Goal: Information Seeking & Learning: Learn about a topic

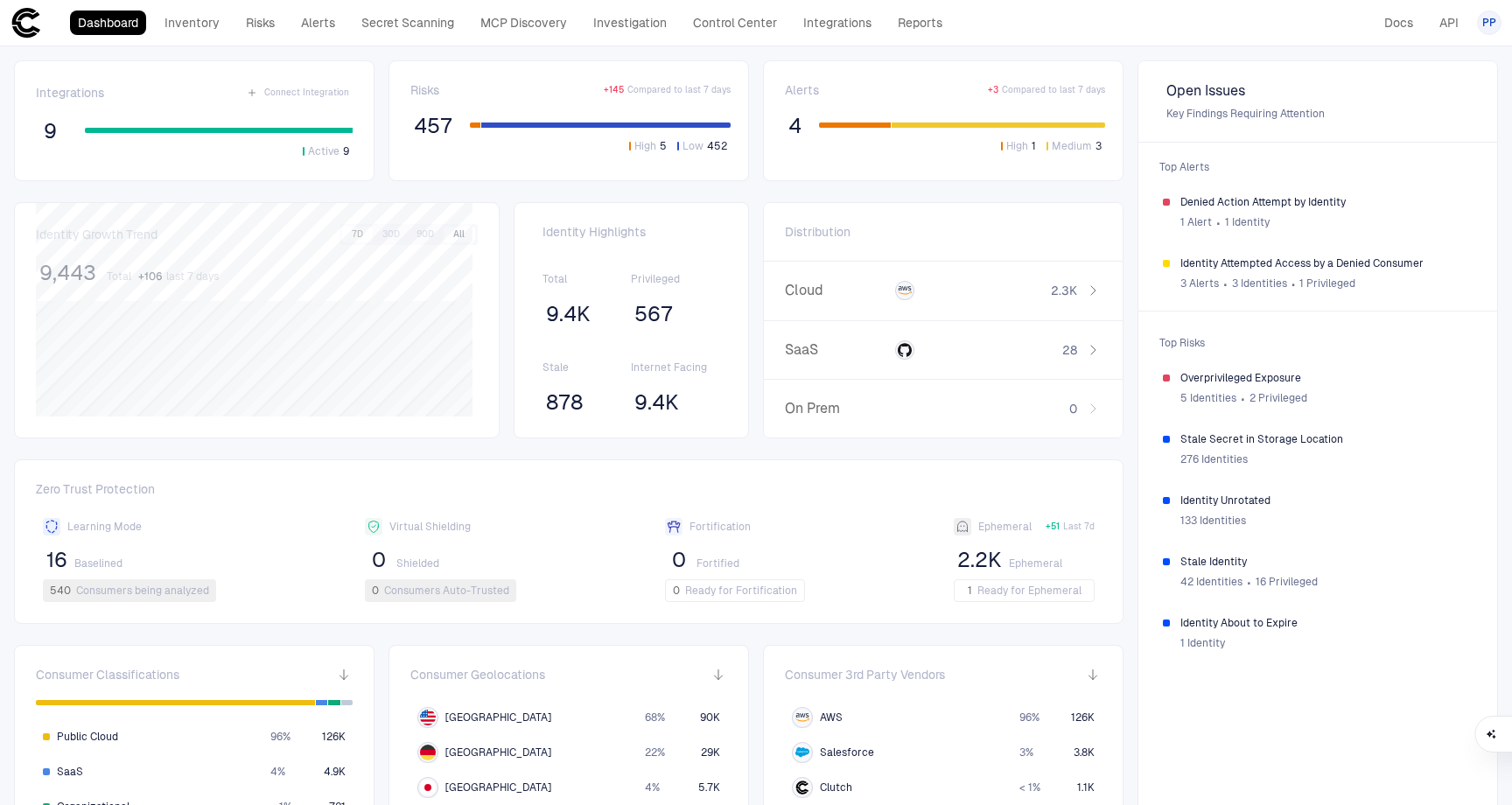
click at [453, 235] on button "All" at bounding box center [460, 235] width 32 height 16
click at [852, 26] on link "Integrations" at bounding box center [837, 22] width 84 height 24
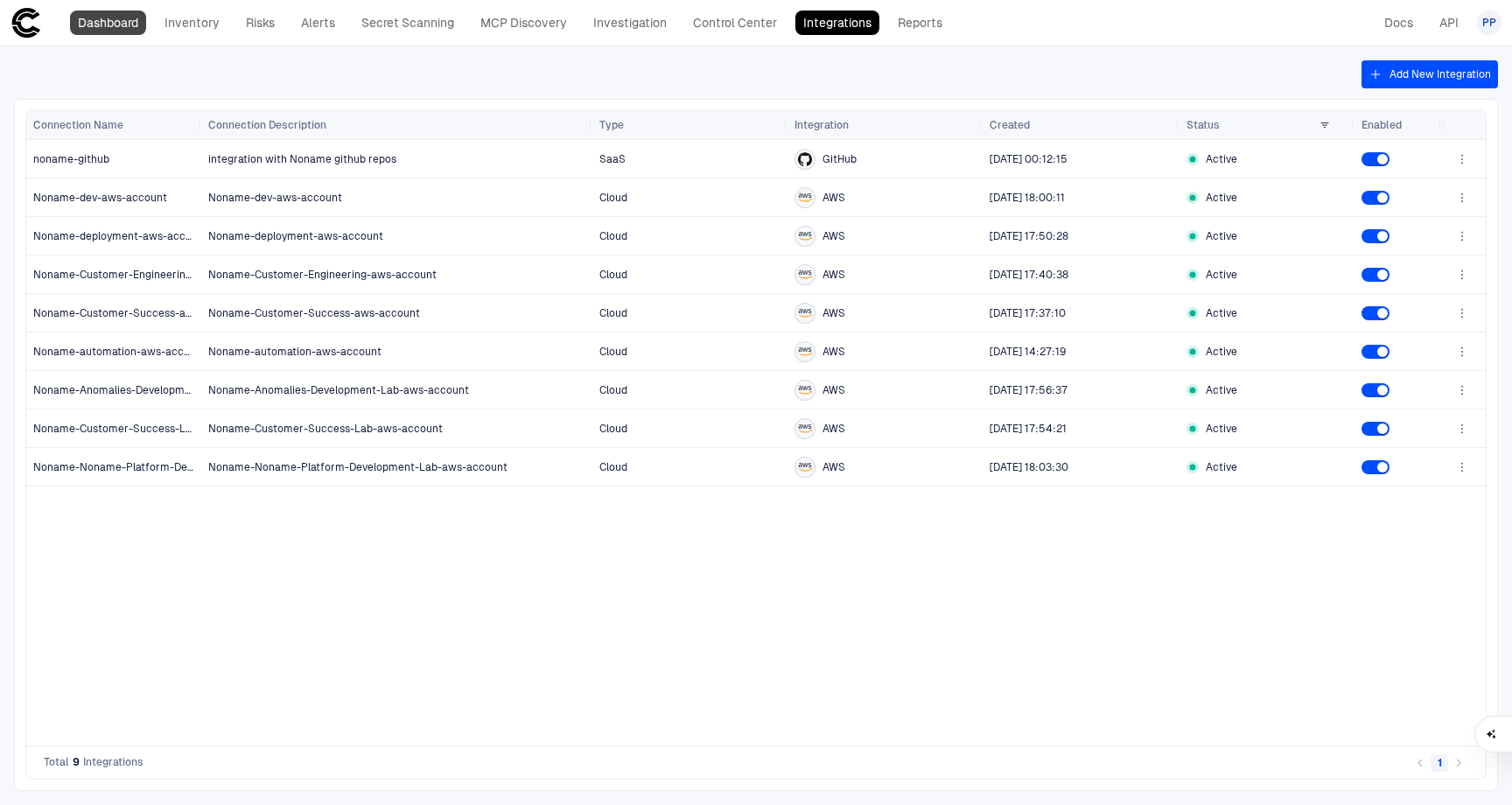
click at [112, 19] on link "Dashboard" at bounding box center [108, 22] width 76 height 24
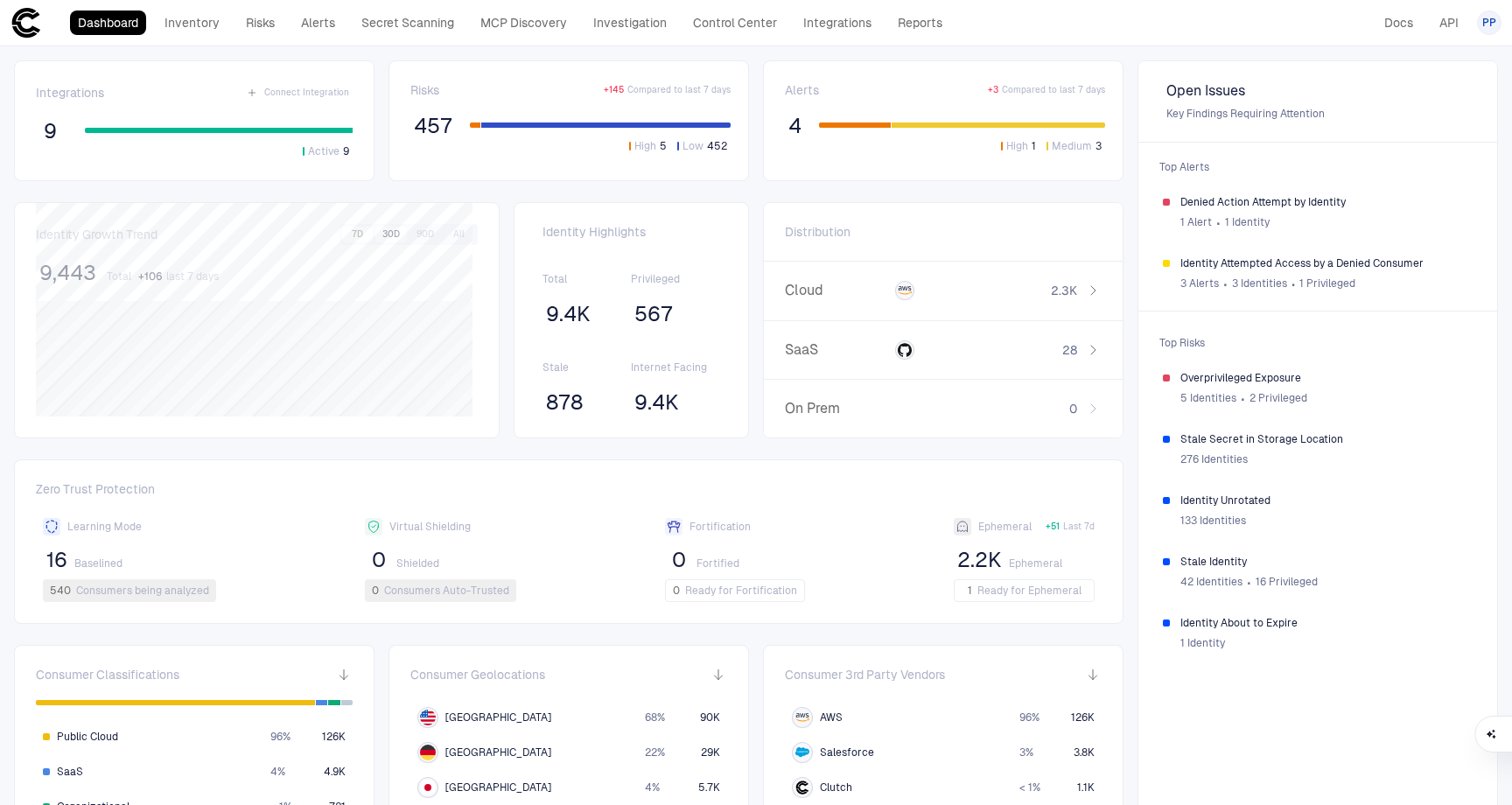
click at [390, 232] on button "30D" at bounding box center [391, 235] width 32 height 16
click at [270, 21] on link "Risks" at bounding box center [261, 22] width 45 height 24
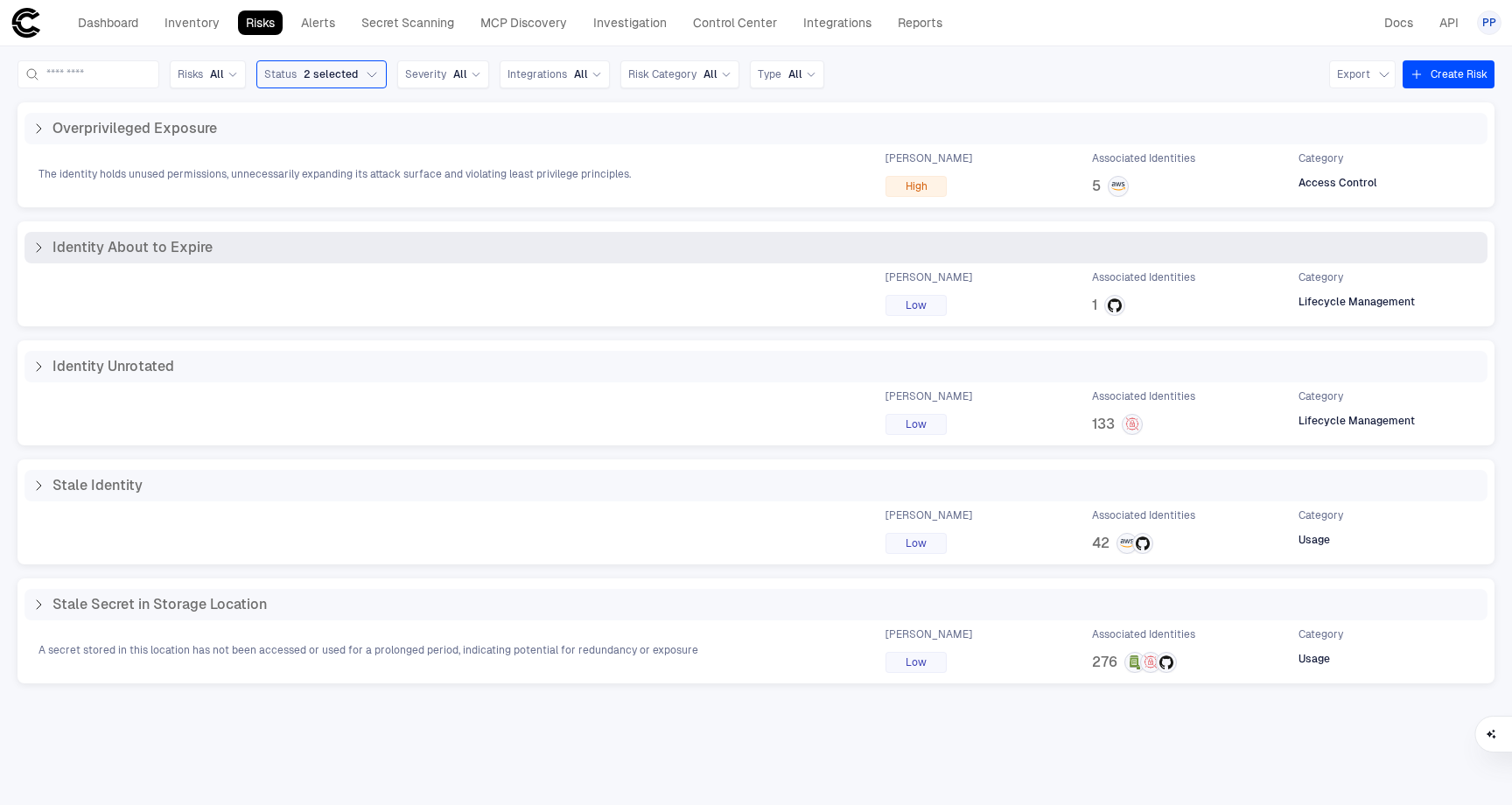
click at [42, 249] on icon at bounding box center [38, 248] width 14 height 14
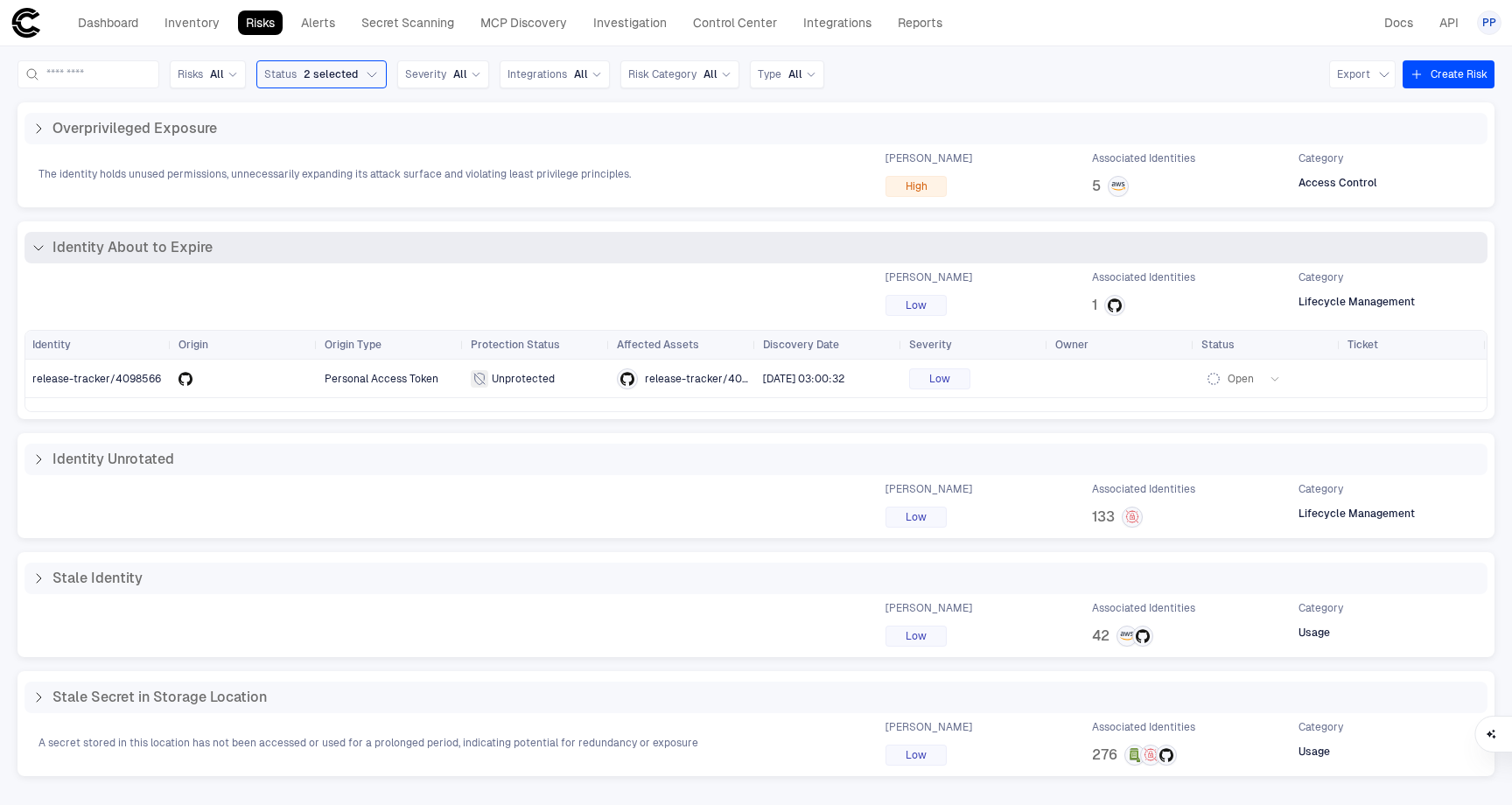
click at [43, 252] on icon at bounding box center [38, 248] width 14 height 14
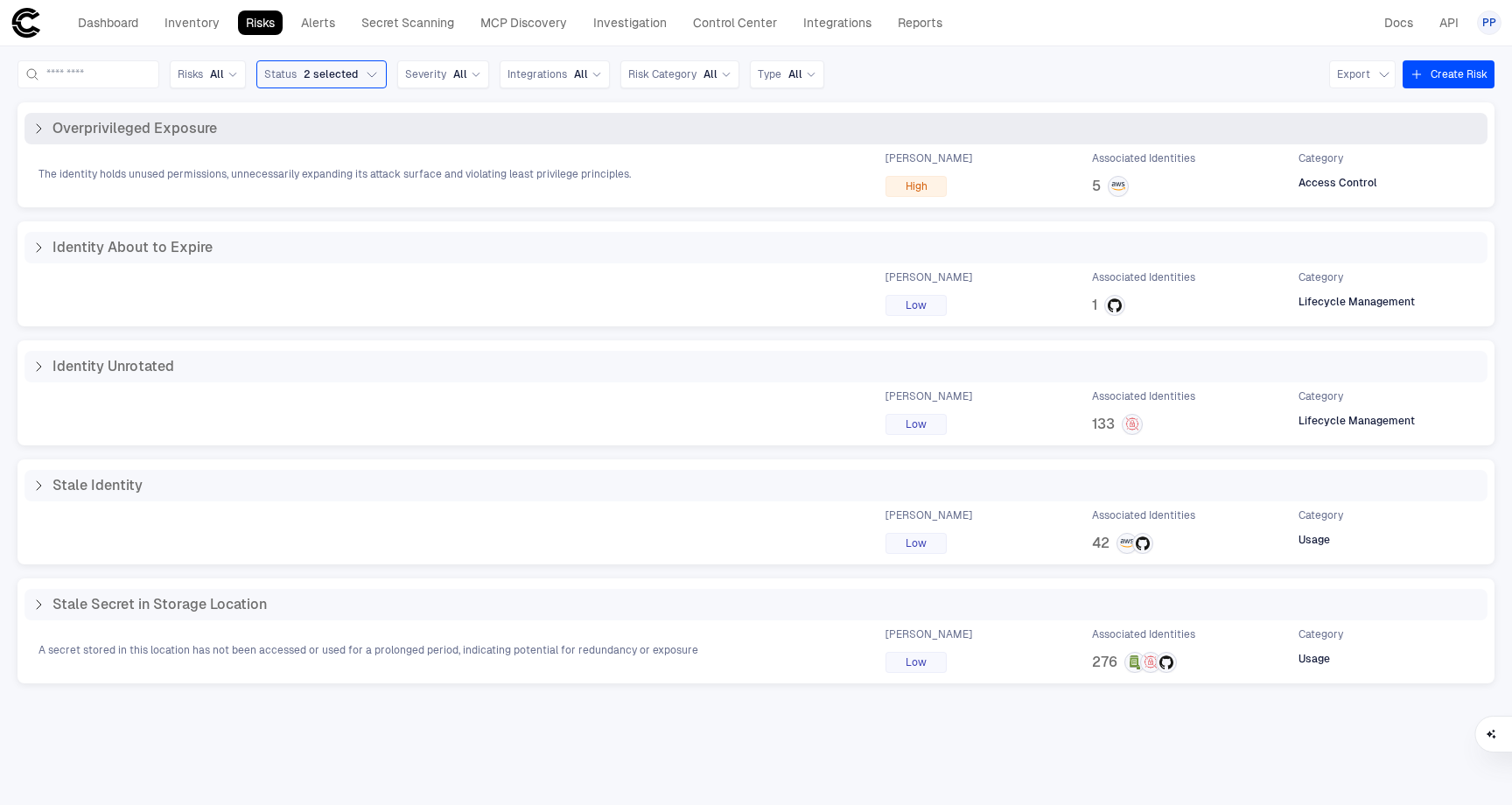
click at [34, 132] on icon at bounding box center [38, 128] width 14 height 14
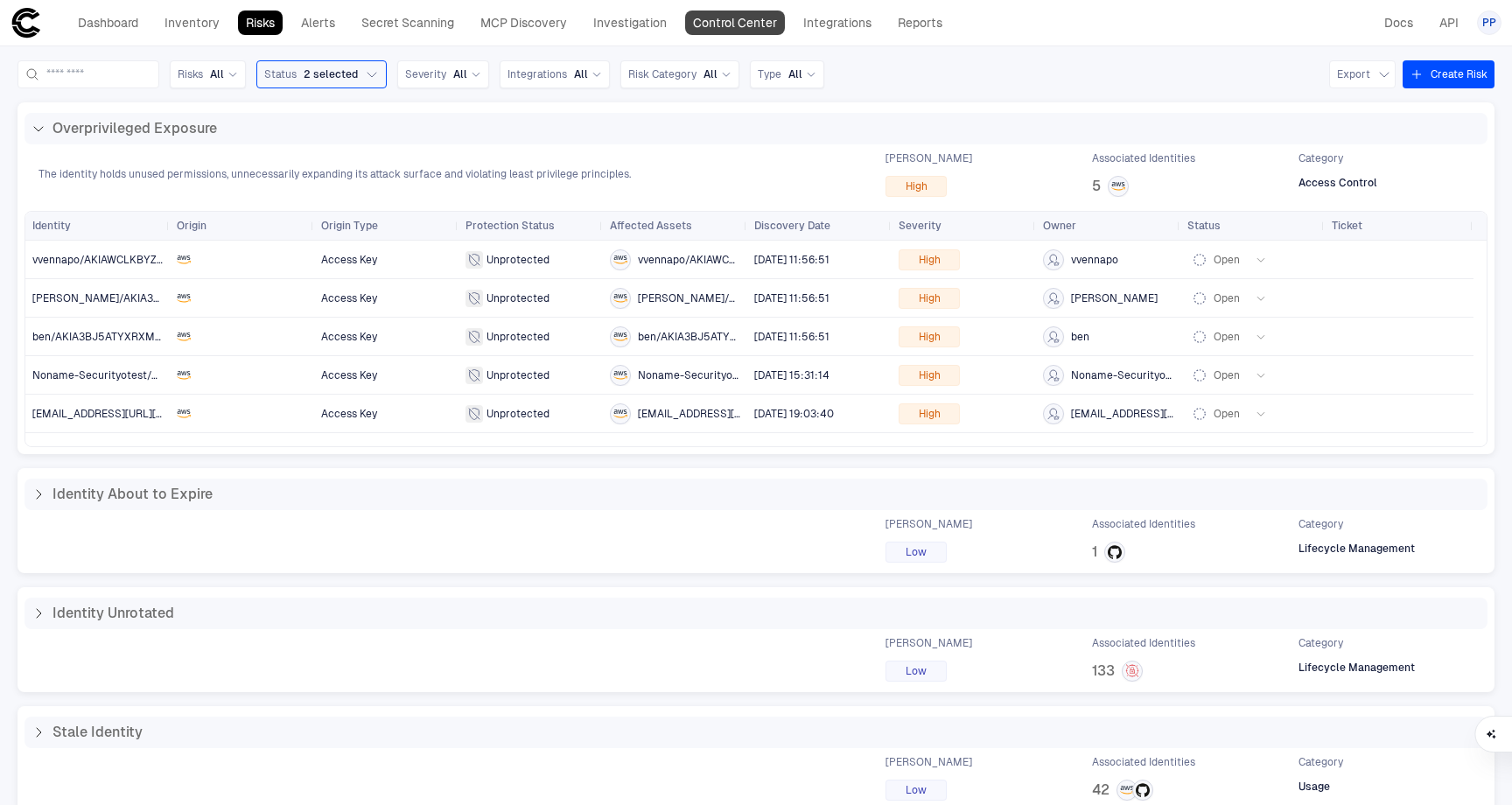
click at [717, 26] on link "Control Center" at bounding box center [734, 22] width 100 height 24
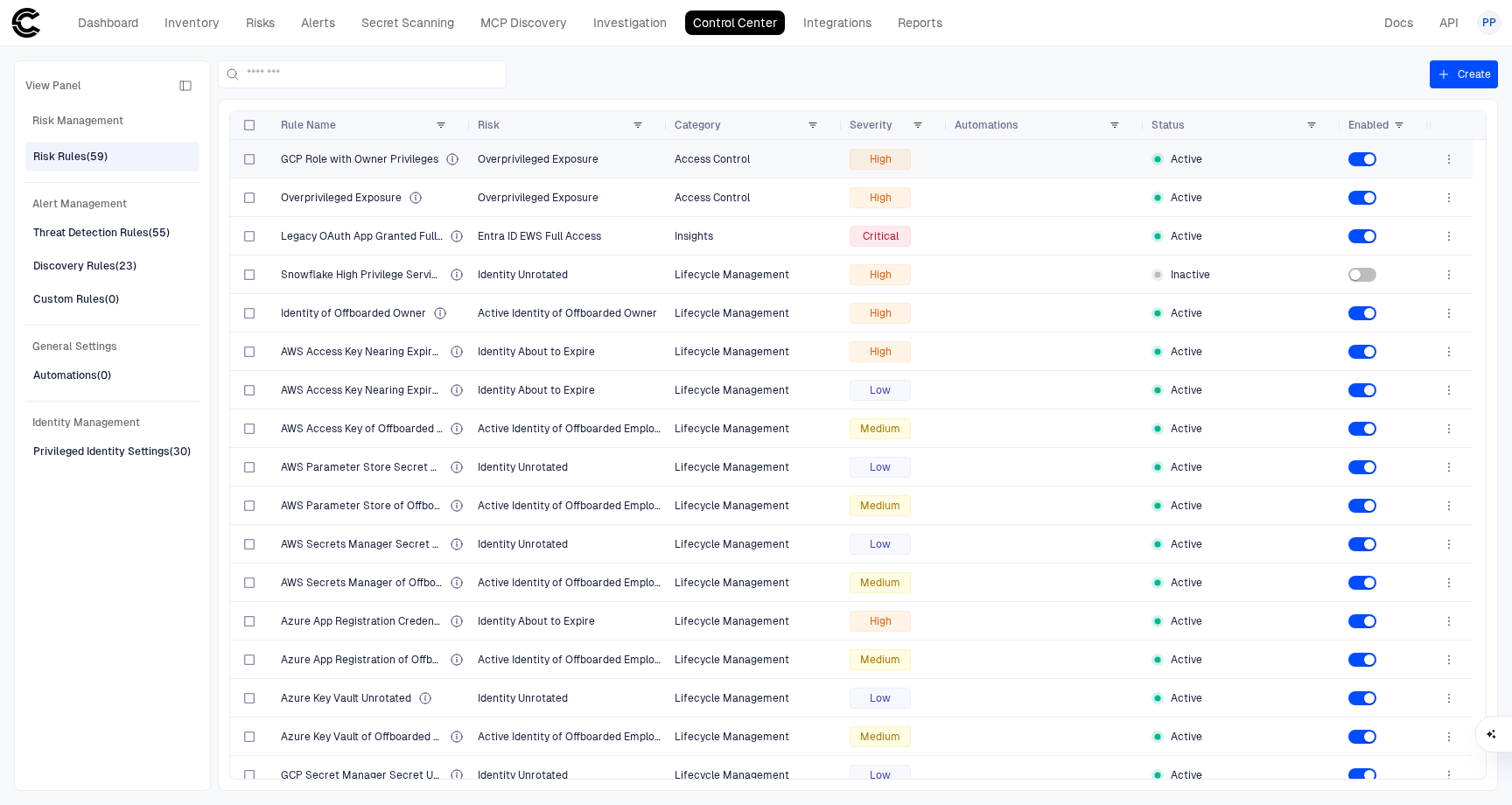
click at [876, 156] on span "High" at bounding box center [881, 159] width 22 height 14
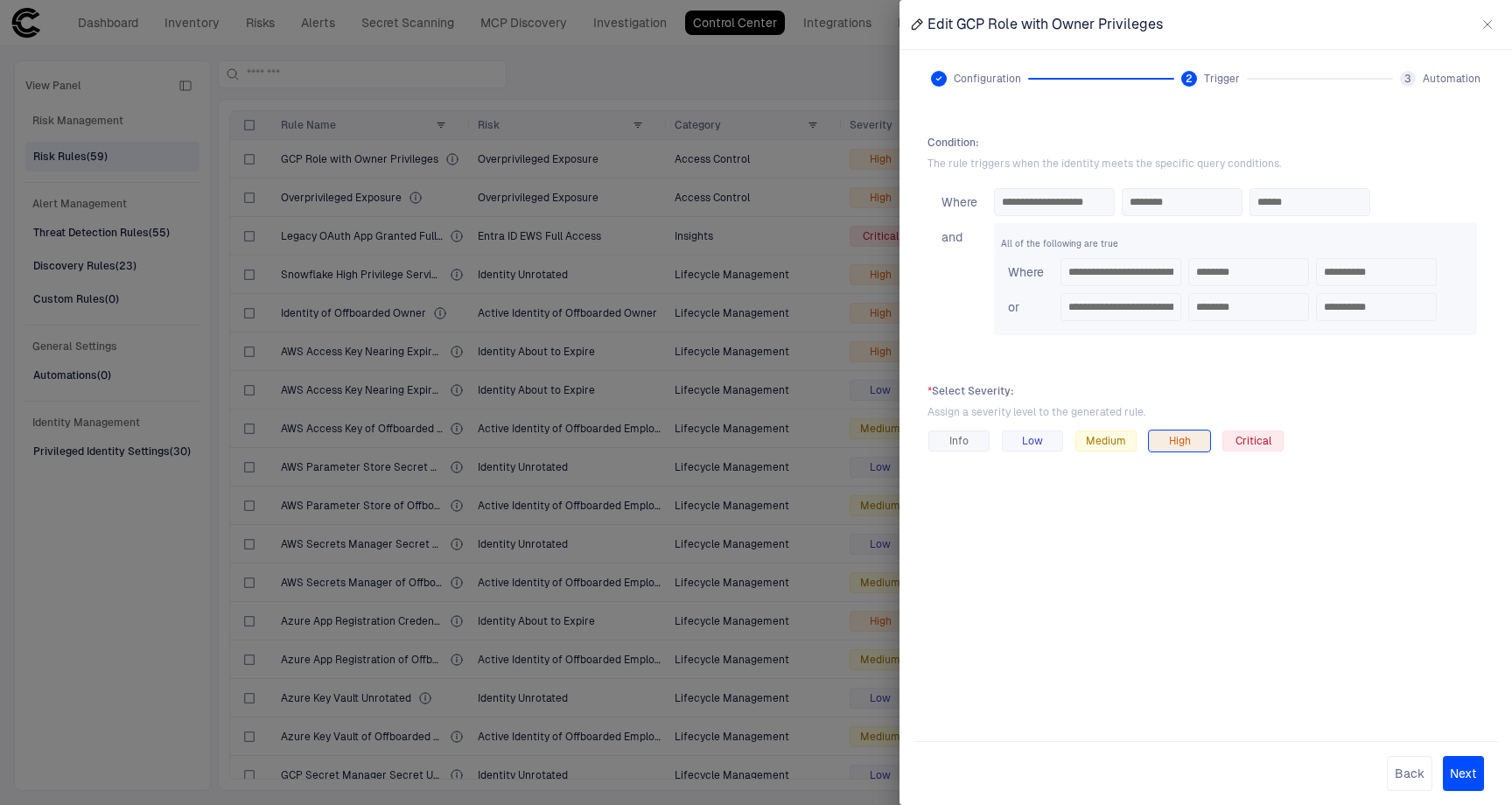
click at [1488, 24] on icon "button" at bounding box center [1488, 25] width 7 height 7
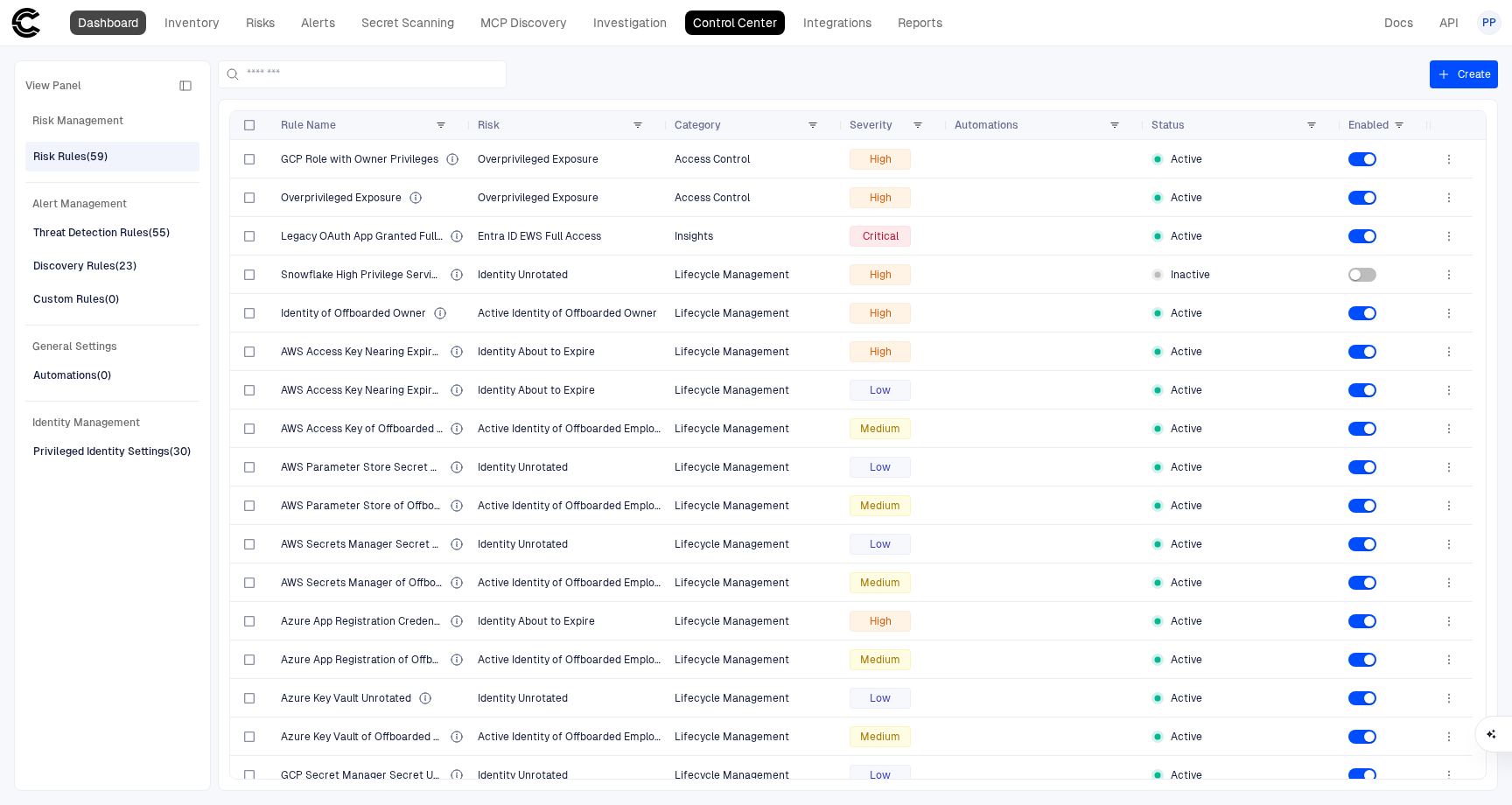
click at [127, 22] on link "Dashboard" at bounding box center [108, 22] width 76 height 24
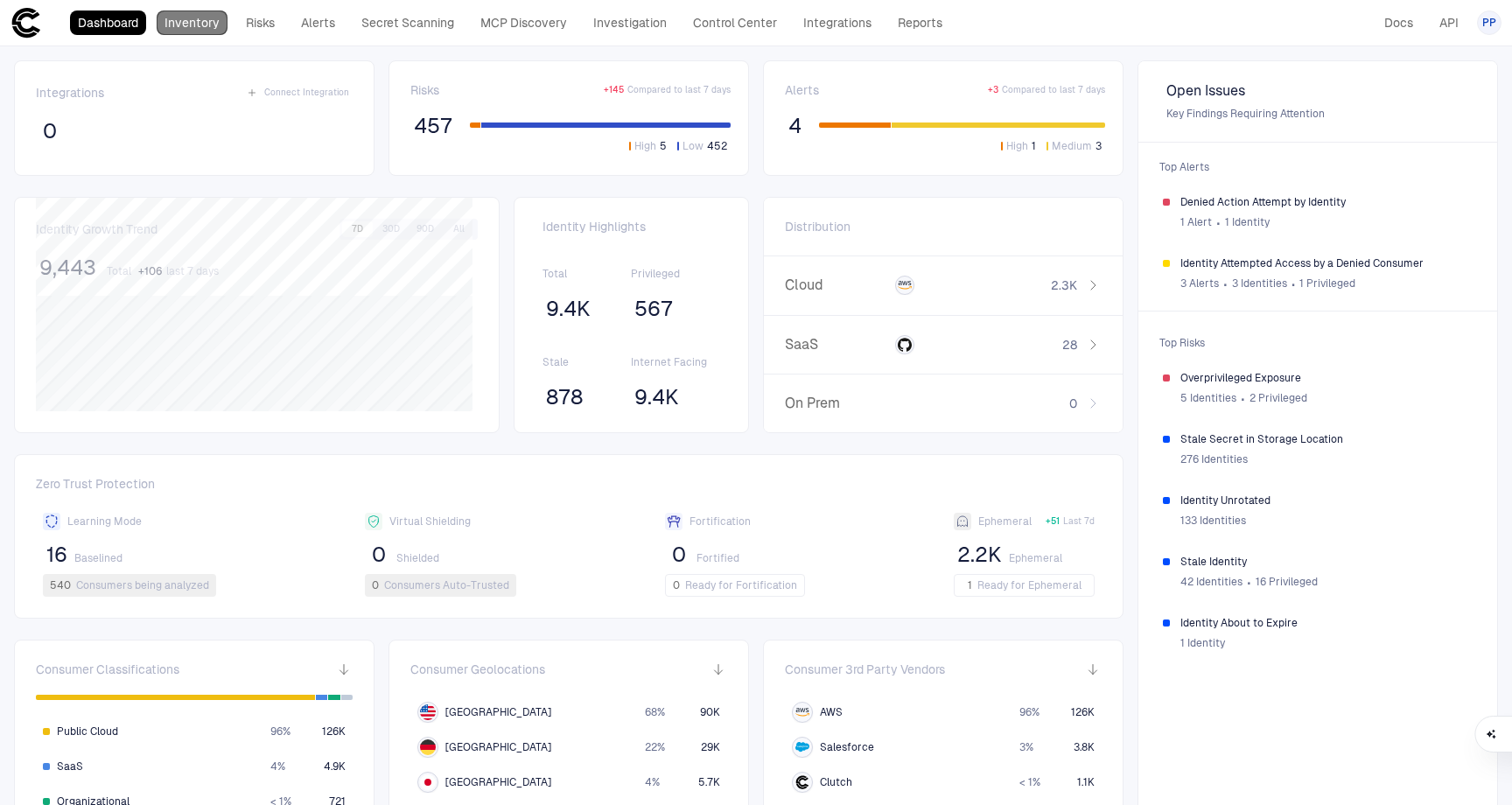
click at [179, 22] on link "Inventory" at bounding box center [192, 22] width 71 height 24
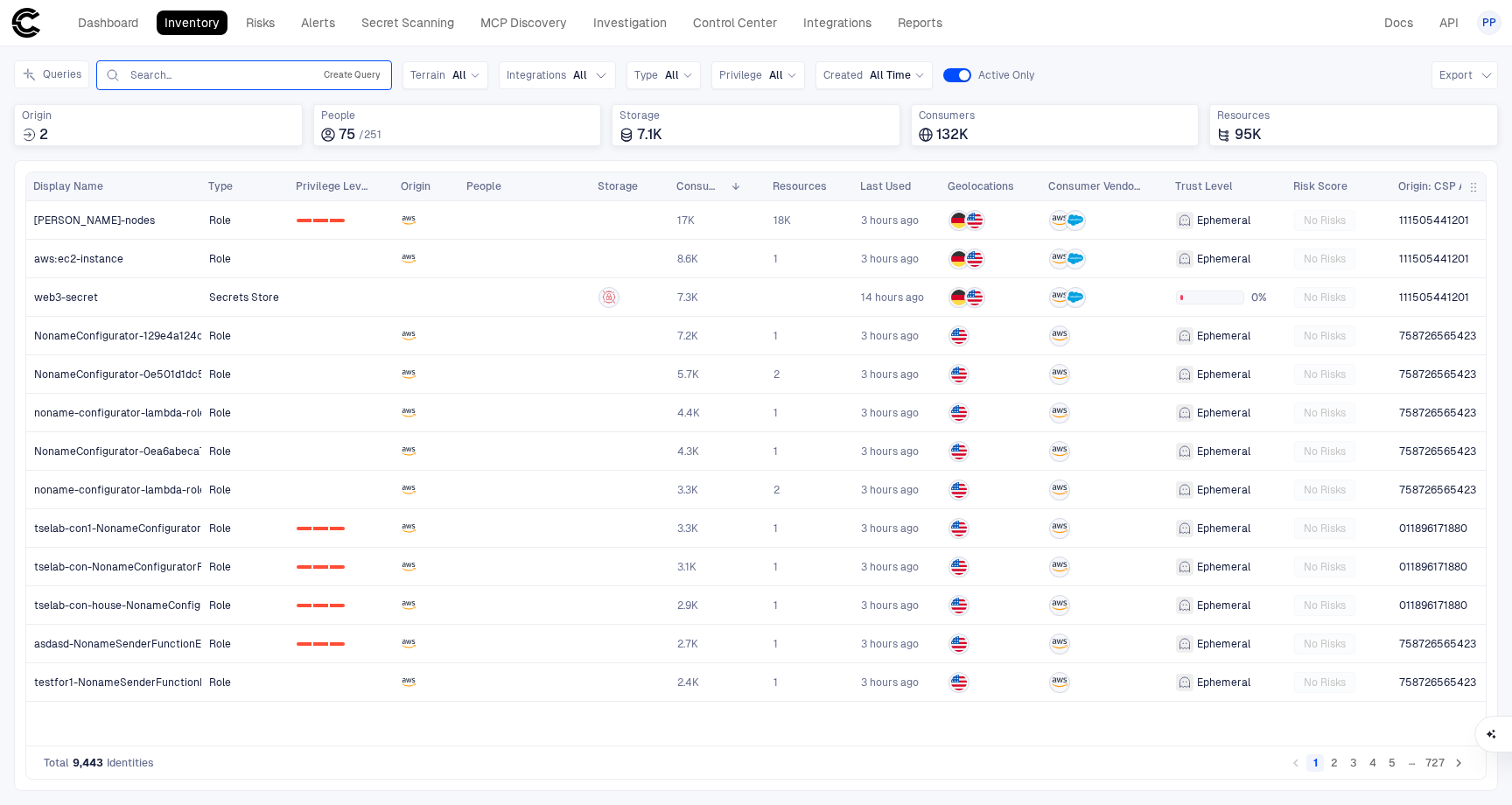
click at [347, 77] on button "Create Query" at bounding box center [352, 75] width 64 height 21
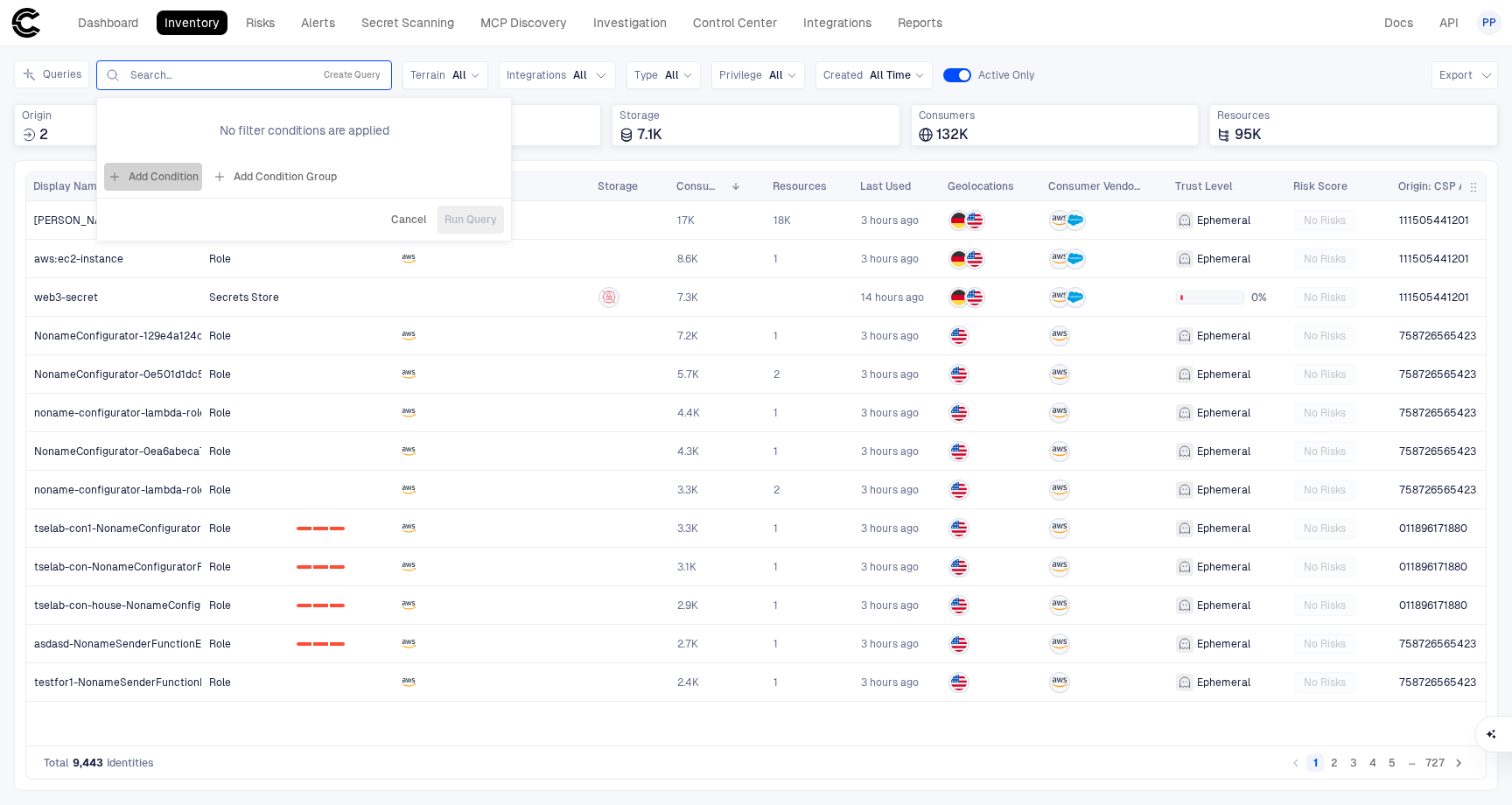
click at [156, 179] on button "Add Condition" at bounding box center [153, 177] width 98 height 28
click at [106, 26] on link "Dashboard" at bounding box center [108, 22] width 76 height 24
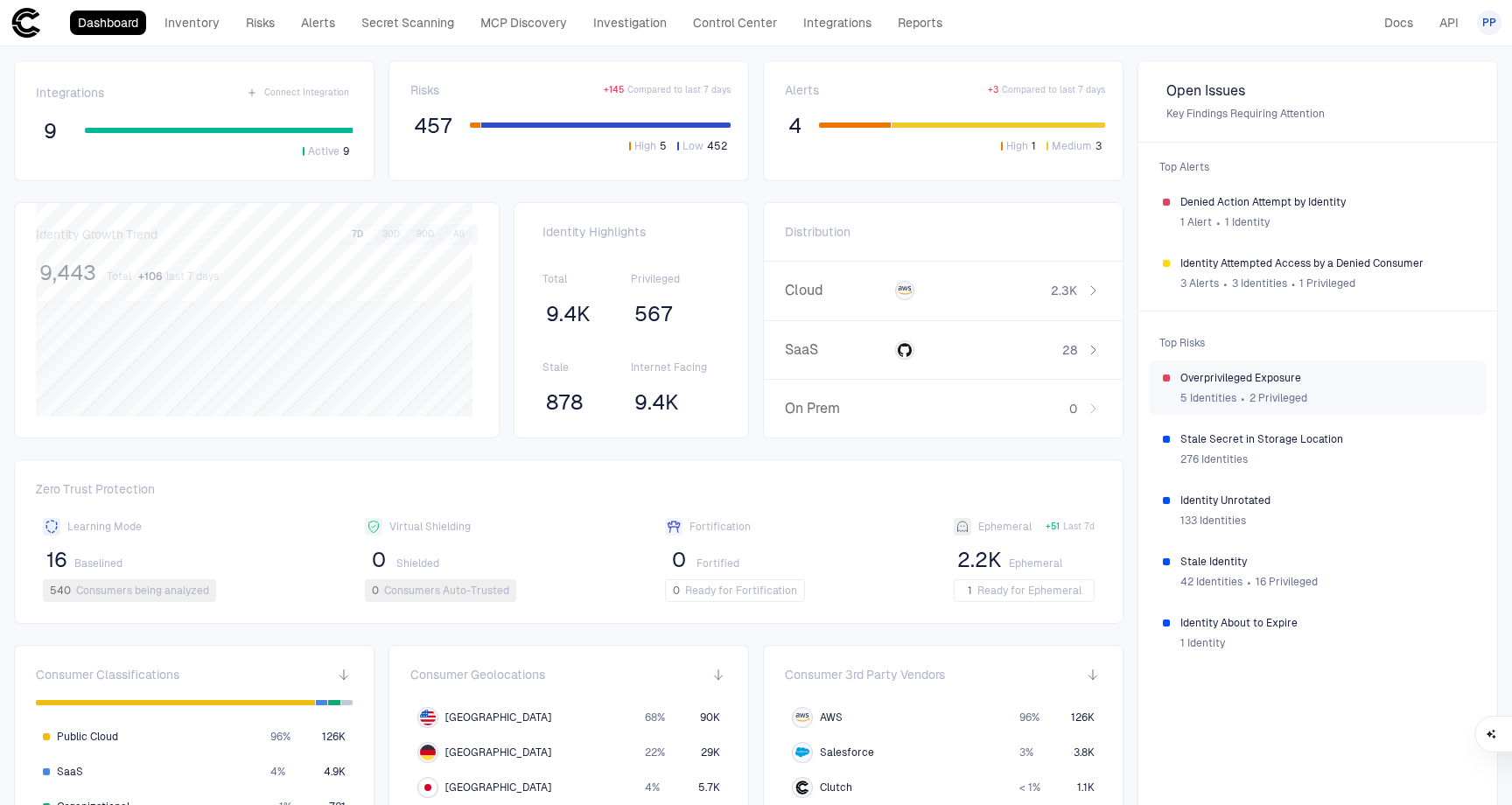
click at [1222, 383] on span "Overprivileged Exposure" at bounding box center [1327, 378] width 292 height 14
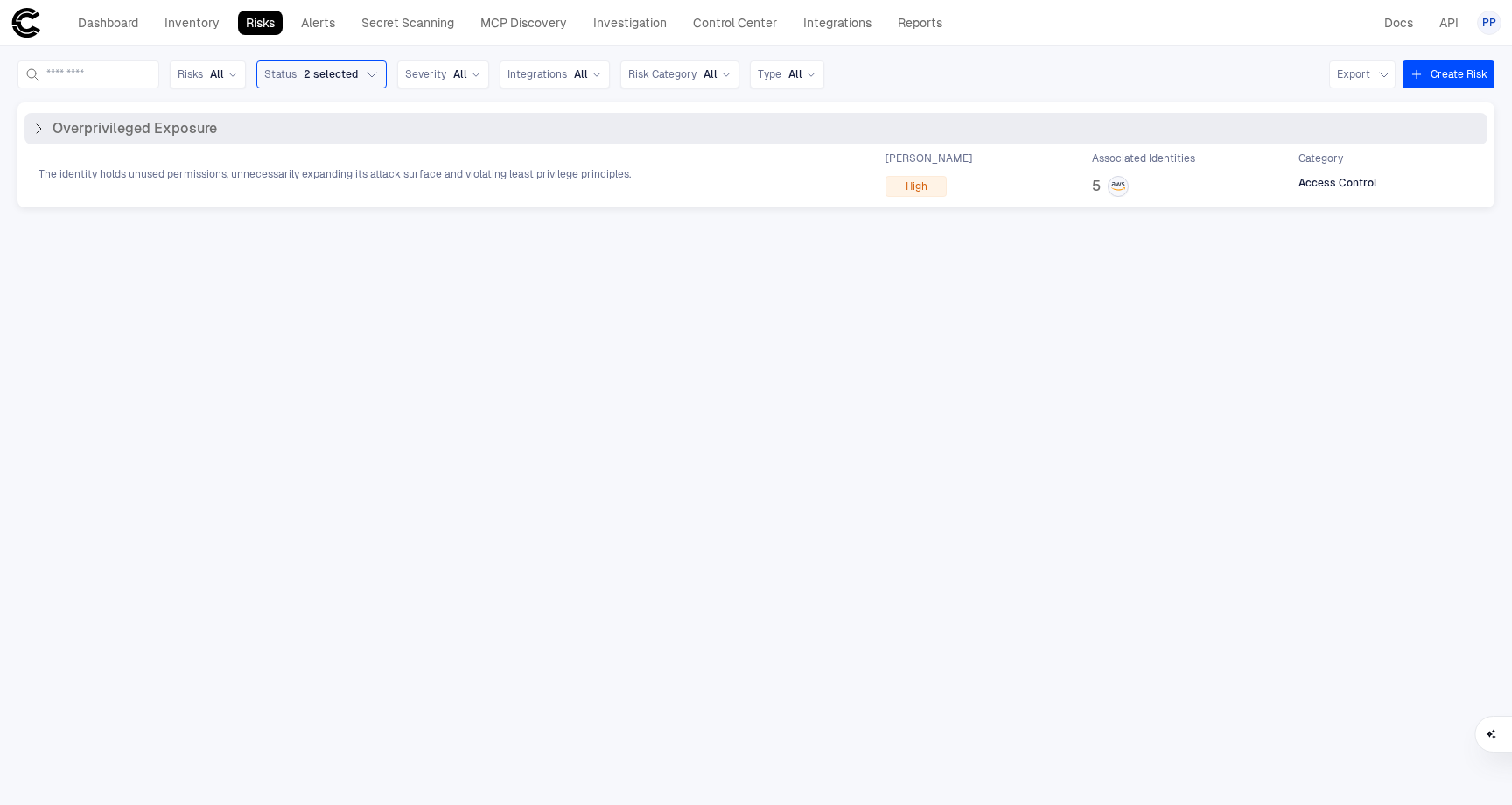
click at [33, 122] on icon at bounding box center [38, 128] width 14 height 14
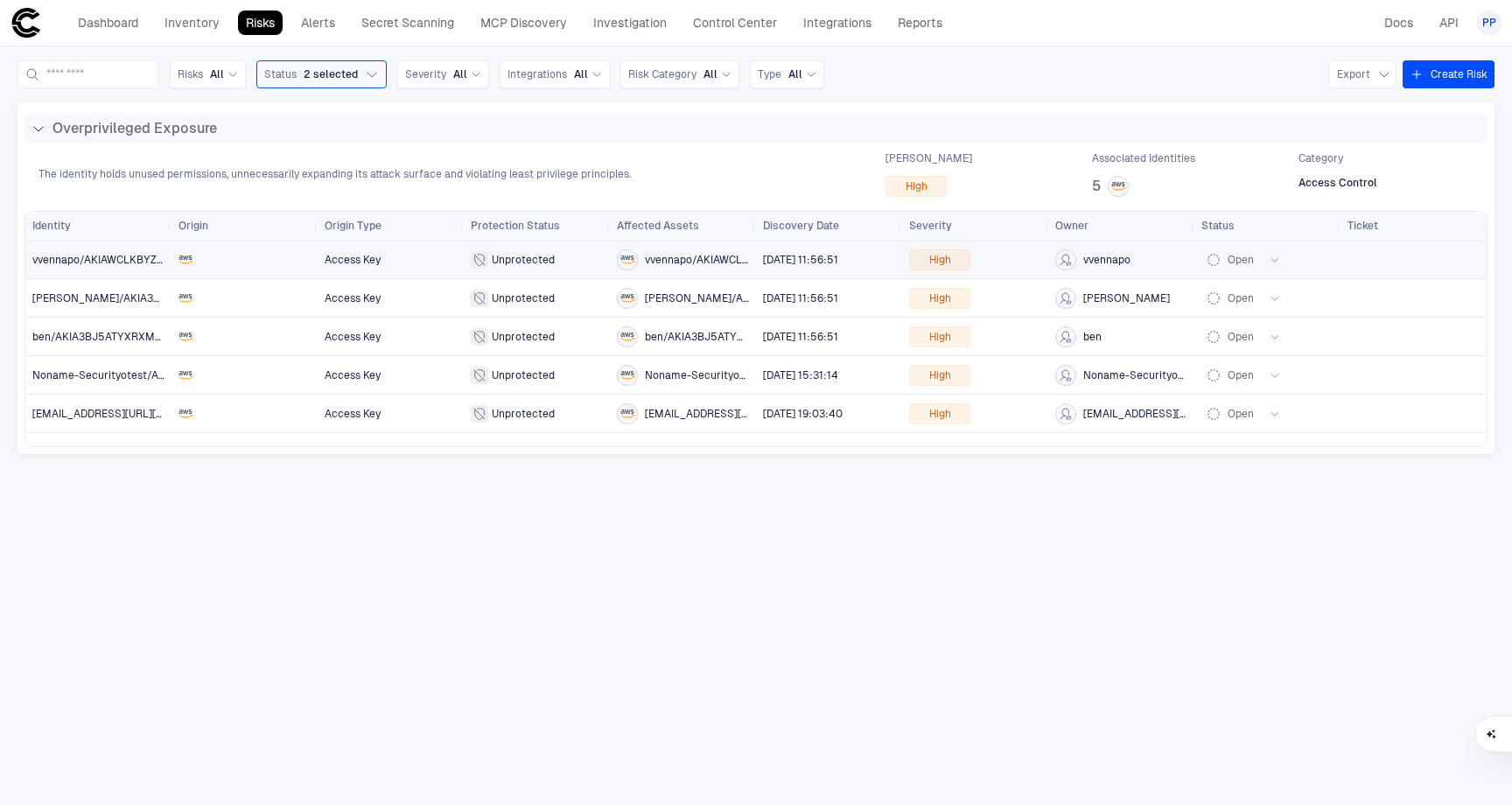
click at [79, 265] on span "vvennapo/AKIAWCLKBYZ6QCGWL54S" at bounding box center [99, 260] width 132 height 35
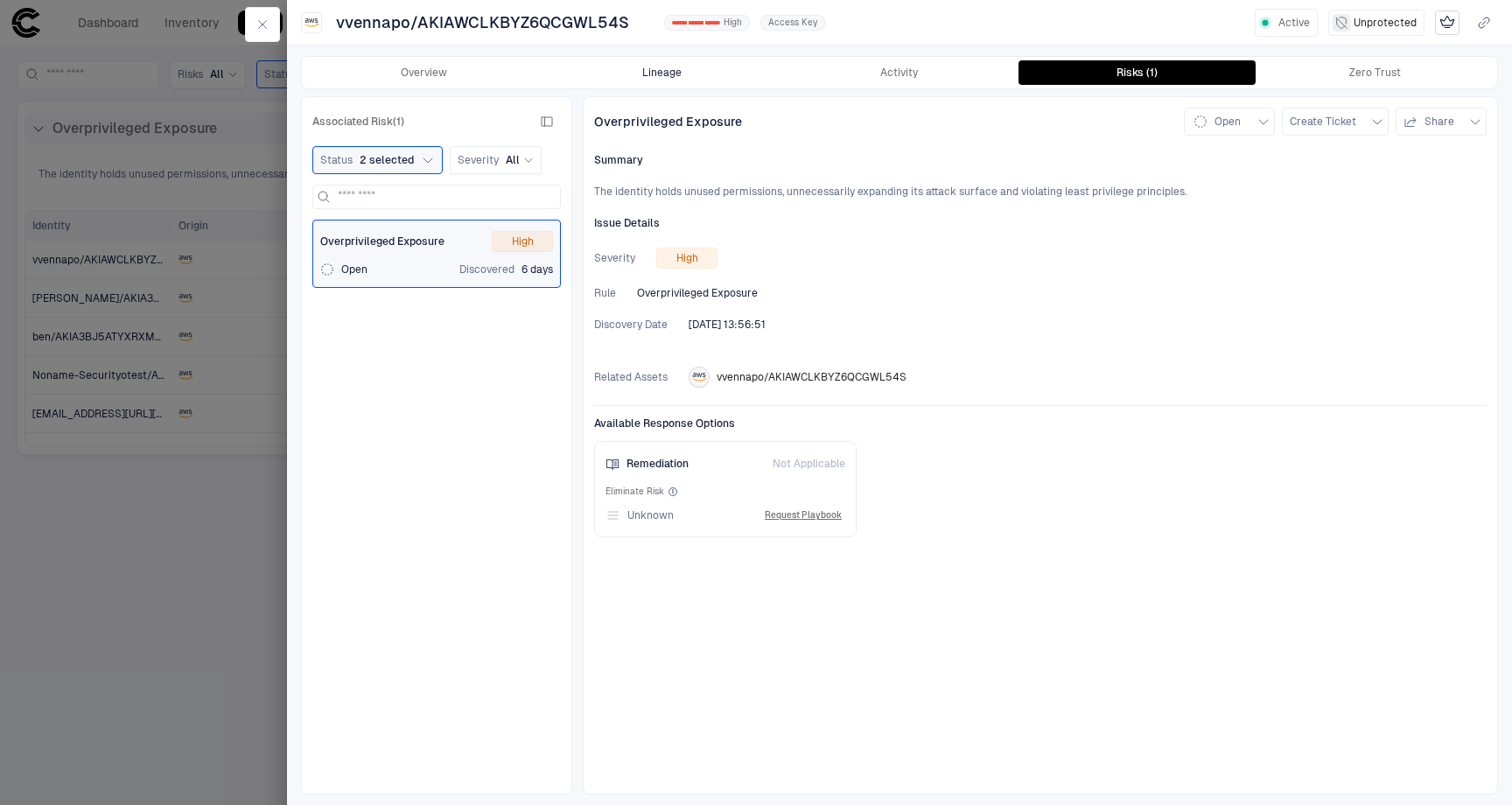
click at [703, 72] on button "Lineage" at bounding box center [662, 73] width 238 height 24
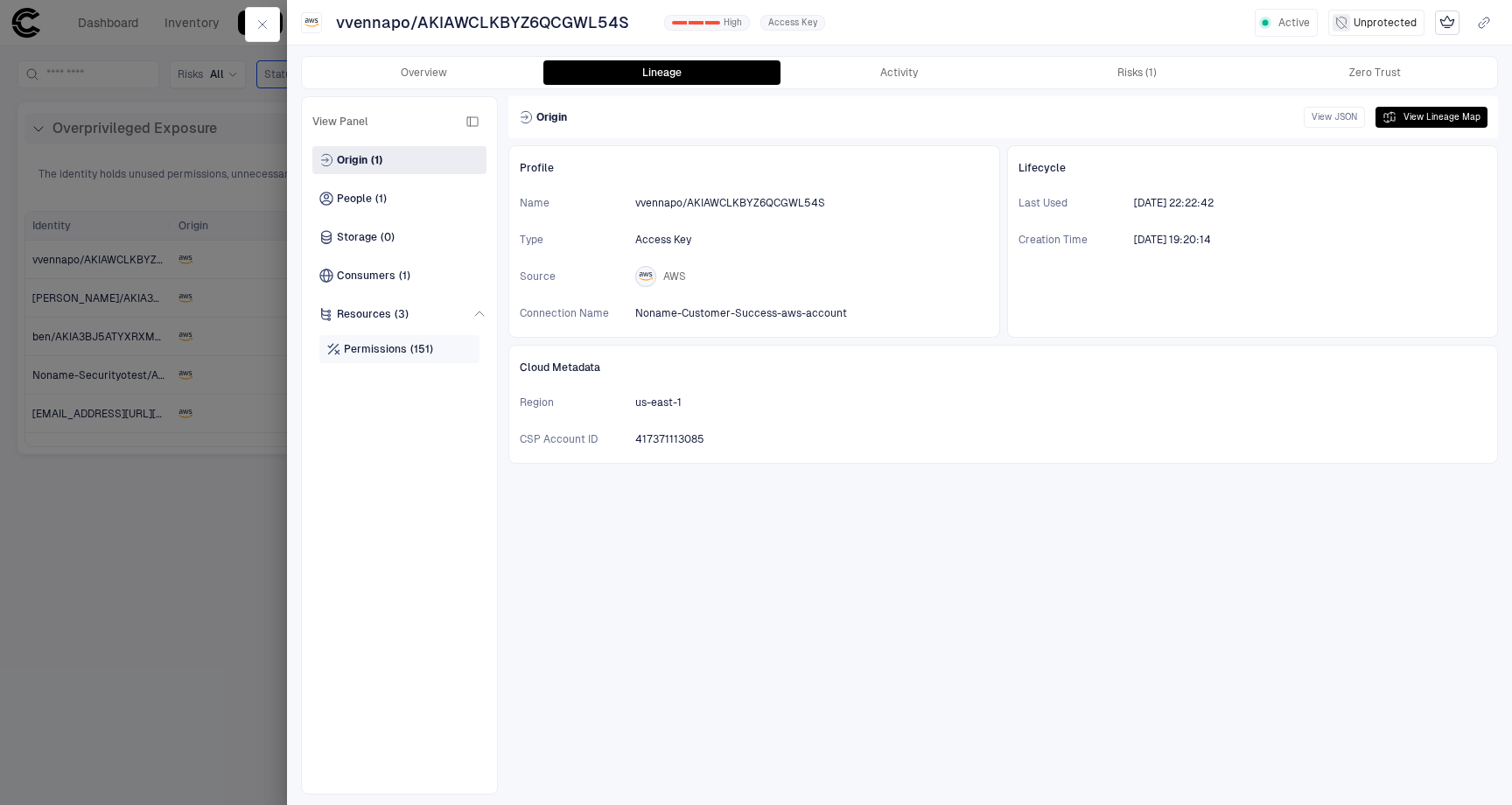
click at [410, 356] on span "(151)" at bounding box center [421, 349] width 22 height 14
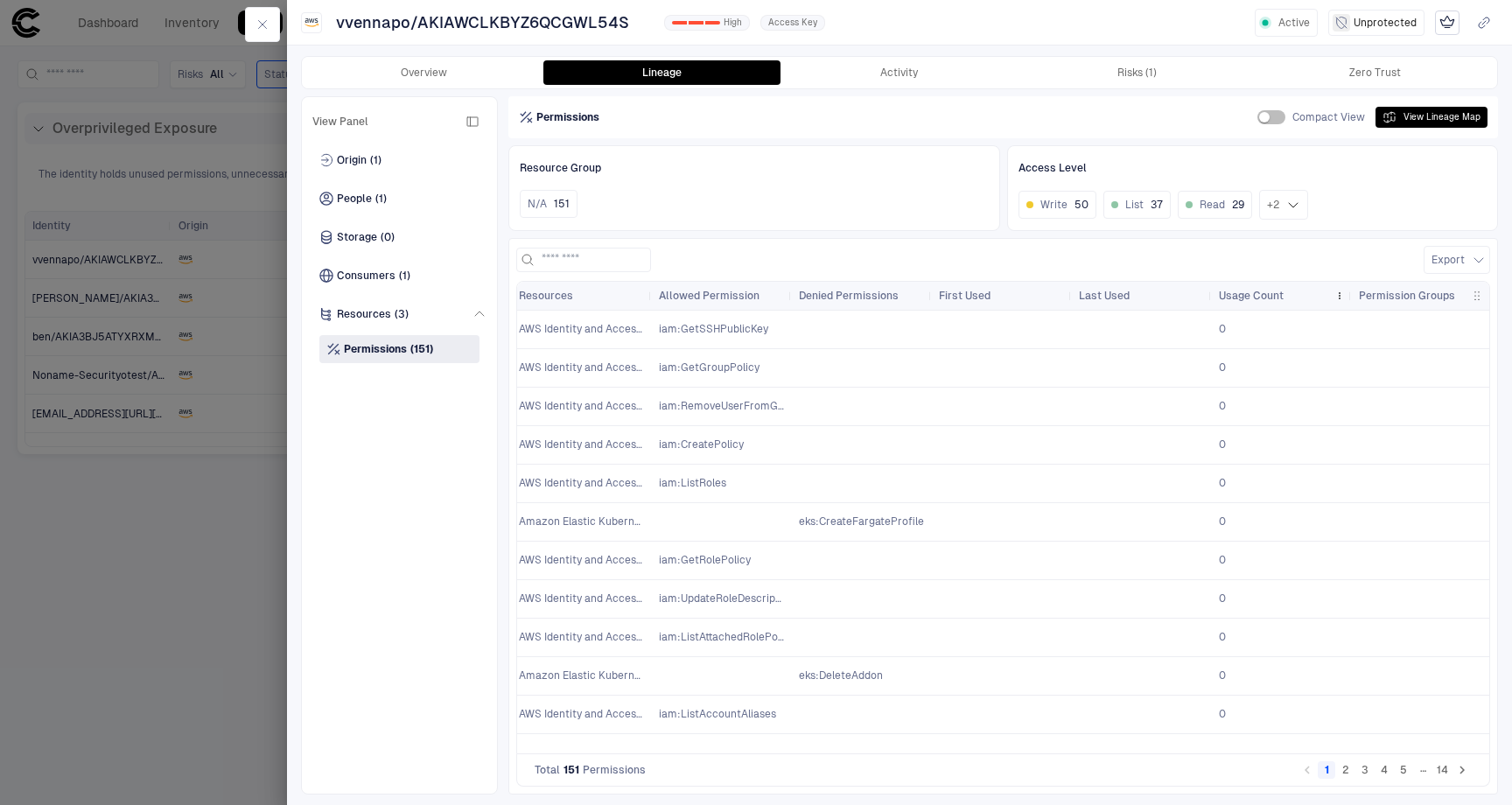
click at [1263, 289] on span "Usage Count" at bounding box center [1251, 295] width 65 height 14
click at [1257, 296] on span "Usage Count" at bounding box center [1251, 295] width 65 height 14
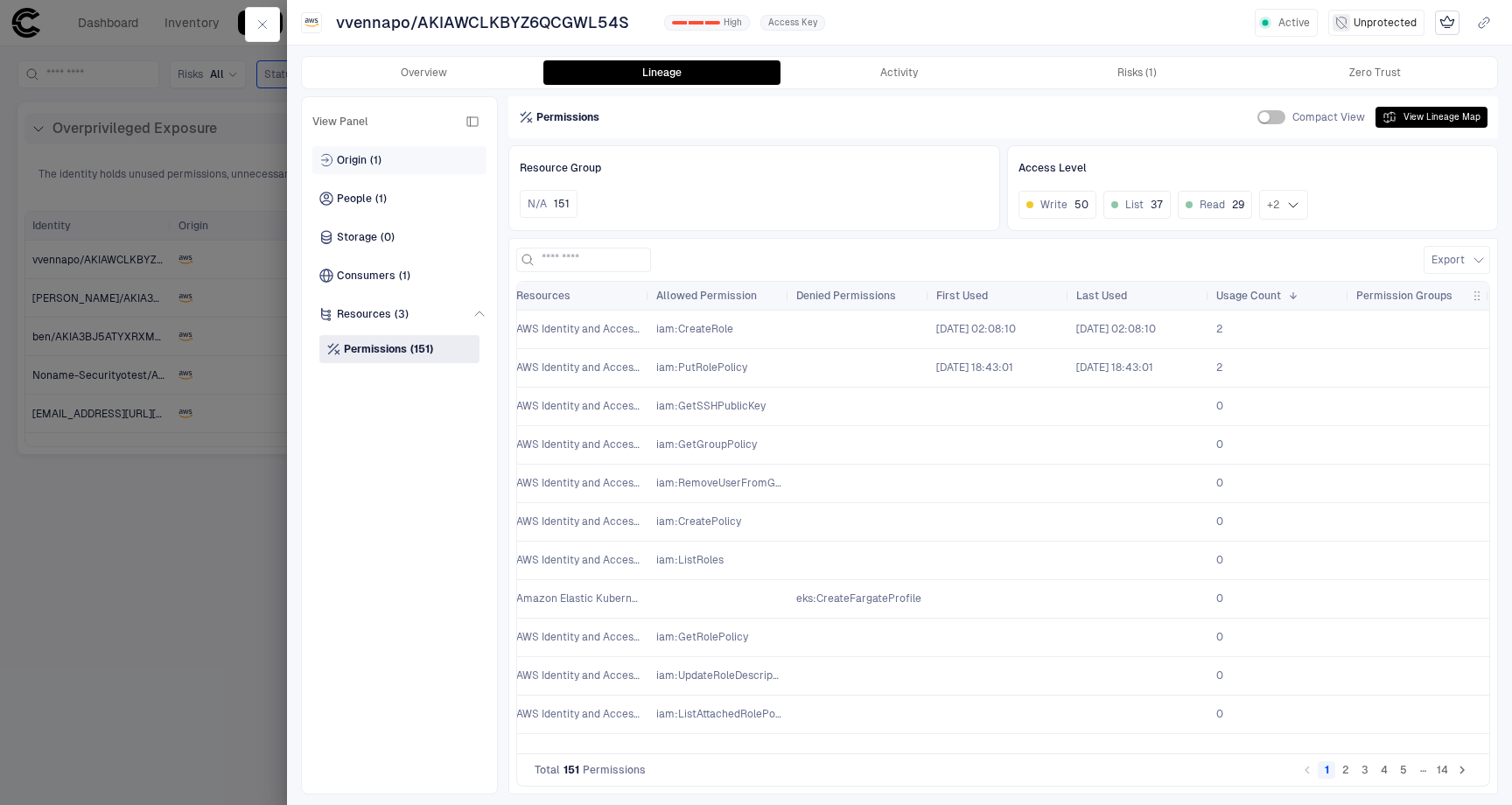
click at [342, 157] on span "Origin" at bounding box center [352, 160] width 30 height 14
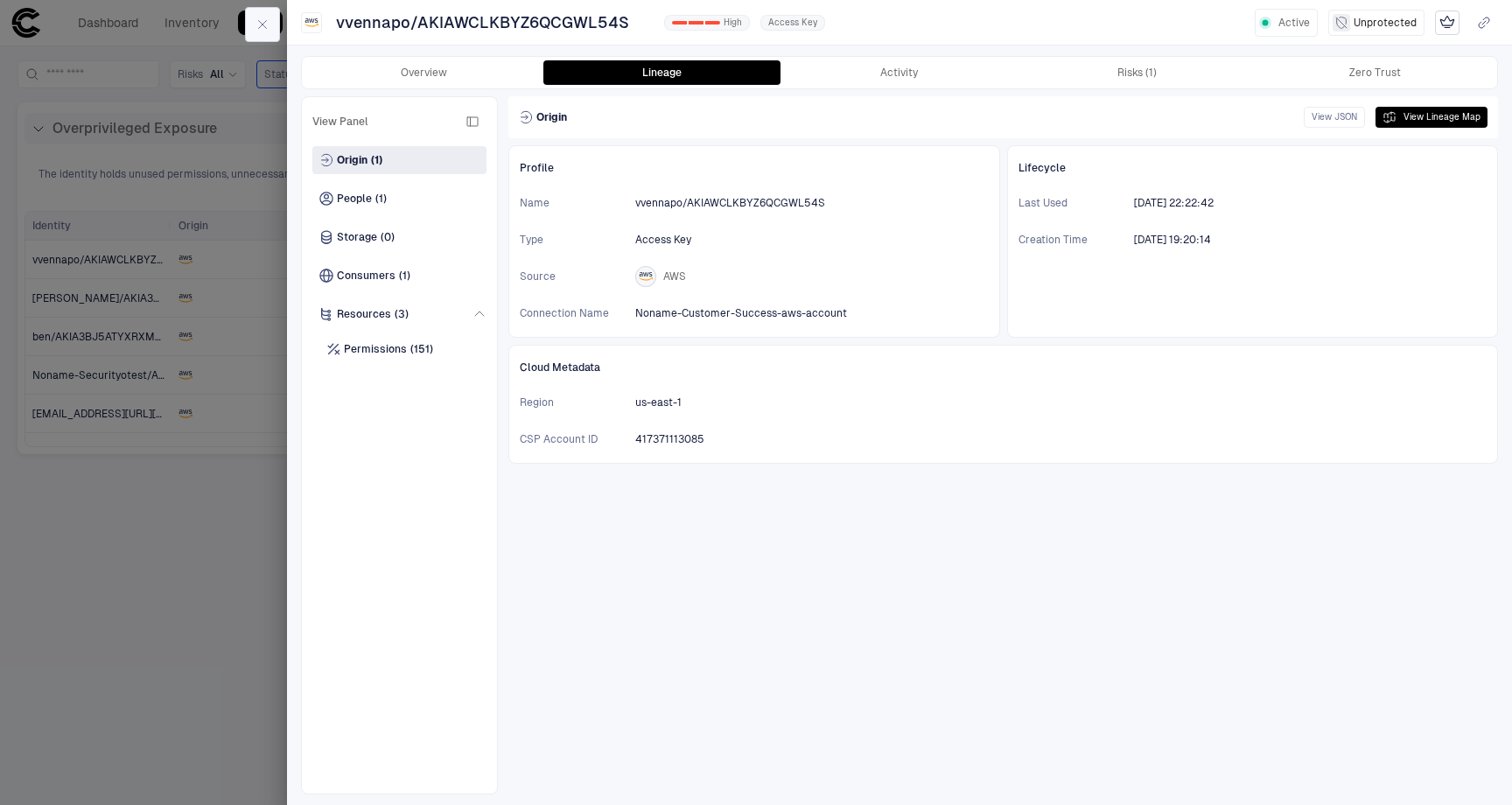
click at [261, 27] on icon "button" at bounding box center [262, 24] width 14 height 14
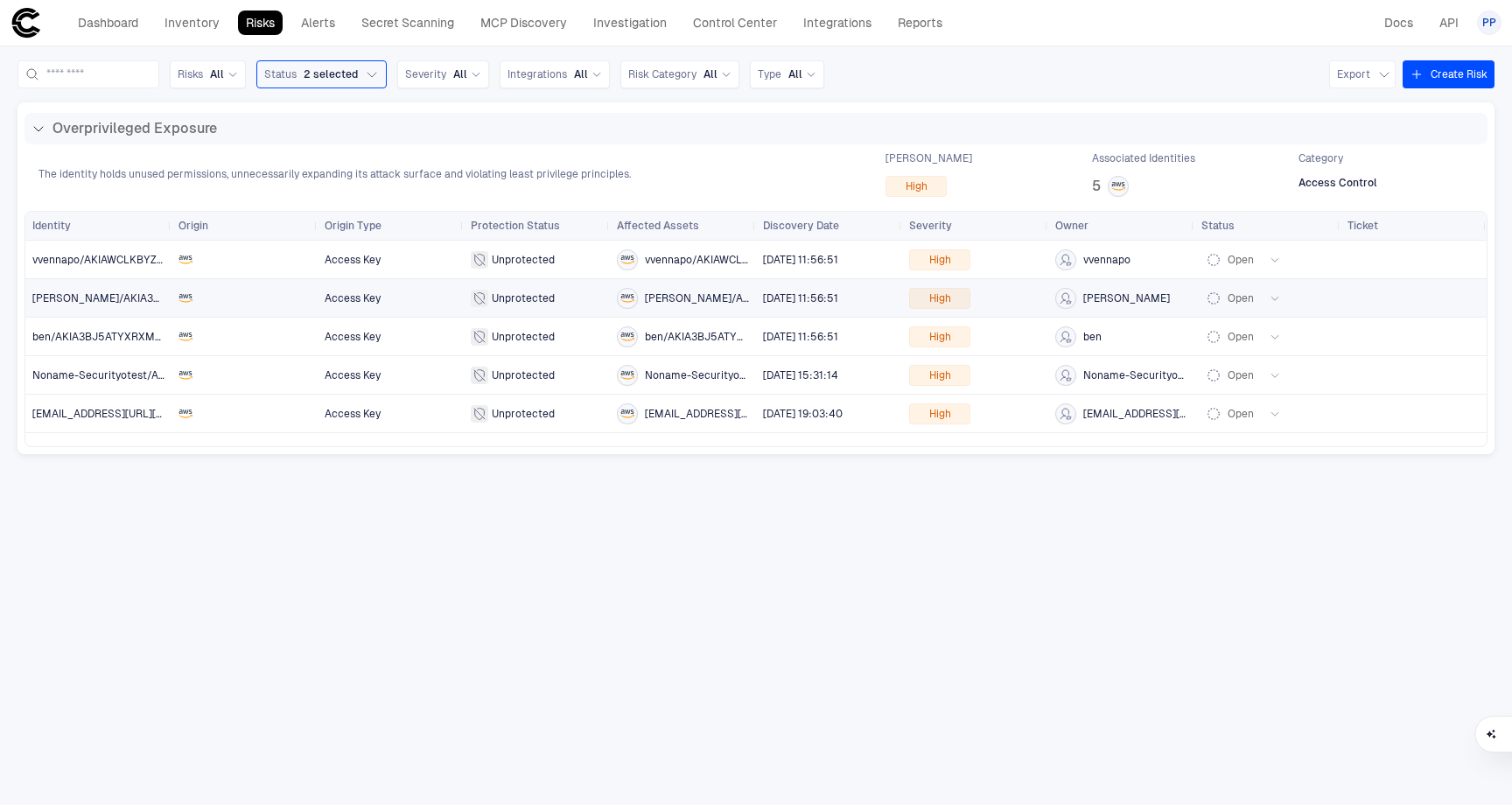
click at [136, 304] on span "[PERSON_NAME]/AKIA3BJ5ATYX6TWXX5UP" at bounding box center [99, 299] width 132 height 35
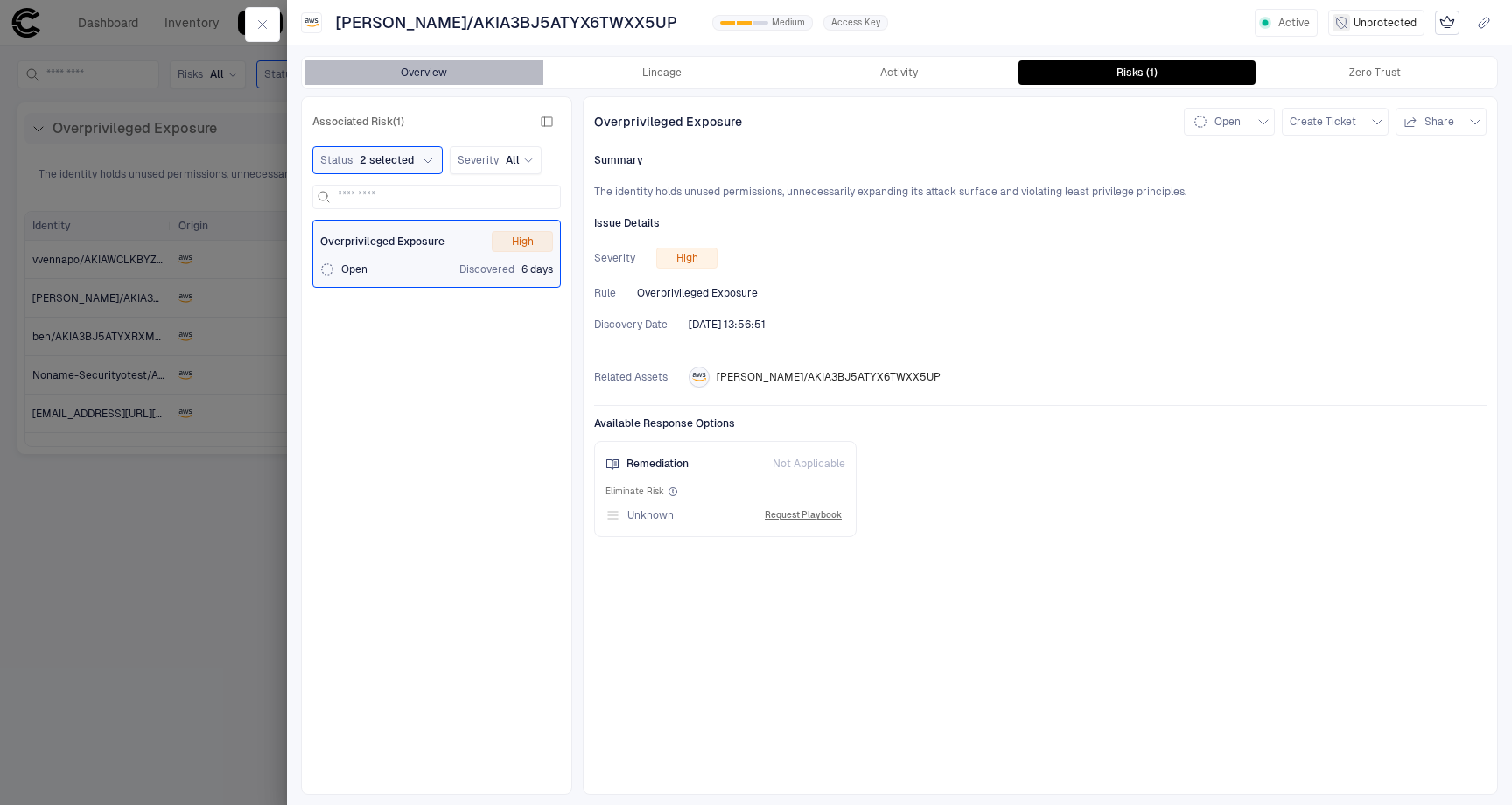
click at [383, 68] on button "Overview" at bounding box center [424, 73] width 238 height 24
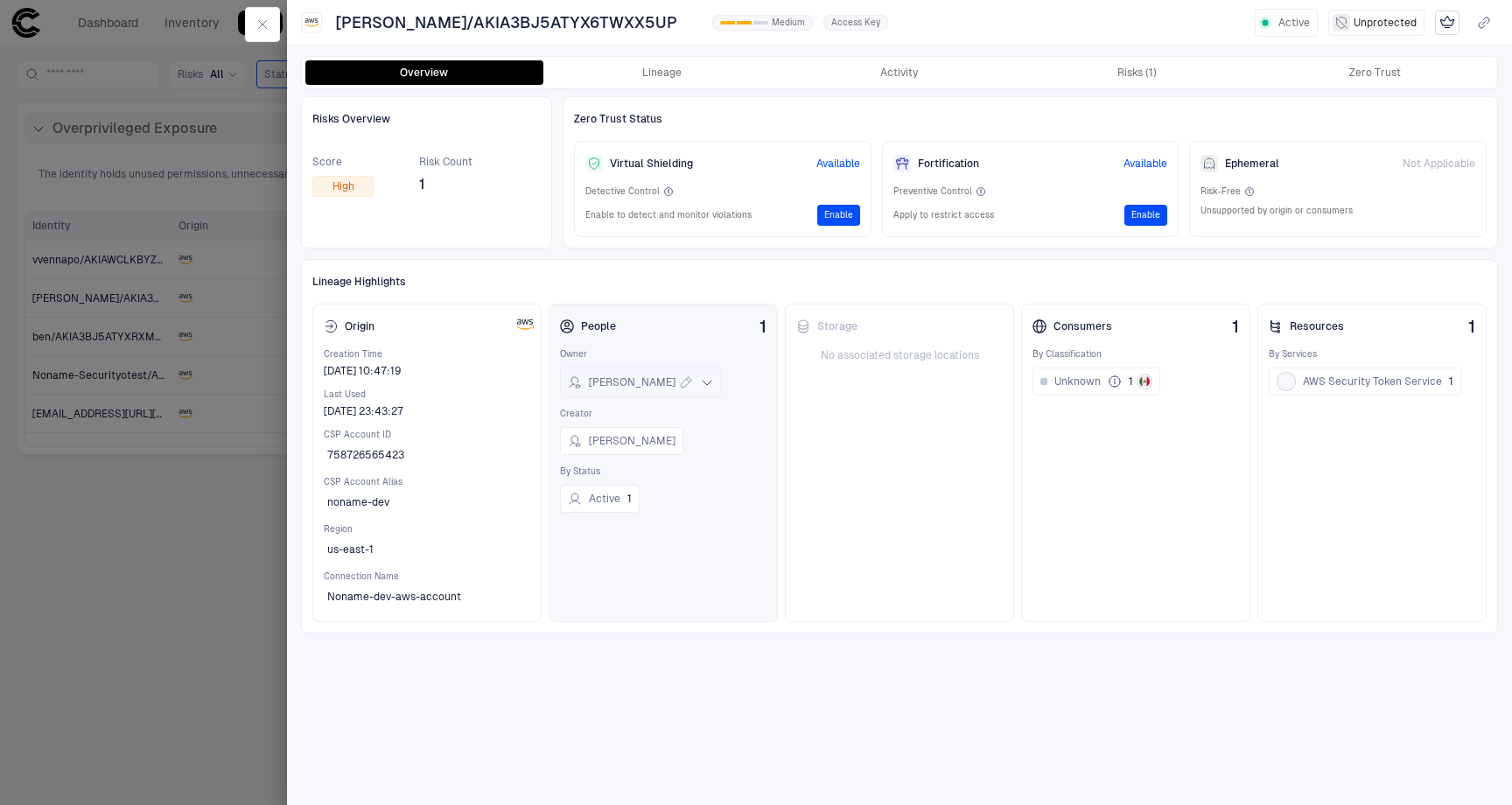
click at [700, 382] on icon at bounding box center [706, 382] width 14 height 14
click at [727, 374] on div "[PERSON_NAME]" at bounding box center [663, 378] width 207 height 36
click at [1381, 74] on div "Zero Trust" at bounding box center [1374, 73] width 51 height 14
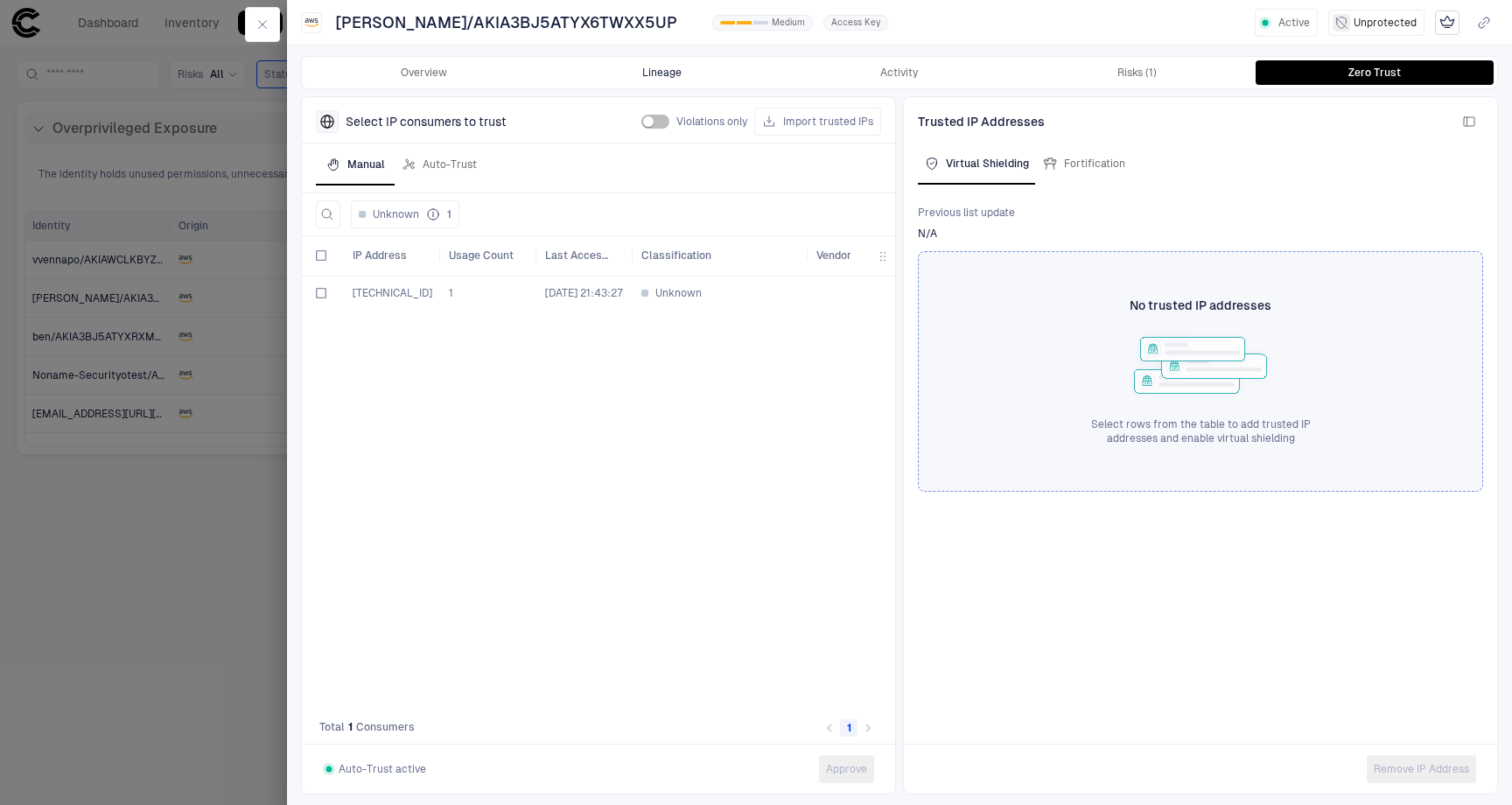
click at [644, 69] on button "Lineage" at bounding box center [662, 73] width 238 height 24
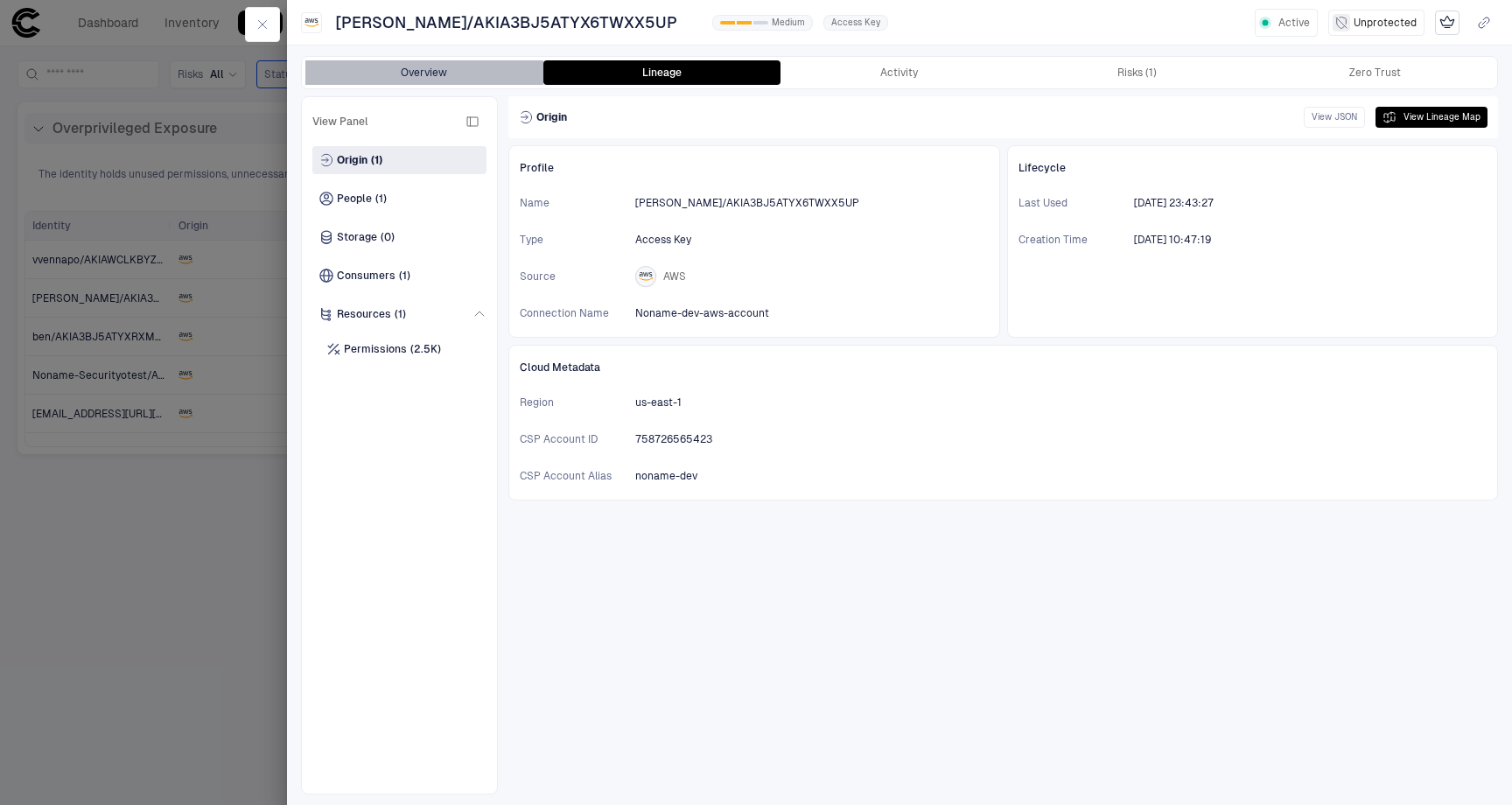
click at [466, 73] on button "Overview" at bounding box center [424, 73] width 238 height 24
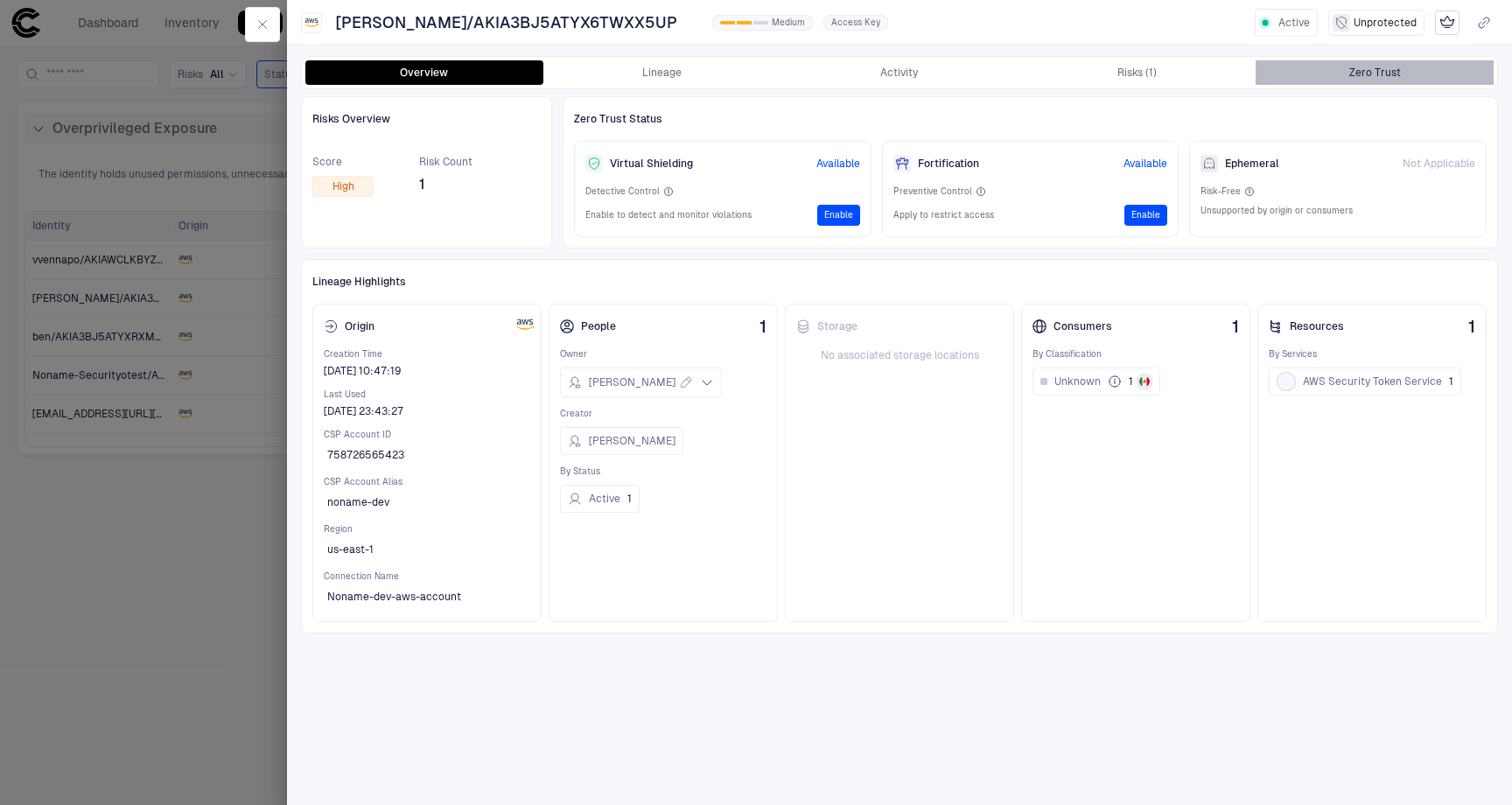
click at [1353, 72] on div "Zero Trust" at bounding box center [1374, 73] width 51 height 14
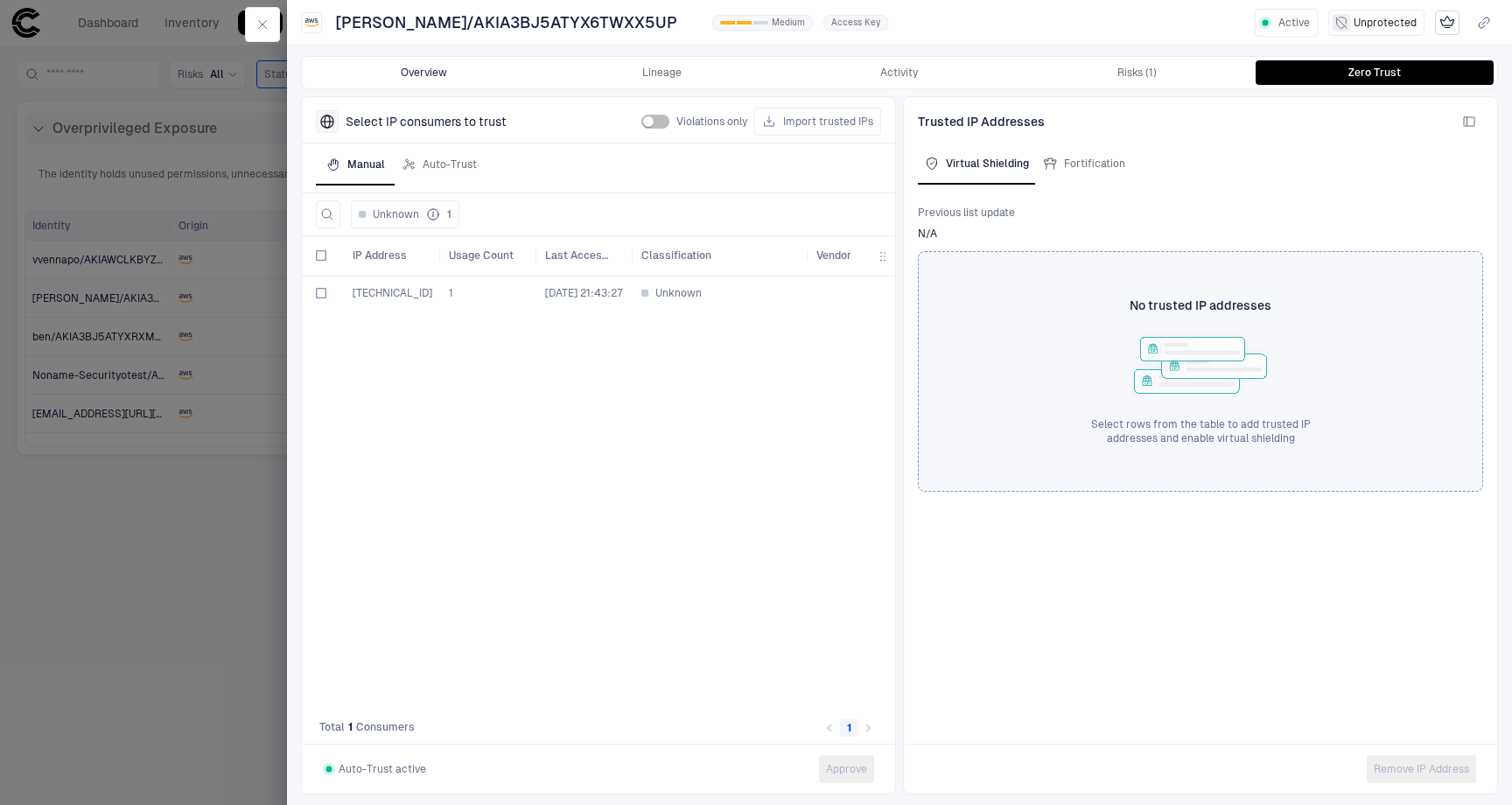
click at [371, 72] on button "Overview" at bounding box center [424, 73] width 238 height 24
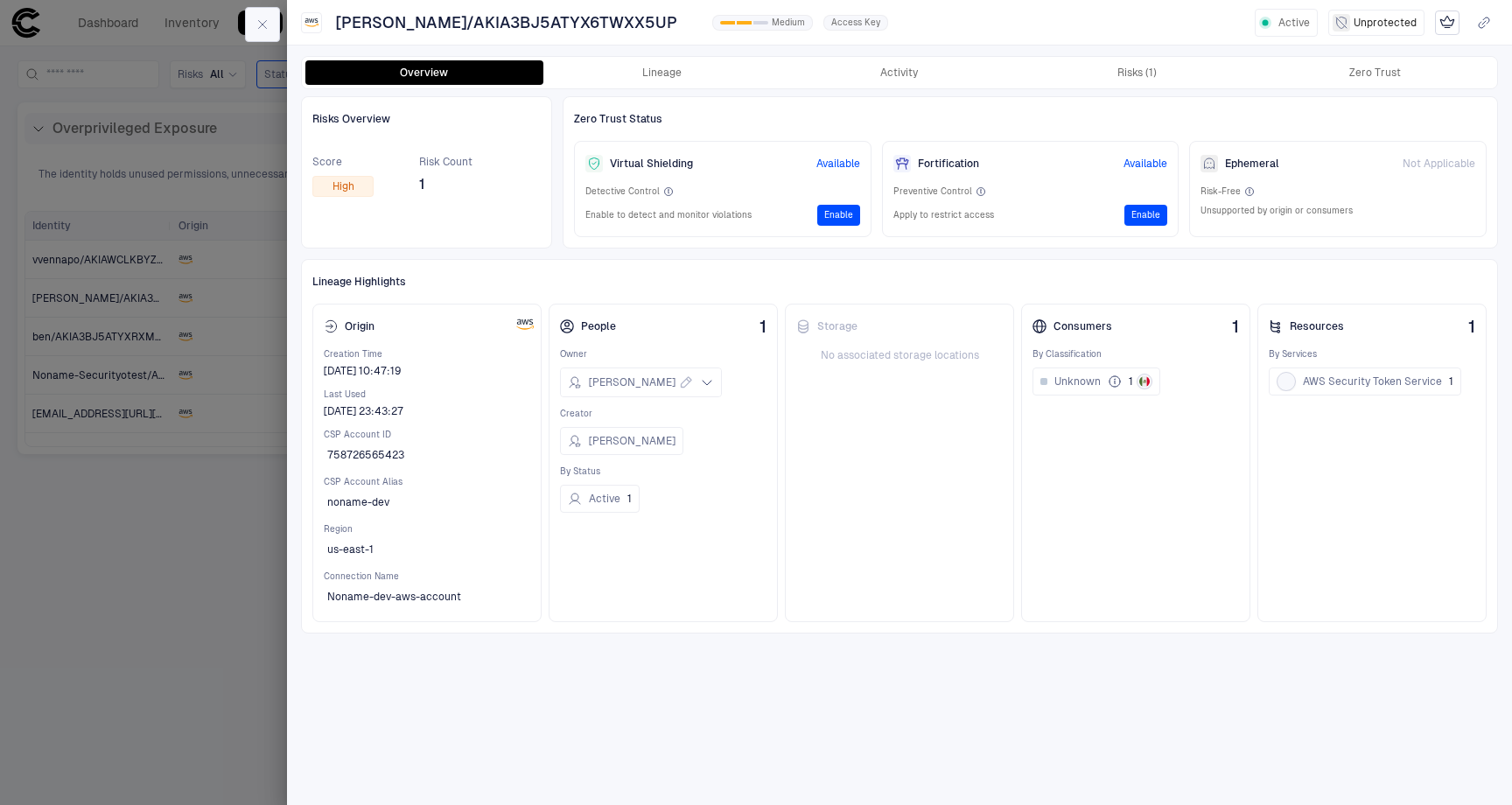
click at [262, 30] on icon "button" at bounding box center [262, 24] width 14 height 14
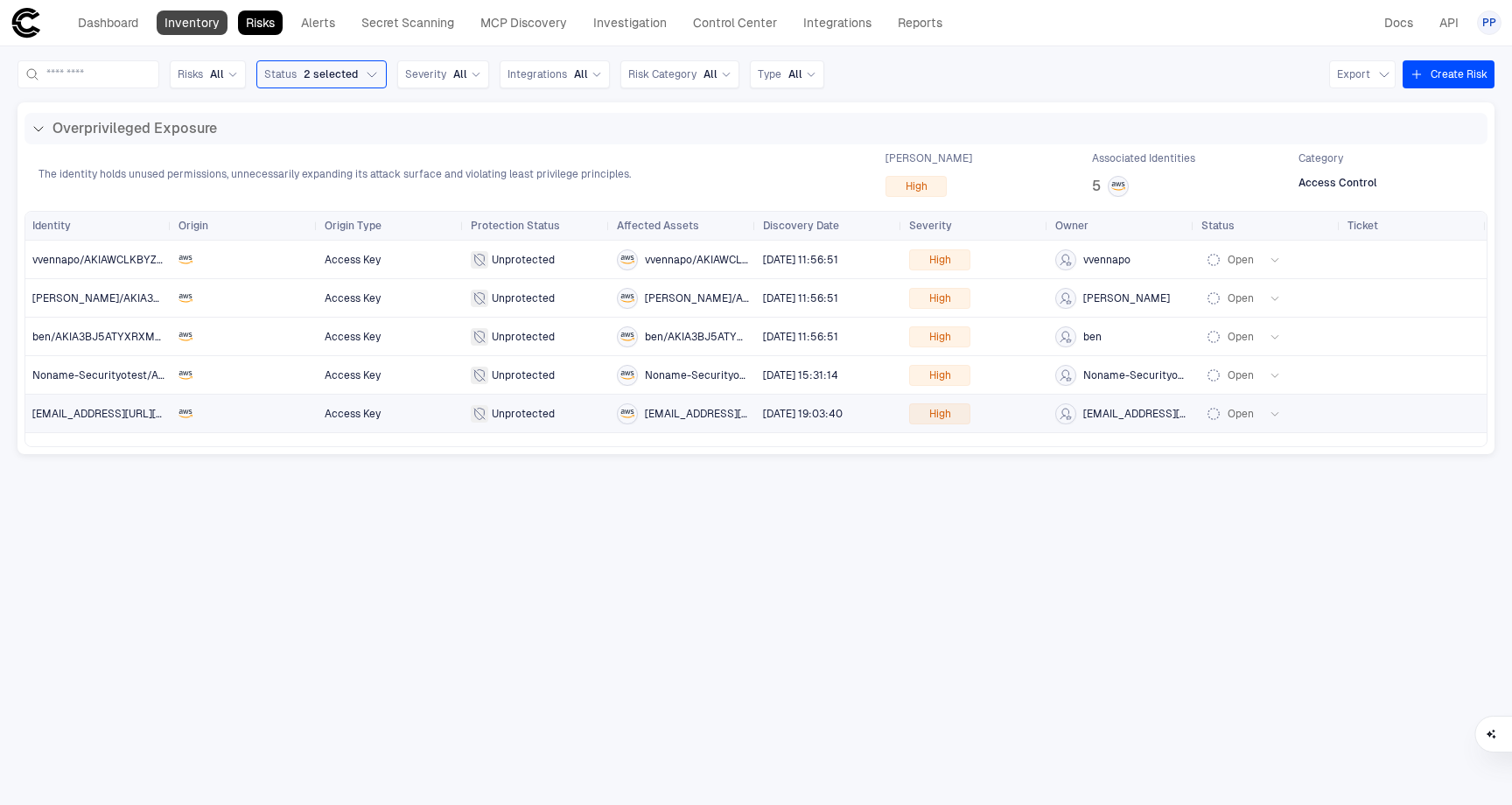
click at [185, 20] on link "Inventory" at bounding box center [192, 22] width 71 height 24
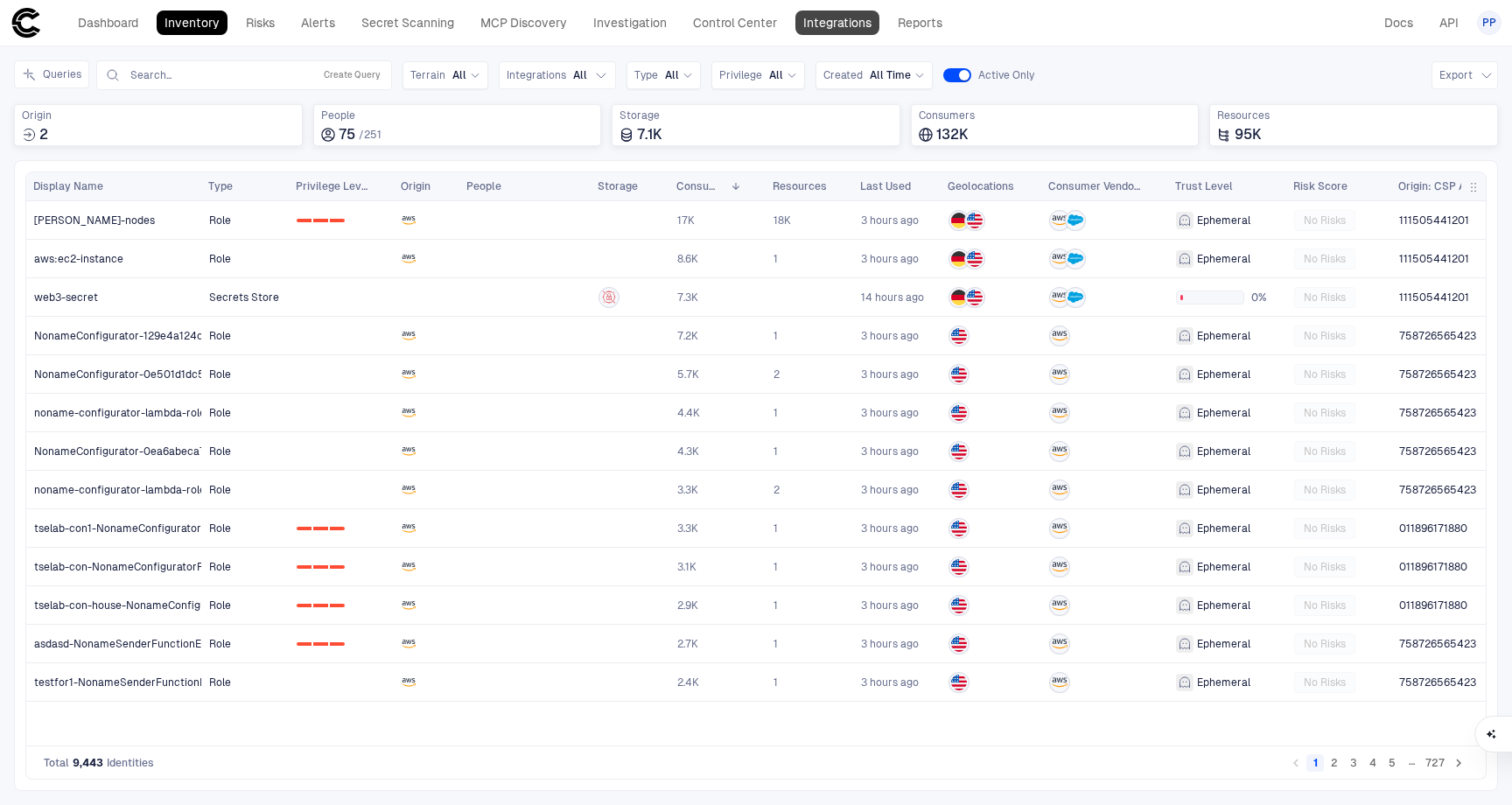
click at [820, 25] on link "Integrations" at bounding box center [837, 22] width 84 height 24
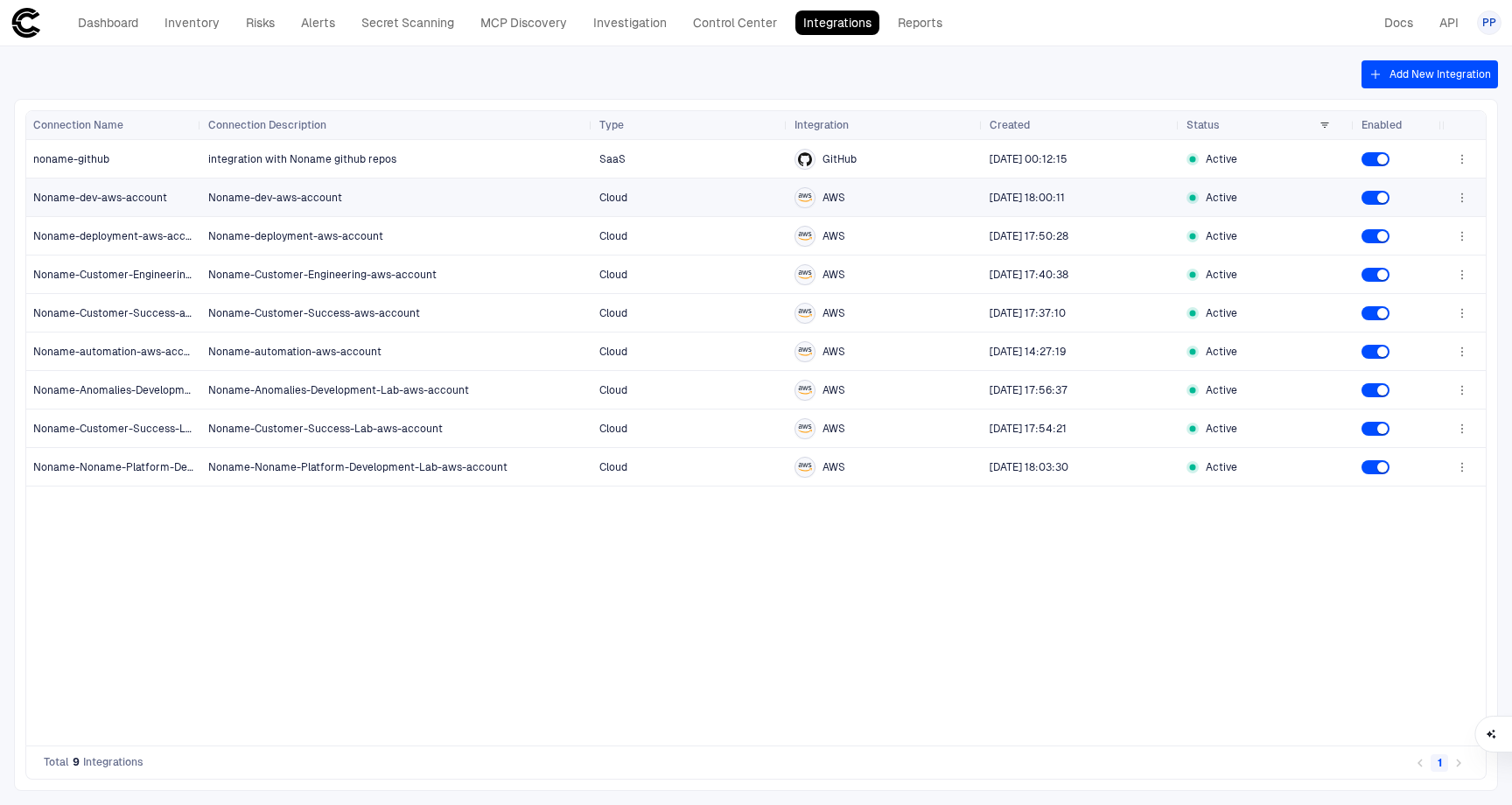
click at [828, 198] on span "AWS" at bounding box center [834, 197] width 22 height 14
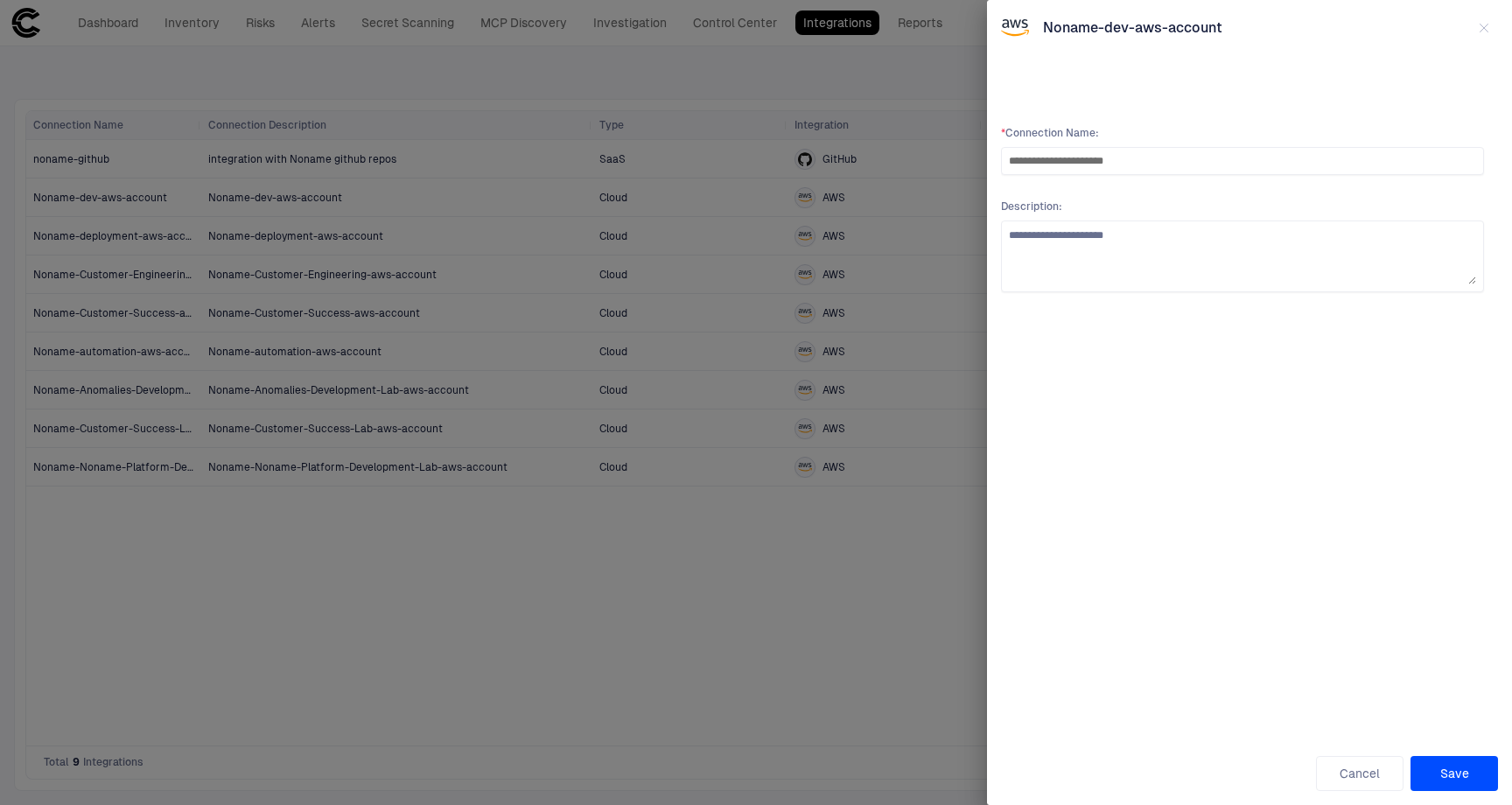
click at [1480, 30] on icon "button" at bounding box center [1484, 28] width 7 height 7
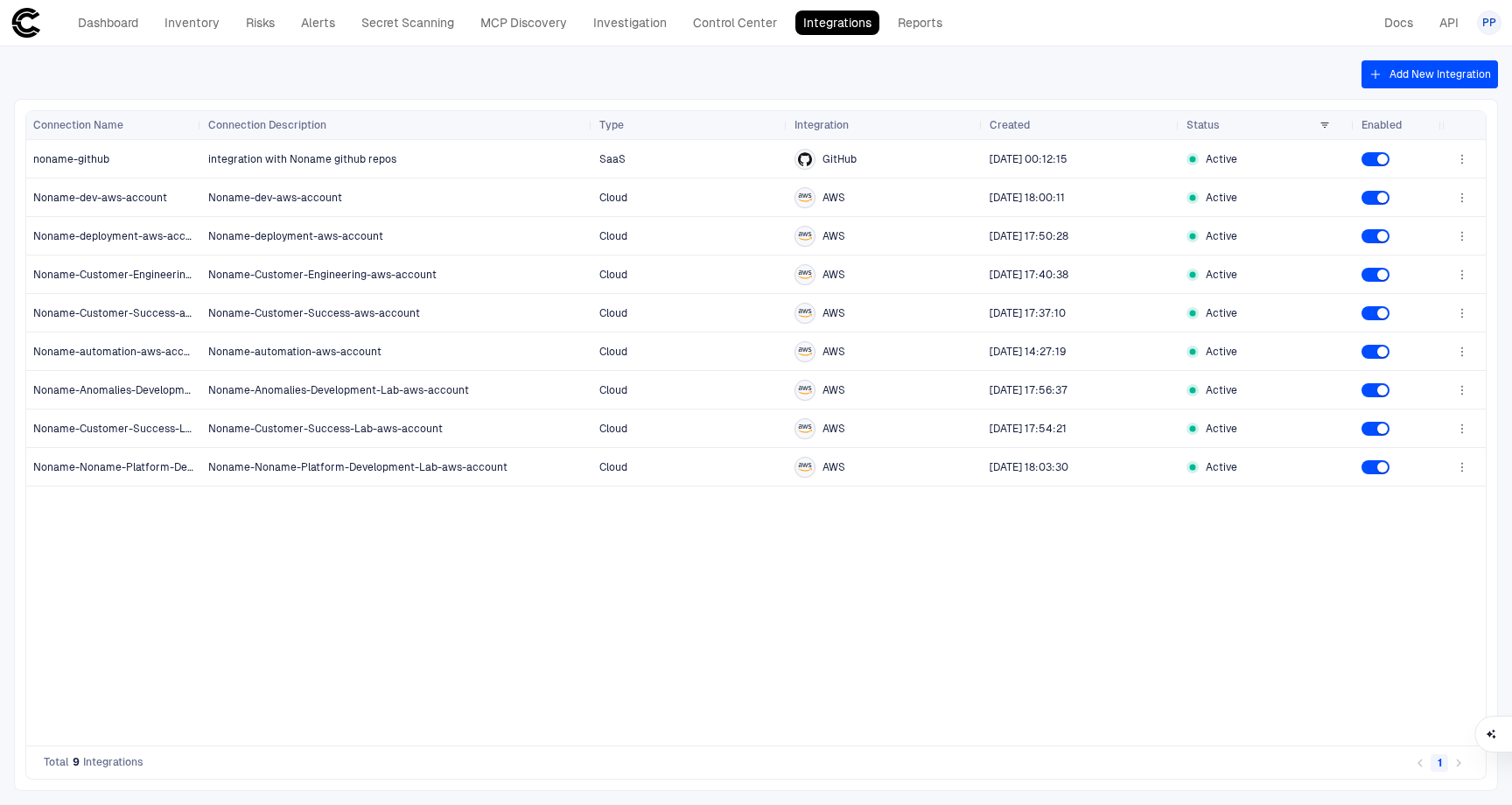
click at [1390, 68] on button "Add New Integration" at bounding box center [1429, 74] width 137 height 28
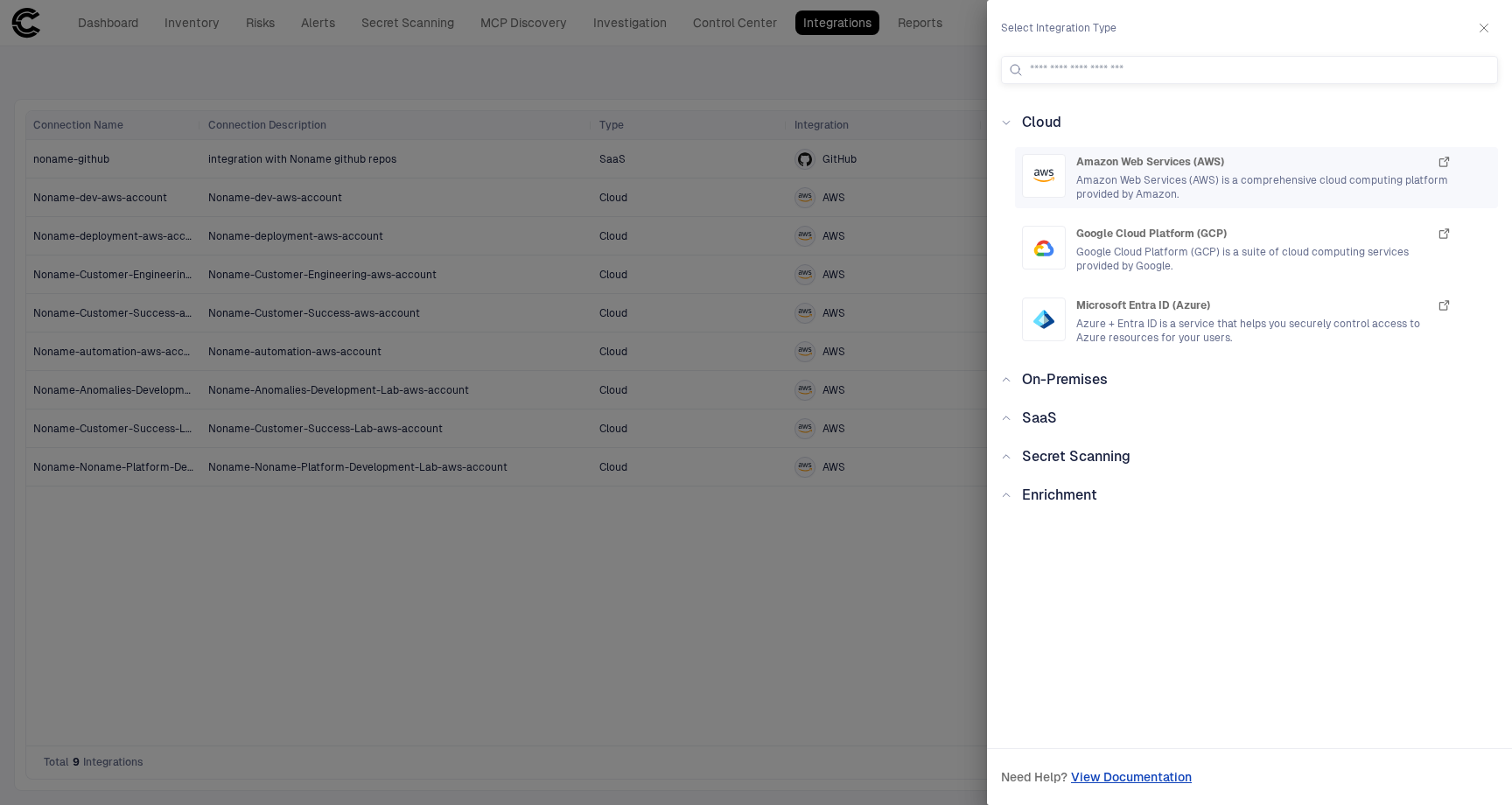
click at [1184, 194] on span "Amazon Web Services (AWS) is a comprehensive cloud computing platform provided …" at bounding box center [1264, 187] width 375 height 28
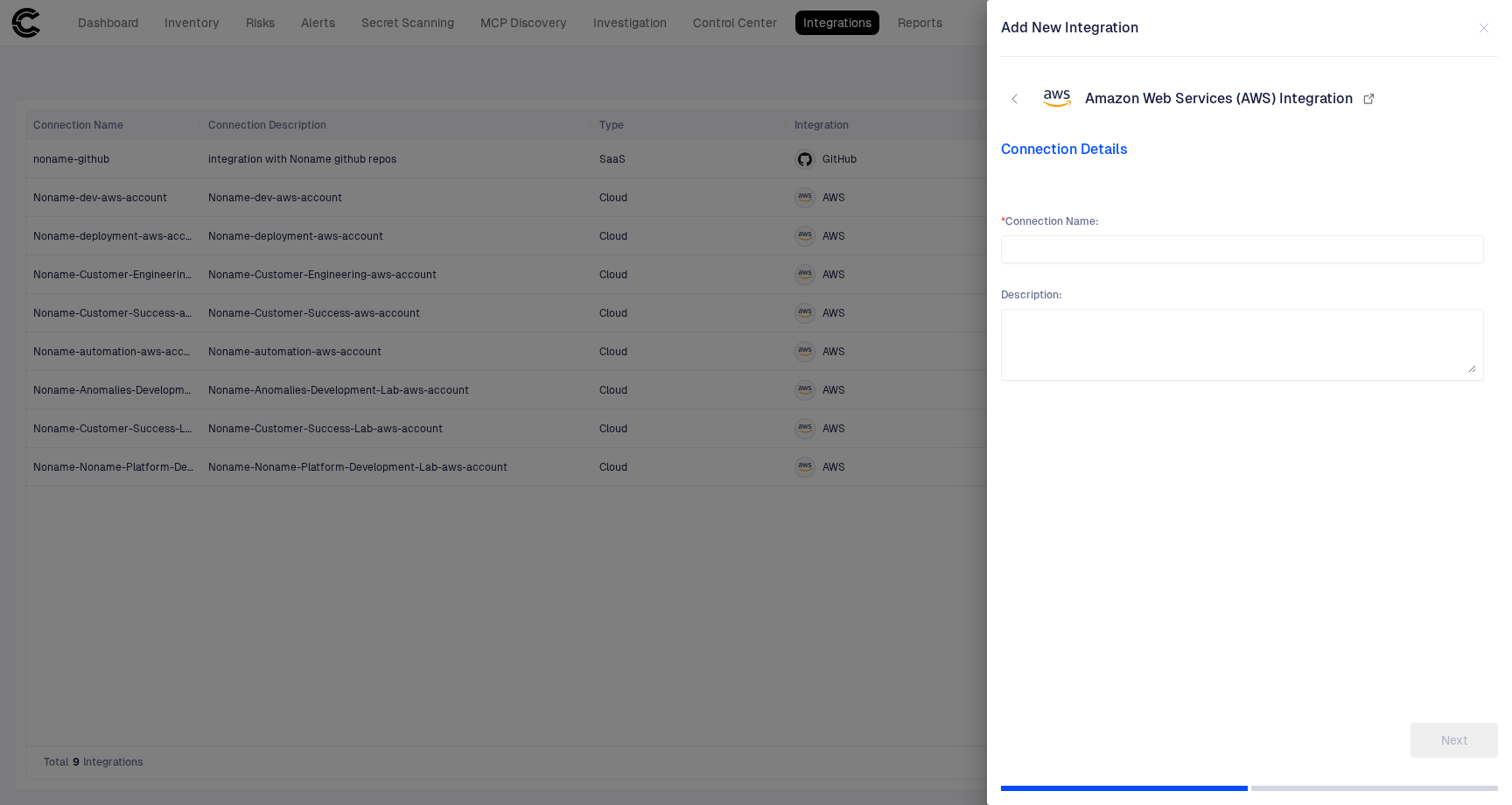
click at [1368, 102] on icon "button" at bounding box center [1368, 99] width 8 height 8
click at [1485, 31] on icon "button" at bounding box center [1483, 28] width 14 height 14
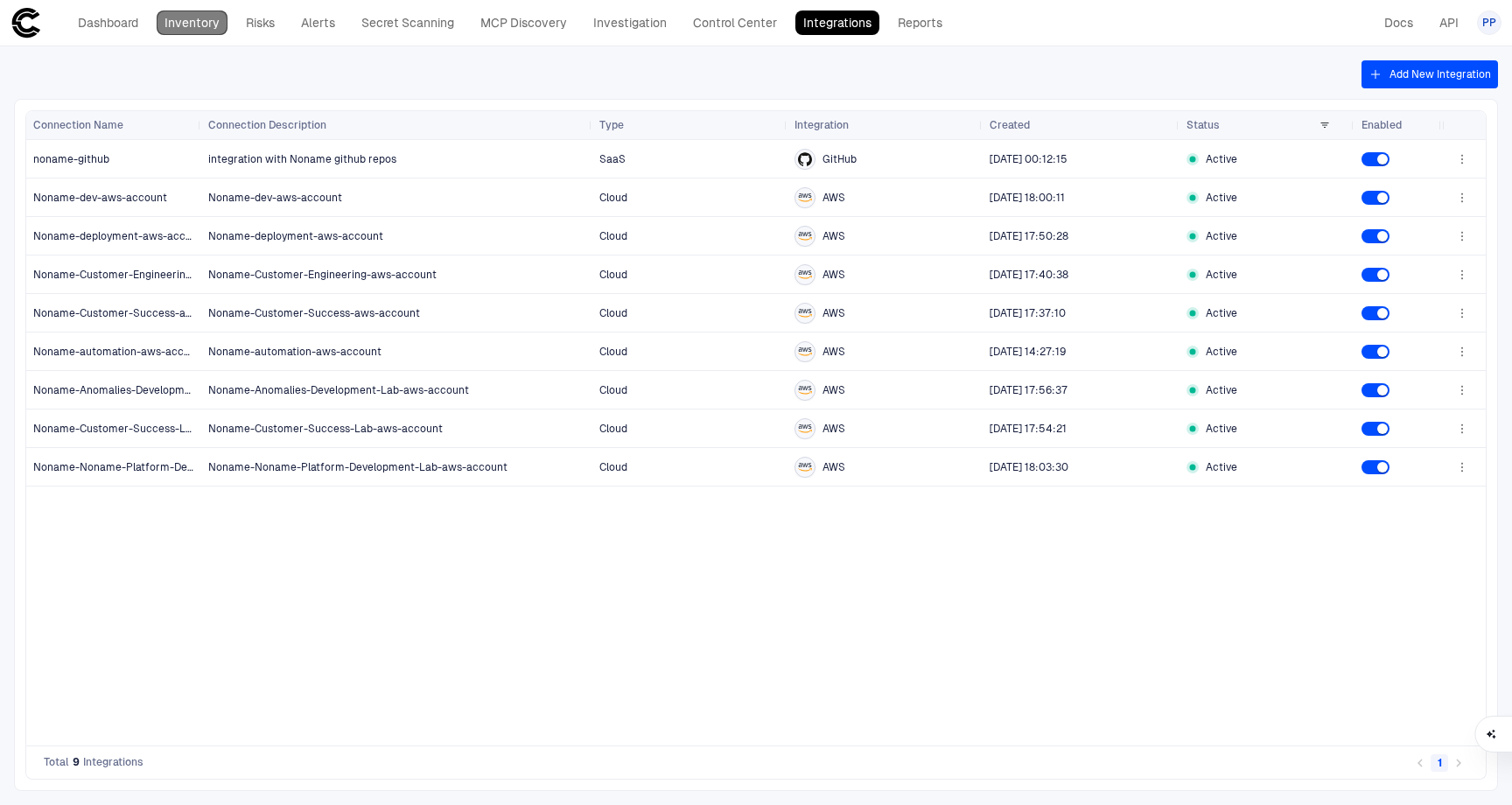
click at [184, 21] on link "Inventory" at bounding box center [192, 22] width 71 height 24
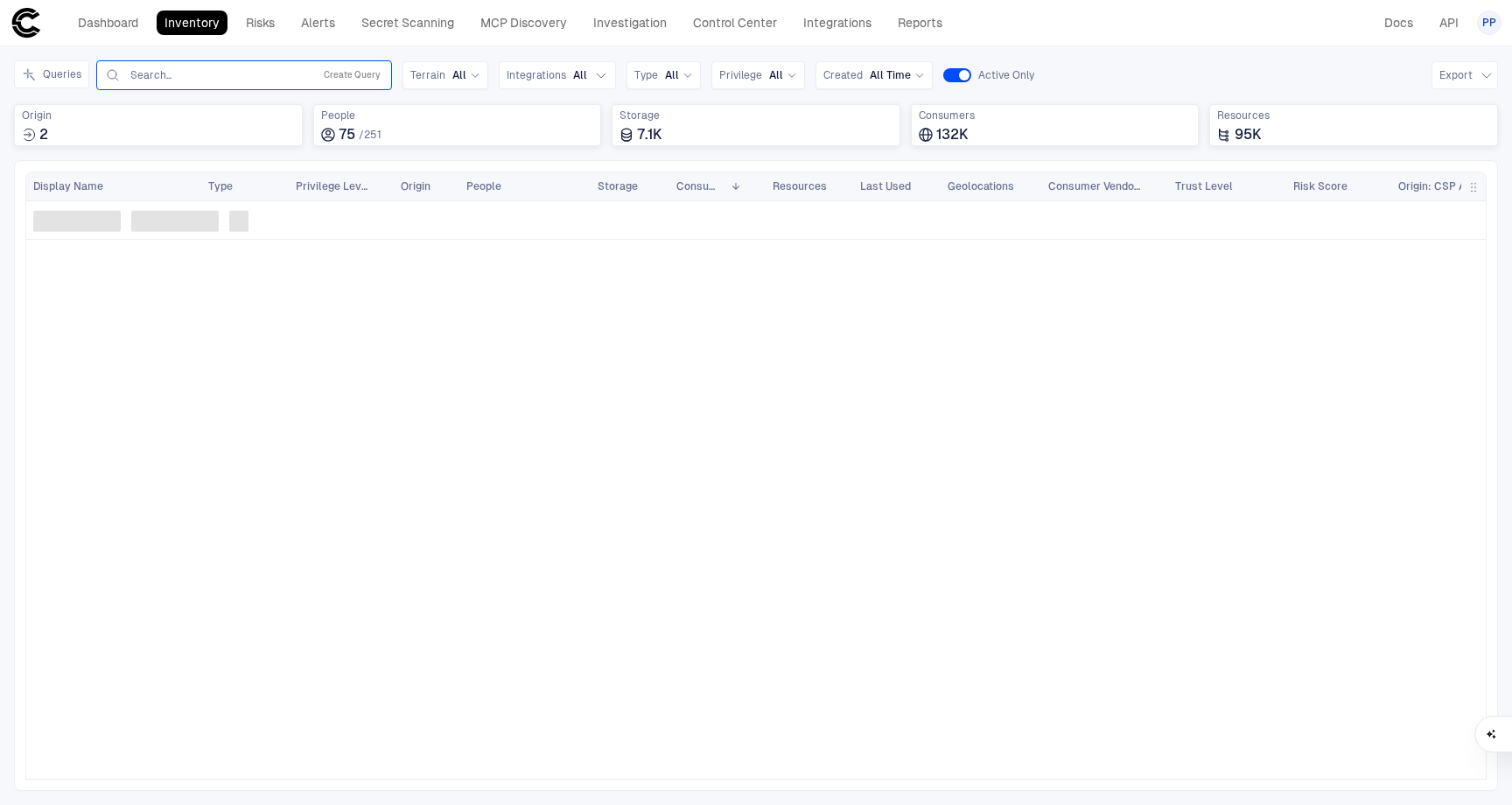
click at [174, 77] on input "text" at bounding box center [217, 74] width 178 height 14
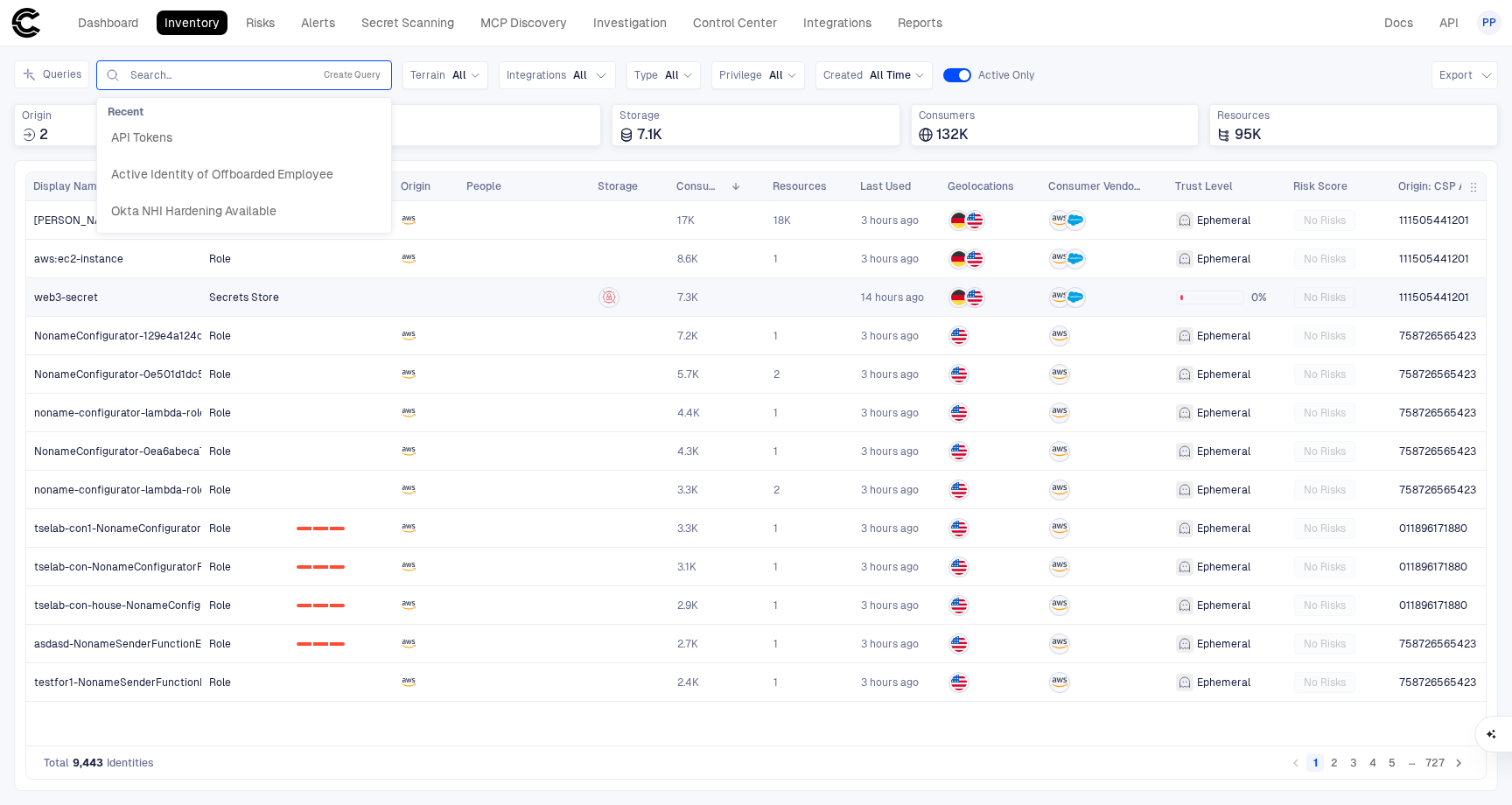
click at [72, 299] on span "web3-secret" at bounding box center [66, 297] width 64 height 14
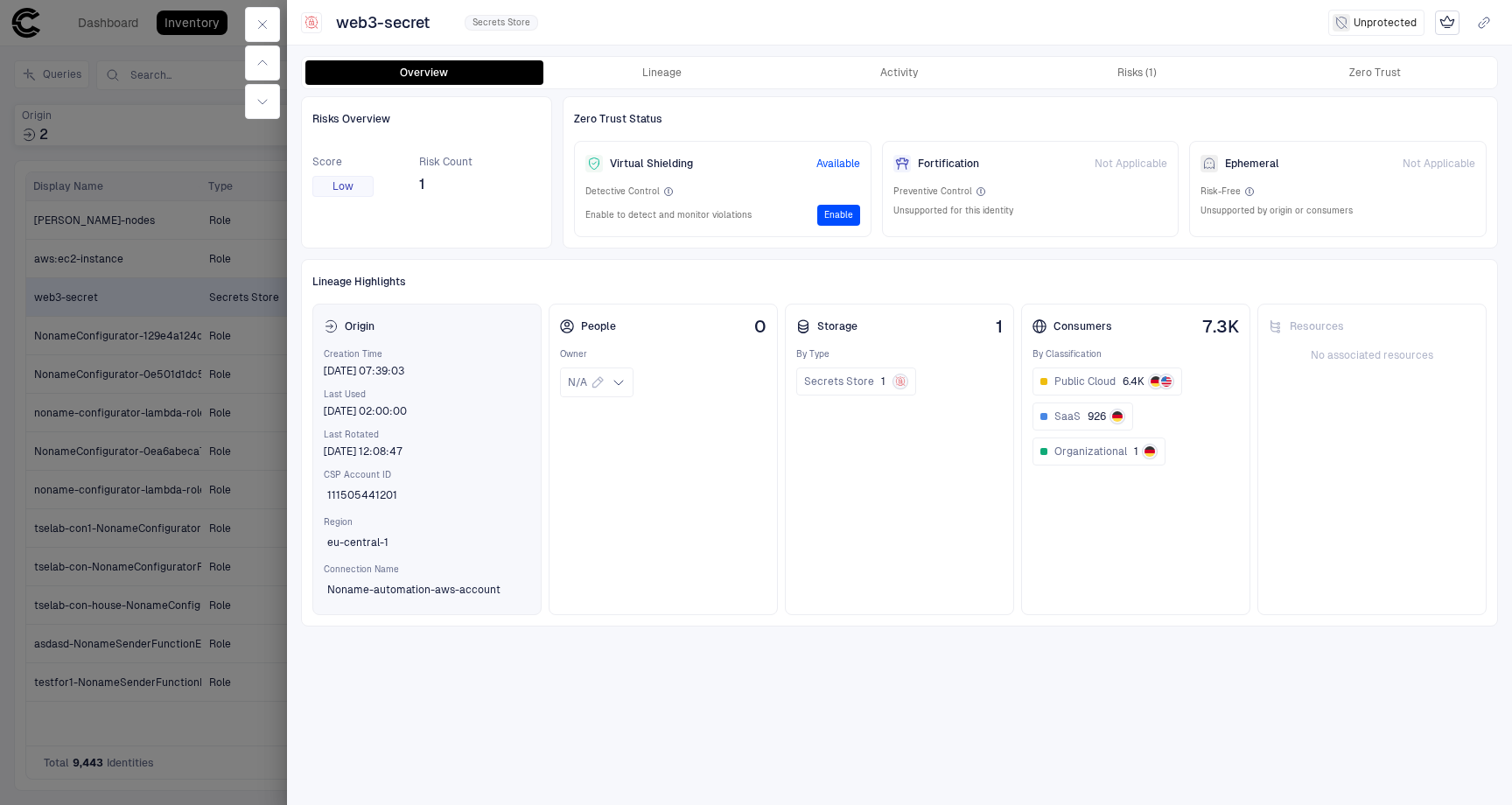
drag, startPoint x: 324, startPoint y: 449, endPoint x: 429, endPoint y: 455, distance: 105.2
click at [429, 455] on div "[DATE] 12:08:47" at bounding box center [427, 451] width 207 height 21
click at [265, 22] on icon "button" at bounding box center [262, 24] width 14 height 14
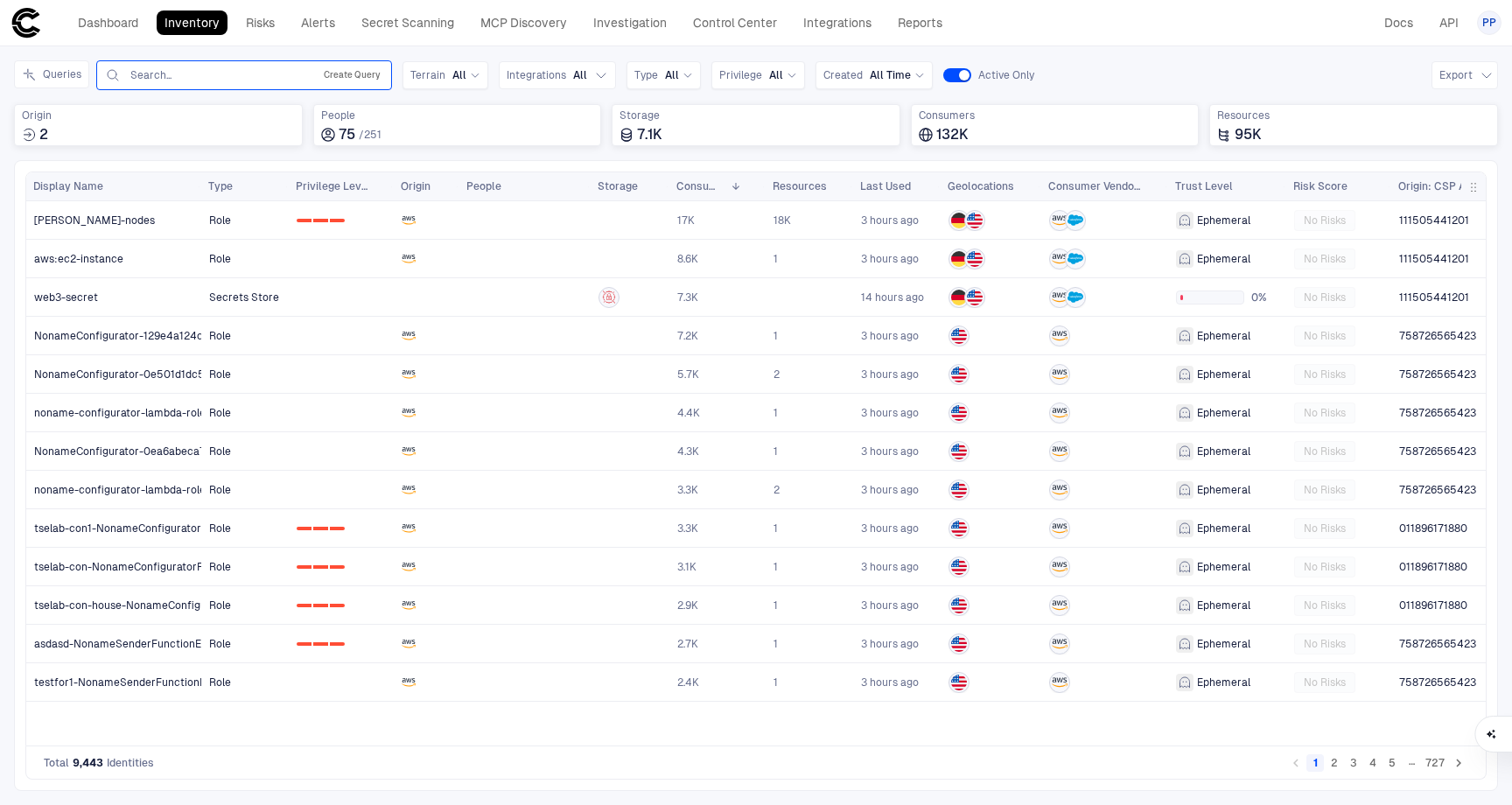
click at [345, 74] on button "Create Query" at bounding box center [352, 75] width 64 height 21
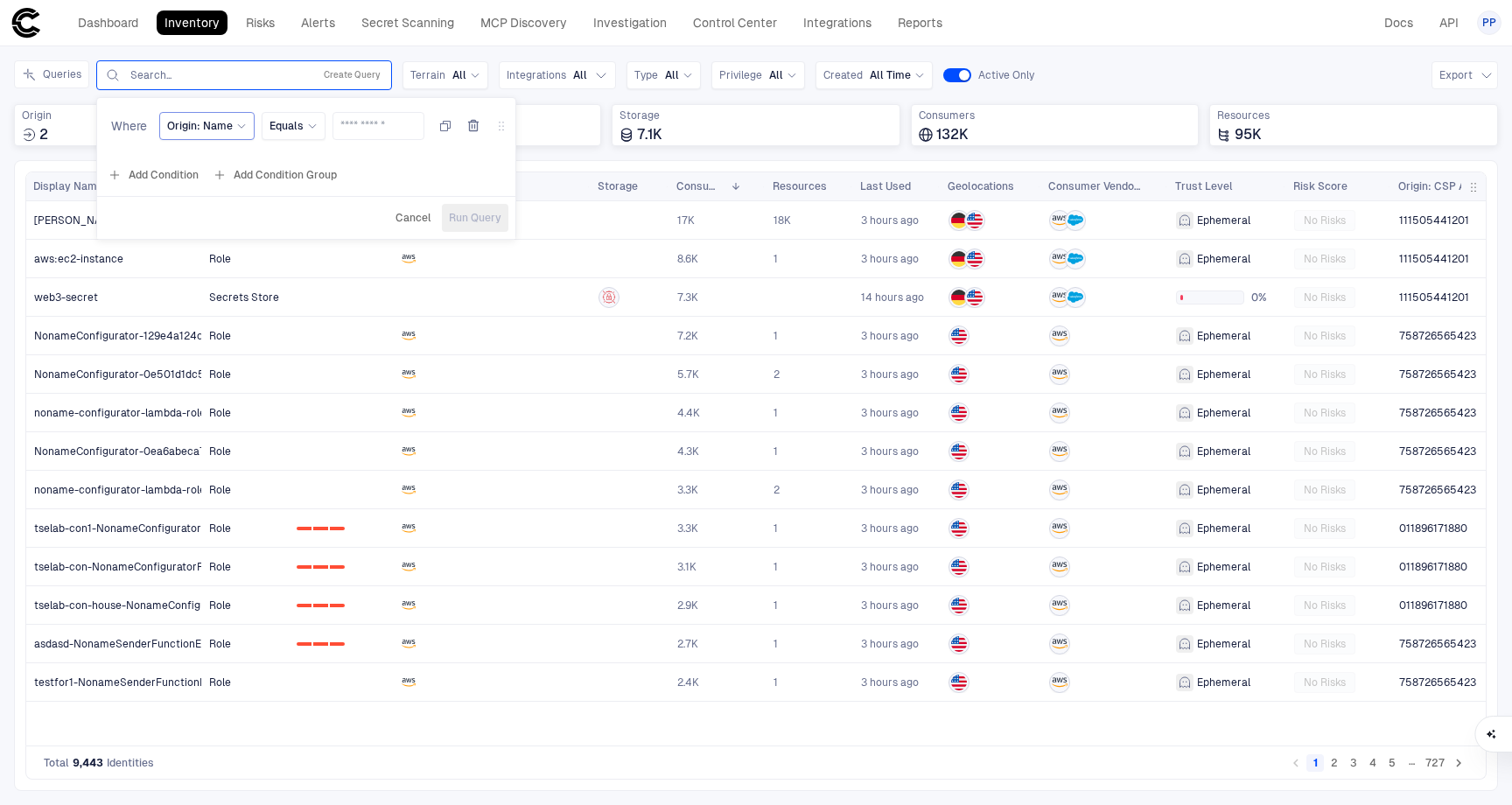
click at [239, 126] on icon at bounding box center [243, 127] width 7 height 4
type input "****"
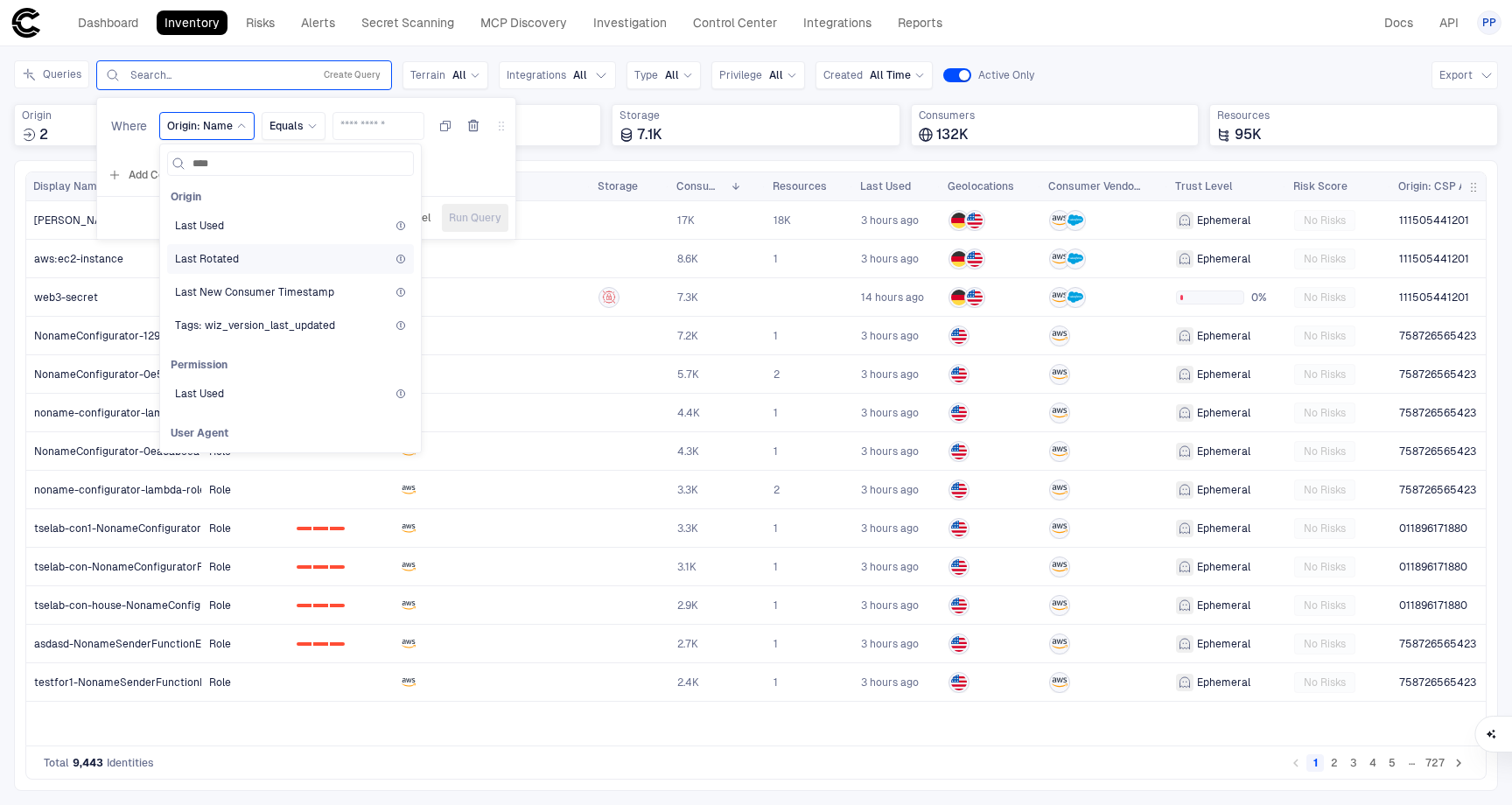
click at [231, 265] on span "Last Rotated" at bounding box center [207, 259] width 64 height 14
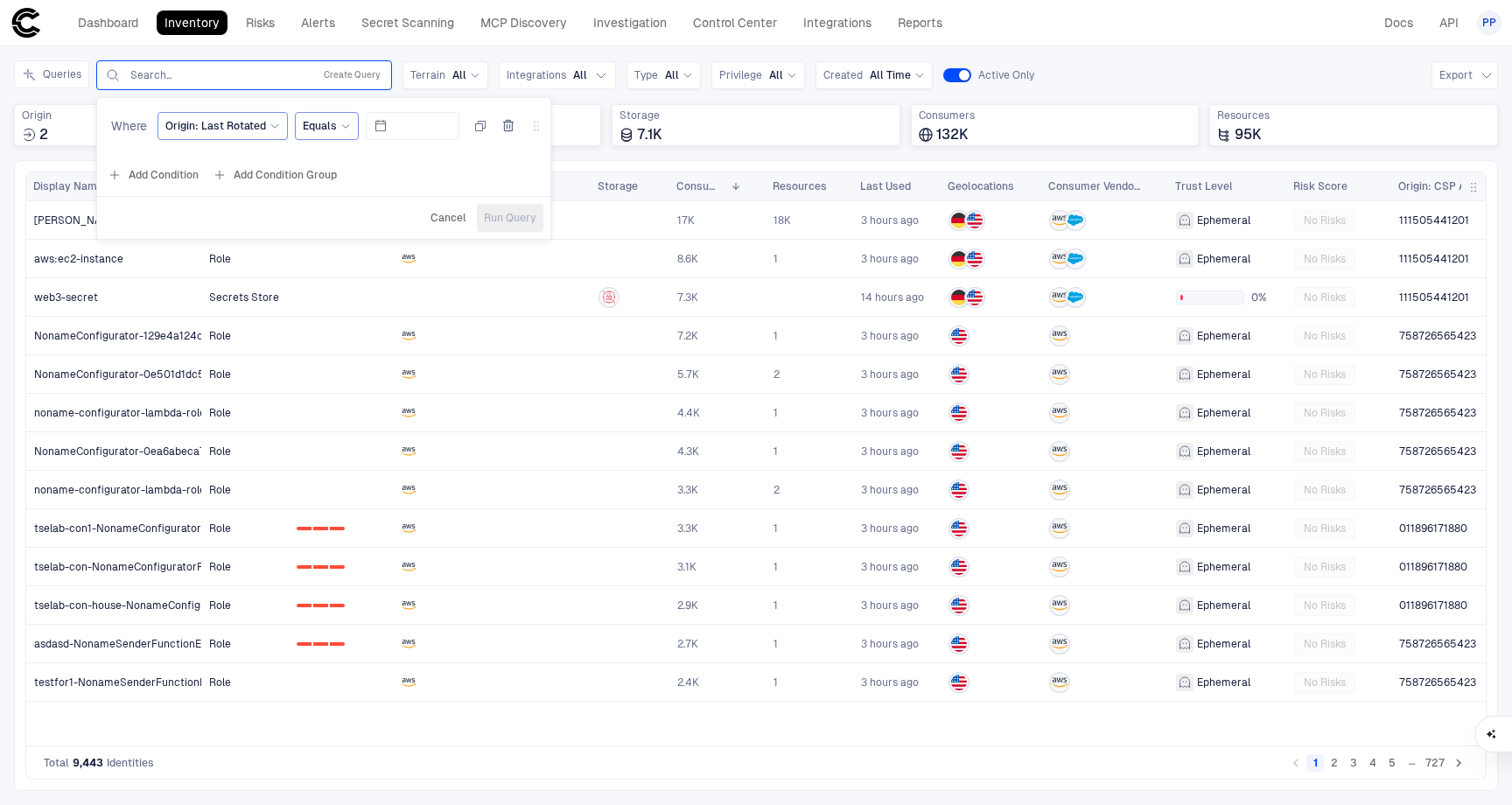
click at [341, 130] on icon at bounding box center [345, 126] width 10 height 10
click at [406, 400] on span "Not Last X Days" at bounding box center [404, 394] width 187 height 14
click at [449, 125] on input "number" at bounding box center [461, 126] width 75 height 26
type input "*"
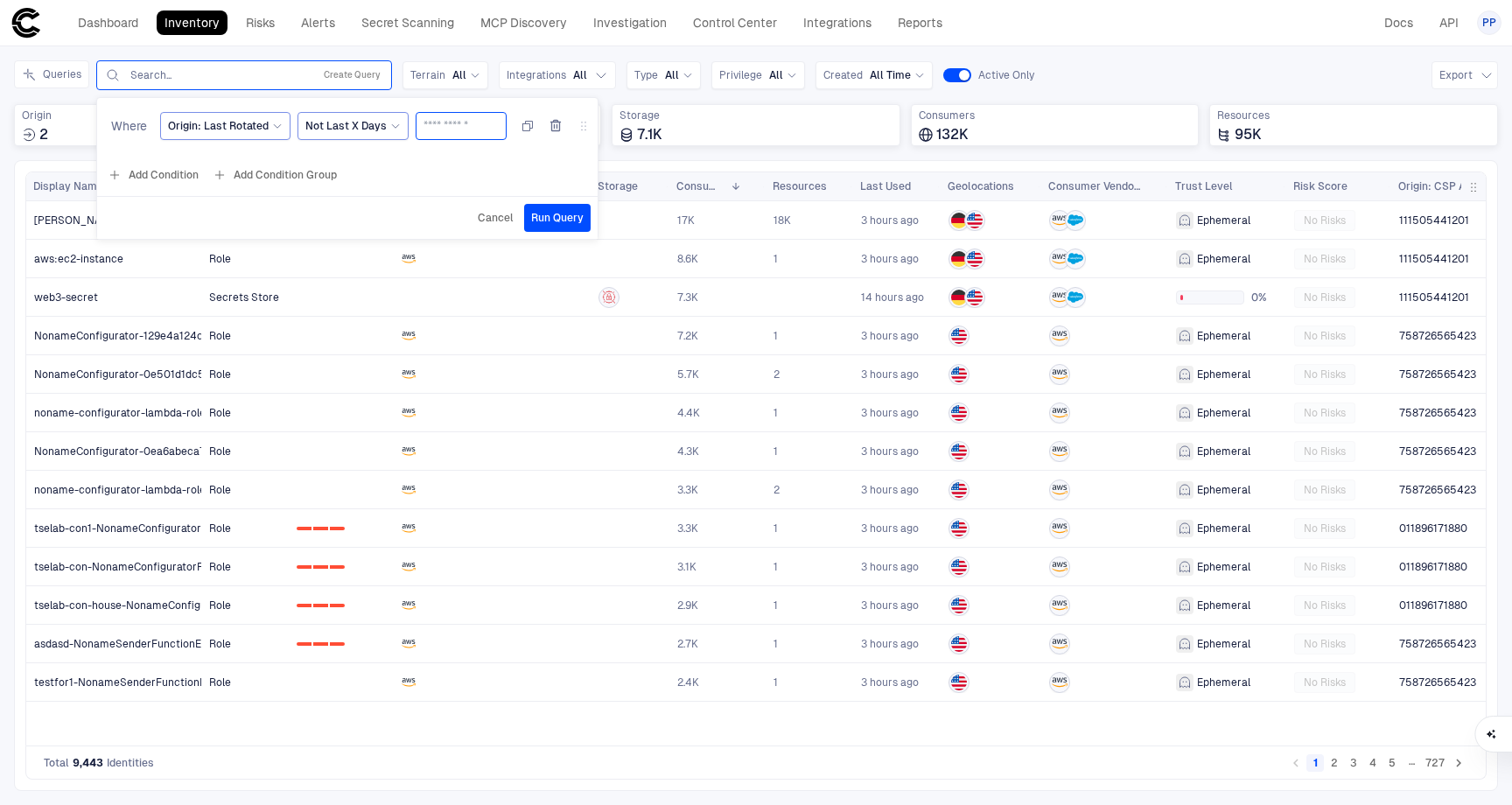
type input "***"
click at [543, 211] on span "Run Query" at bounding box center [557, 218] width 52 height 14
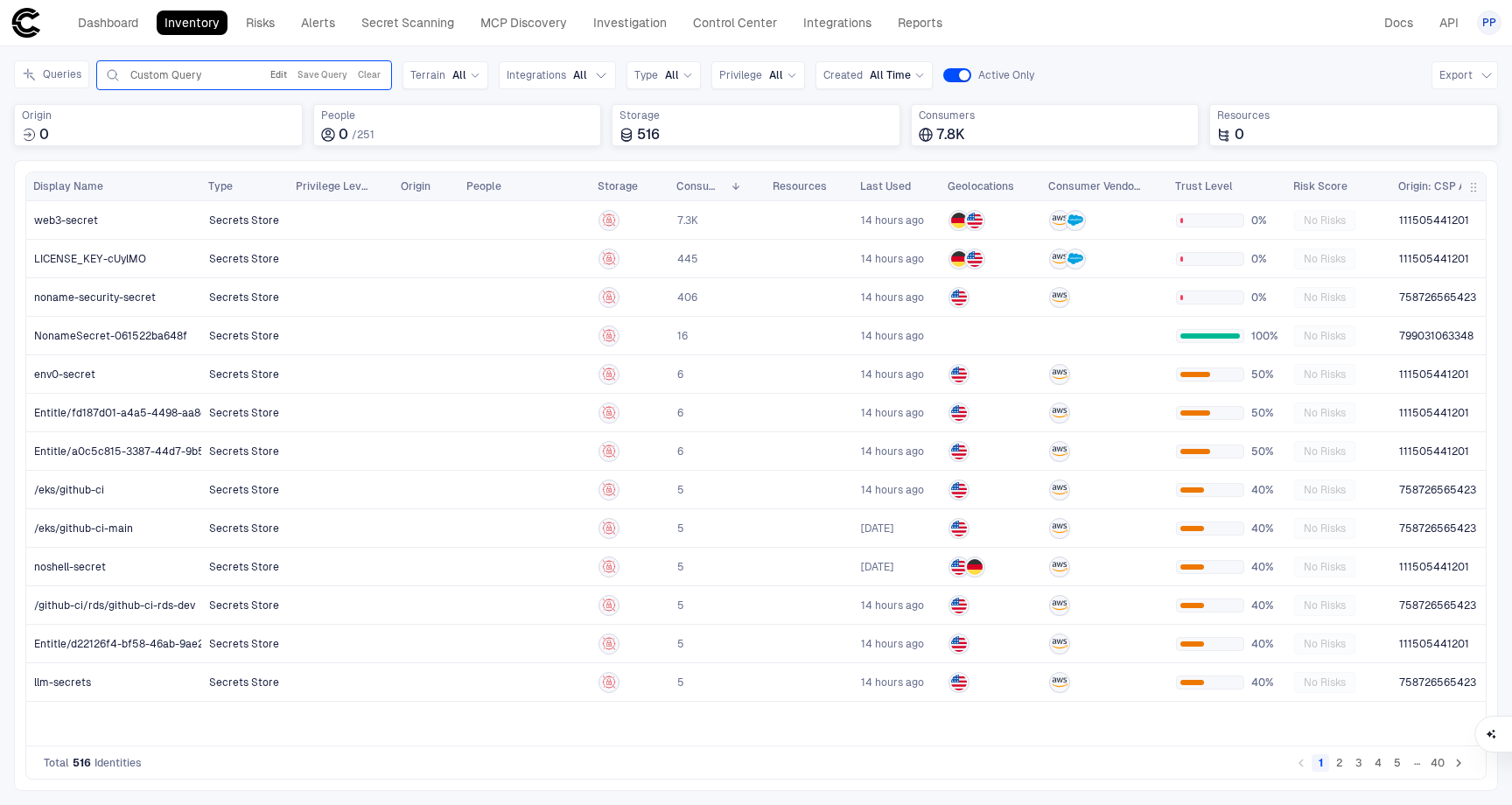
click at [281, 80] on button "Edit" at bounding box center [278, 75] width 23 height 21
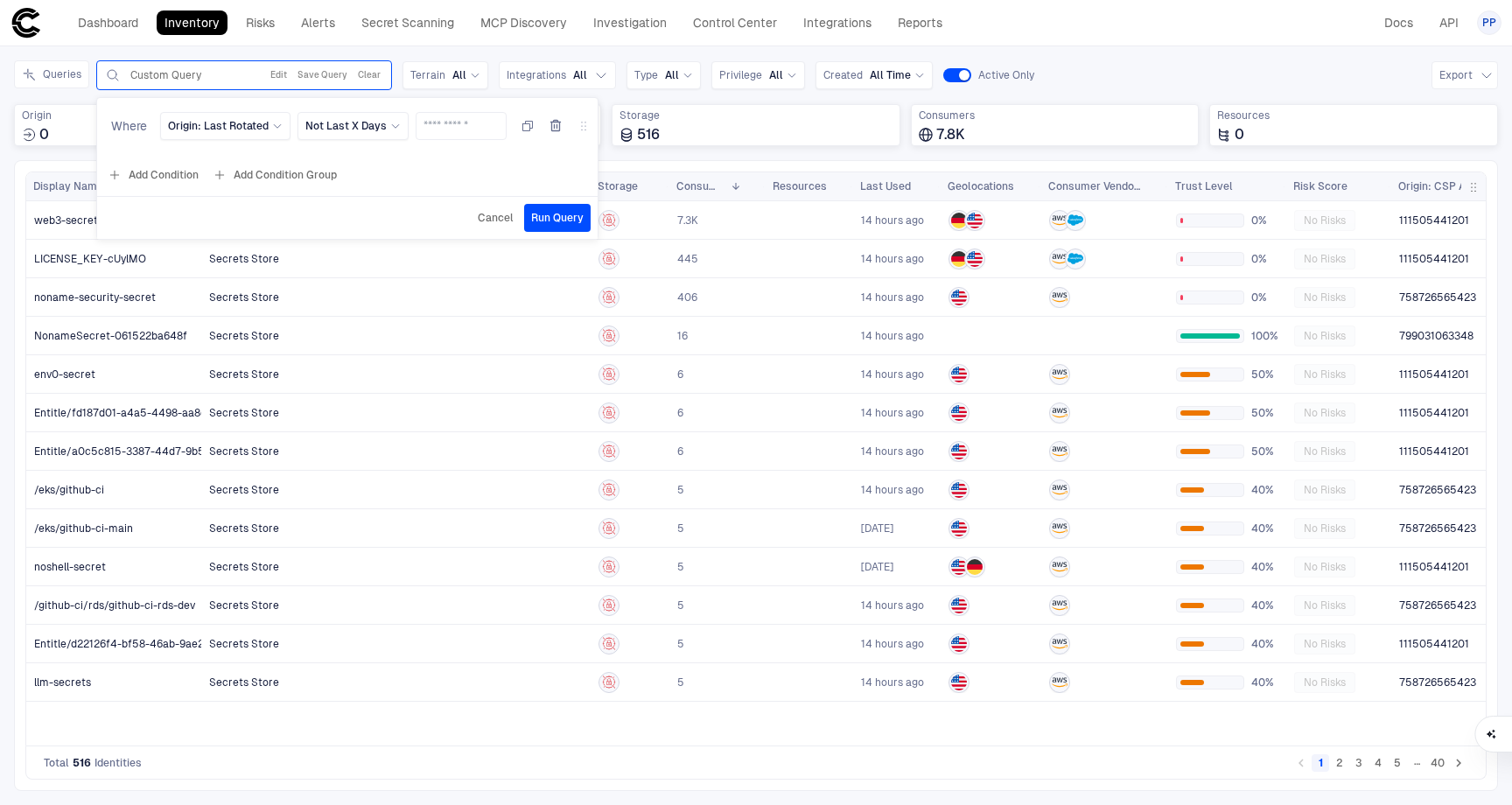
click at [1035, 36] on div "Dashboard Inventory Risks Alerts Secret Scanning MCP Discovery Investigation Co…" at bounding box center [756, 23] width 1491 height 32
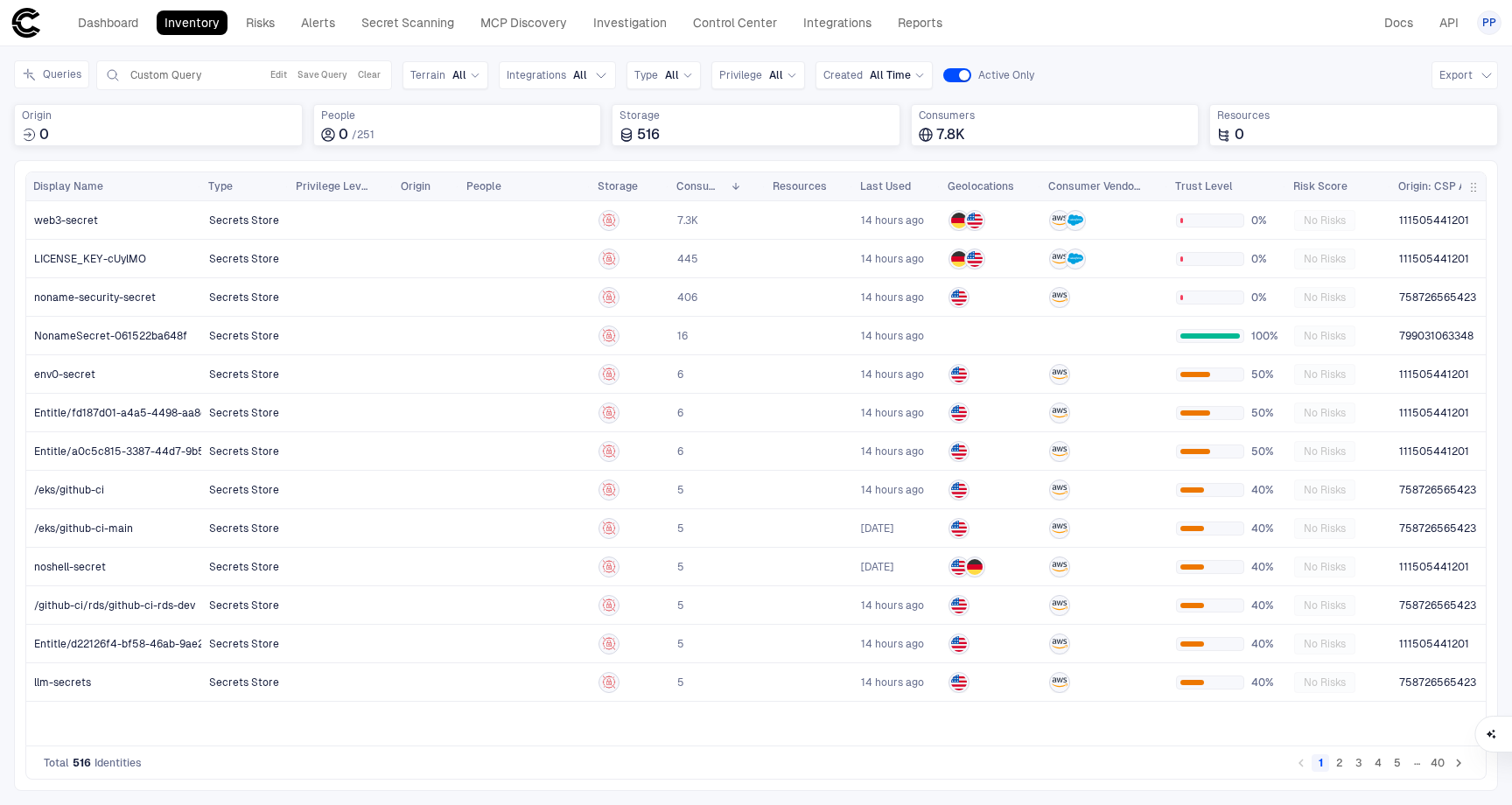
click at [1144, 70] on div "Queries Custom Query Edit Save Query Clear Terrain All Integrations All Type Al…" at bounding box center [756, 75] width 1484 height 30
click at [1211, 337] on div at bounding box center [1211, 336] width 60 height 6
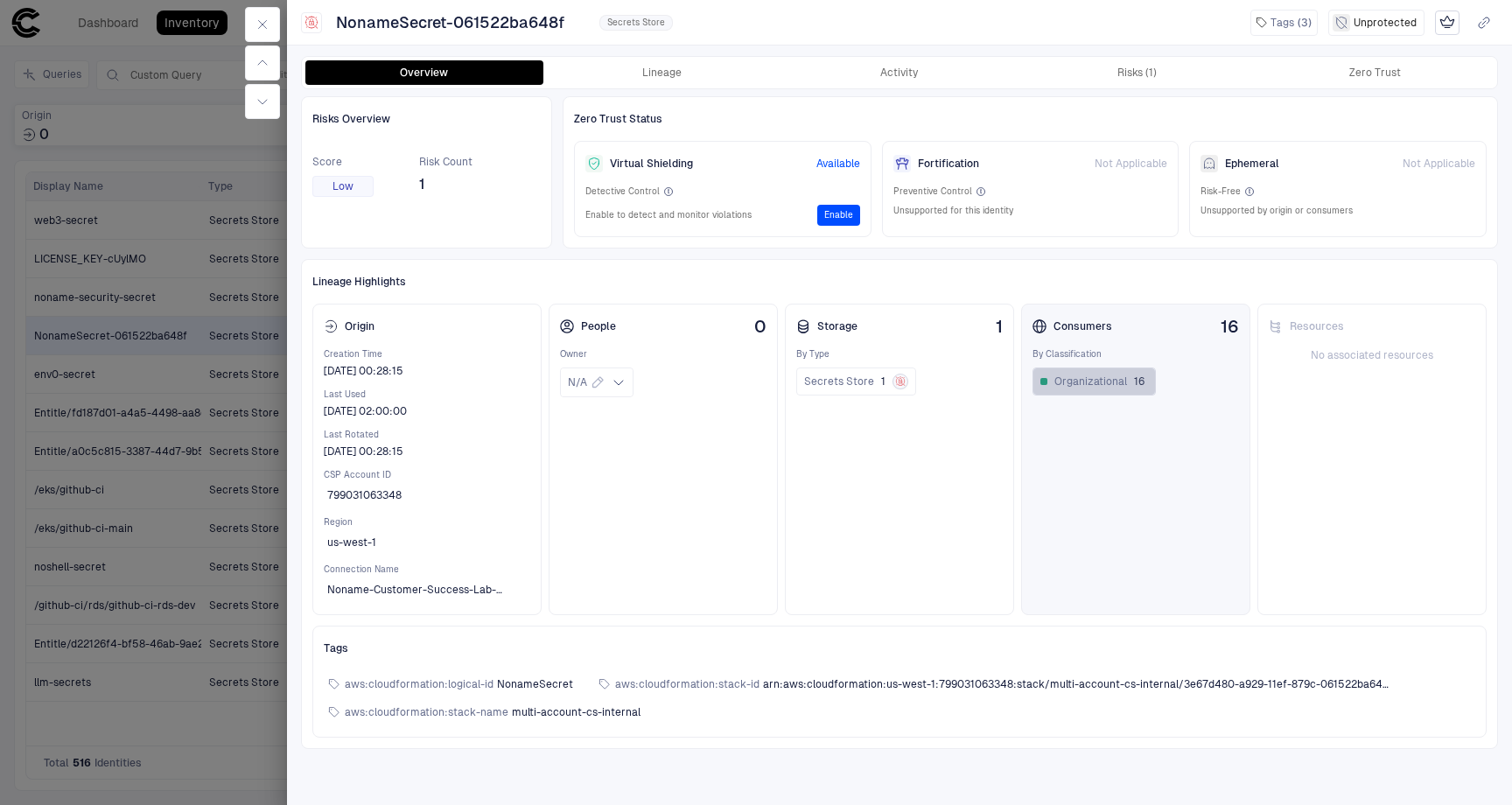
click at [1107, 387] on span "Organizational" at bounding box center [1091, 381] width 73 height 14
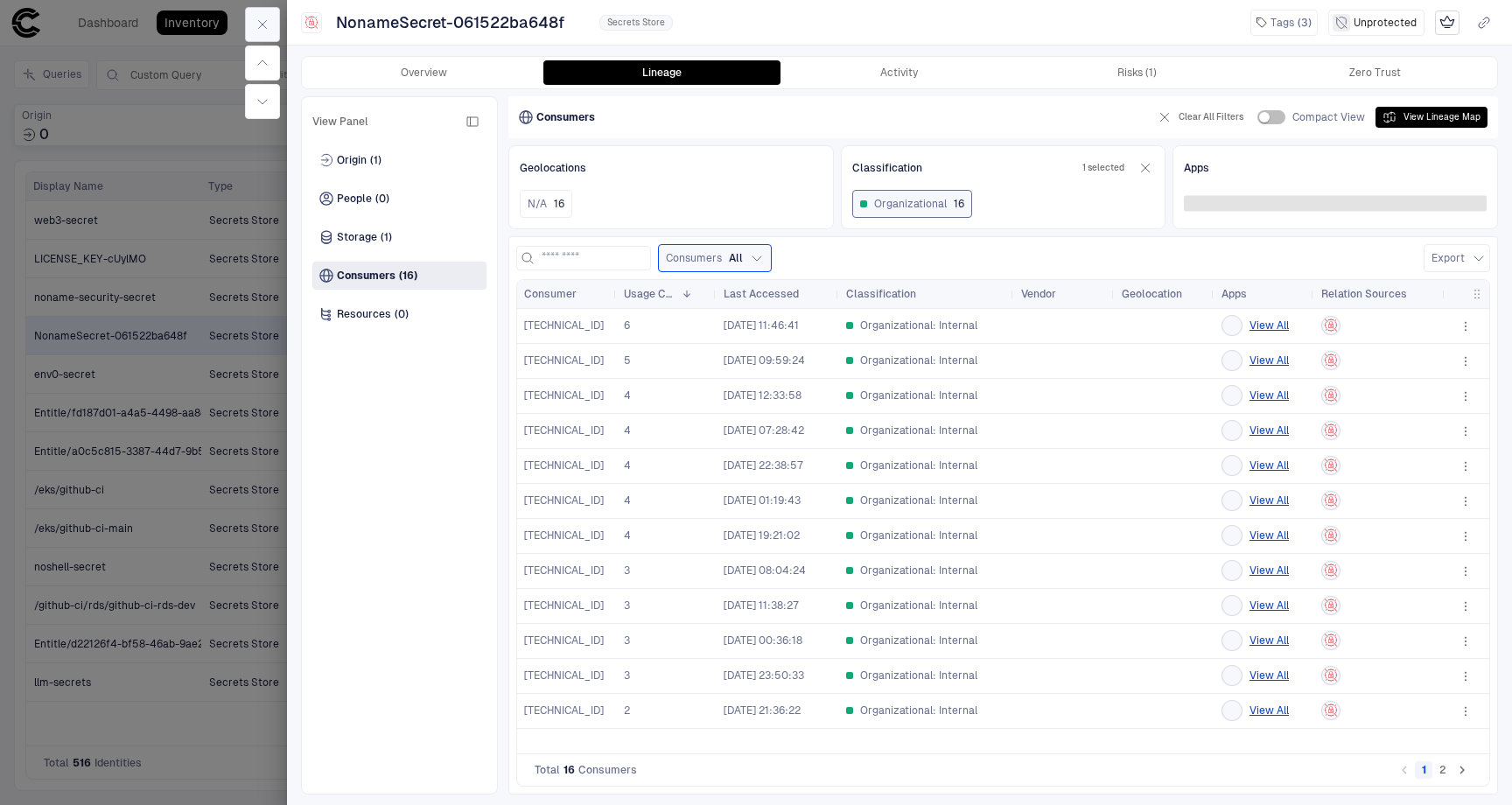
click at [264, 27] on icon "button" at bounding box center [262, 24] width 14 height 14
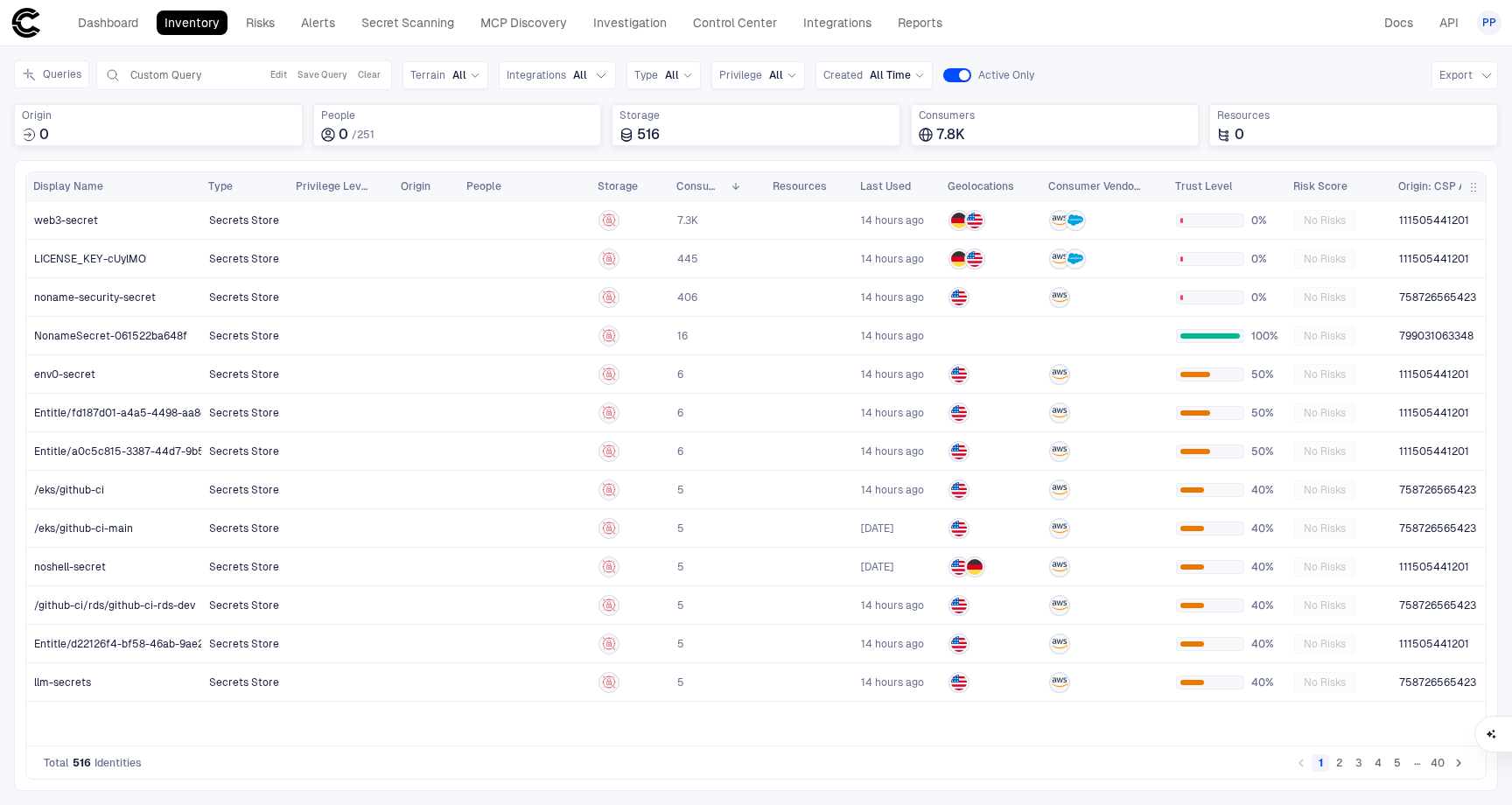
click at [1044, 31] on div "Dashboard Inventory Risks Alerts Secret Scanning MCP Discovery Investigation Co…" at bounding box center [756, 23] width 1491 height 32
click at [1044, 33] on div "Dashboard Inventory Risks Alerts Secret Scanning MCP Discovery Investigation Co…" at bounding box center [756, 23] width 1491 height 32
click at [429, 24] on link "Secret Scanning" at bounding box center [408, 22] width 109 height 24
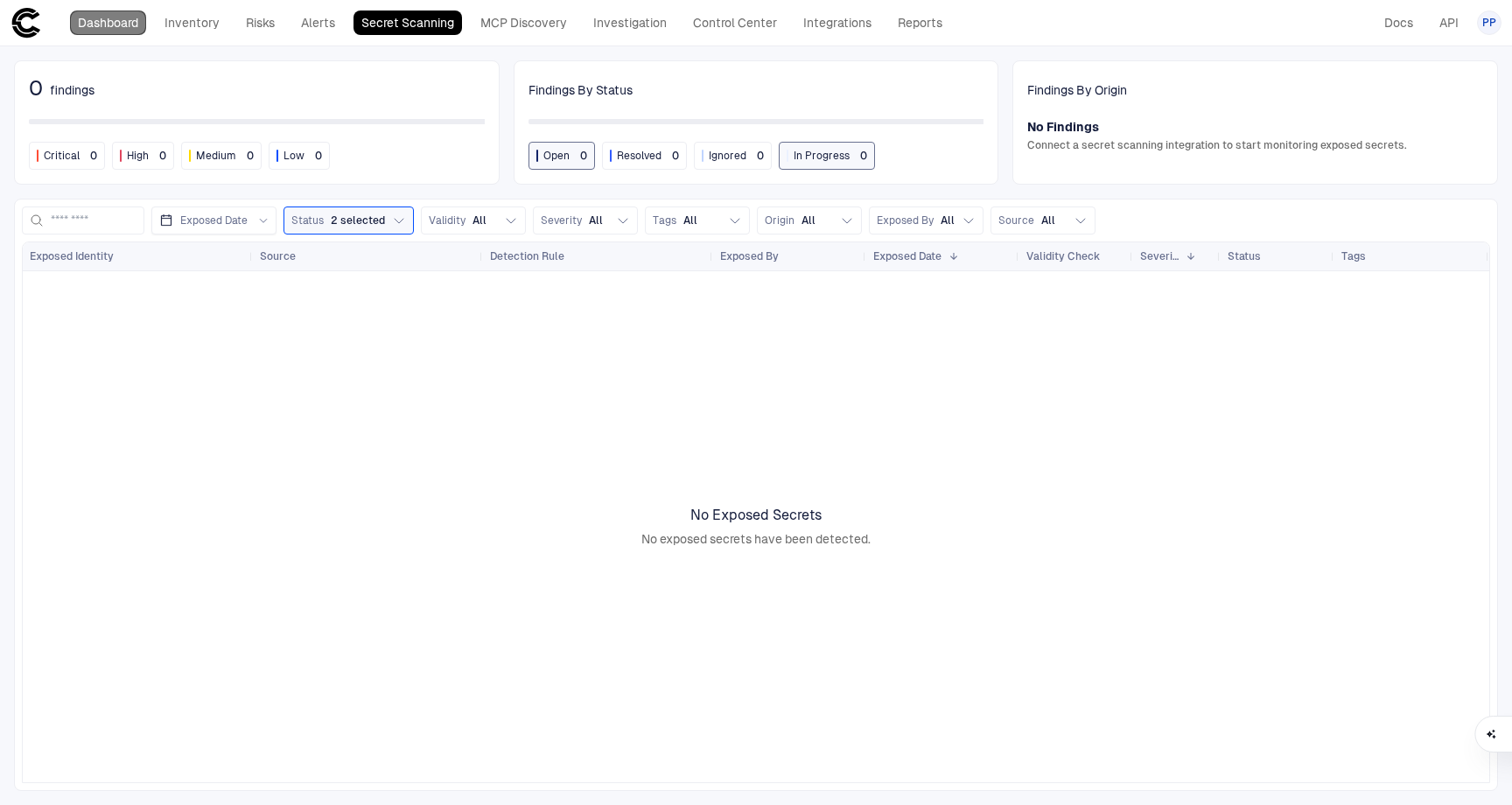
click at [103, 20] on link "Dashboard" at bounding box center [108, 22] width 76 height 24
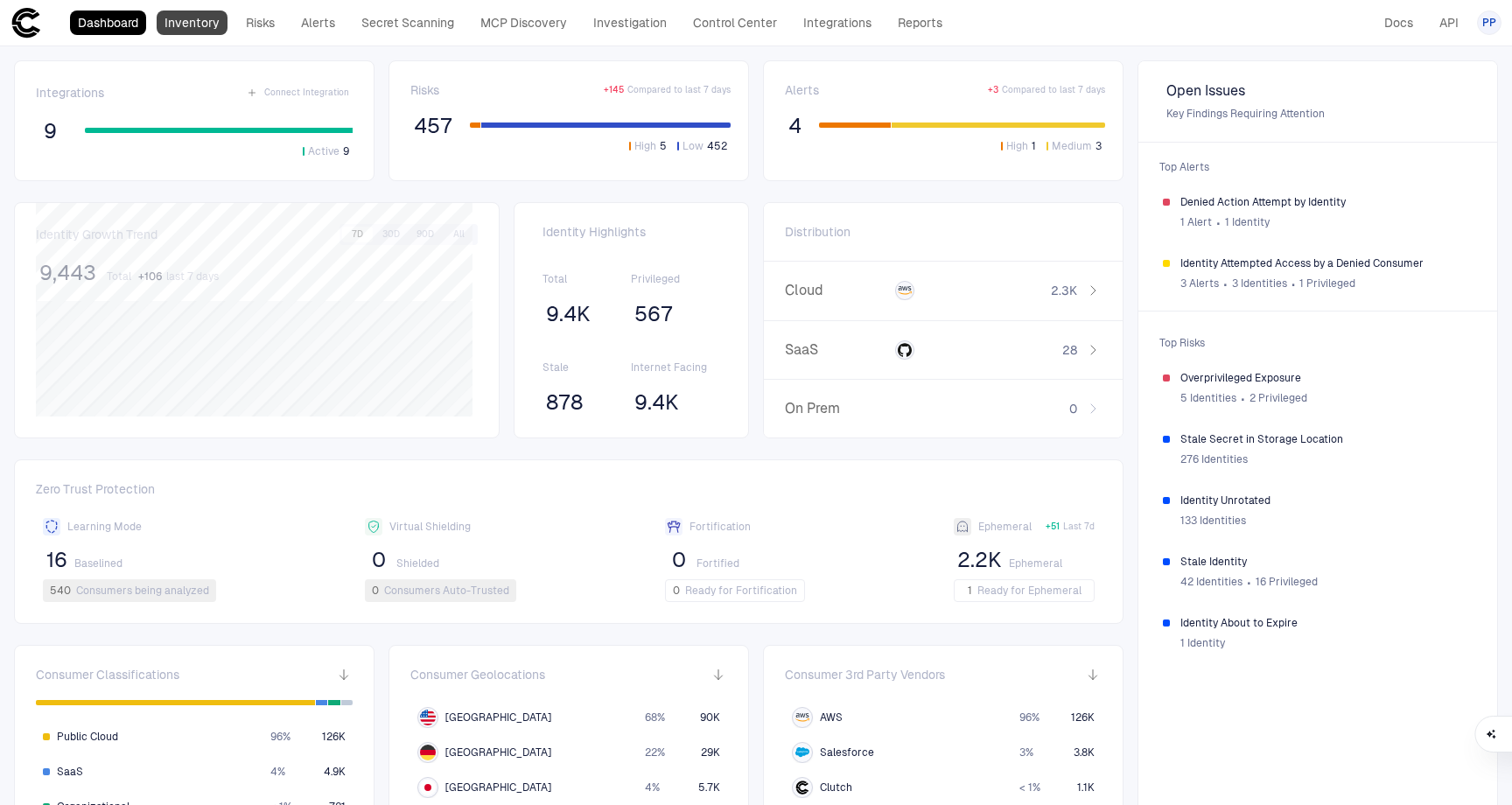
click at [188, 32] on link "Inventory" at bounding box center [192, 22] width 71 height 24
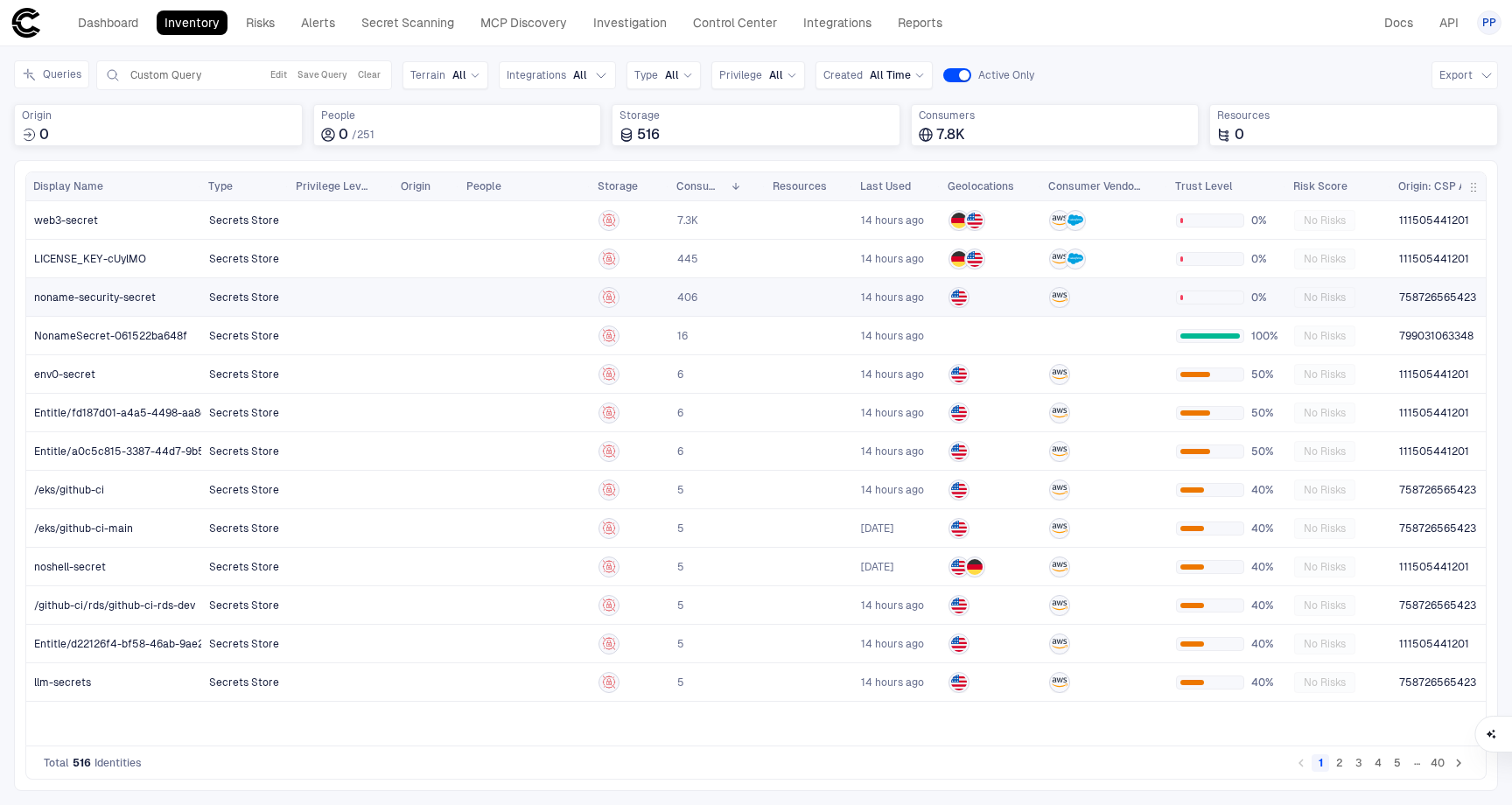
click at [96, 300] on span "noname-security-secret" at bounding box center [95, 297] width 122 height 14
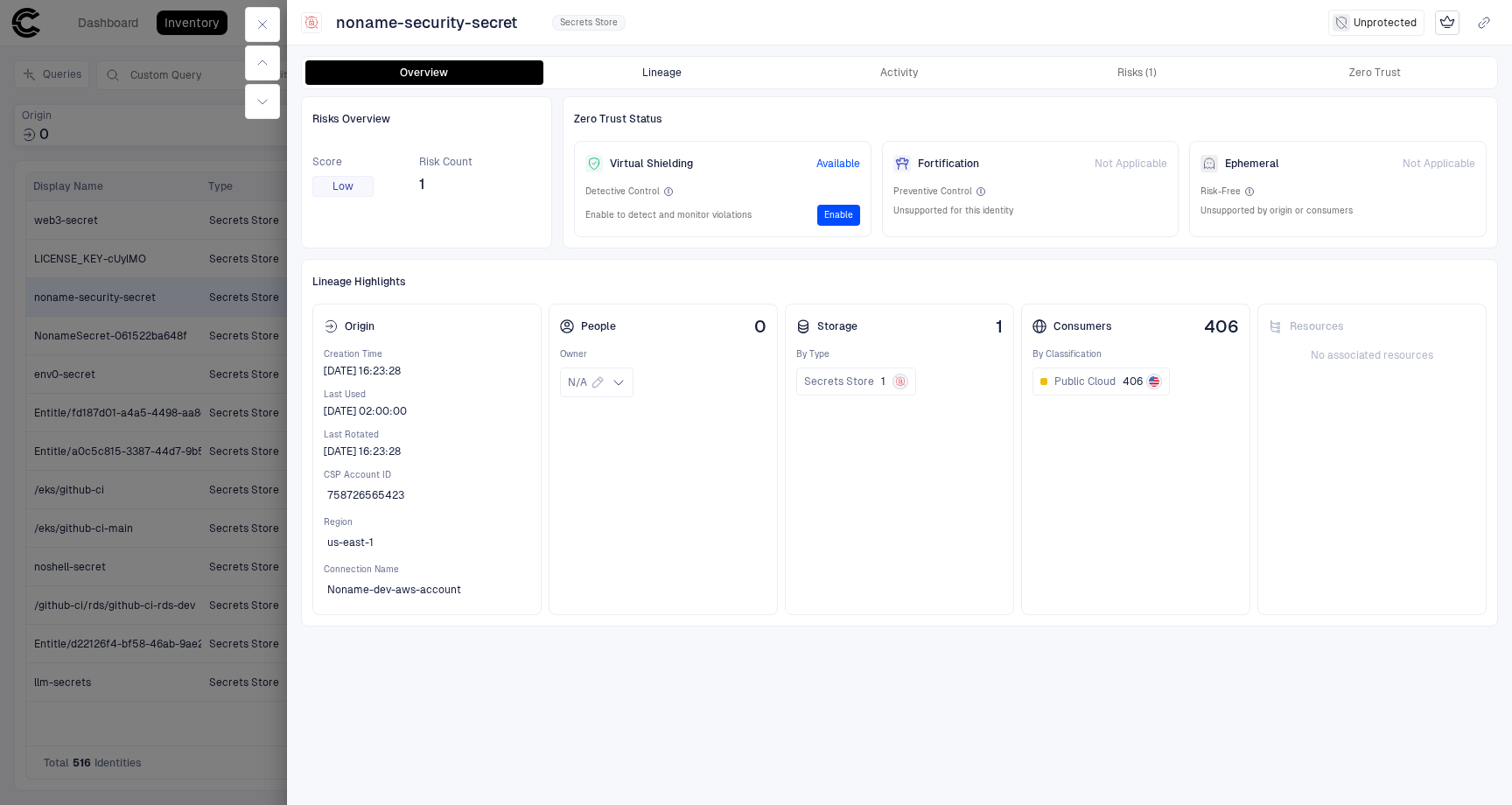
click at [656, 73] on button "Lineage" at bounding box center [662, 73] width 238 height 24
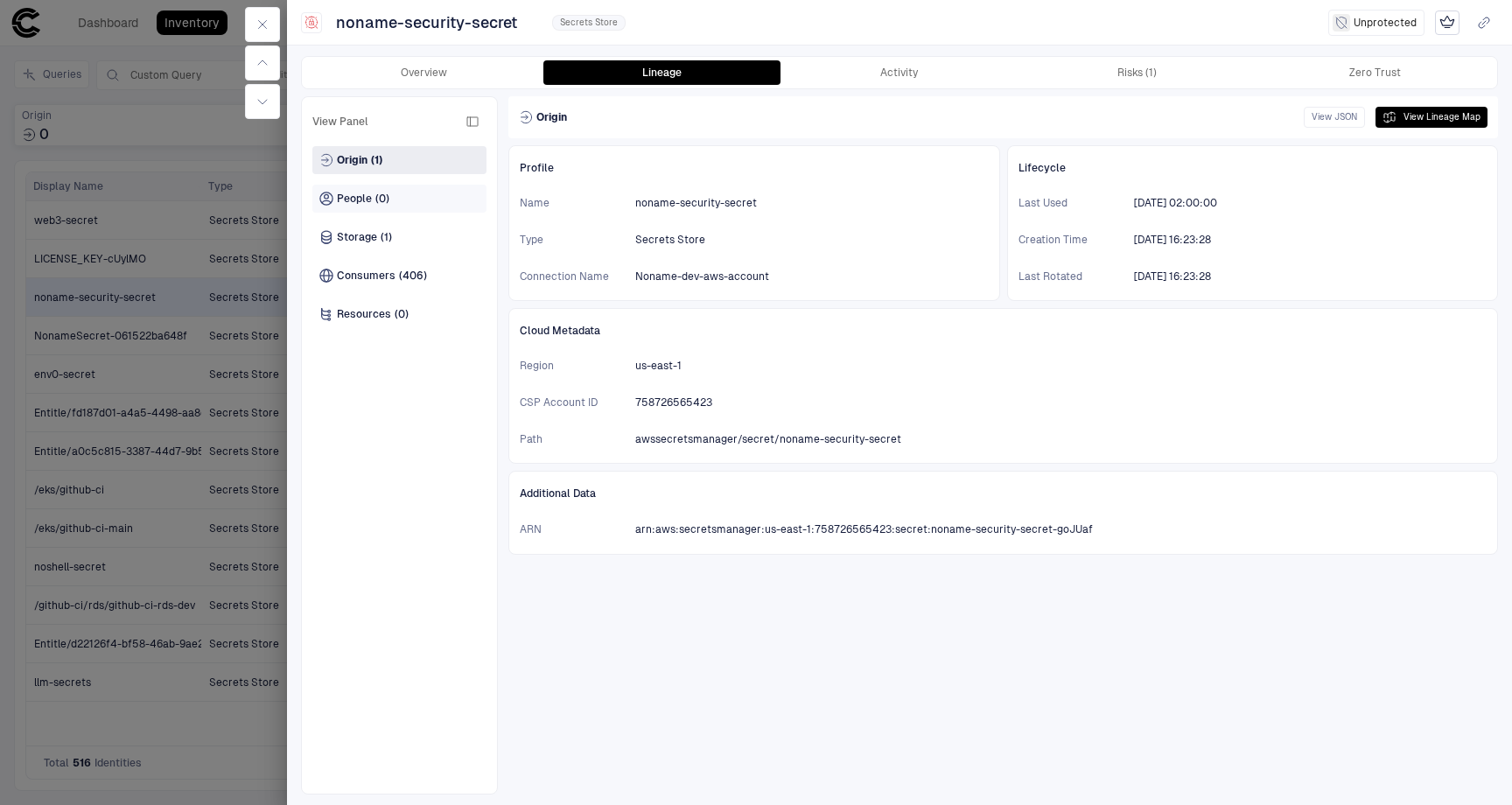
click at [365, 198] on span "People" at bounding box center [355, 198] width 35 height 14
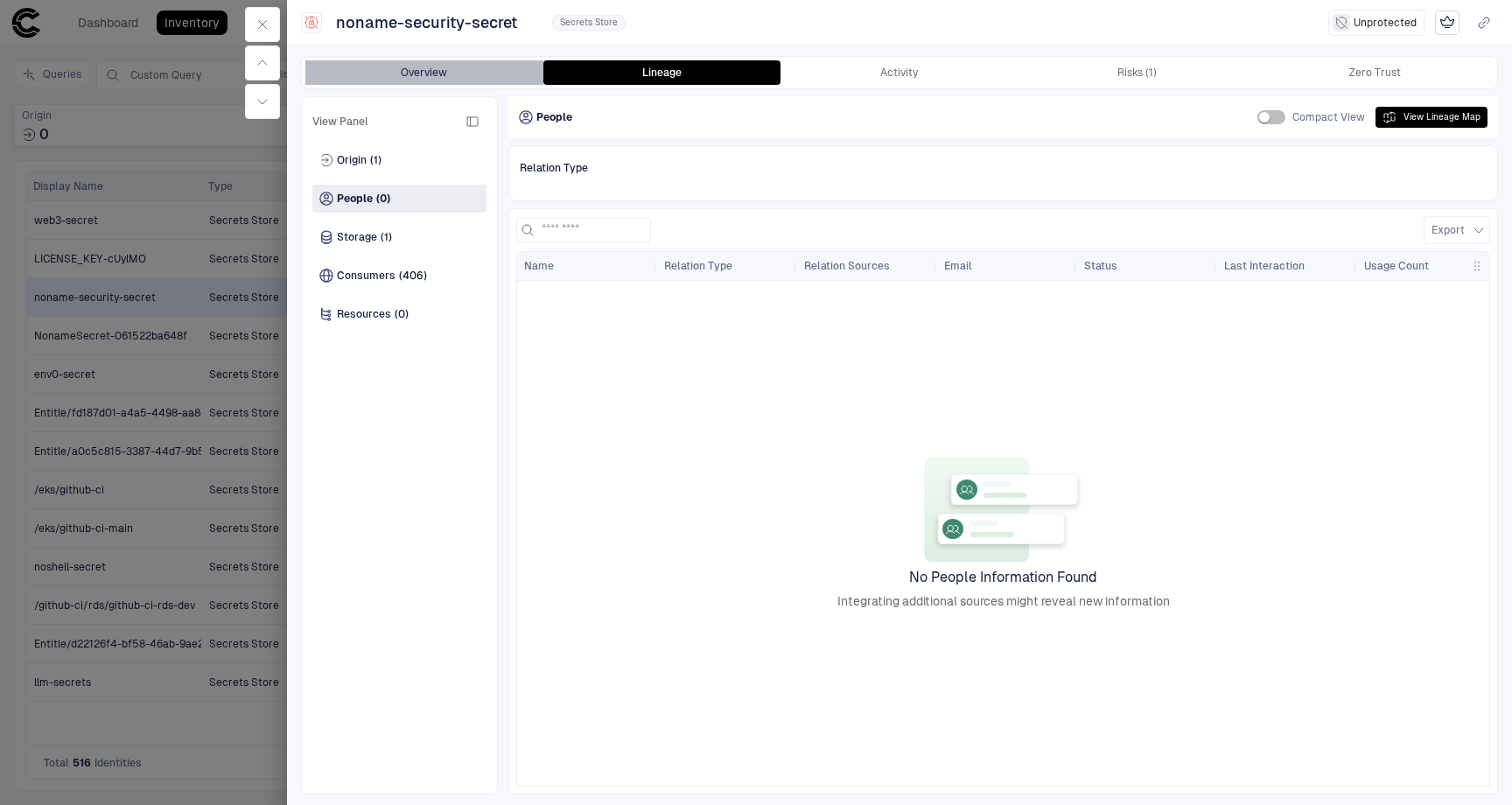
click at [444, 74] on button "Overview" at bounding box center [424, 73] width 238 height 24
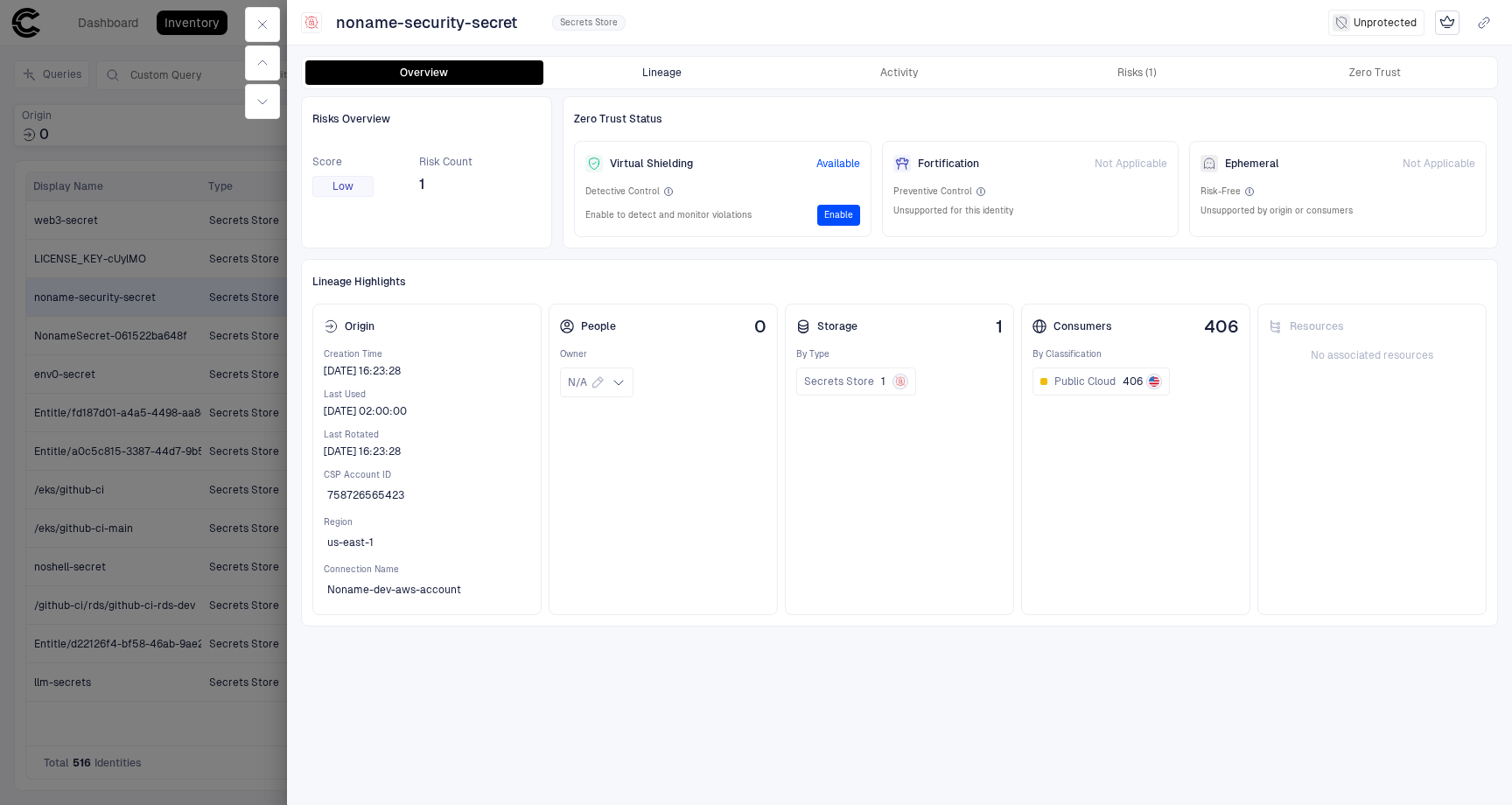
click at [604, 66] on button "Lineage" at bounding box center [662, 73] width 238 height 24
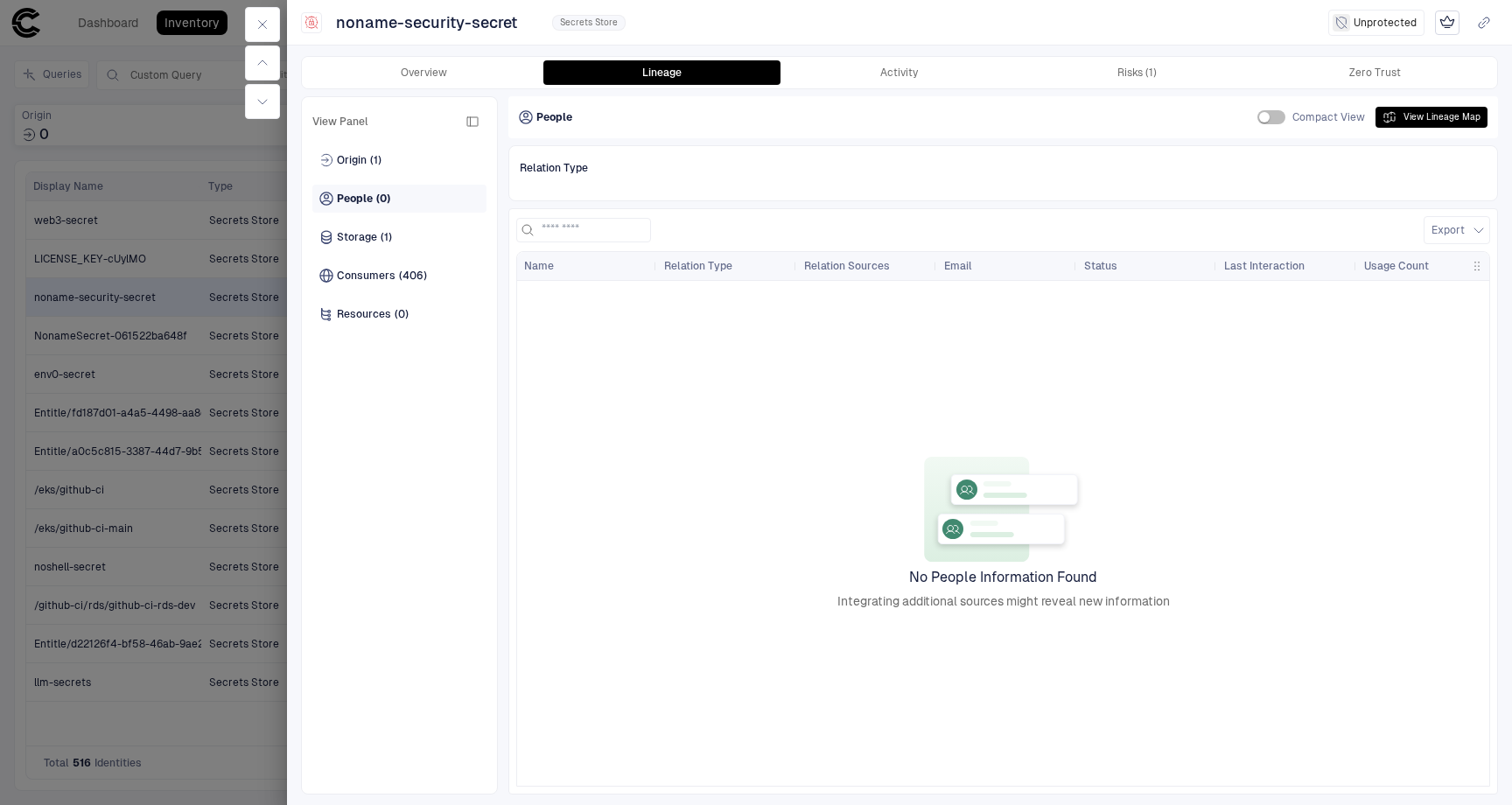
click at [377, 208] on div "People (0)" at bounding box center [399, 198] width 174 height 28
click at [430, 72] on button "Overview" at bounding box center [424, 73] width 238 height 24
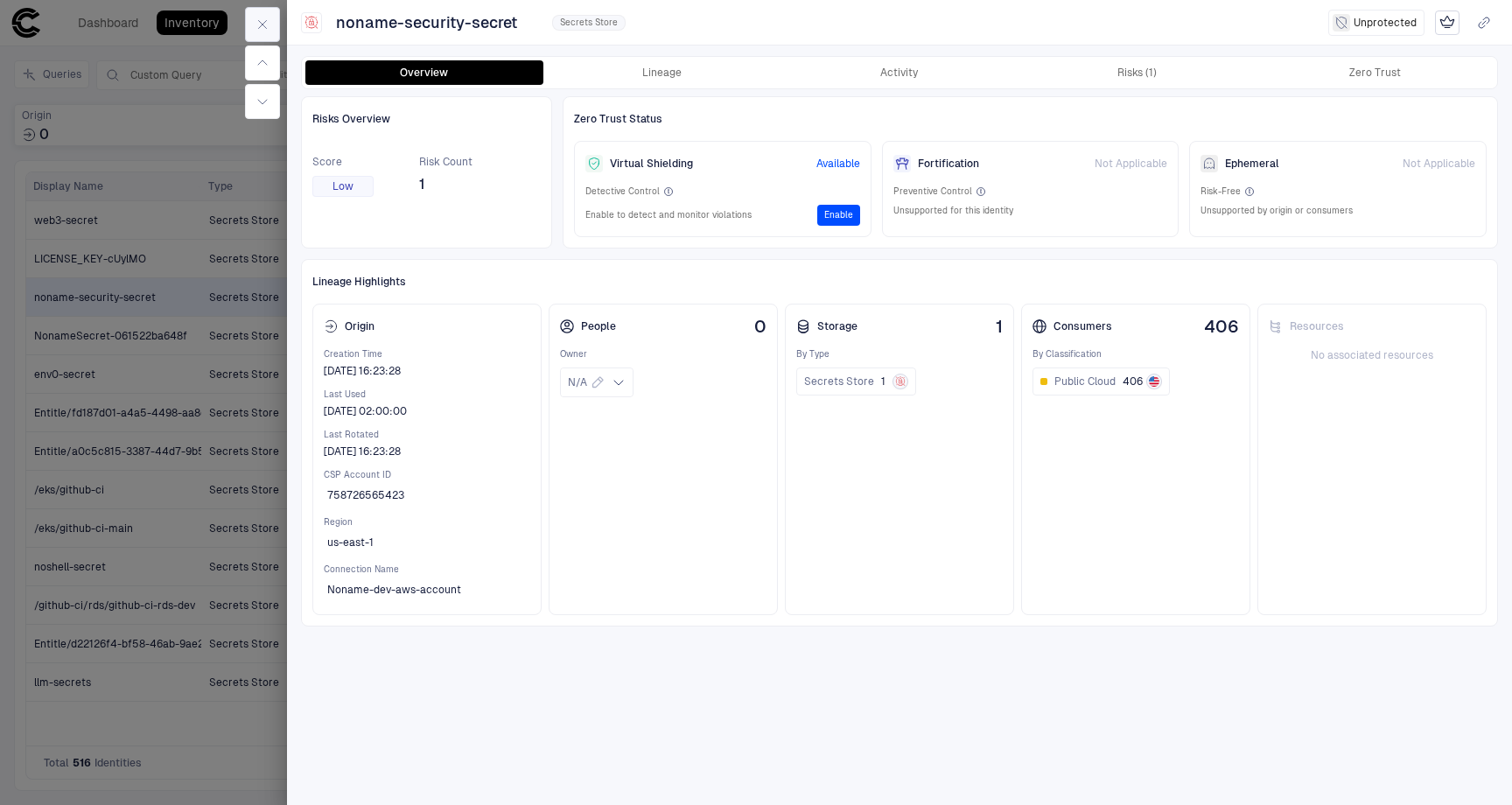
click at [262, 25] on icon "button" at bounding box center [262, 24] width 14 height 14
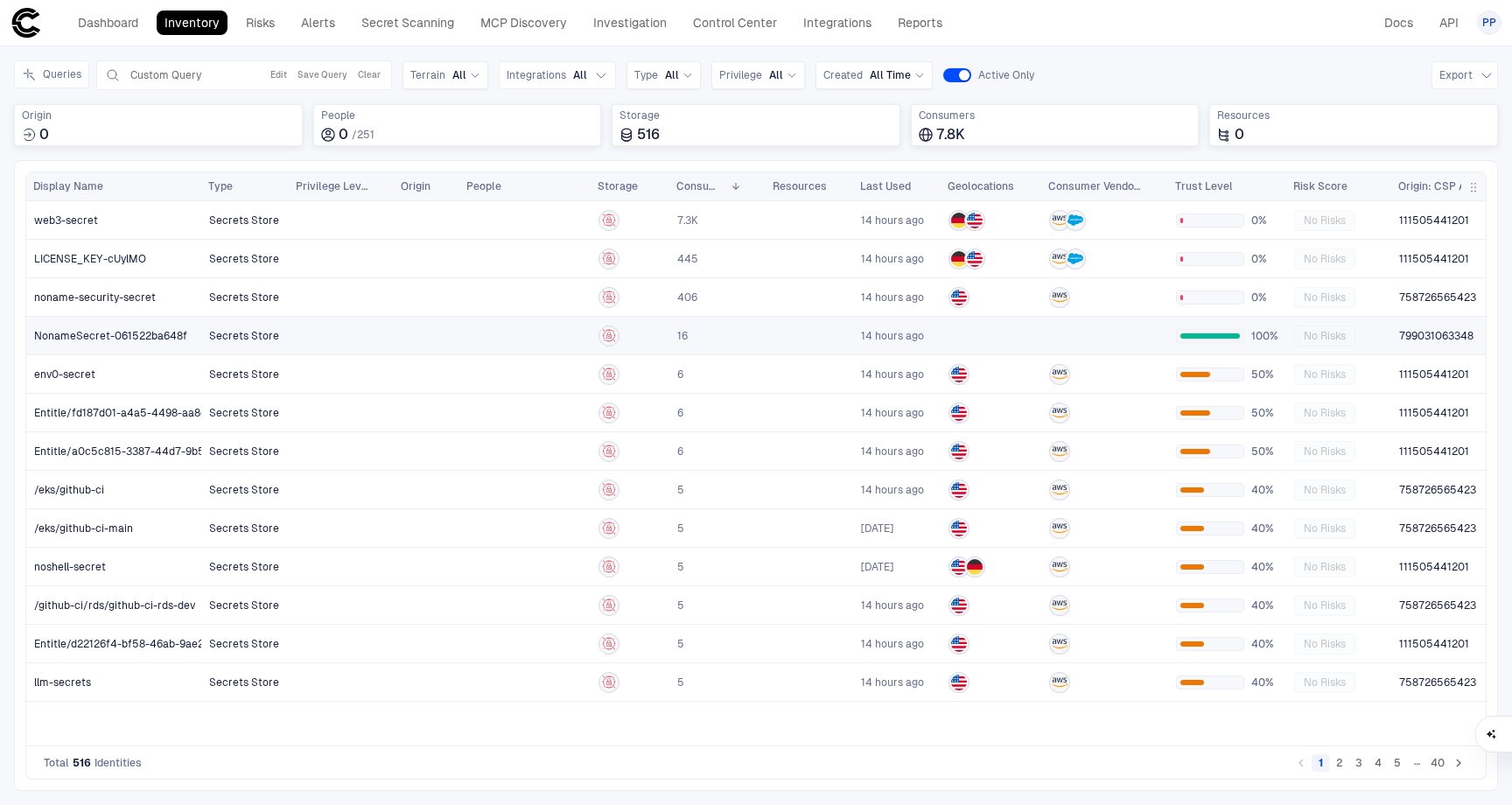
click at [99, 340] on span "NonameSecret-061522ba648f" at bounding box center [111, 336] width 154 height 14
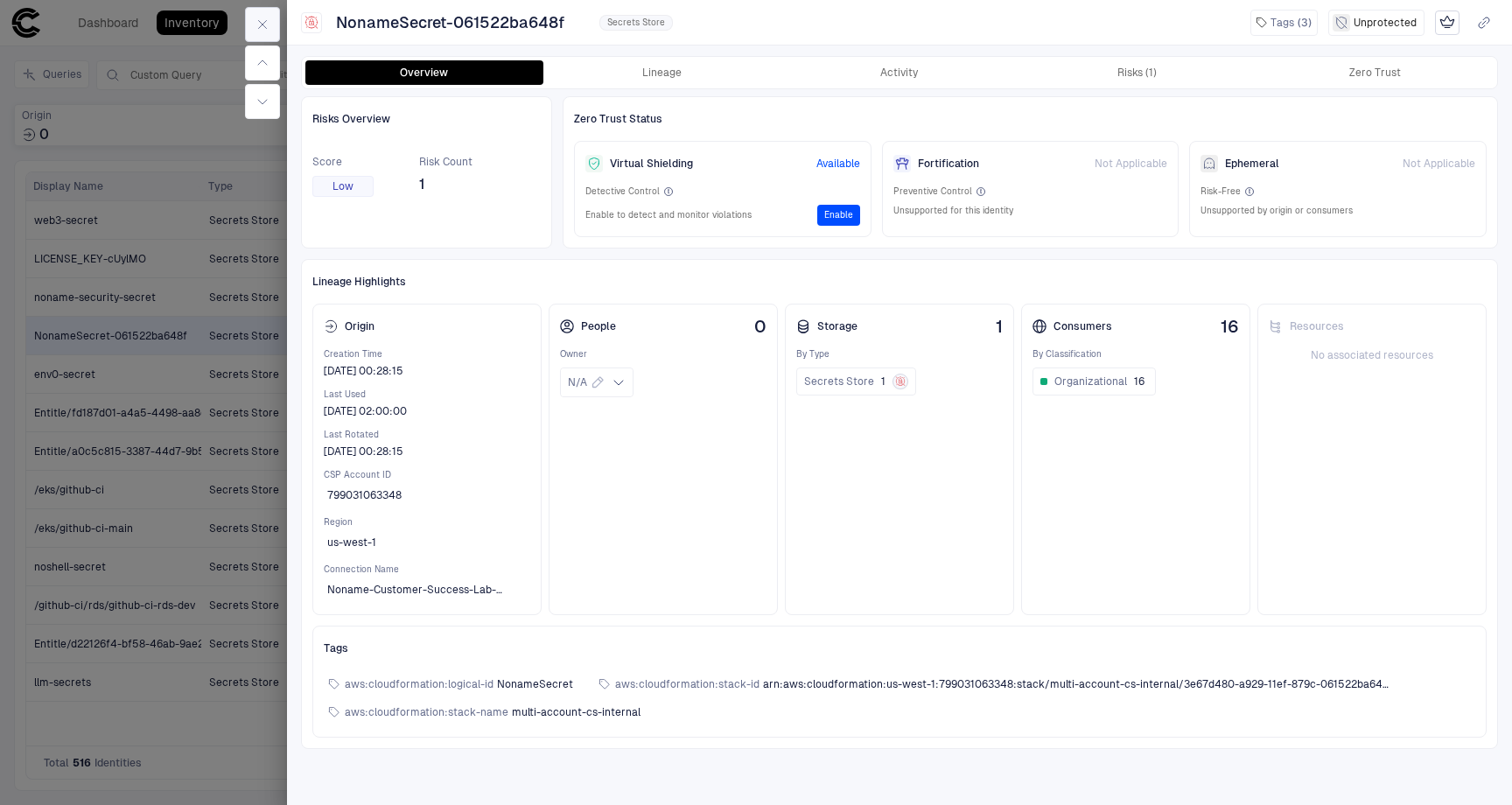
click at [267, 32] on button "button" at bounding box center [262, 25] width 35 height 35
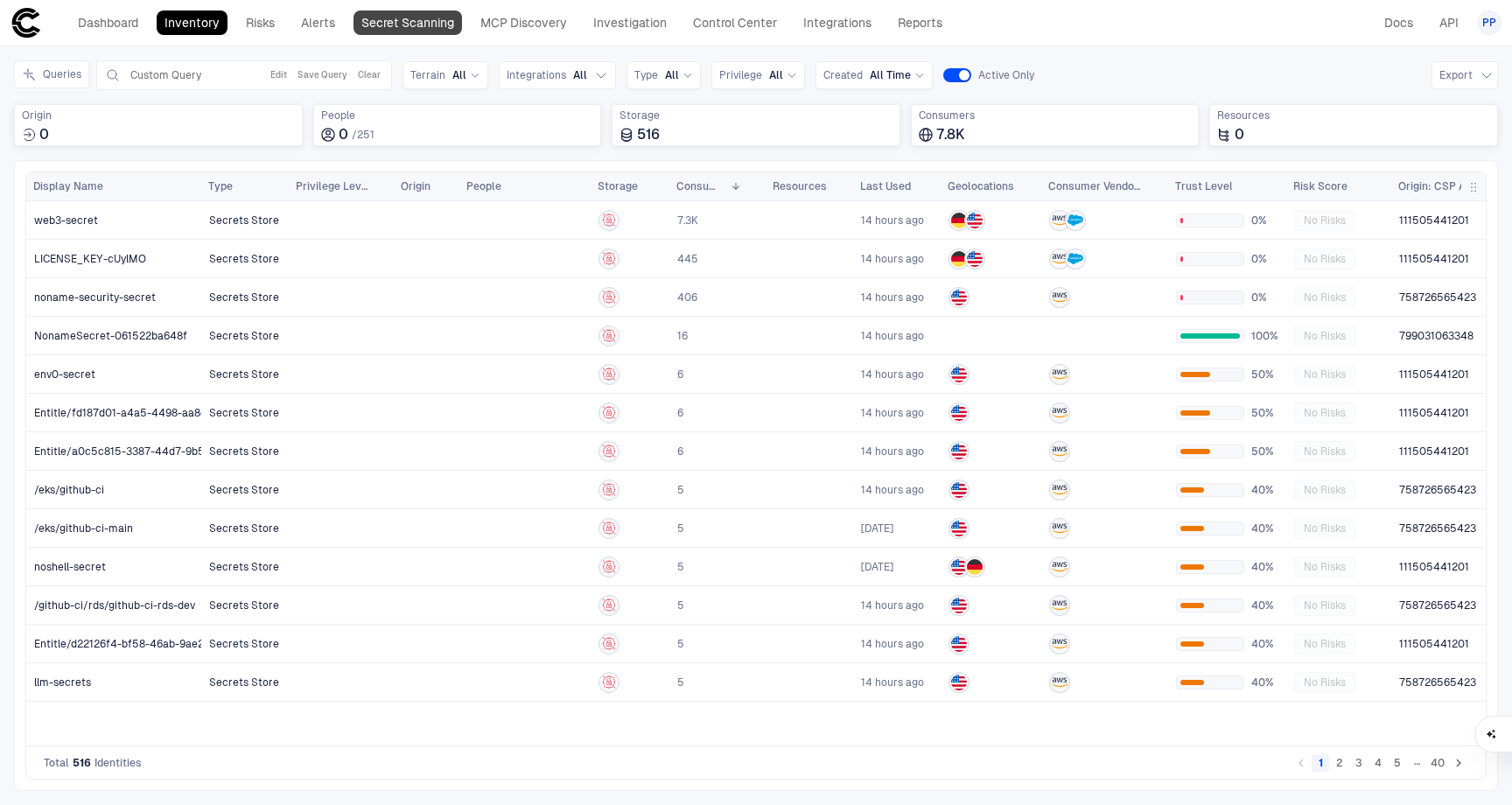
click at [418, 31] on link "Secret Scanning" at bounding box center [408, 22] width 109 height 24
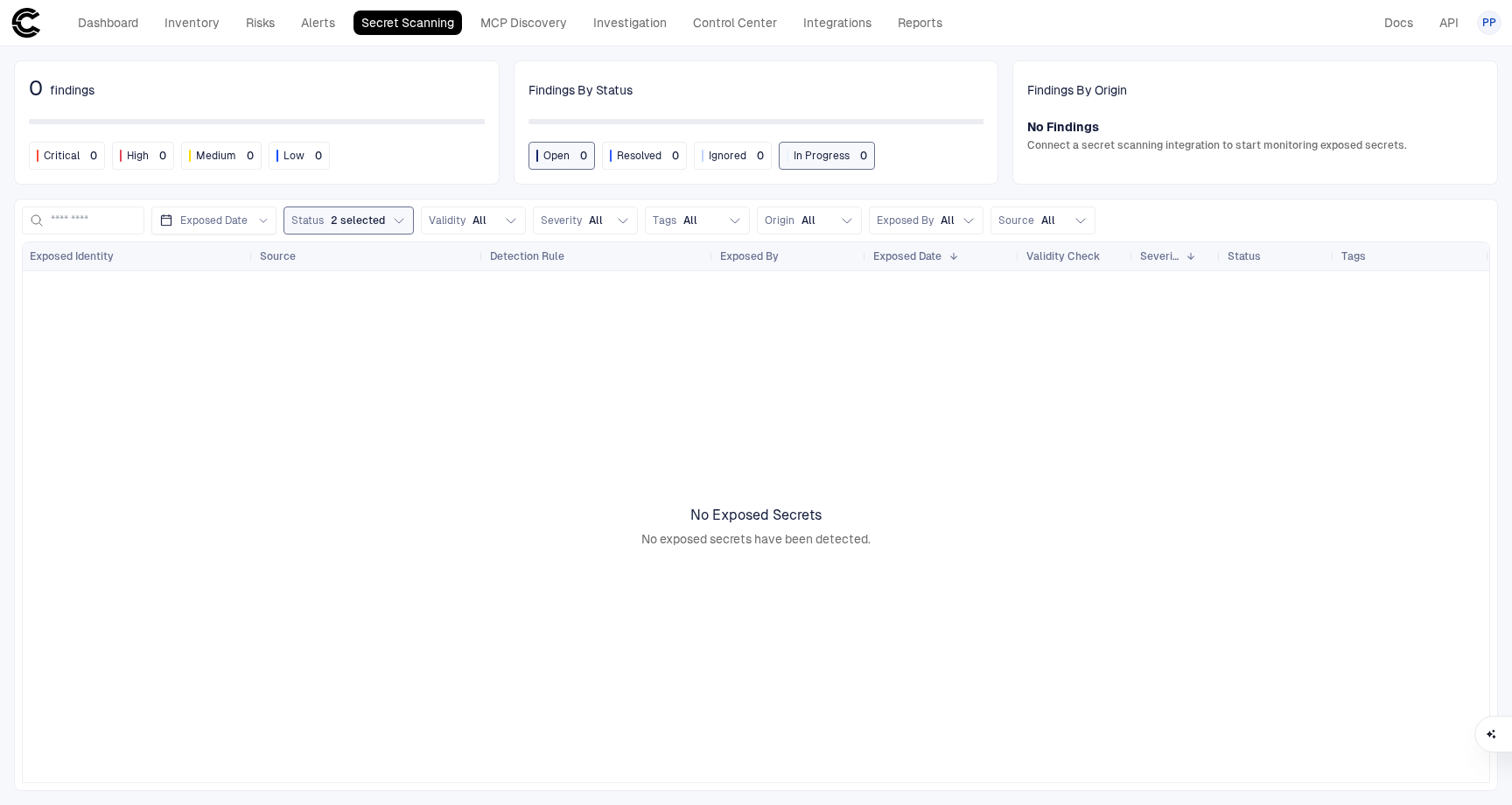
click at [401, 219] on icon "button" at bounding box center [398, 221] width 8 height 5
click at [401, 218] on icon "button" at bounding box center [398, 220] width 14 height 14
click at [522, 27] on link "MCP Discovery" at bounding box center [524, 22] width 102 height 24
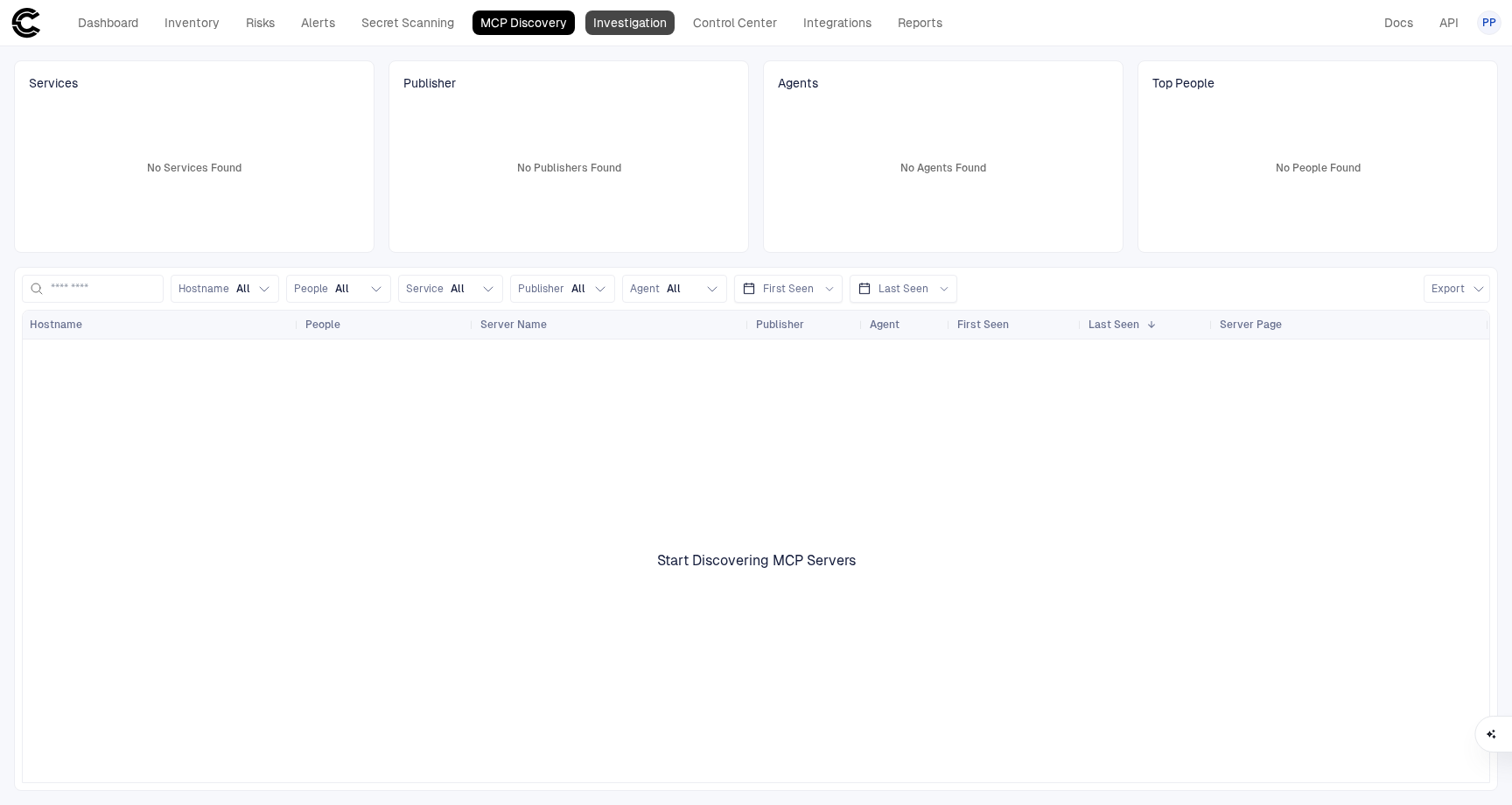
click at [616, 27] on link "Investigation" at bounding box center [630, 22] width 89 height 24
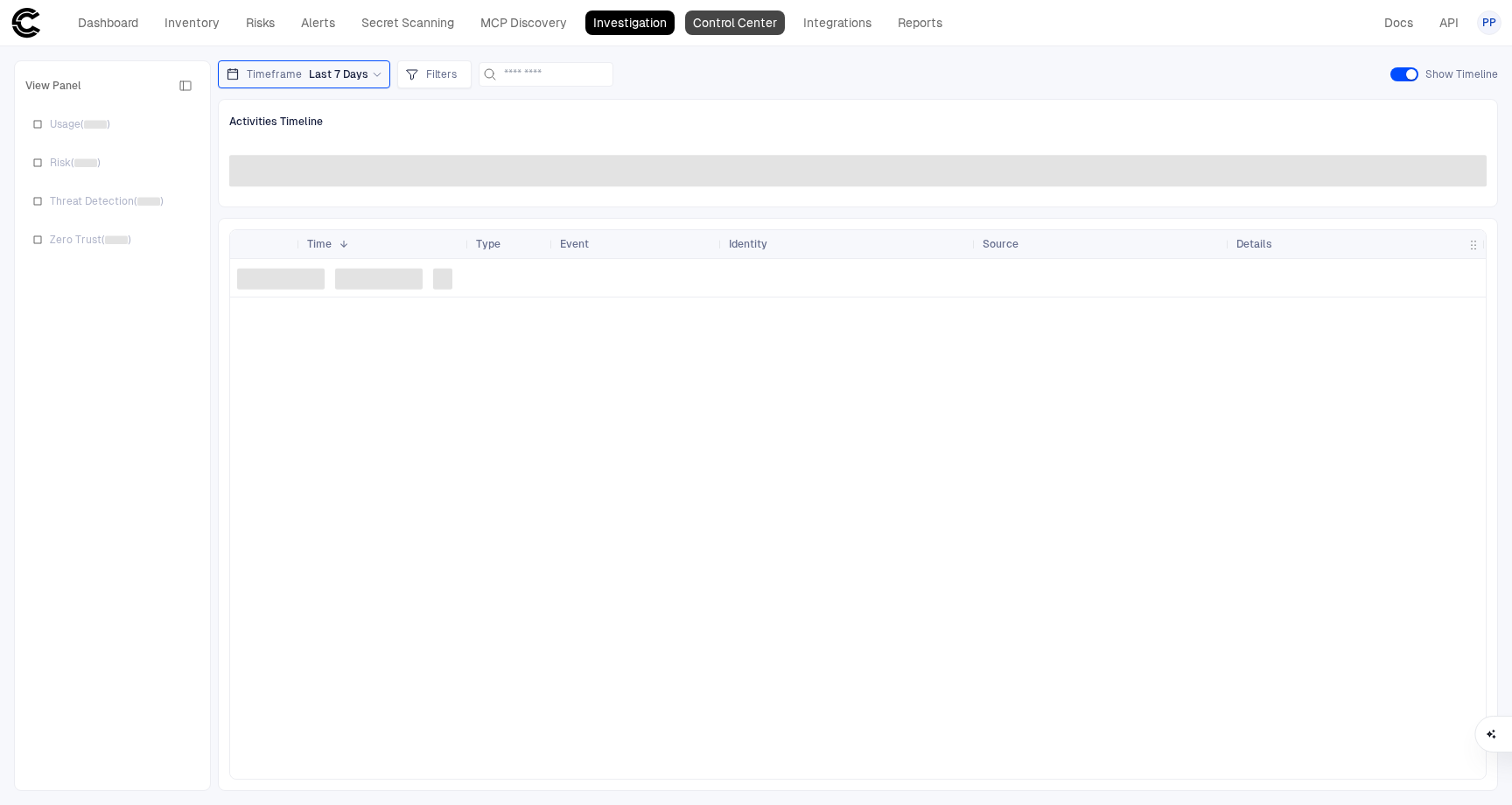
click at [729, 32] on link "Control Center" at bounding box center [734, 22] width 100 height 24
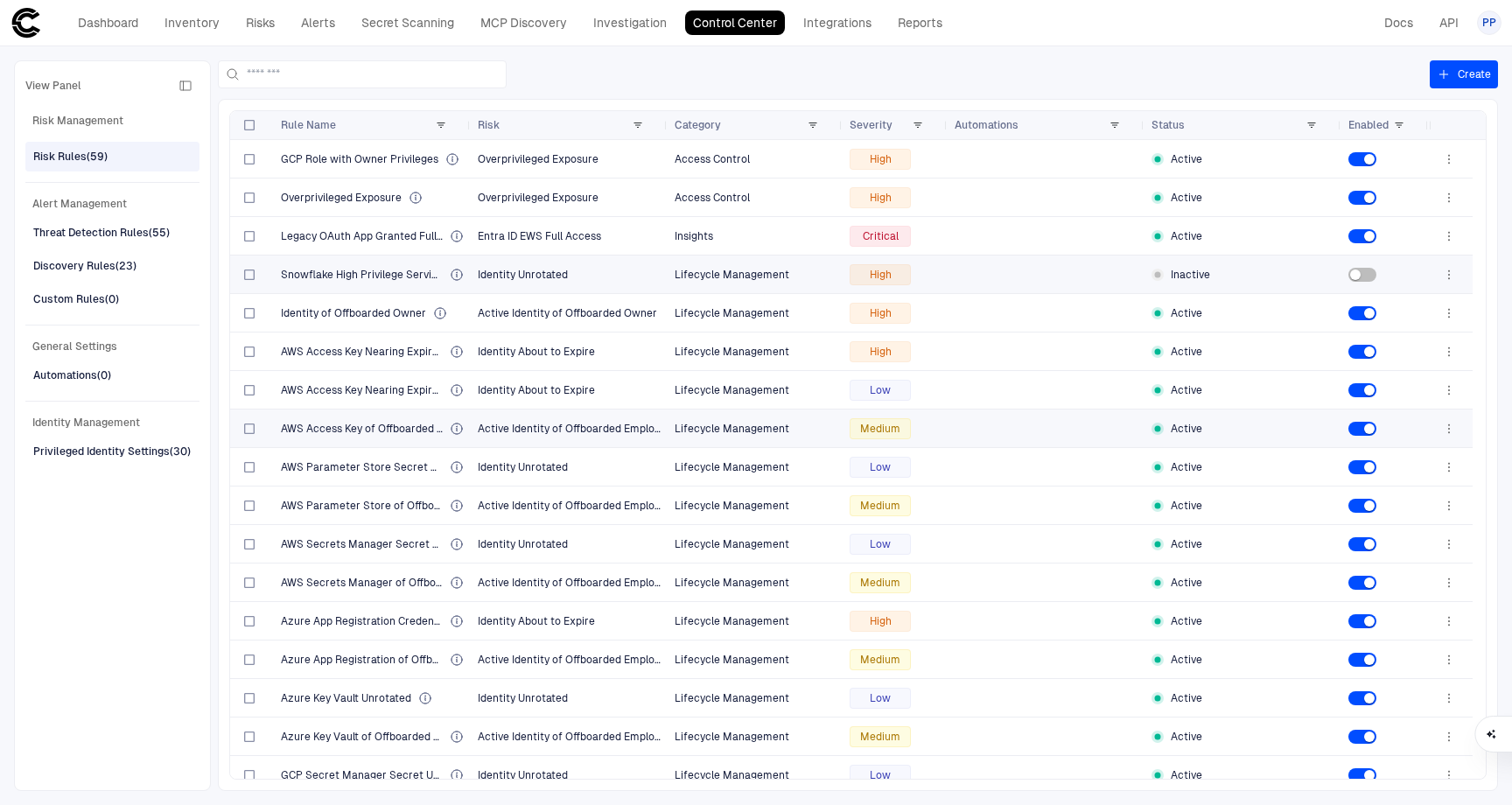
click at [83, 122] on span "Risk Management" at bounding box center [112, 120] width 174 height 21
click at [810, 124] on span at bounding box center [812, 125] width 10 height 10
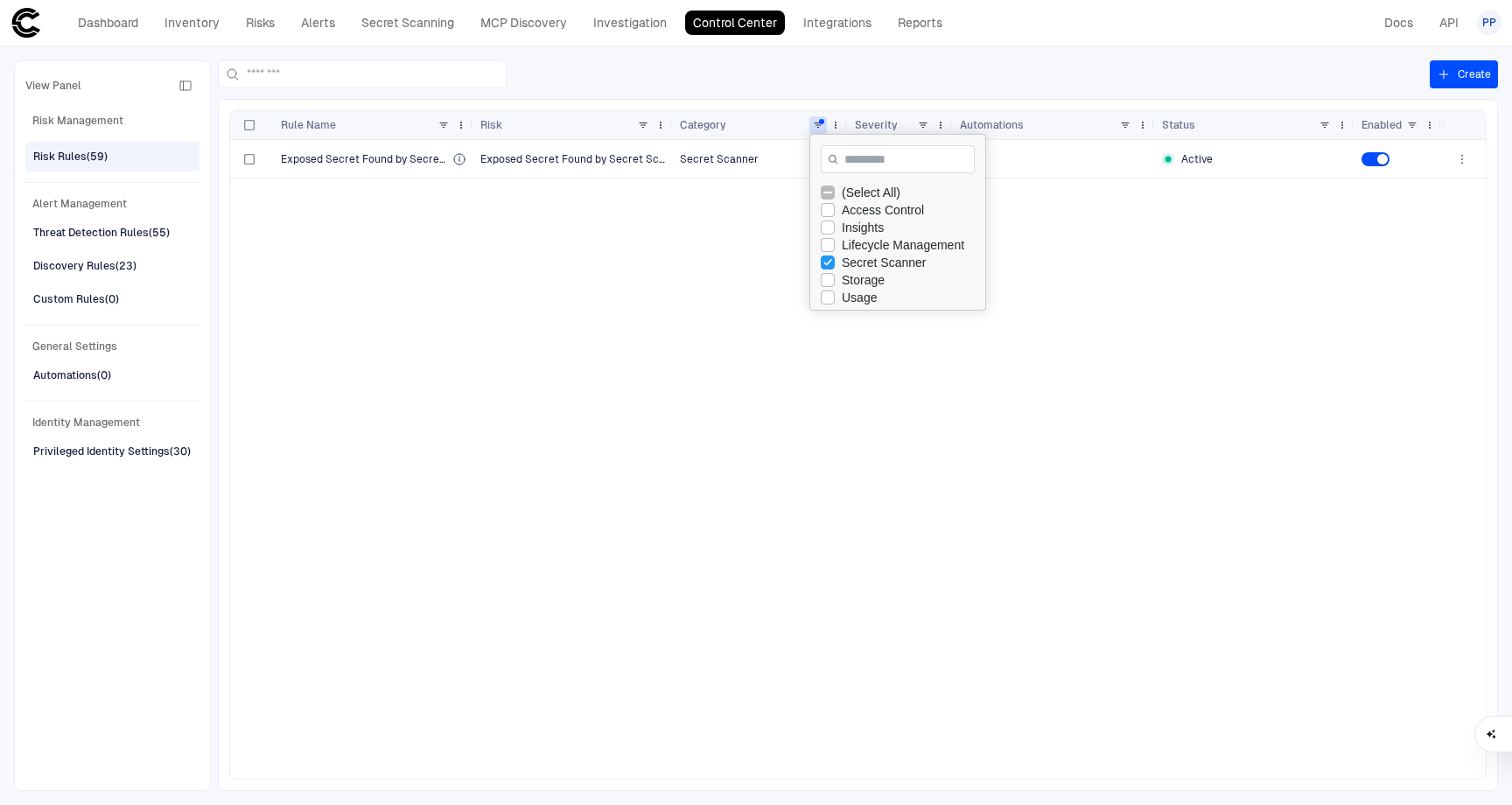
click at [629, 312] on div "Exposed Secret Found by Secret Scanning Exposed Secret Found by Secret Scanning…" at bounding box center [836, 459] width 1211 height 638
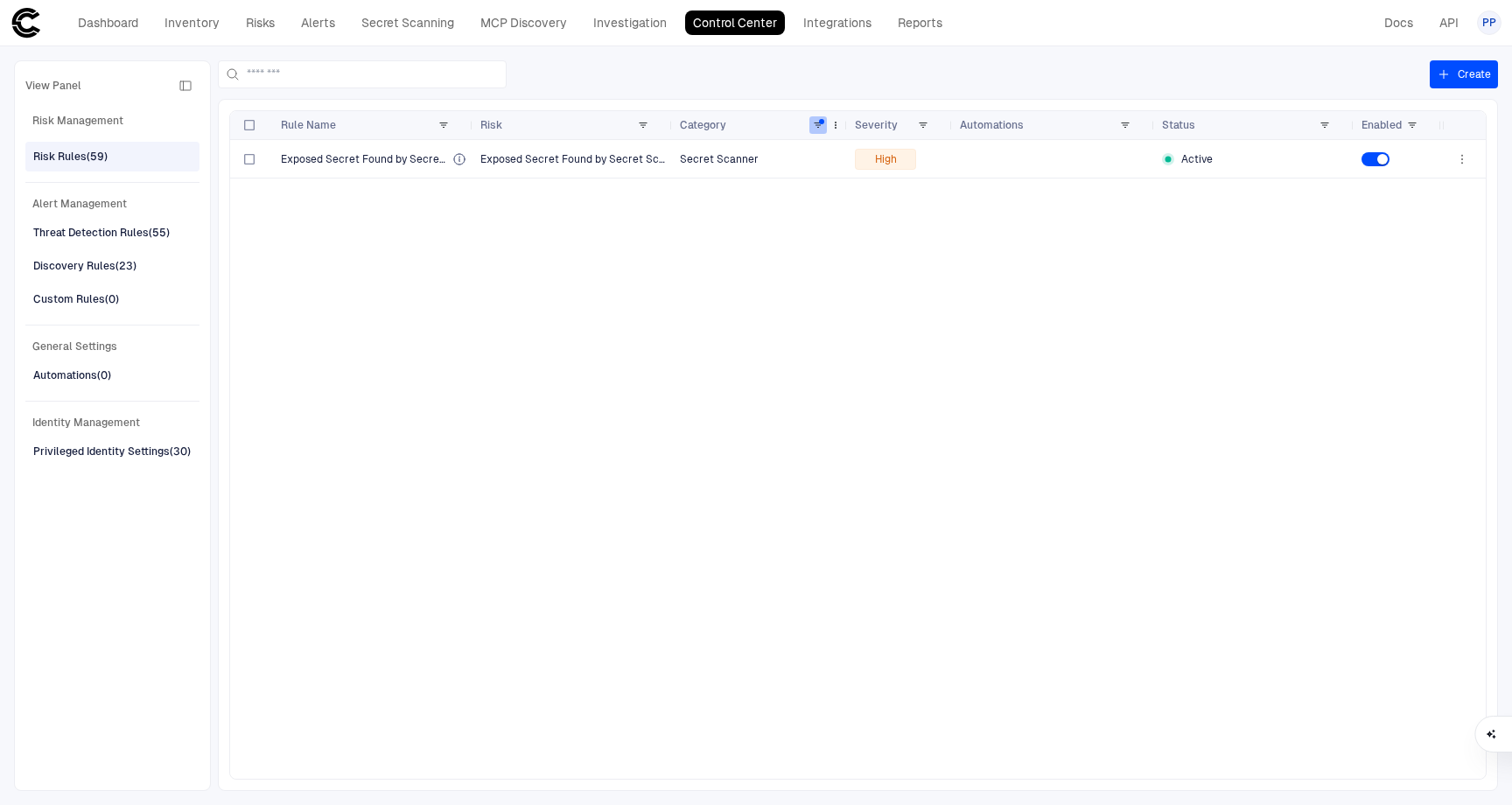
click at [819, 121] on span at bounding box center [818, 125] width 10 height 10
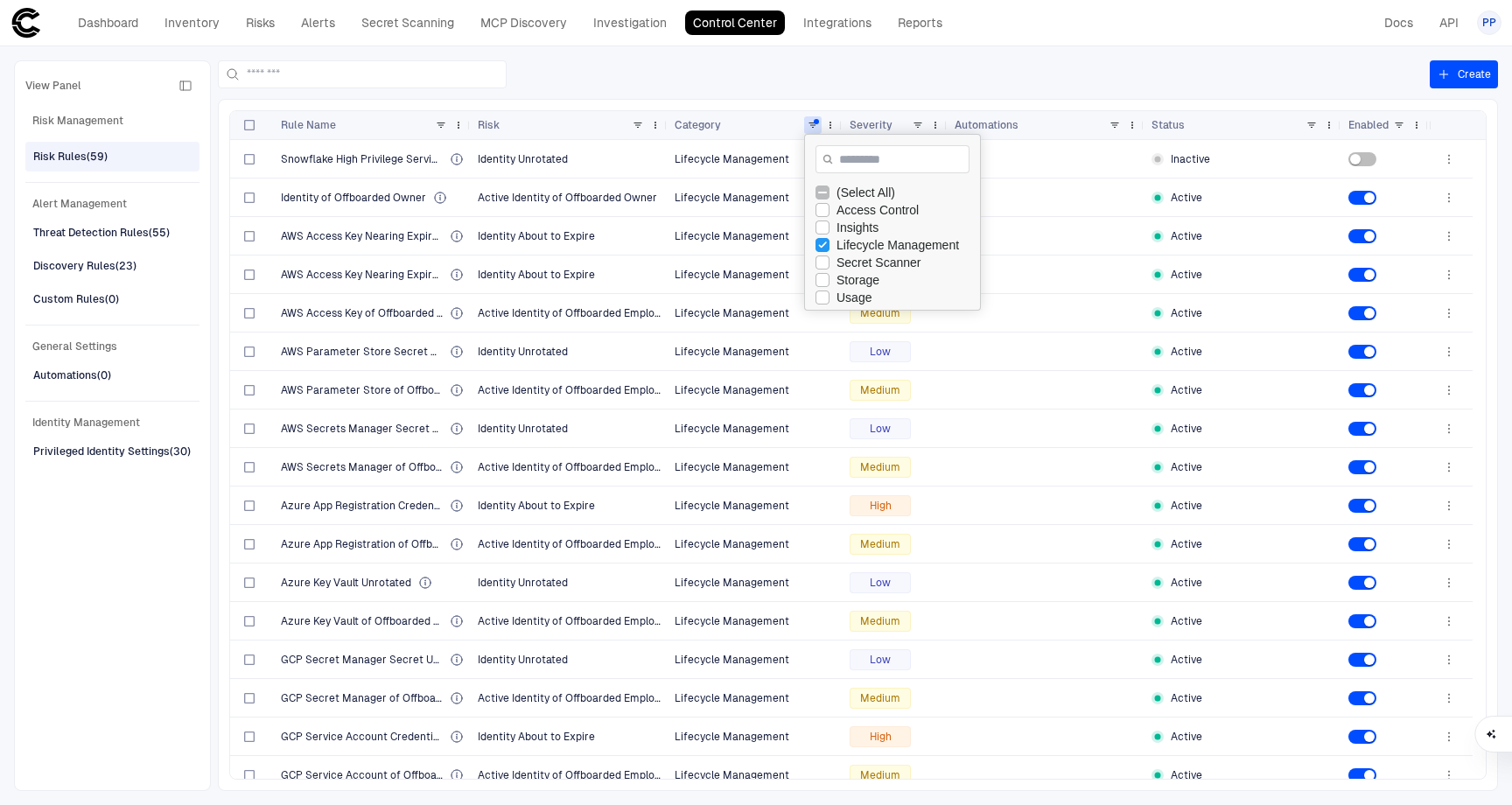
click at [1080, 90] on div "Create Column Filtered. Press ENTER to sort. Press ALT DOWN to open column menu…" at bounding box center [858, 425] width 1280 height 731
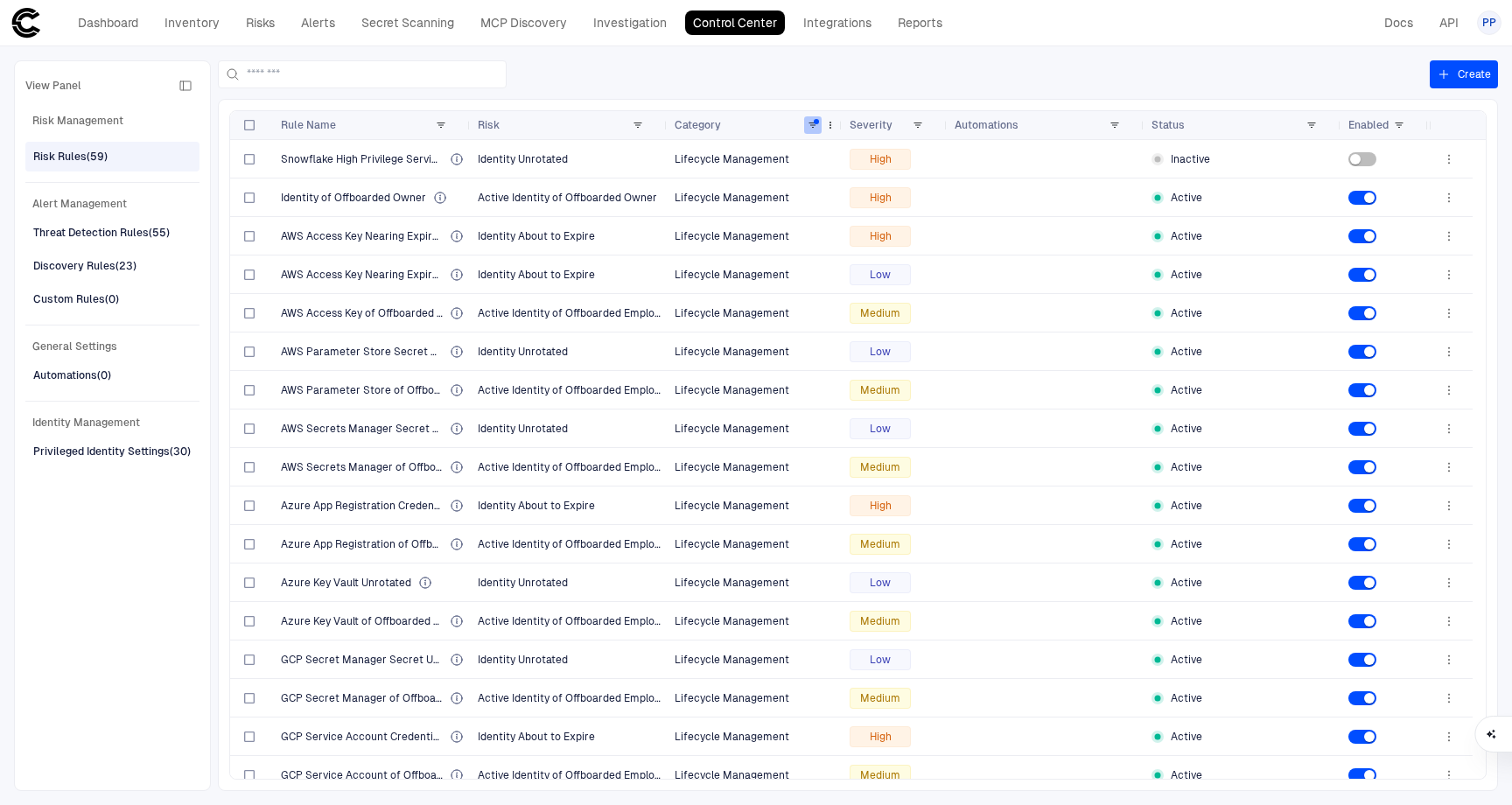
click at [809, 122] on span at bounding box center [812, 125] width 10 height 10
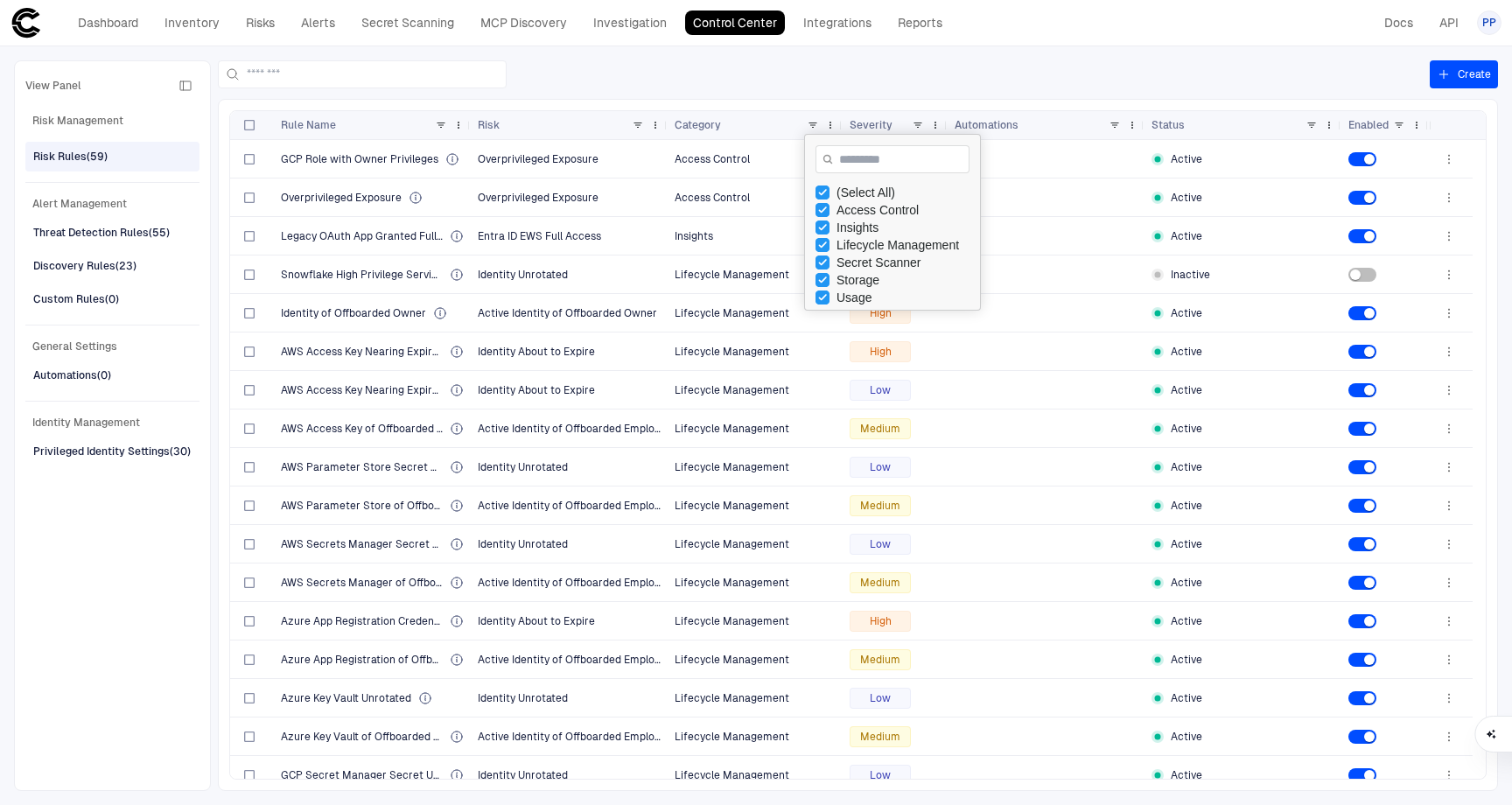
click at [613, 83] on div at bounding box center [823, 74] width 1211 height 28
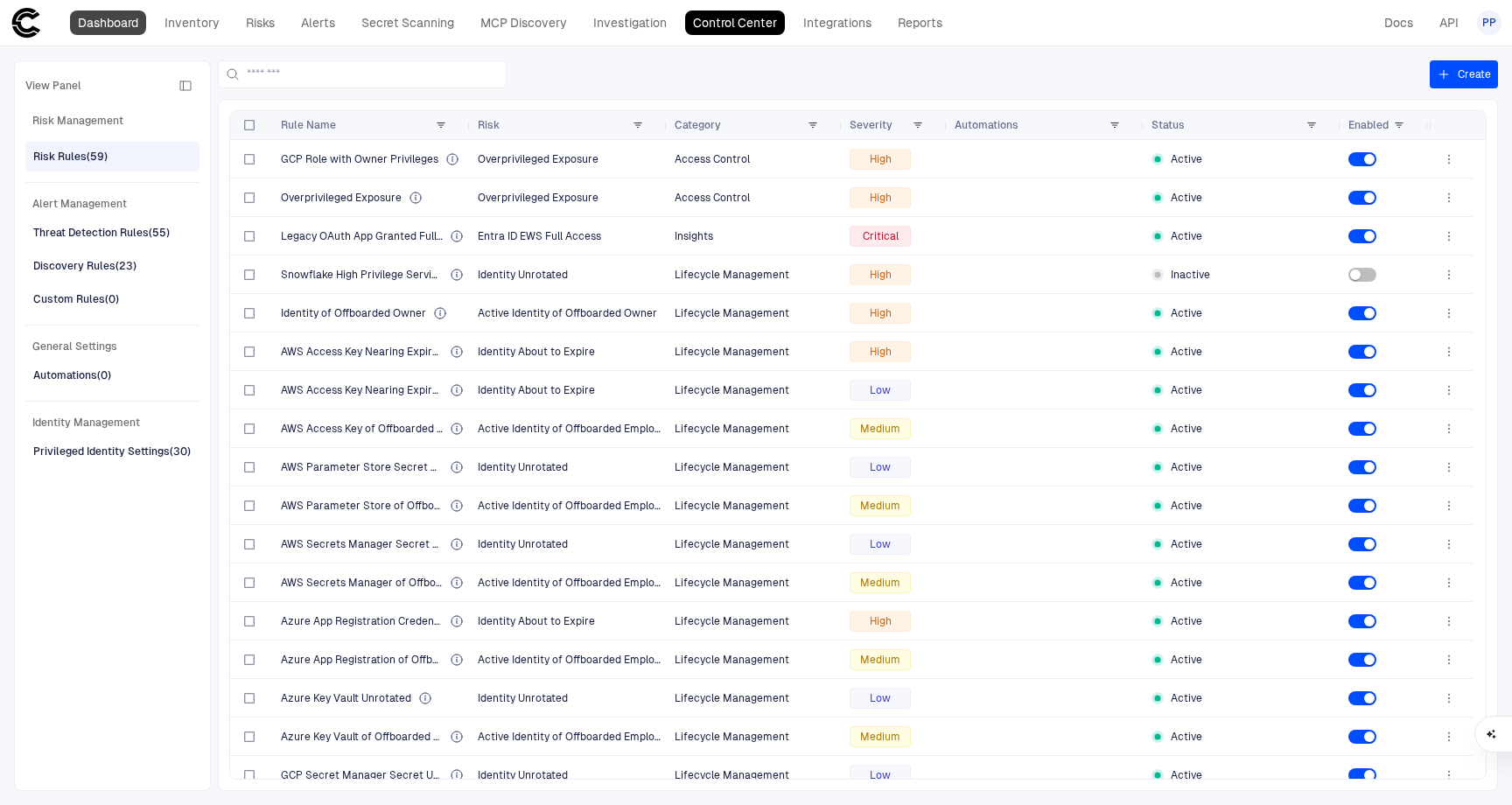
click at [127, 30] on link "Dashboard" at bounding box center [108, 22] width 76 height 24
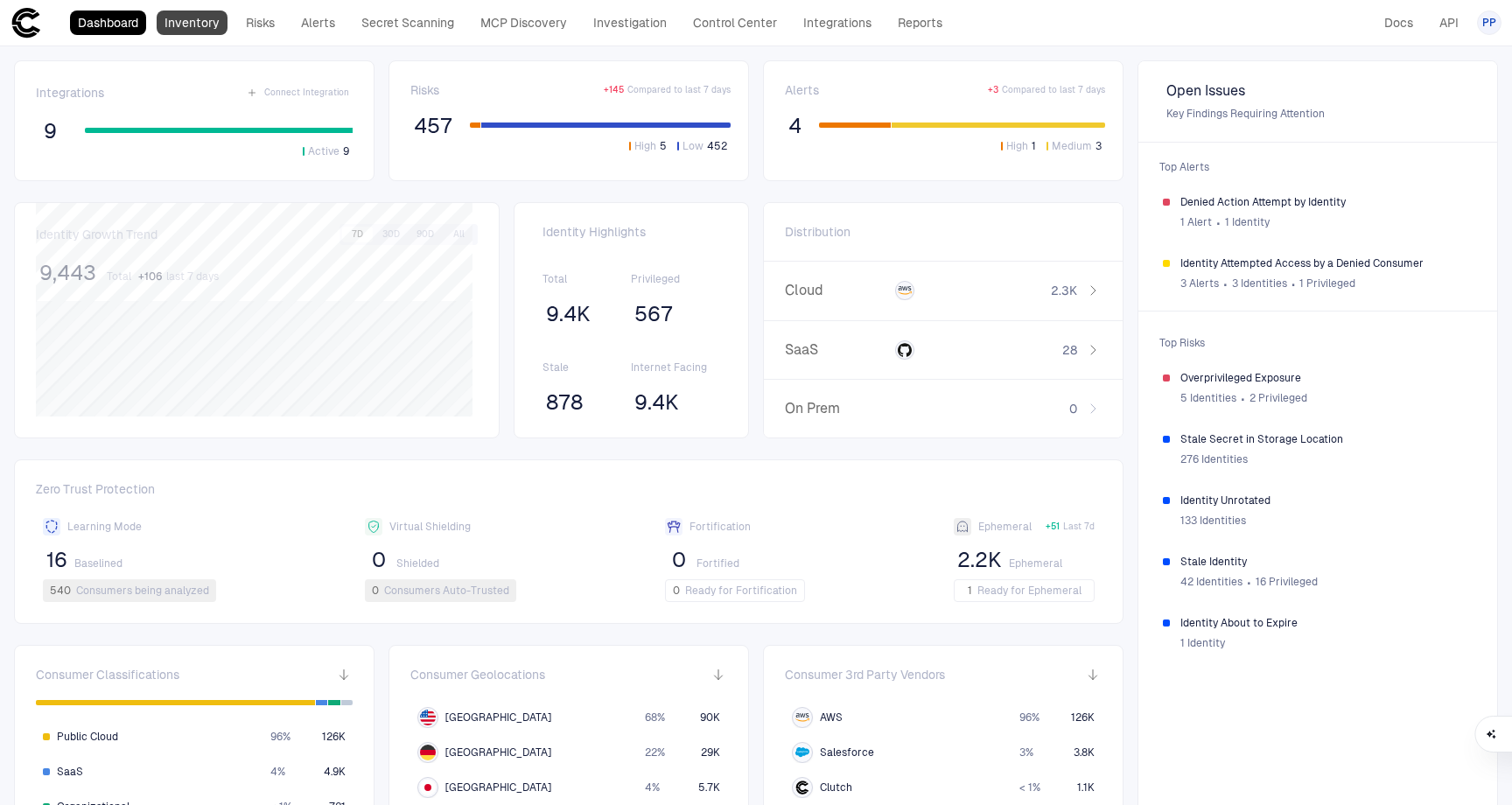
click at [202, 25] on link "Inventory" at bounding box center [192, 22] width 71 height 24
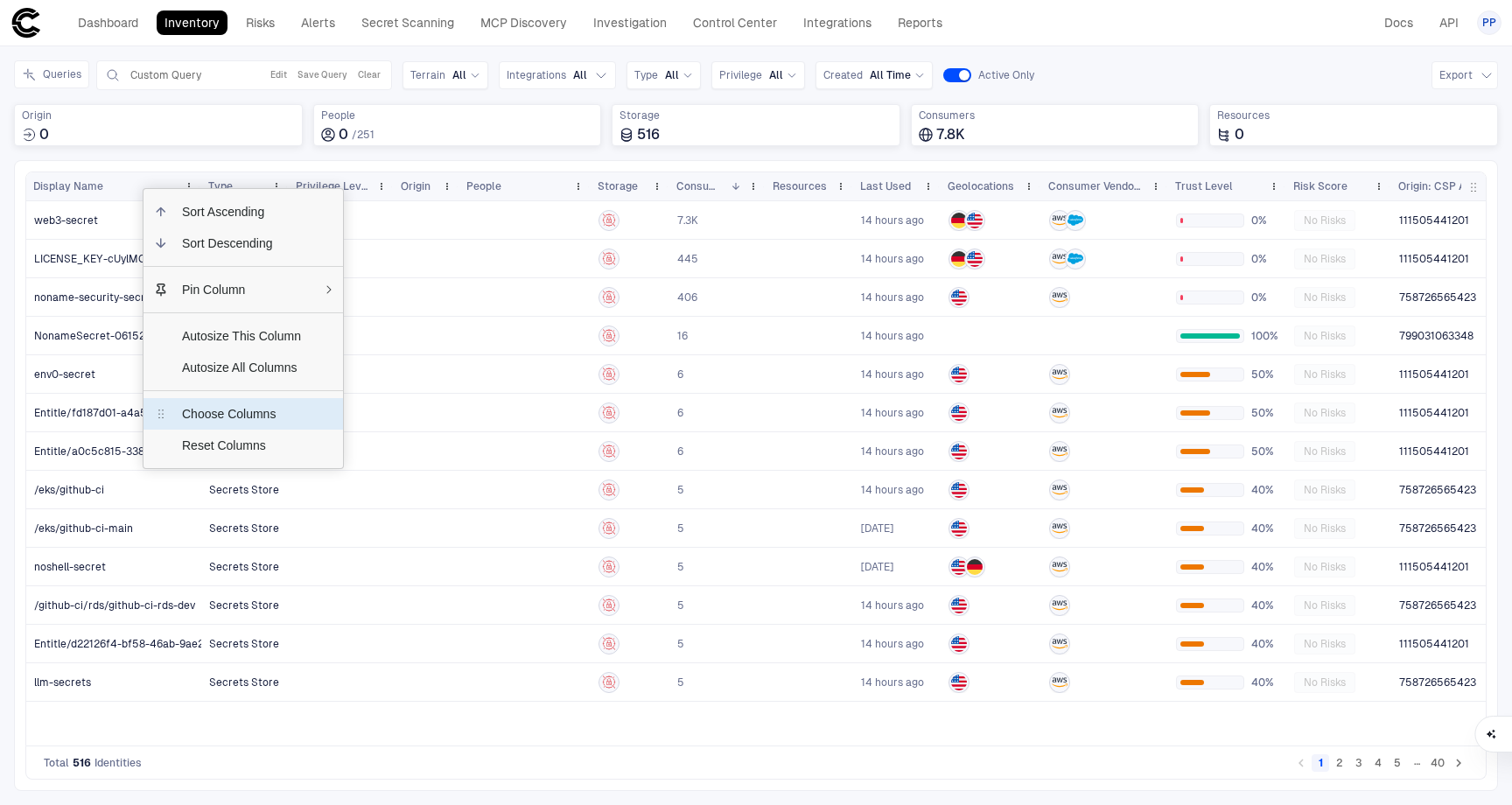
click at [267, 421] on span "Choose Columns" at bounding box center [242, 414] width 147 height 32
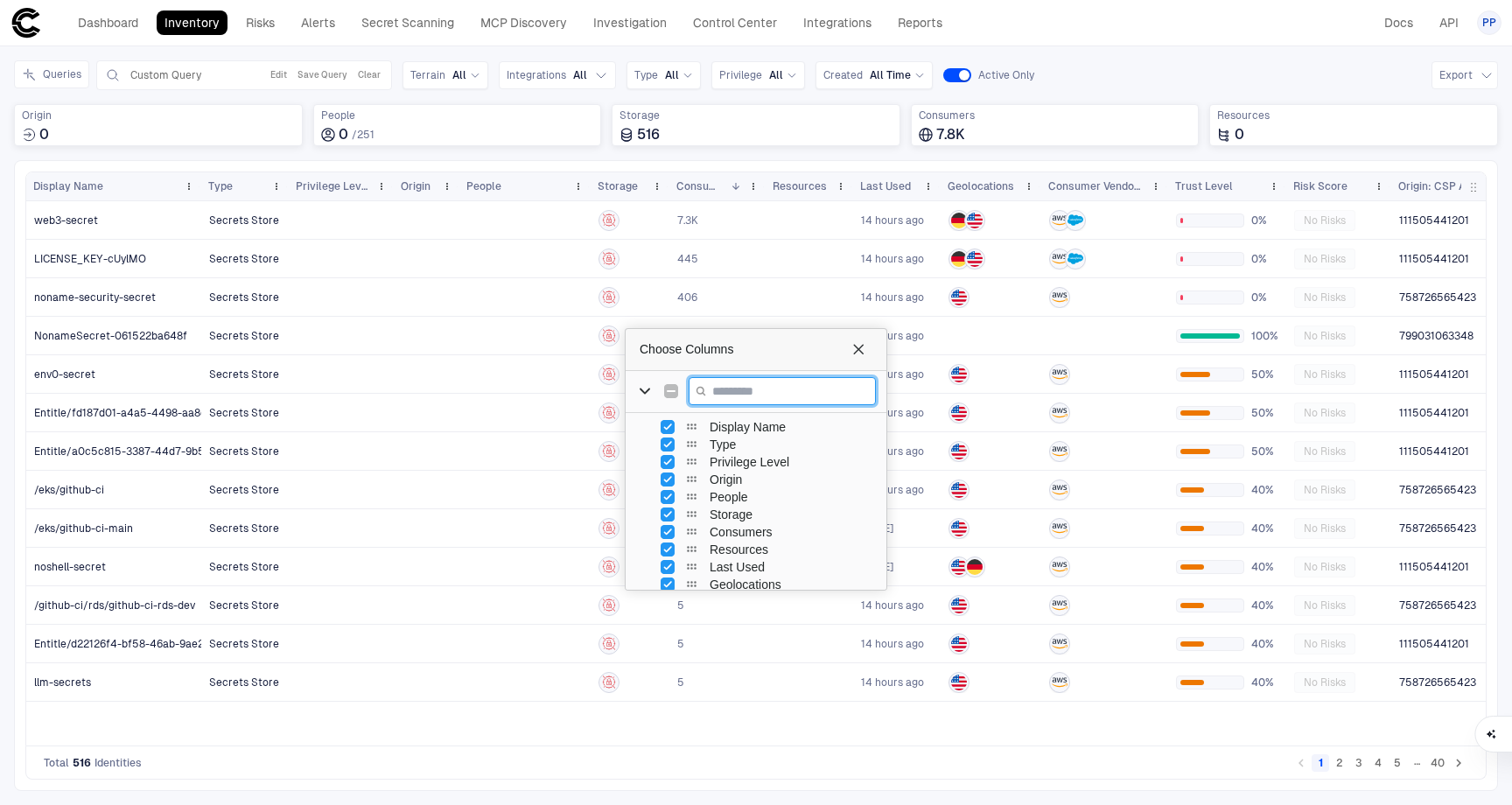
click at [773, 394] on input "Filter Columns Input" at bounding box center [782, 391] width 187 height 28
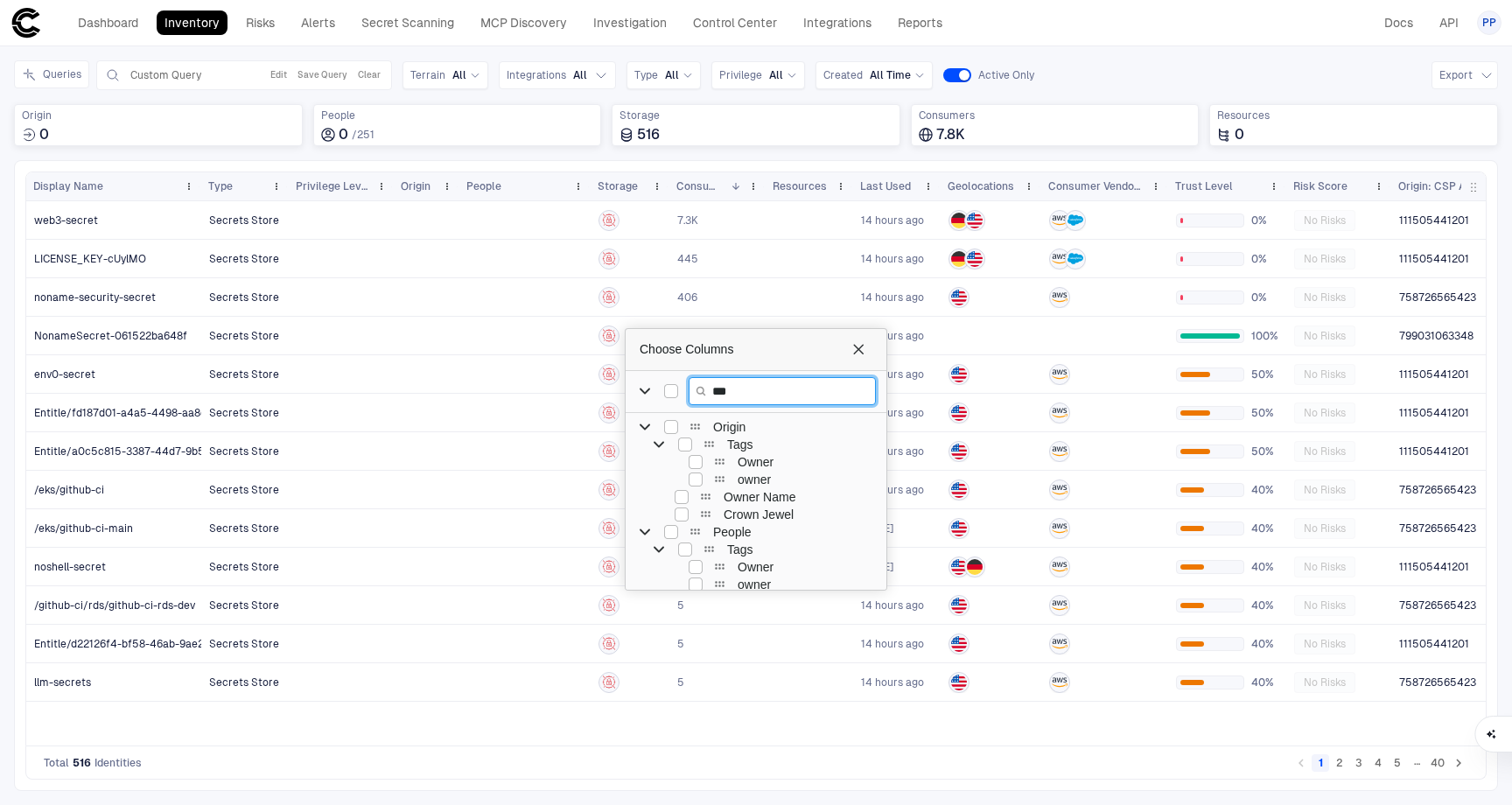
type input "***"
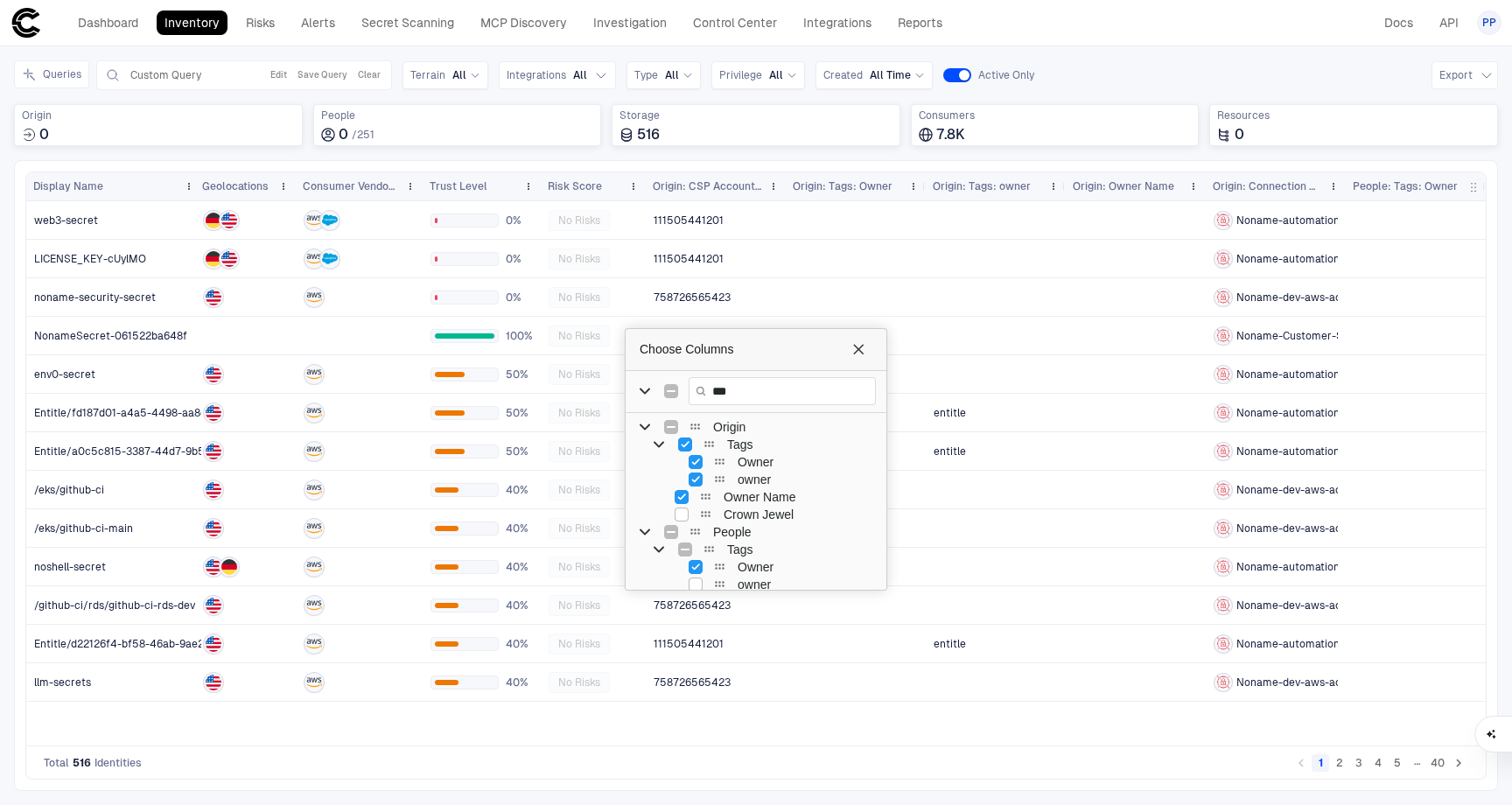
scroll to position [8, 0]
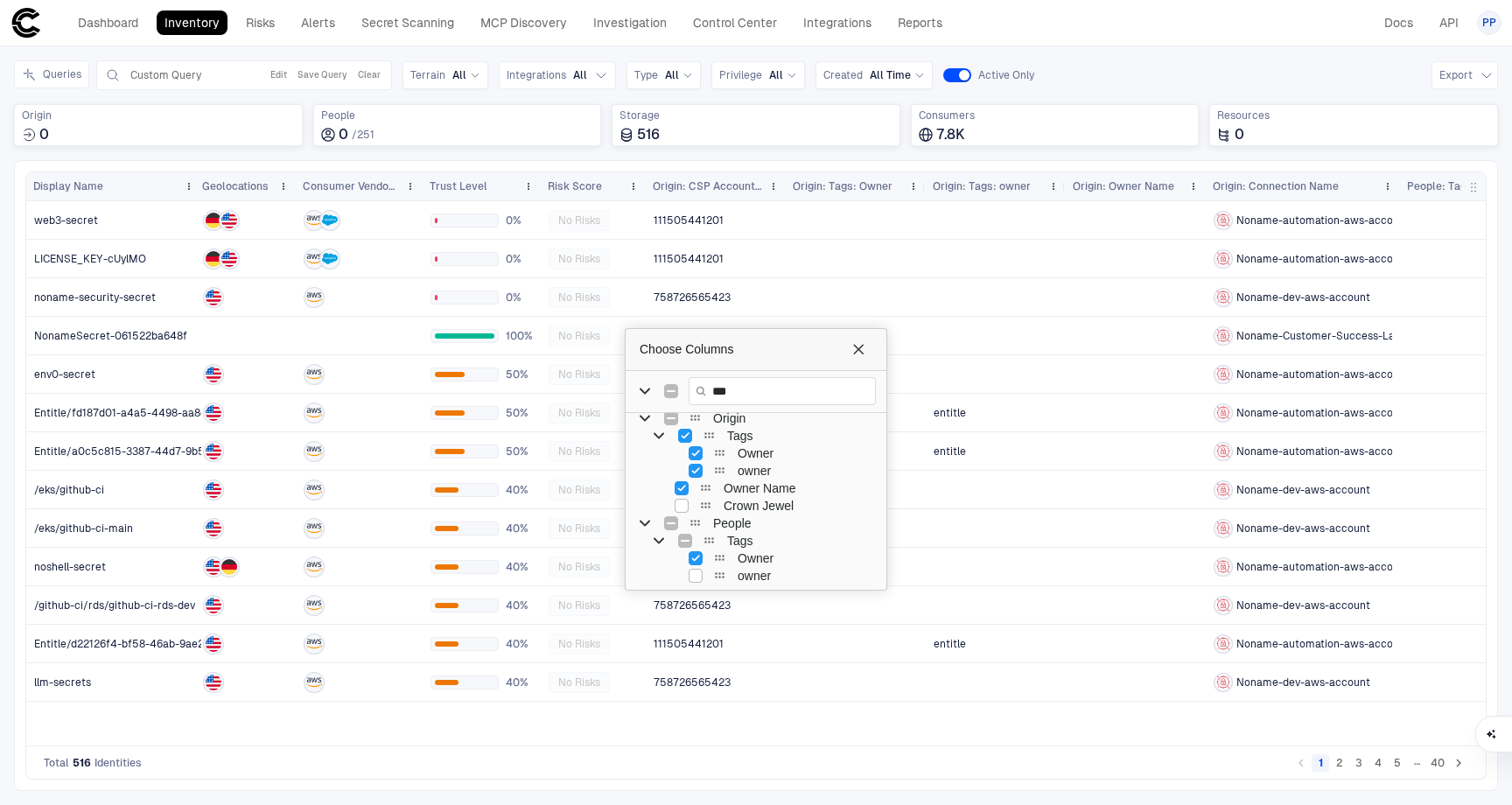
drag, startPoint x: 1344, startPoint y: 186, endPoint x: 1398, endPoint y: 189, distance: 54.1
click at [1398, 189] on div at bounding box center [1399, 186] width 7 height 28
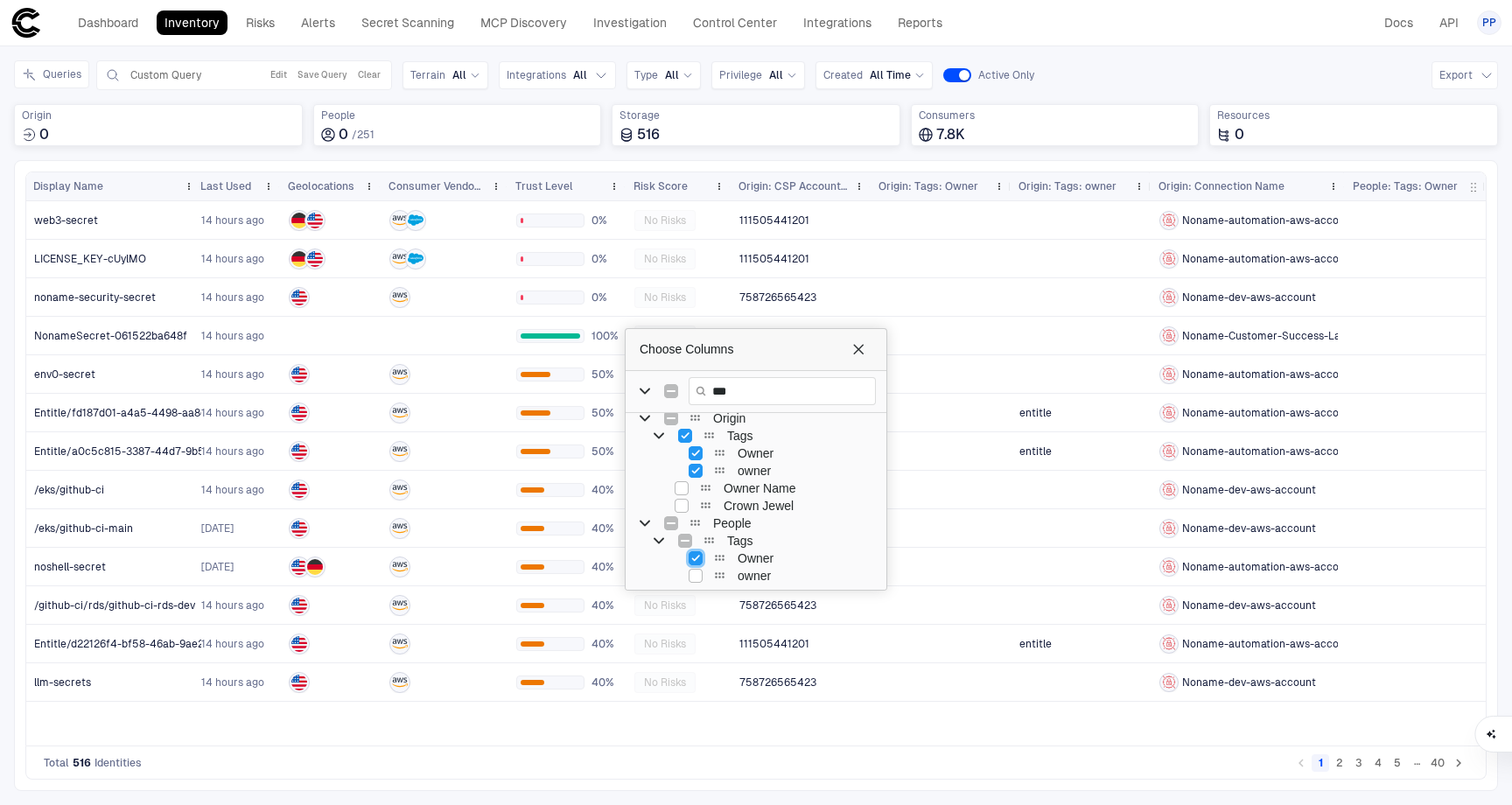
scroll to position [0, 520]
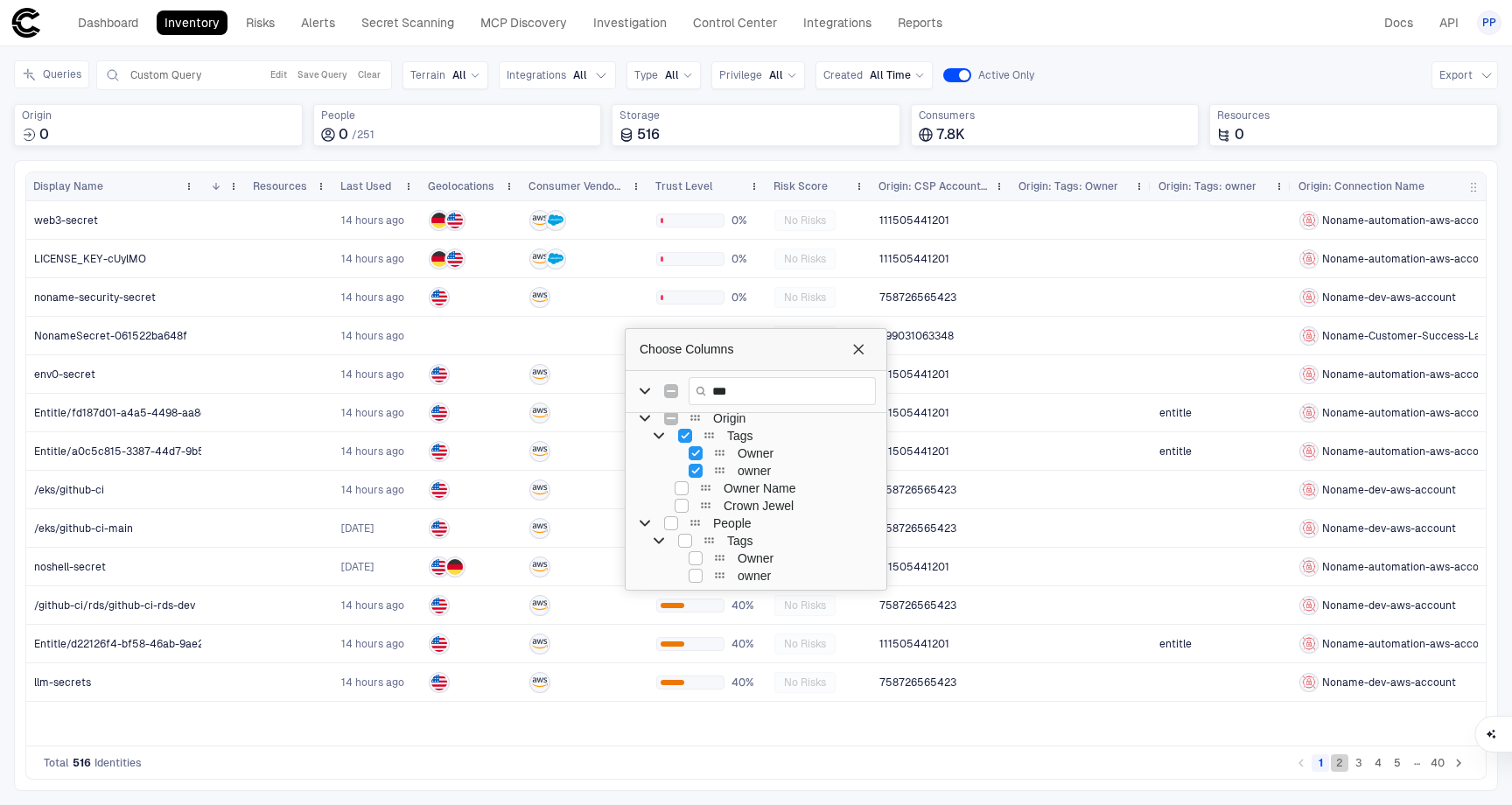
click at [1337, 765] on button "2" at bounding box center [1339, 763] width 18 height 18
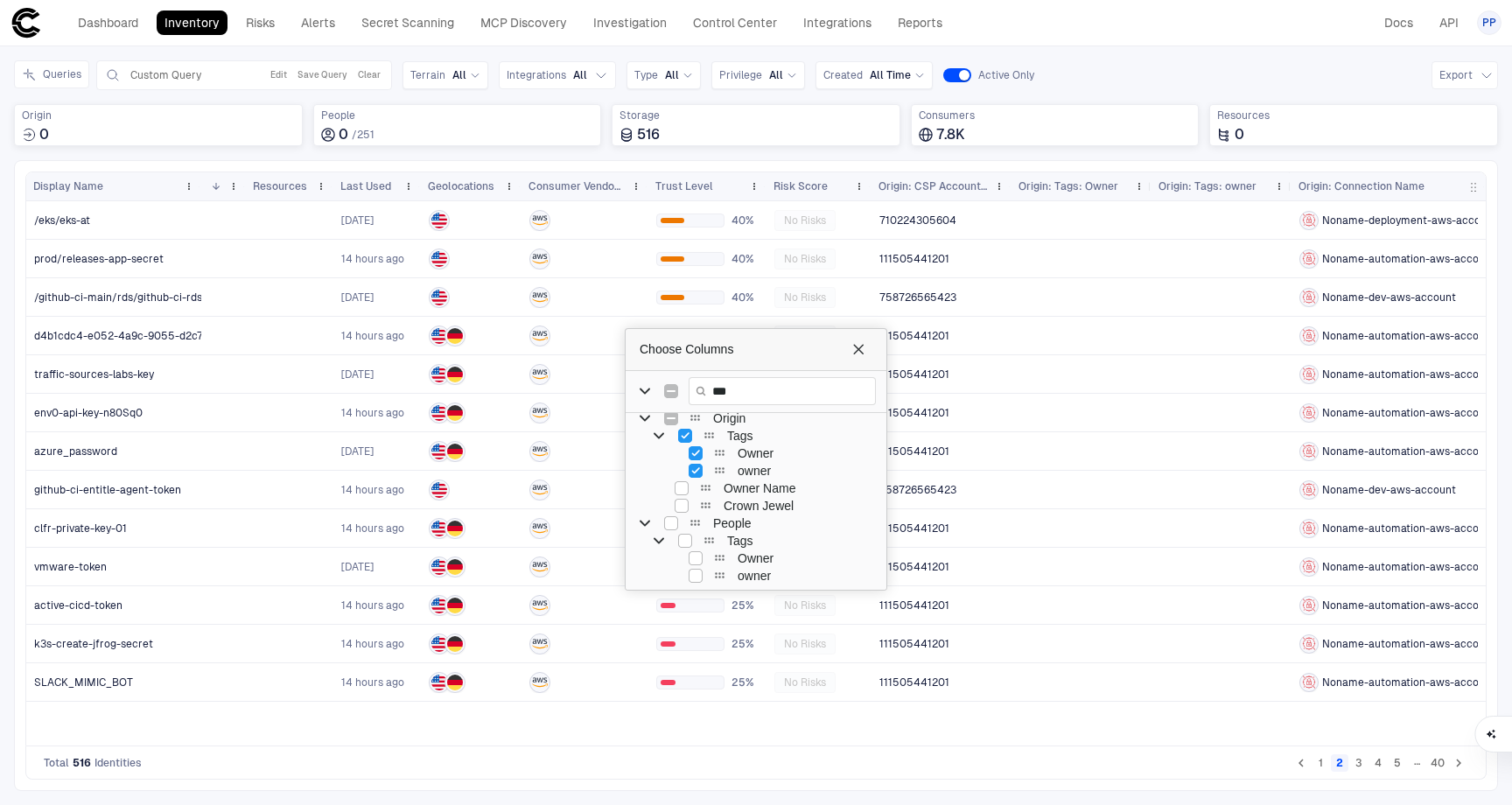
click at [1356, 766] on button "3" at bounding box center [1358, 763] width 18 height 18
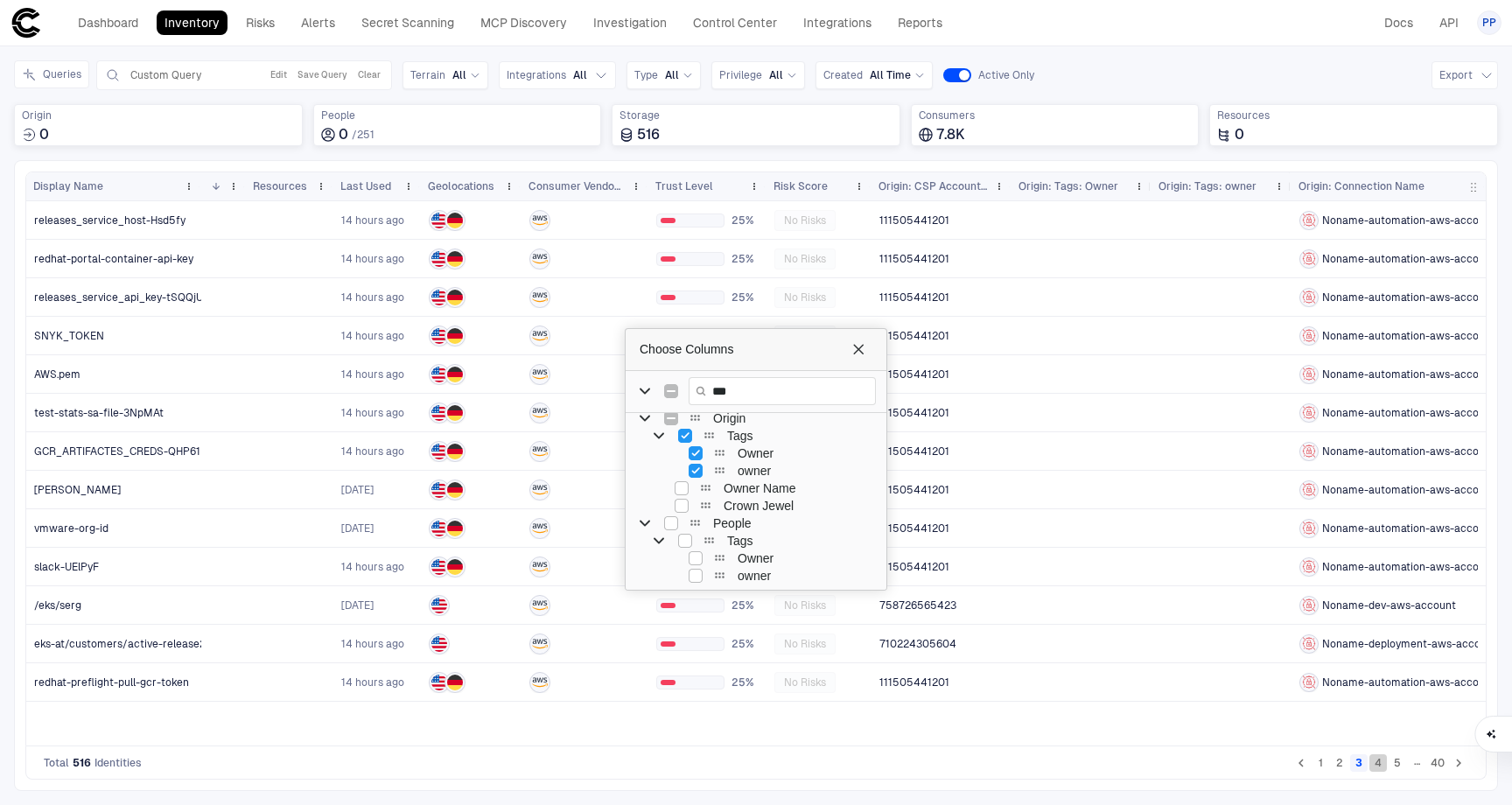
click at [1381, 767] on button "4" at bounding box center [1378, 763] width 18 height 18
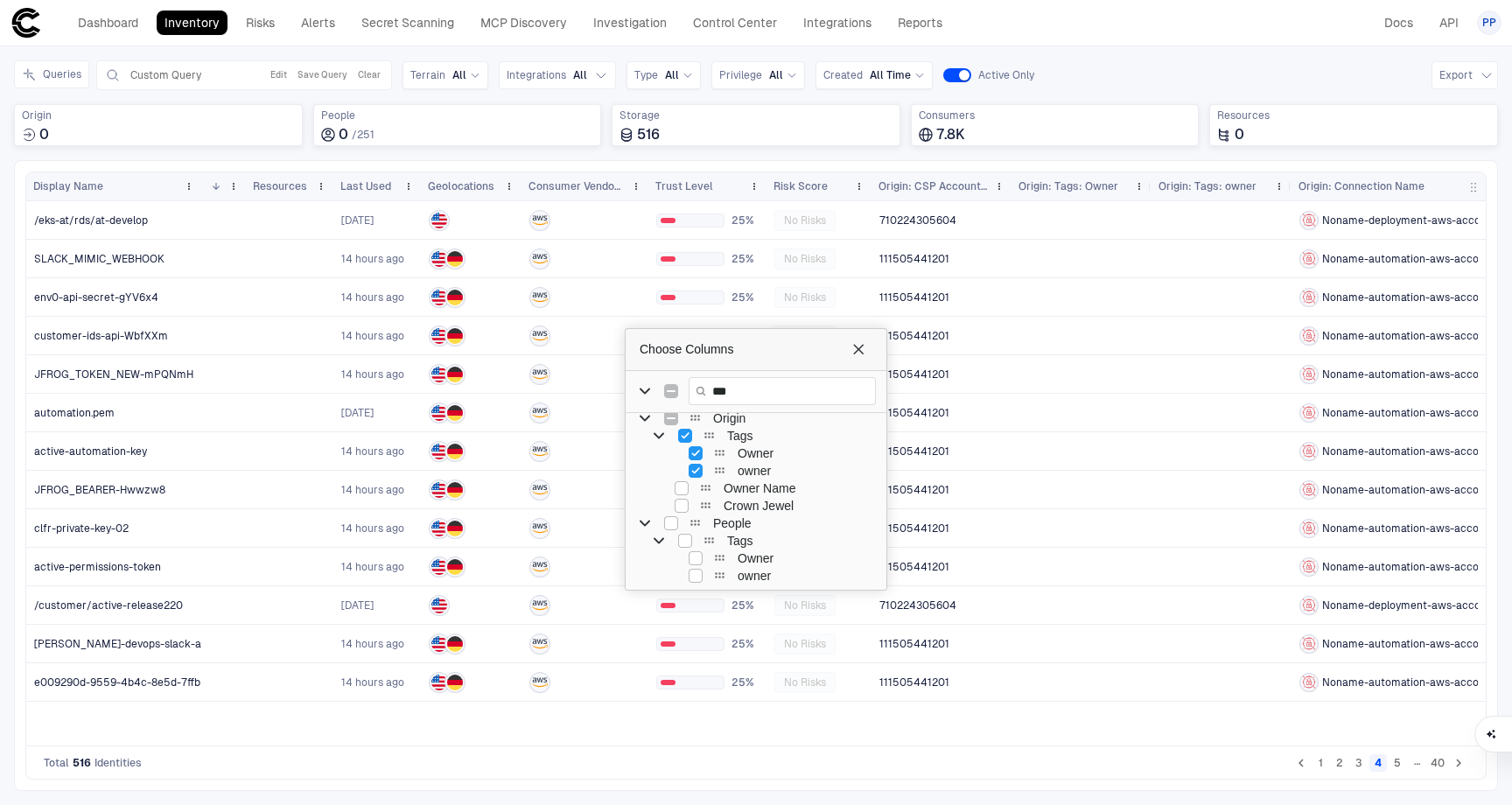
click at [1321, 768] on button "1" at bounding box center [1320, 763] width 18 height 18
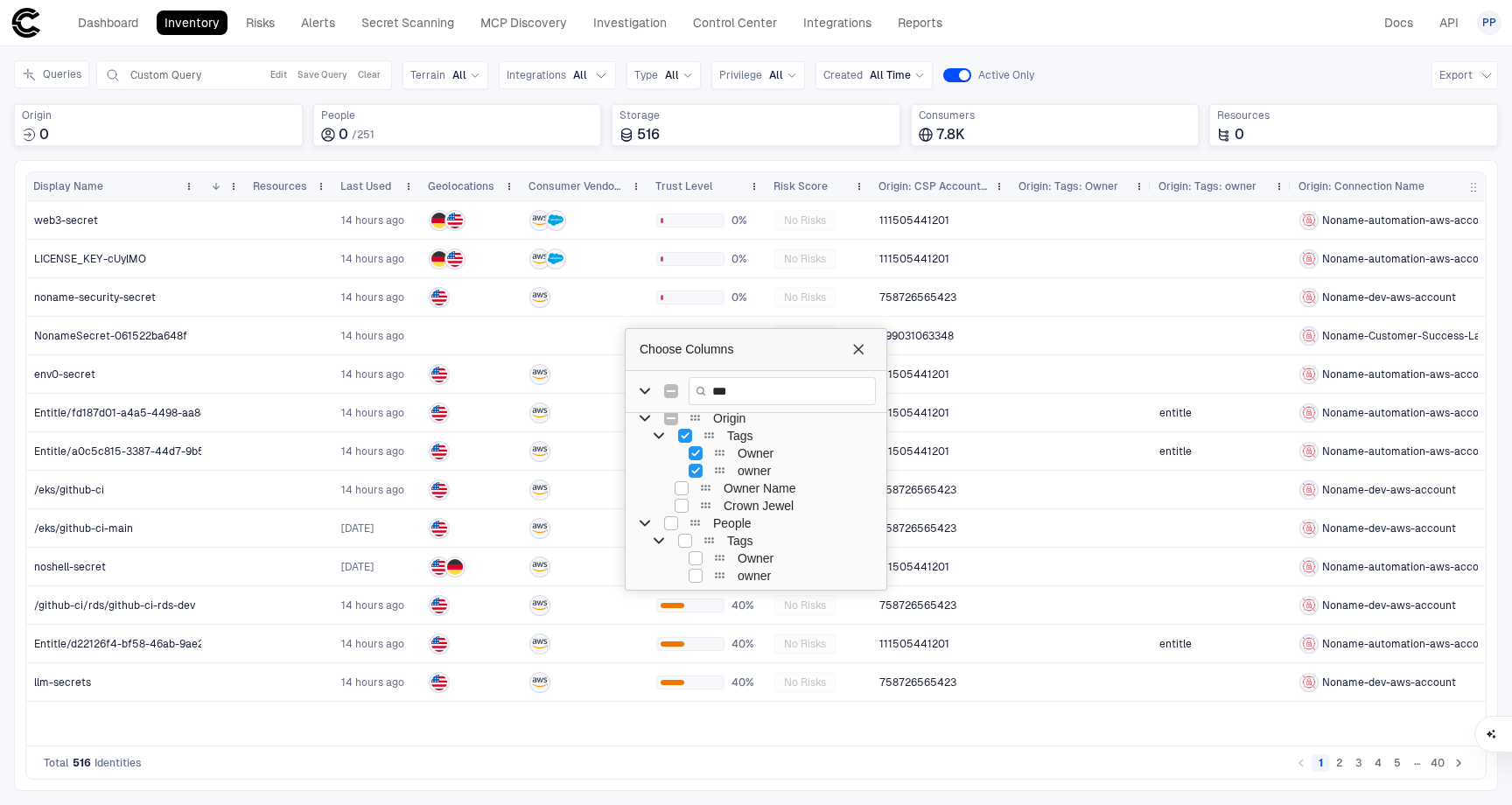
click at [1052, 188] on span "Origin: Tags: Owner" at bounding box center [1068, 186] width 100 height 14
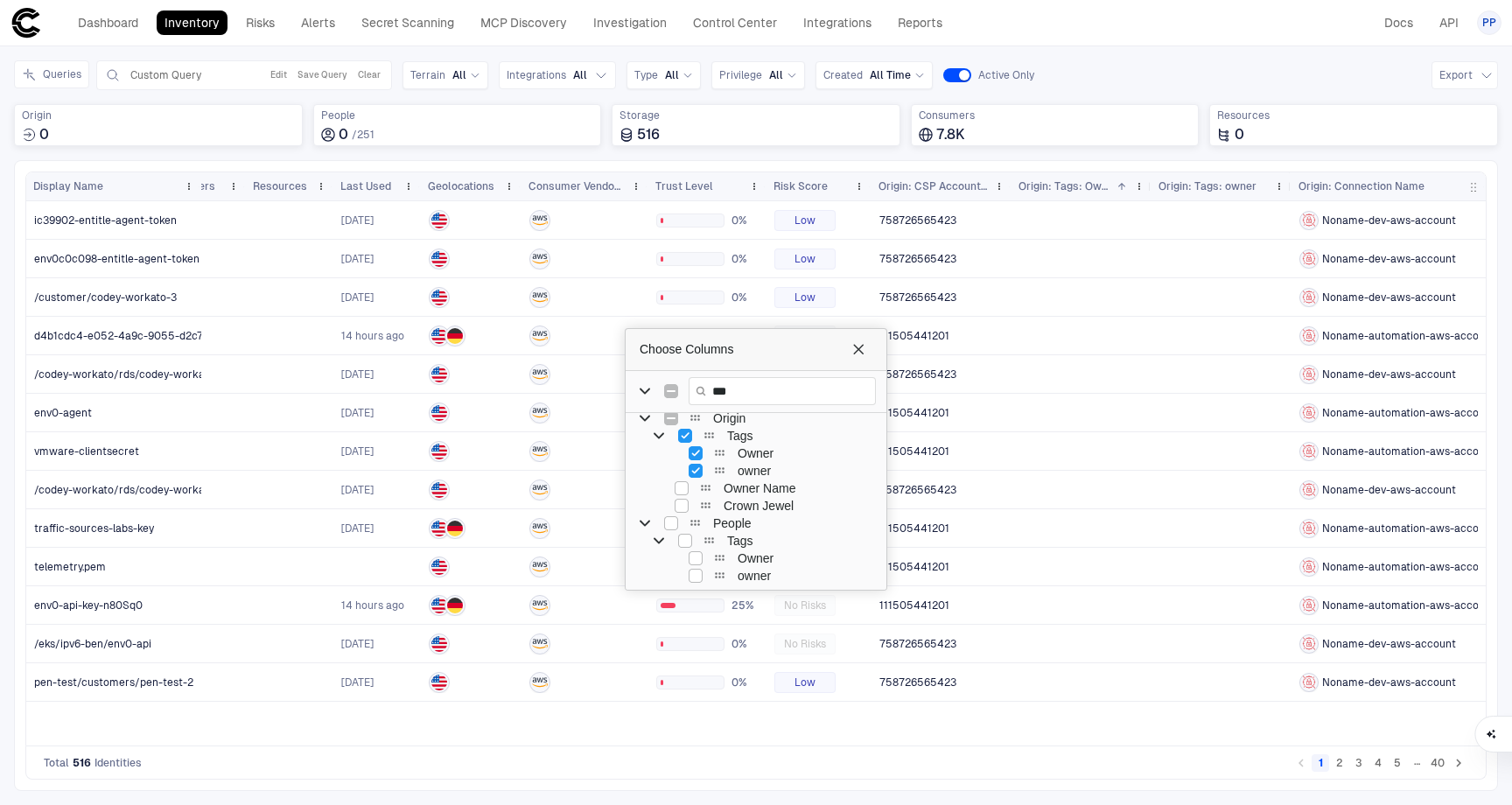
click at [1052, 188] on span "Origin: Tags: Owner" at bounding box center [1064, 186] width 91 height 14
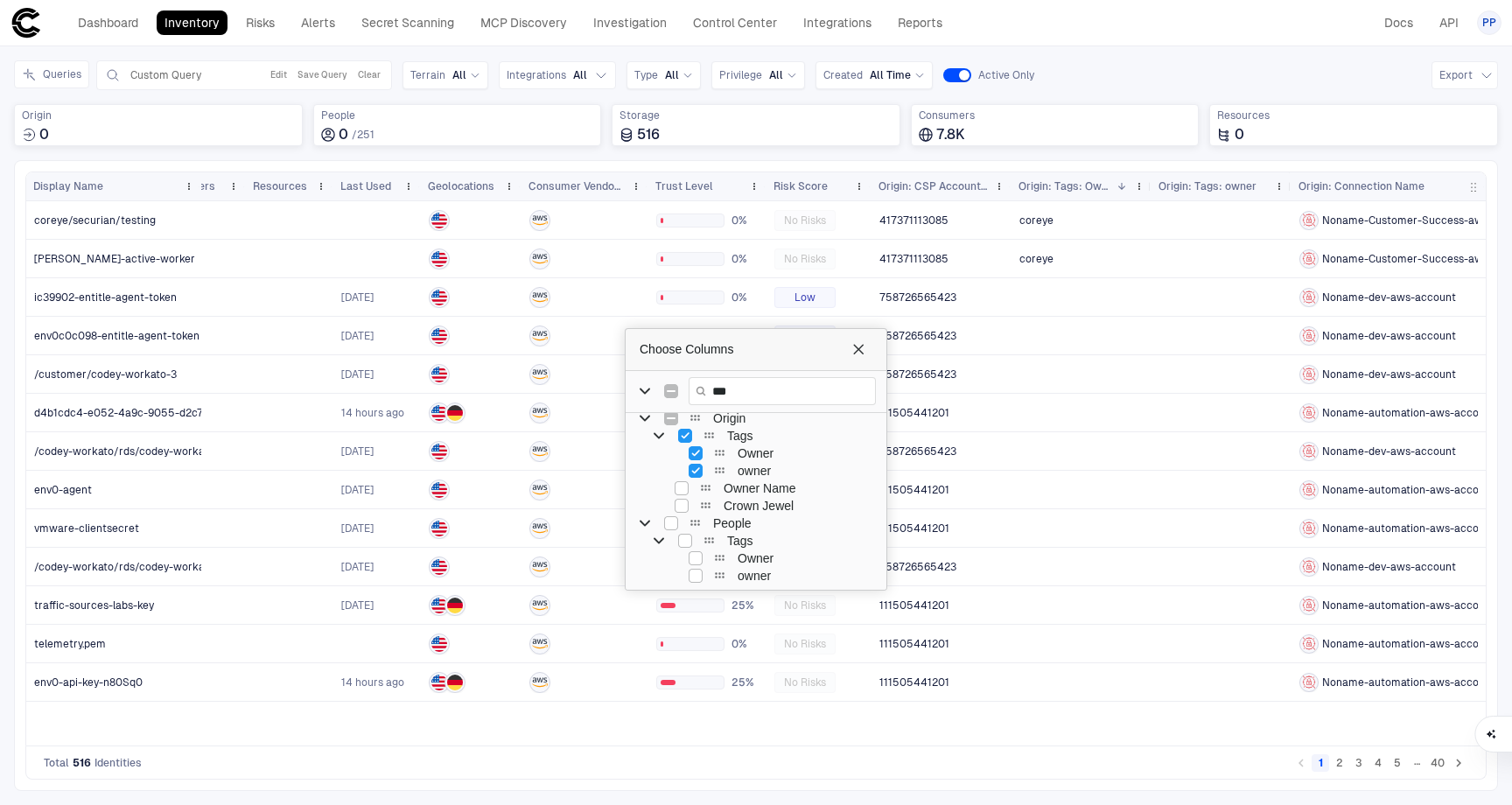
click at [1196, 189] on span "Origin: Tags: owner" at bounding box center [1207, 186] width 98 height 14
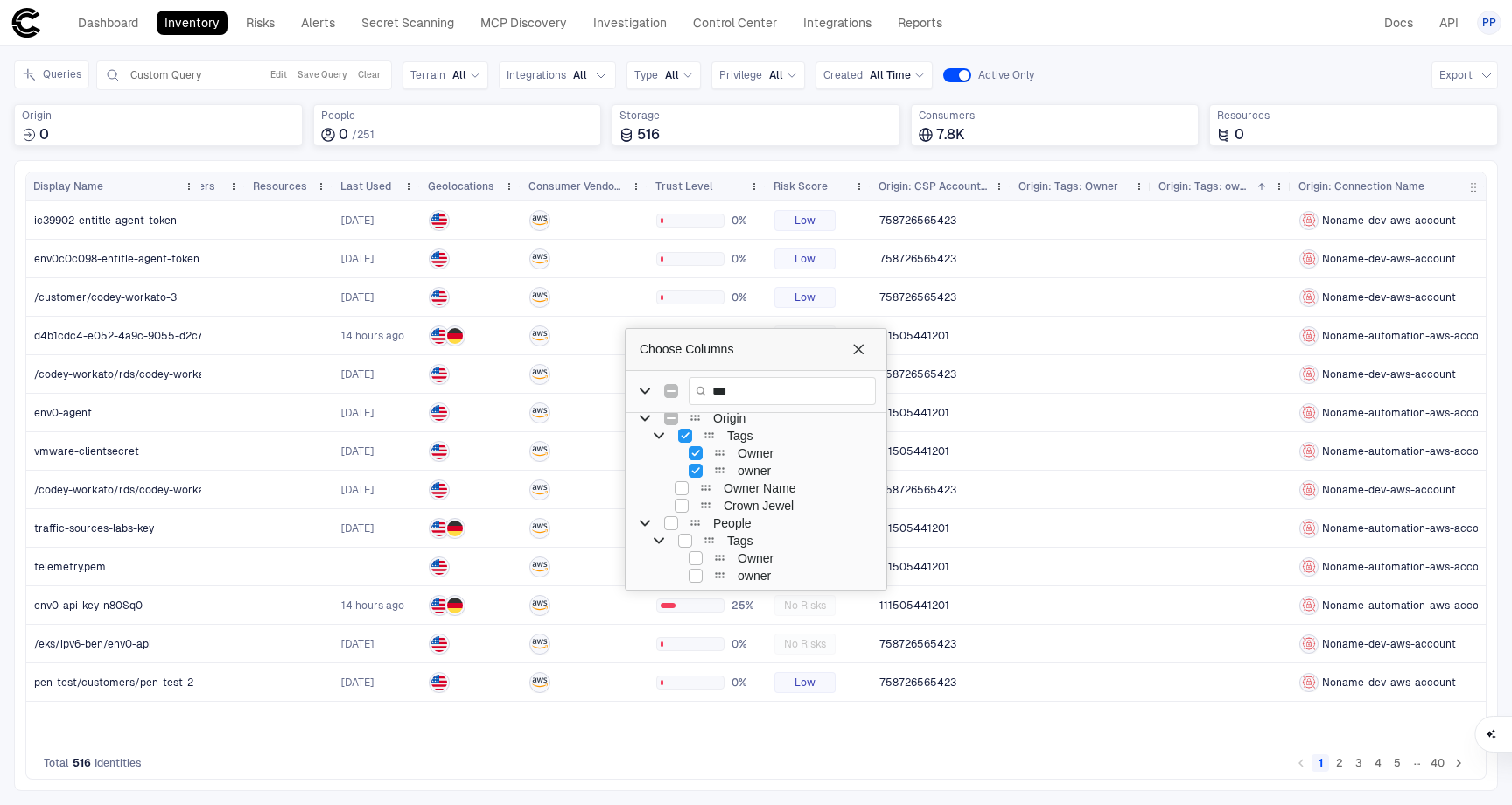
click at [1196, 189] on span "Origin: Tags: owner" at bounding box center [1204, 186] width 91 height 14
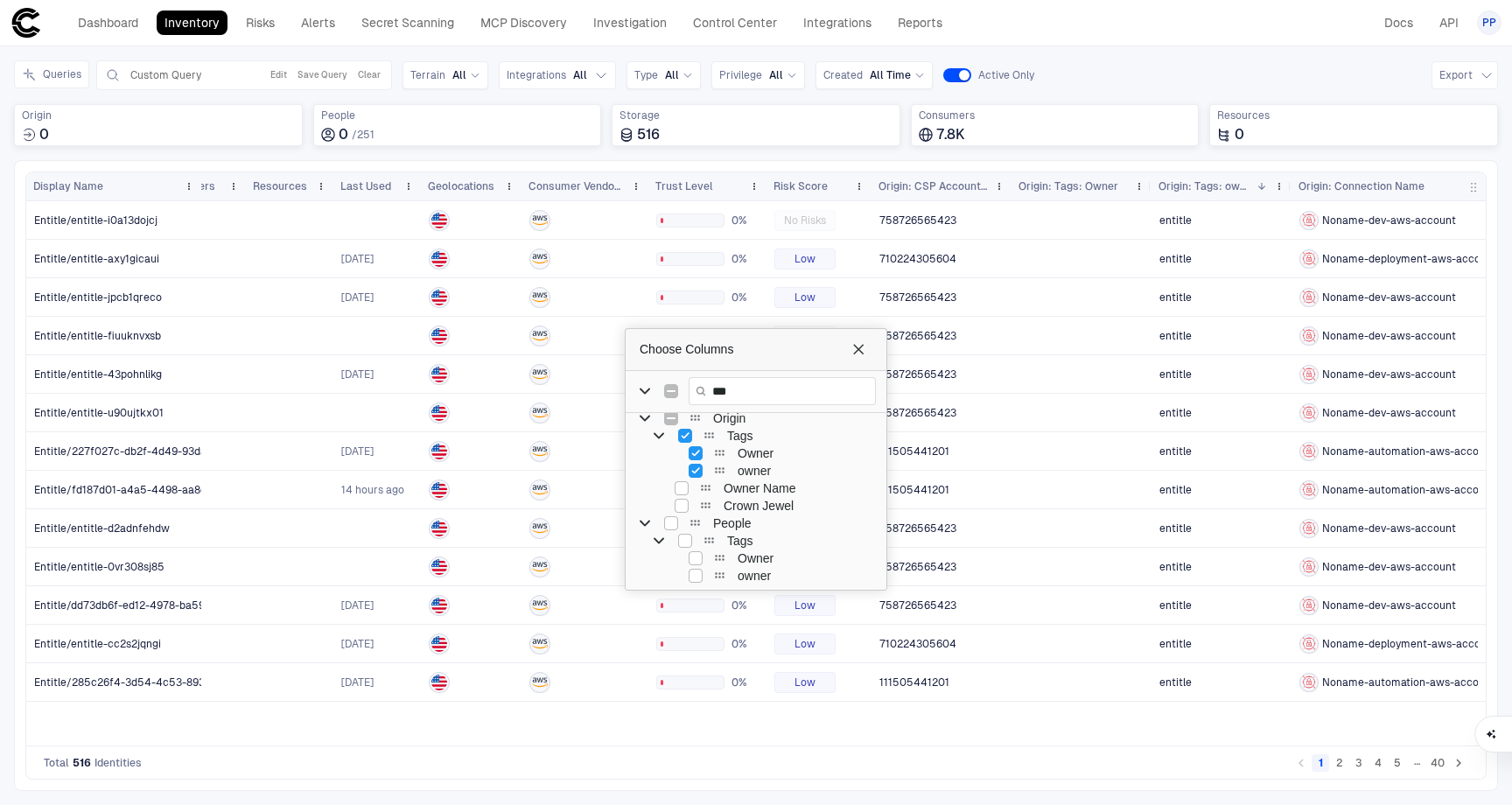
click at [1342, 760] on button "2" at bounding box center [1339, 763] width 18 height 18
click at [1363, 771] on button "3" at bounding box center [1358, 763] width 18 height 18
click at [1376, 766] on button "4" at bounding box center [1378, 763] width 18 height 18
click at [1397, 763] on button "5" at bounding box center [1397, 763] width 18 height 18
click at [1459, 765] on icon "Go to next page" at bounding box center [1459, 763] width 6 height 7
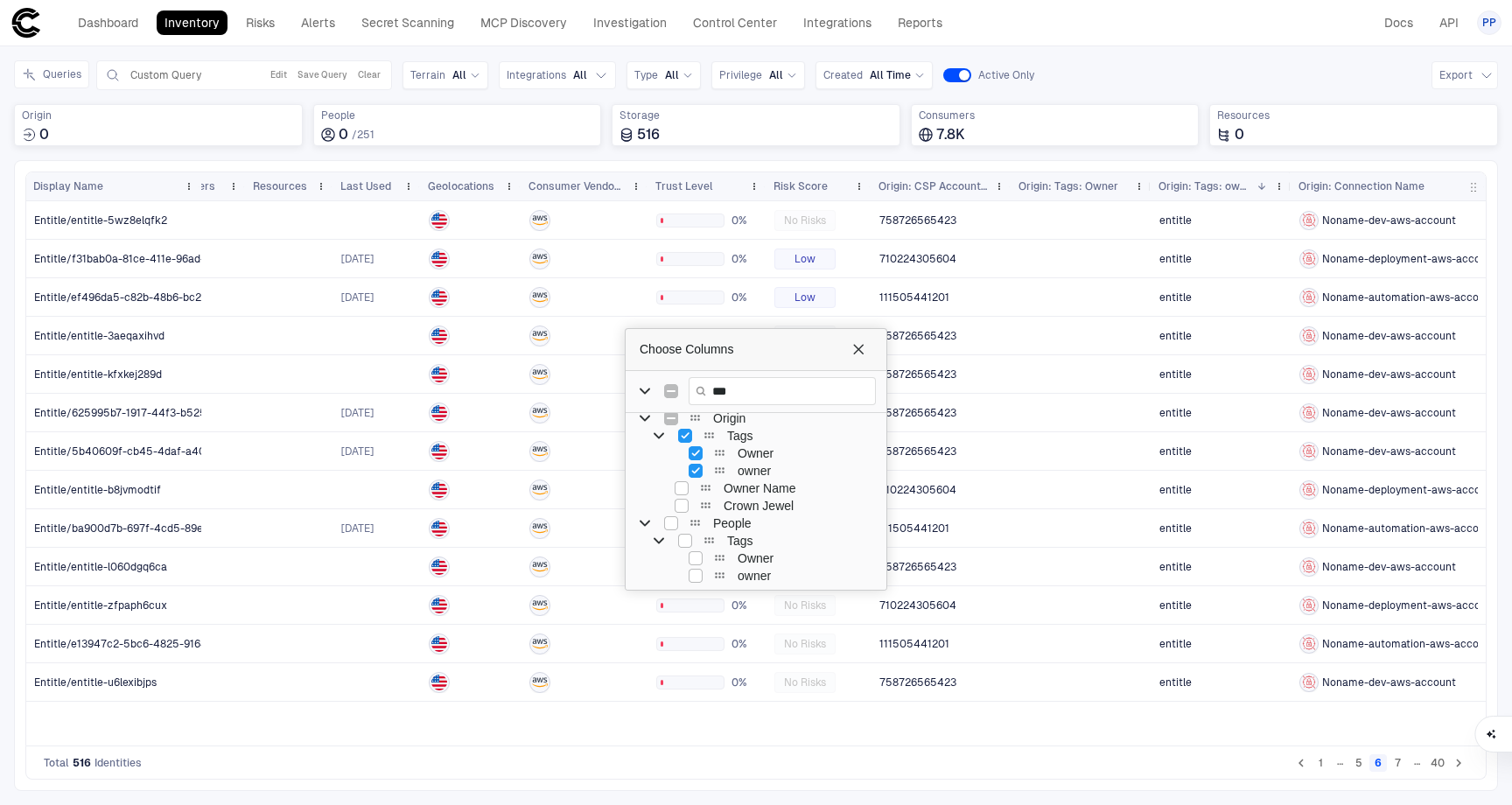
click at [1459, 765] on icon "Go to next page" at bounding box center [1459, 763] width 6 height 7
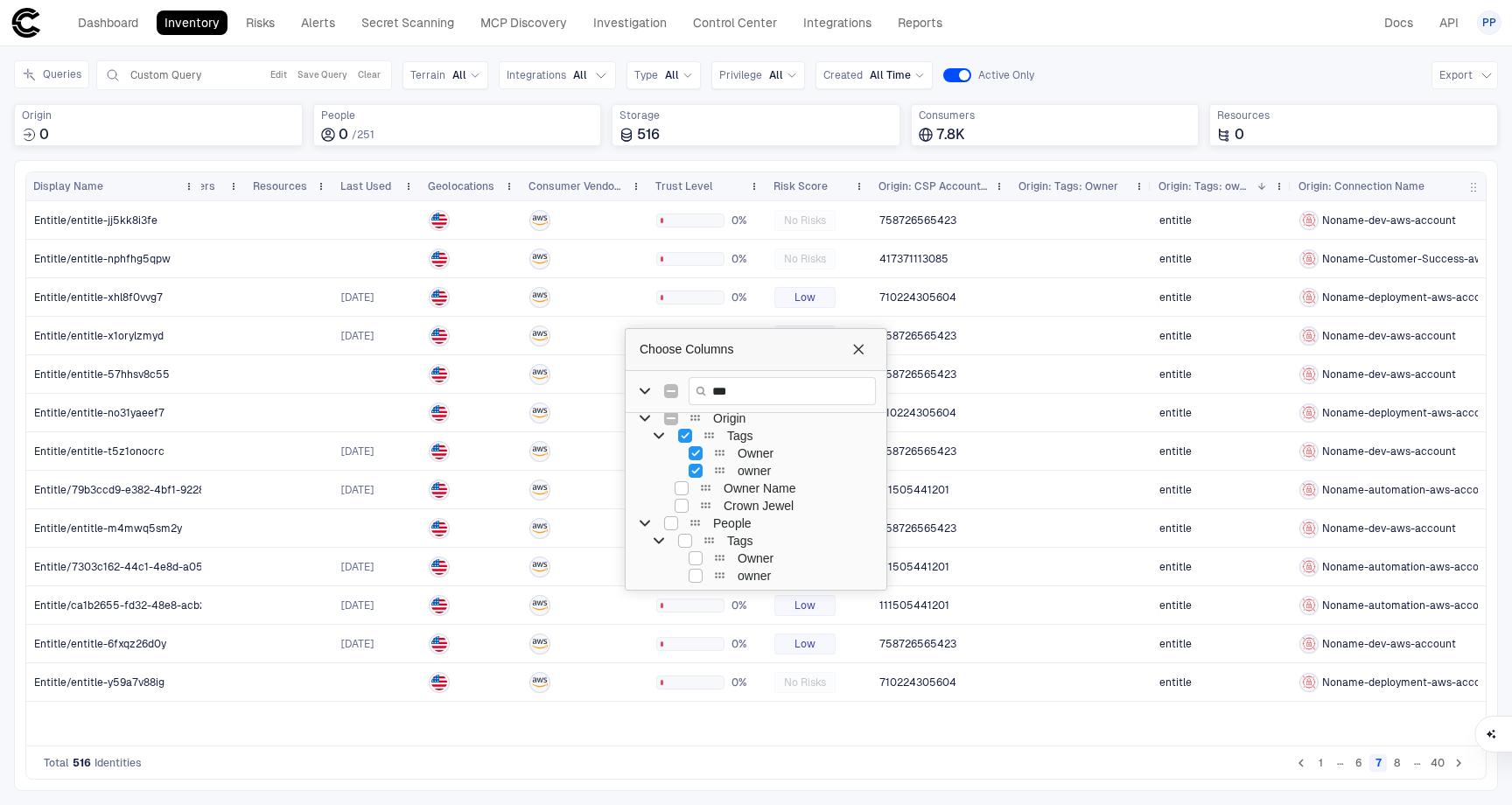
click at [1459, 765] on icon "Go to next page" at bounding box center [1459, 763] width 6 height 7
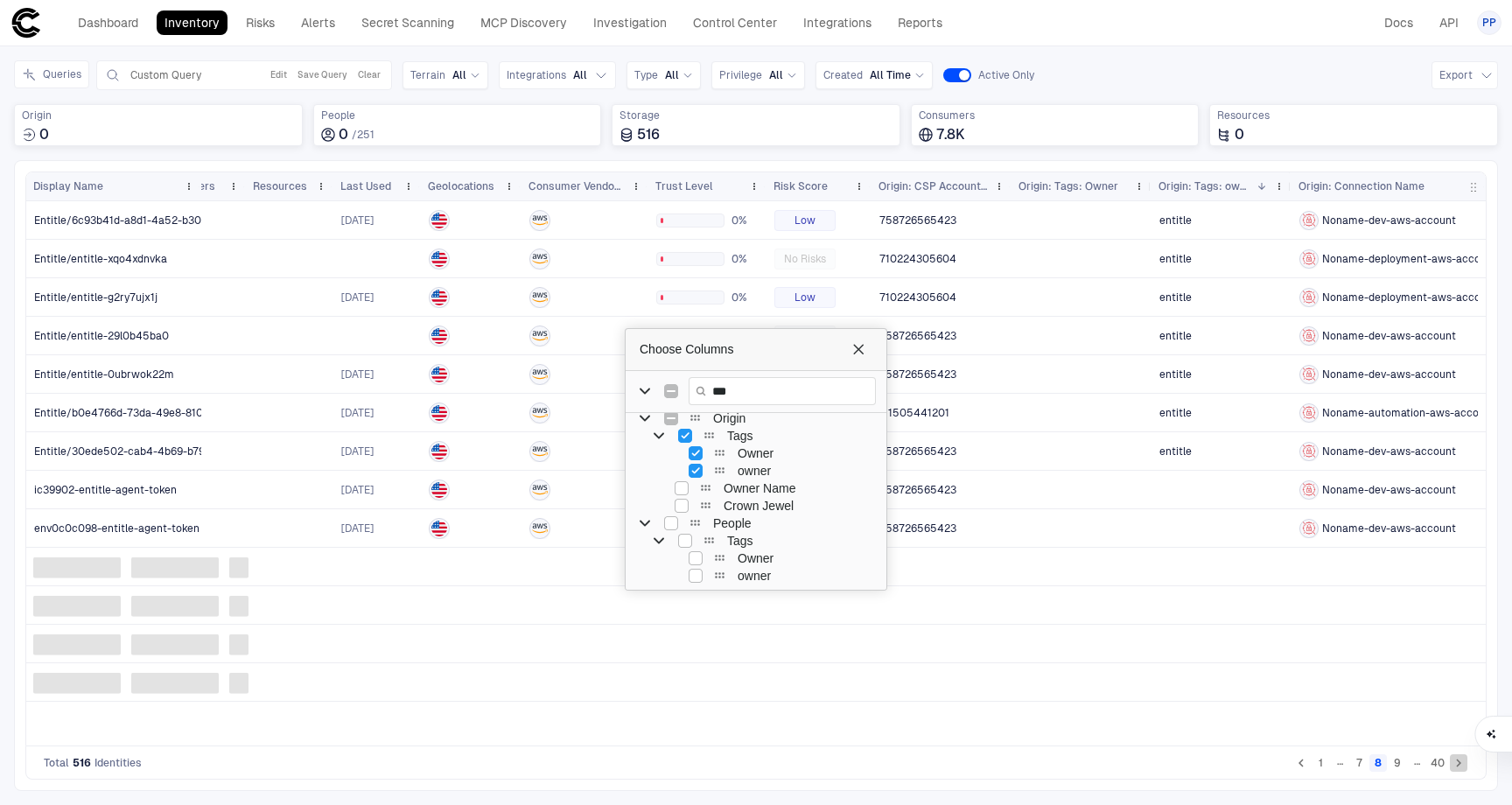
click at [1459, 765] on icon "Go to next page" at bounding box center [1459, 763] width 6 height 7
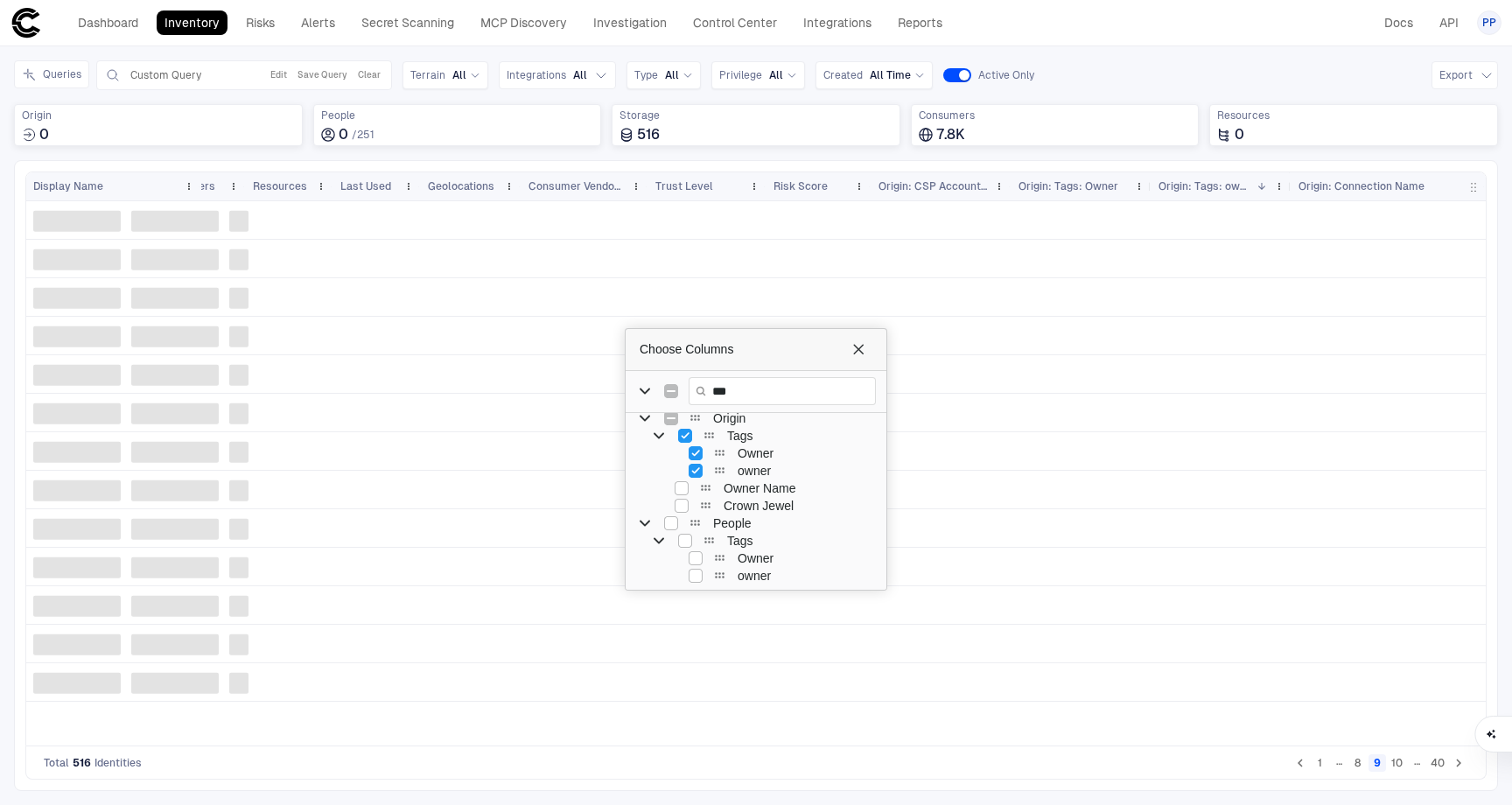
click at [1302, 766] on icon "Go to previous page" at bounding box center [1300, 763] width 16 height 16
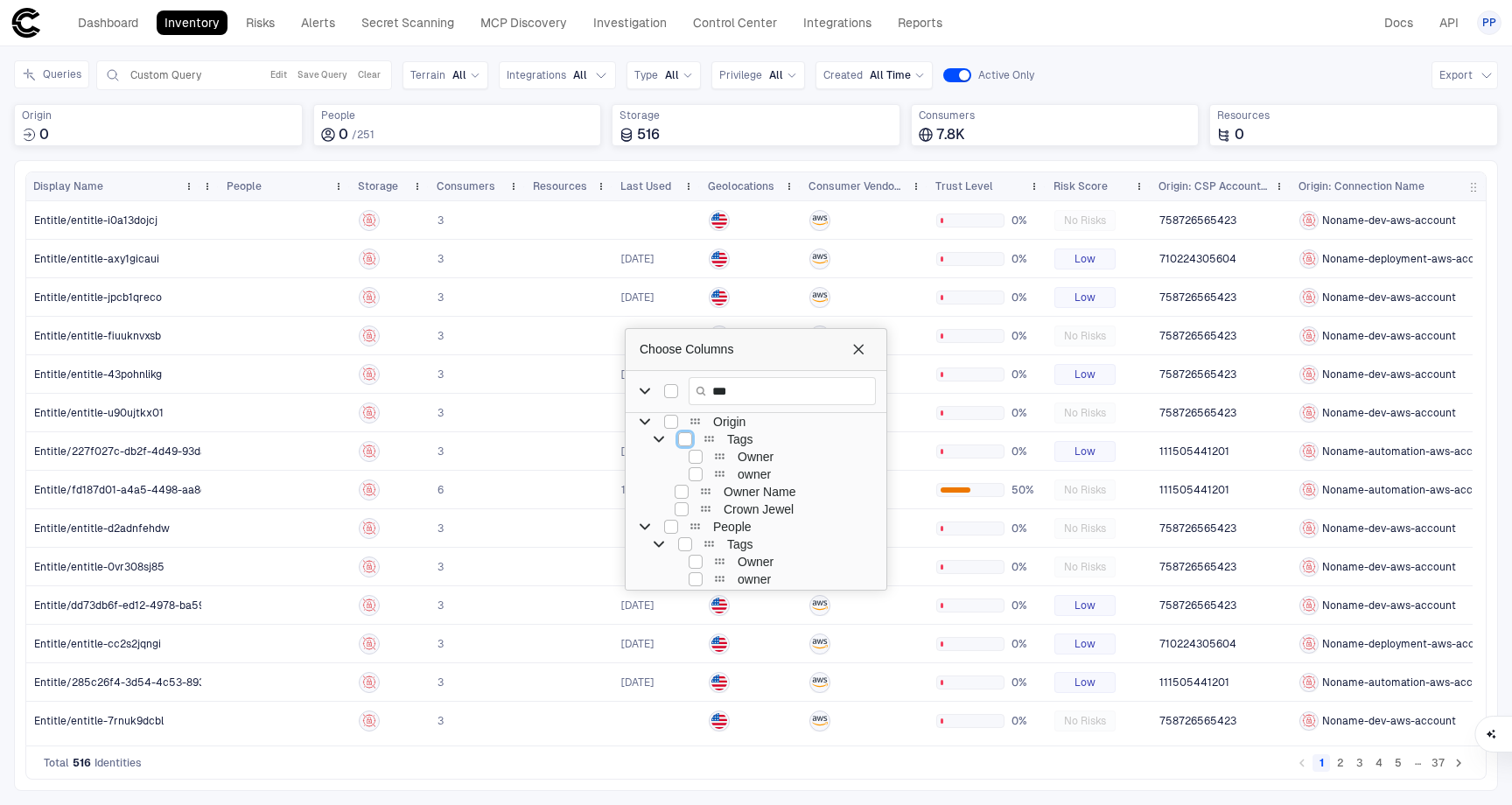
scroll to position [8, 0]
click at [863, 353] on span "Choose Columns" at bounding box center [858, 349] width 14 height 14
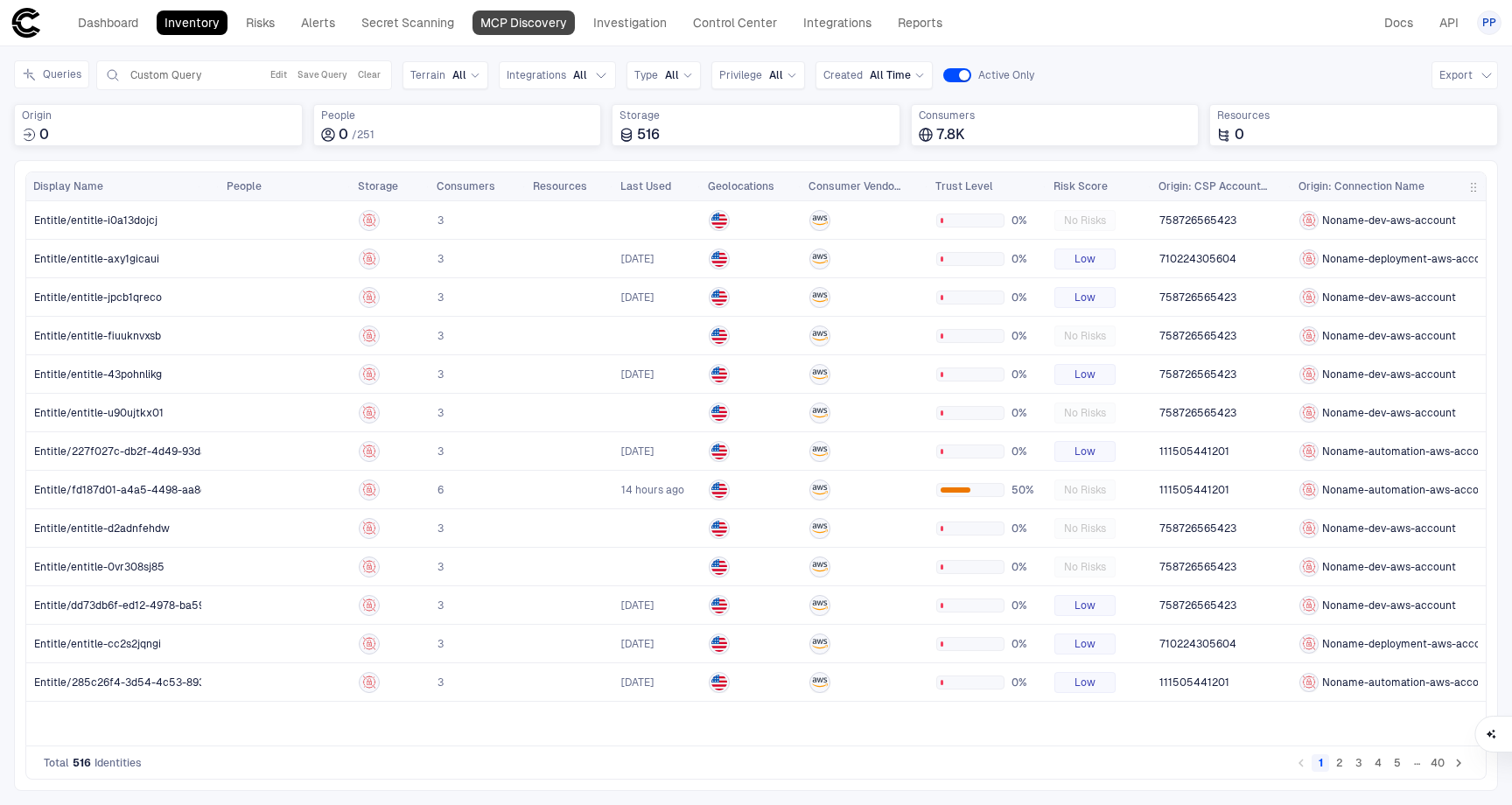
click at [525, 26] on link "MCP Discovery" at bounding box center [524, 22] width 102 height 24
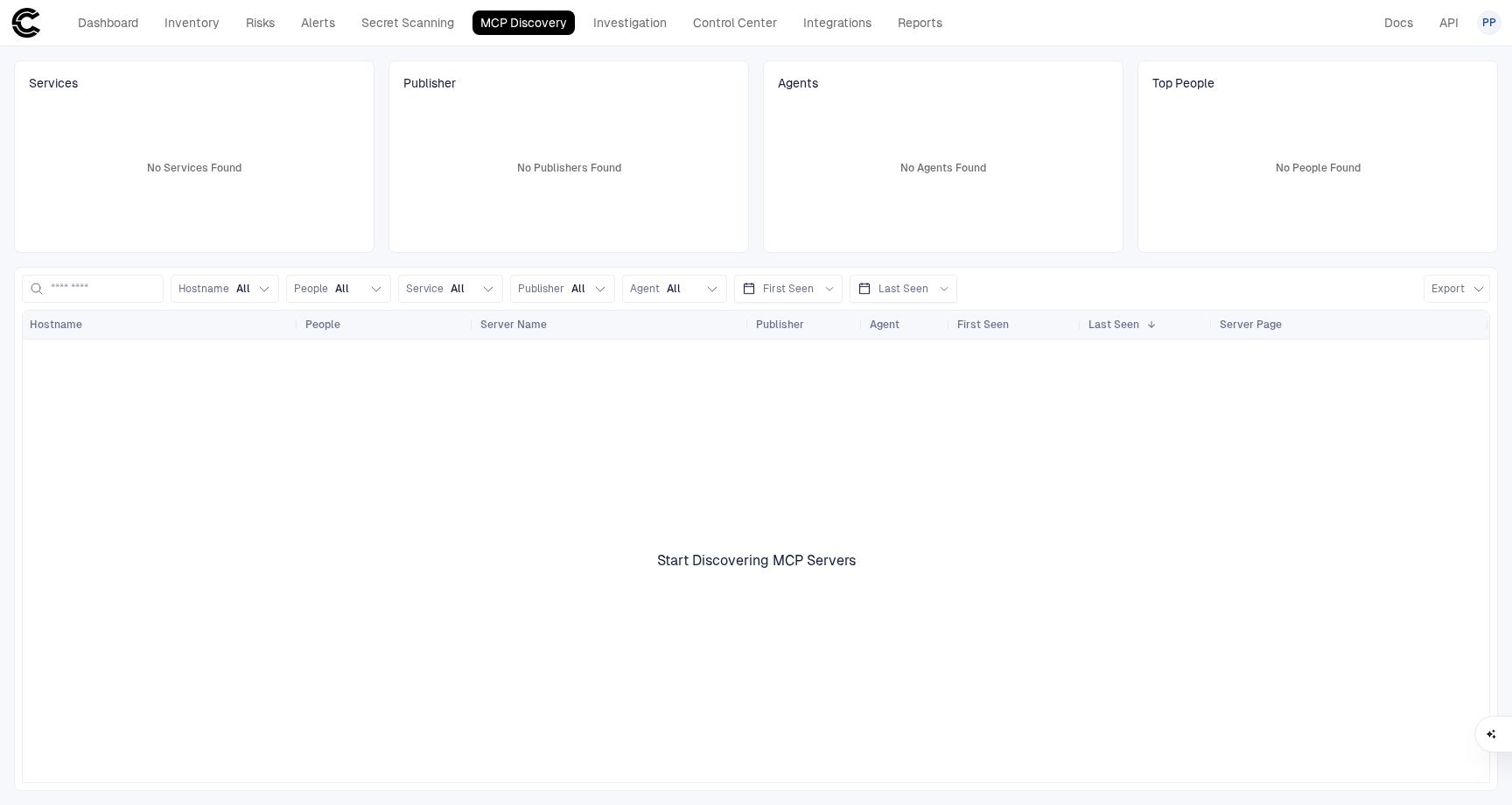
click at [1003, 30] on div "Dashboard Inventory Risks Alerts Secret Scanning MCP Discovery Investigation Co…" at bounding box center [756, 23] width 1491 height 32
click at [622, 29] on link "Investigation" at bounding box center [630, 22] width 89 height 24
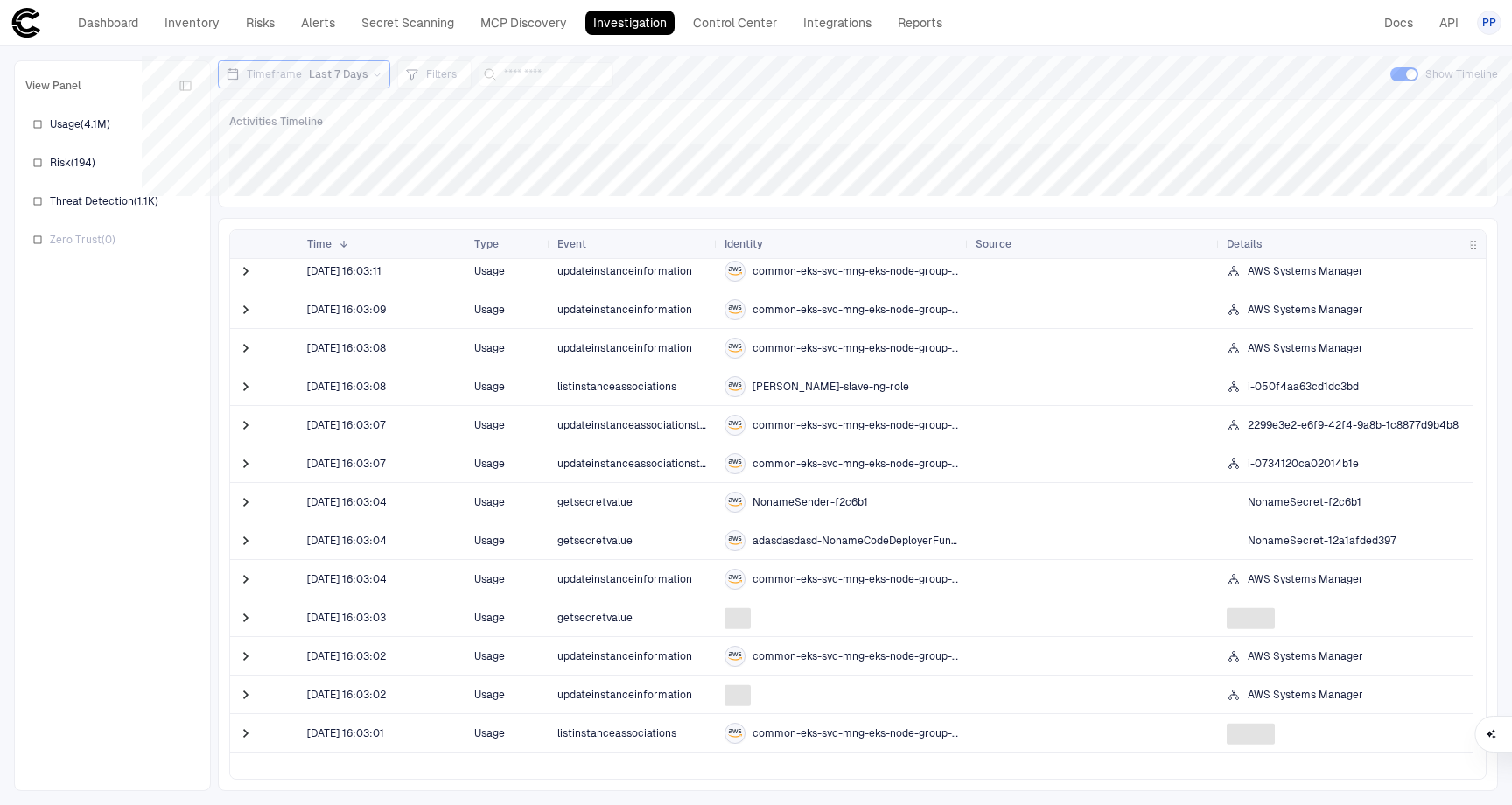
scroll to position [662, 0]
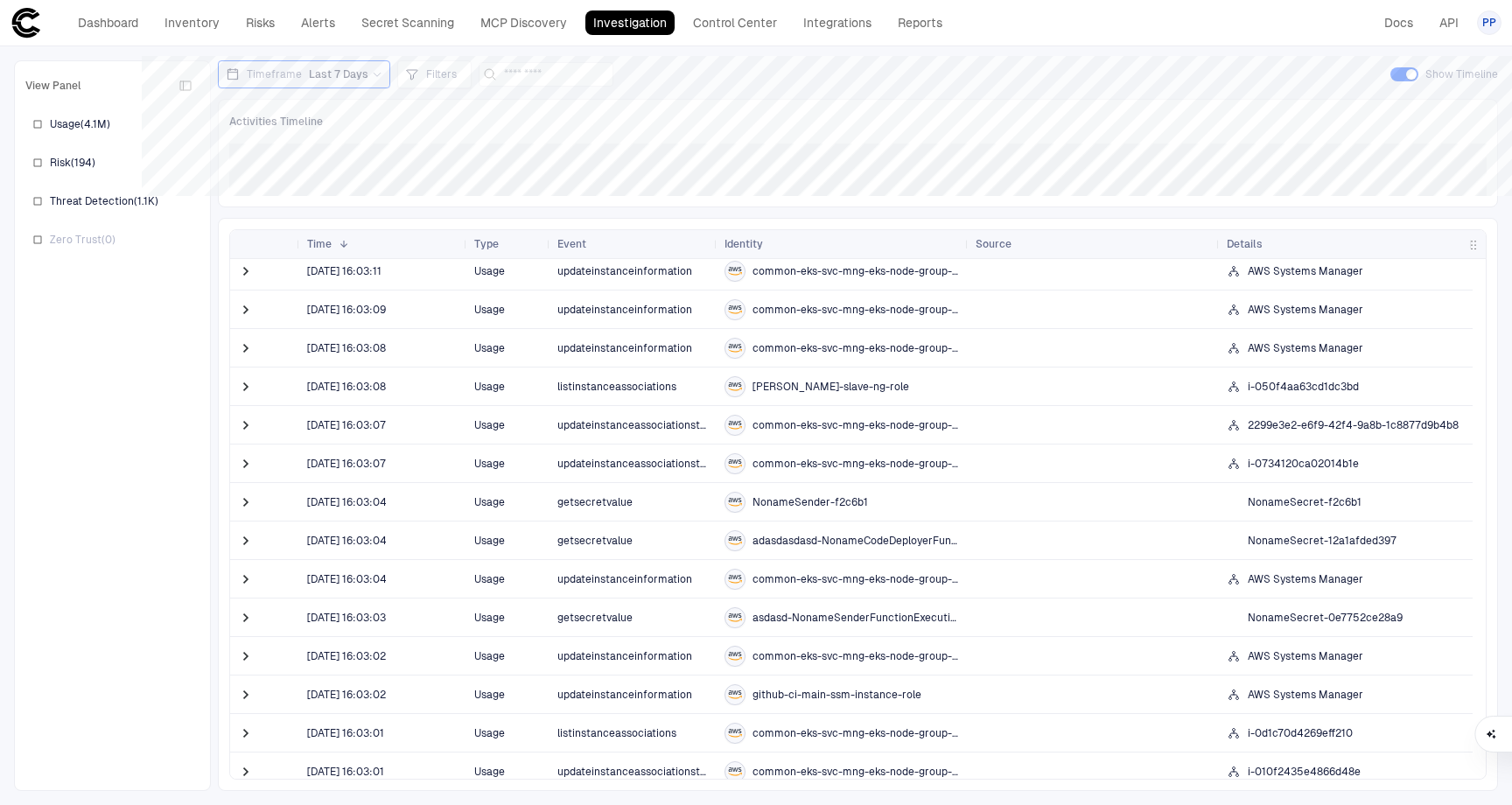
click at [597, 503] on span "getsecretvalue" at bounding box center [595, 502] width 75 height 12
click at [240, 501] on span at bounding box center [246, 502] width 18 height 18
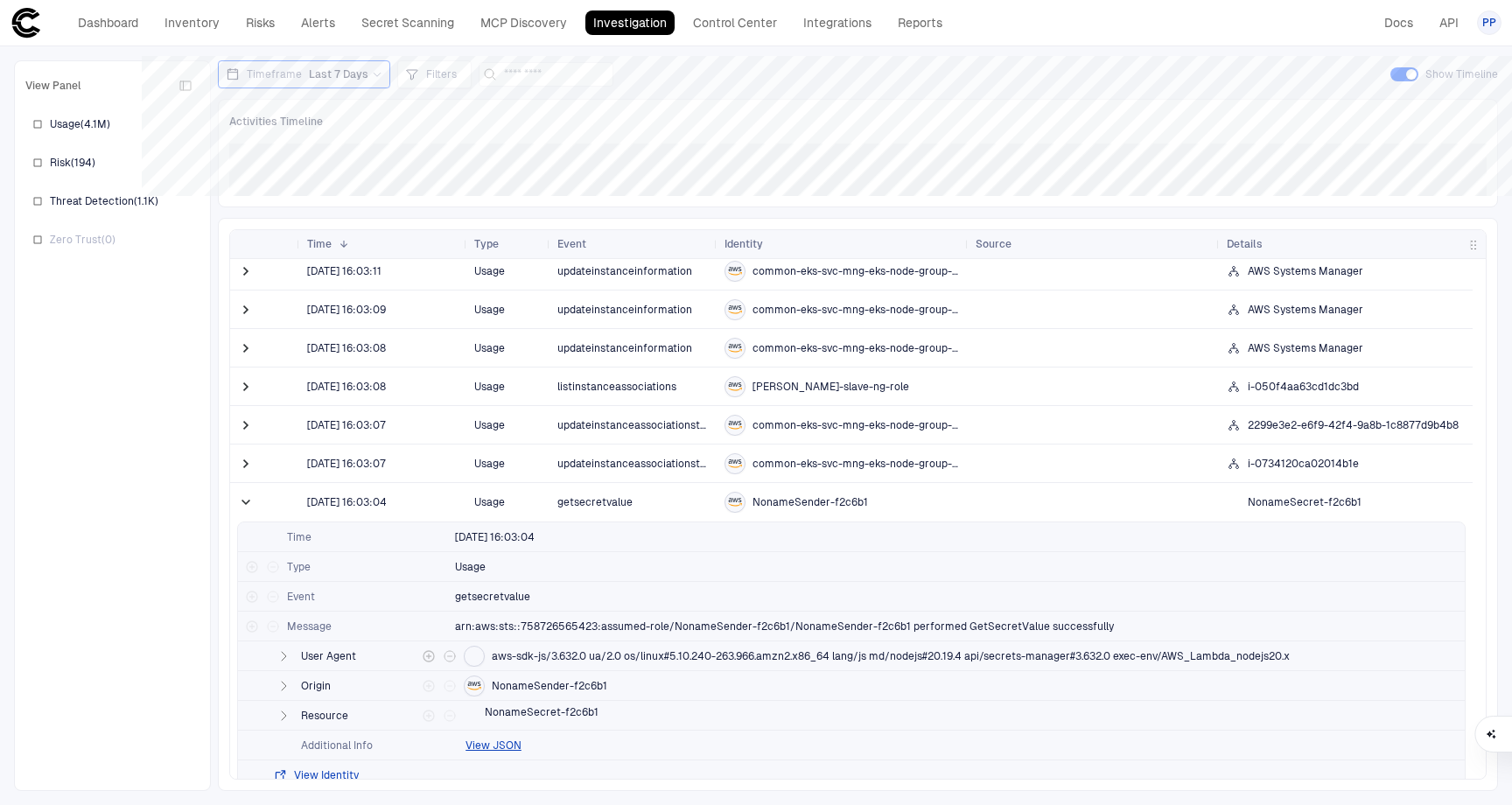
scroll to position [705, 0]
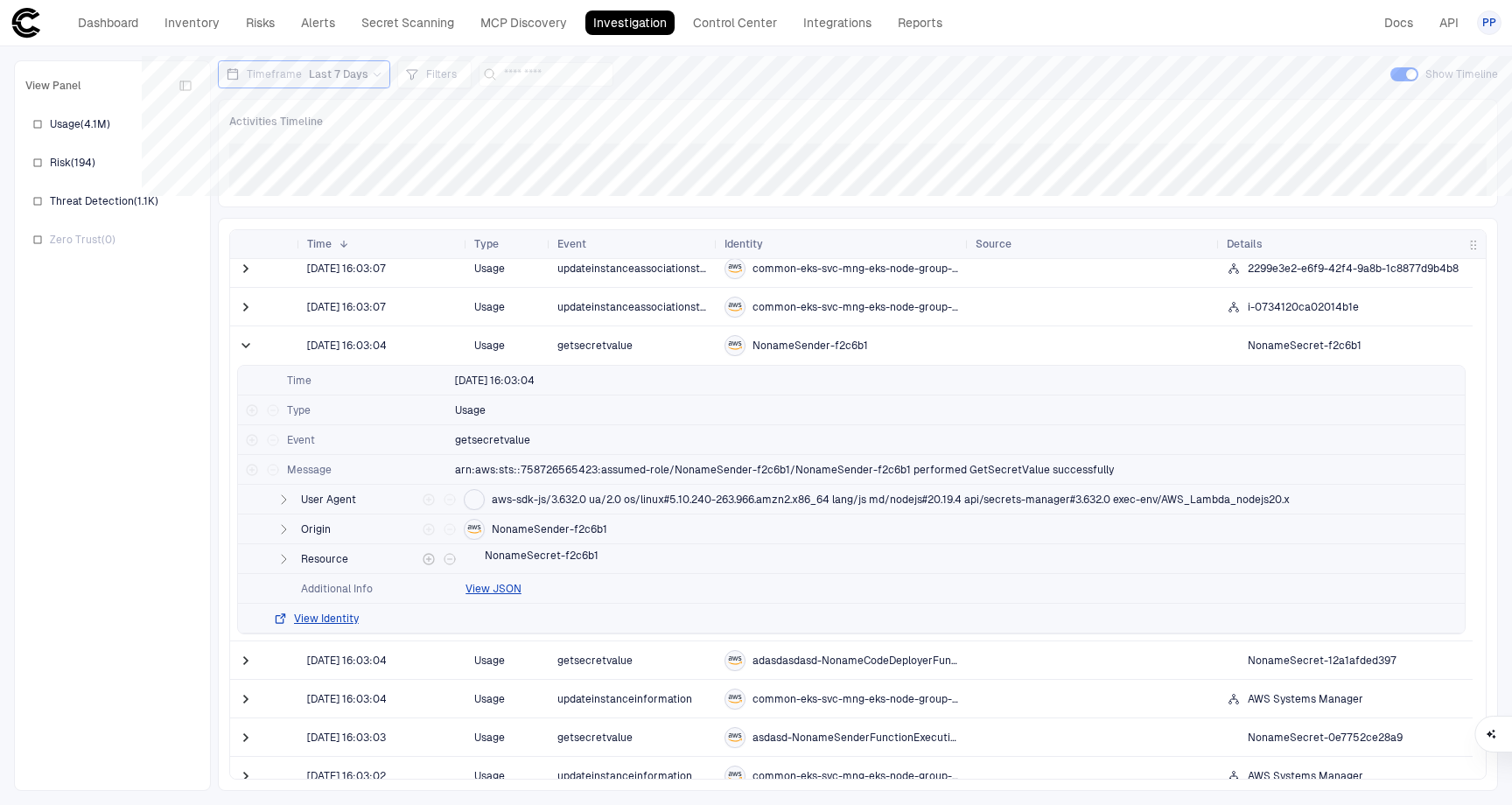
click at [282, 563] on icon "button" at bounding box center [284, 558] width 5 height 8
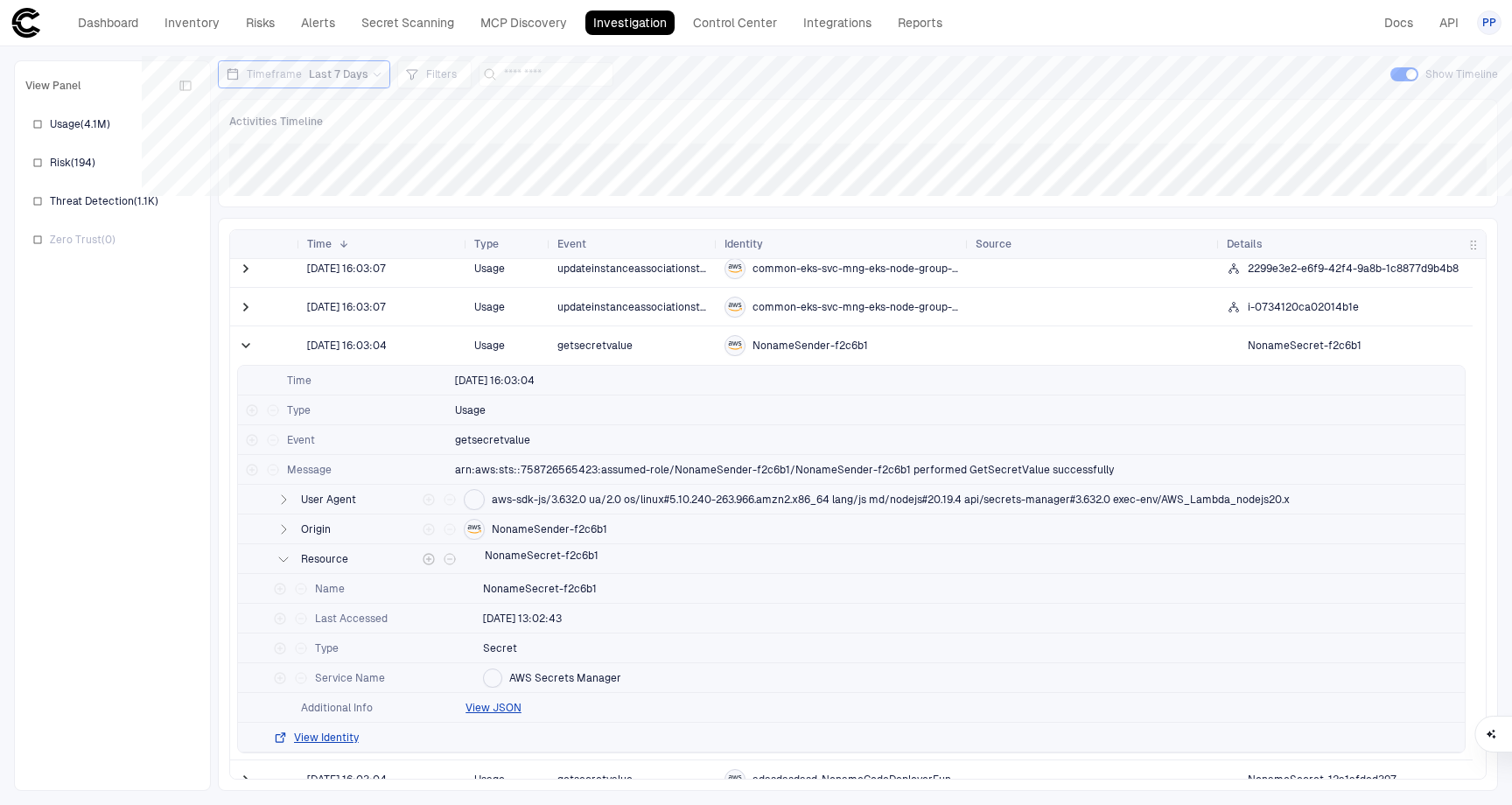
click at [282, 562] on icon "button" at bounding box center [283, 558] width 14 height 14
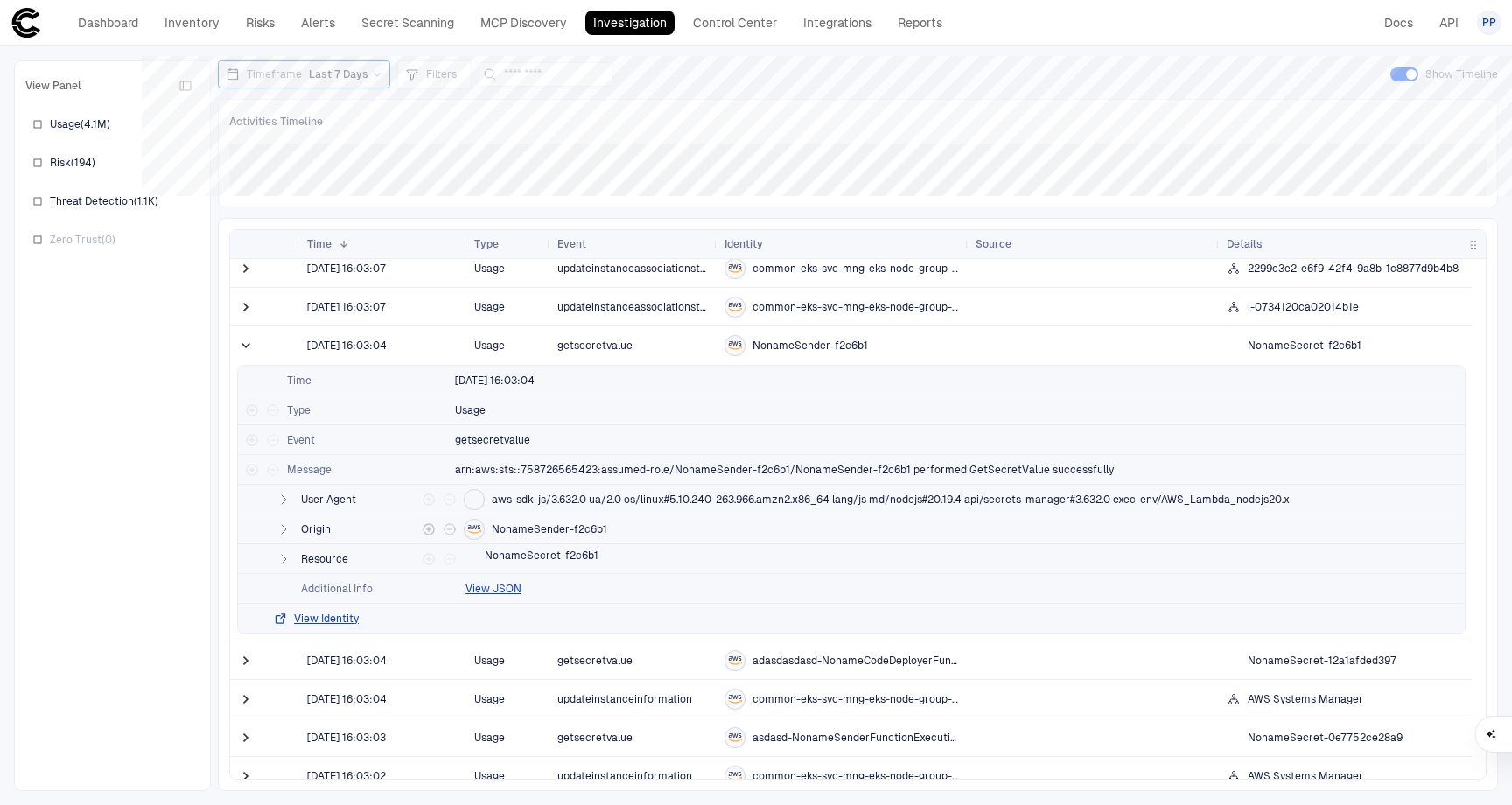
click at [281, 529] on icon "button" at bounding box center [283, 529] width 14 height 14
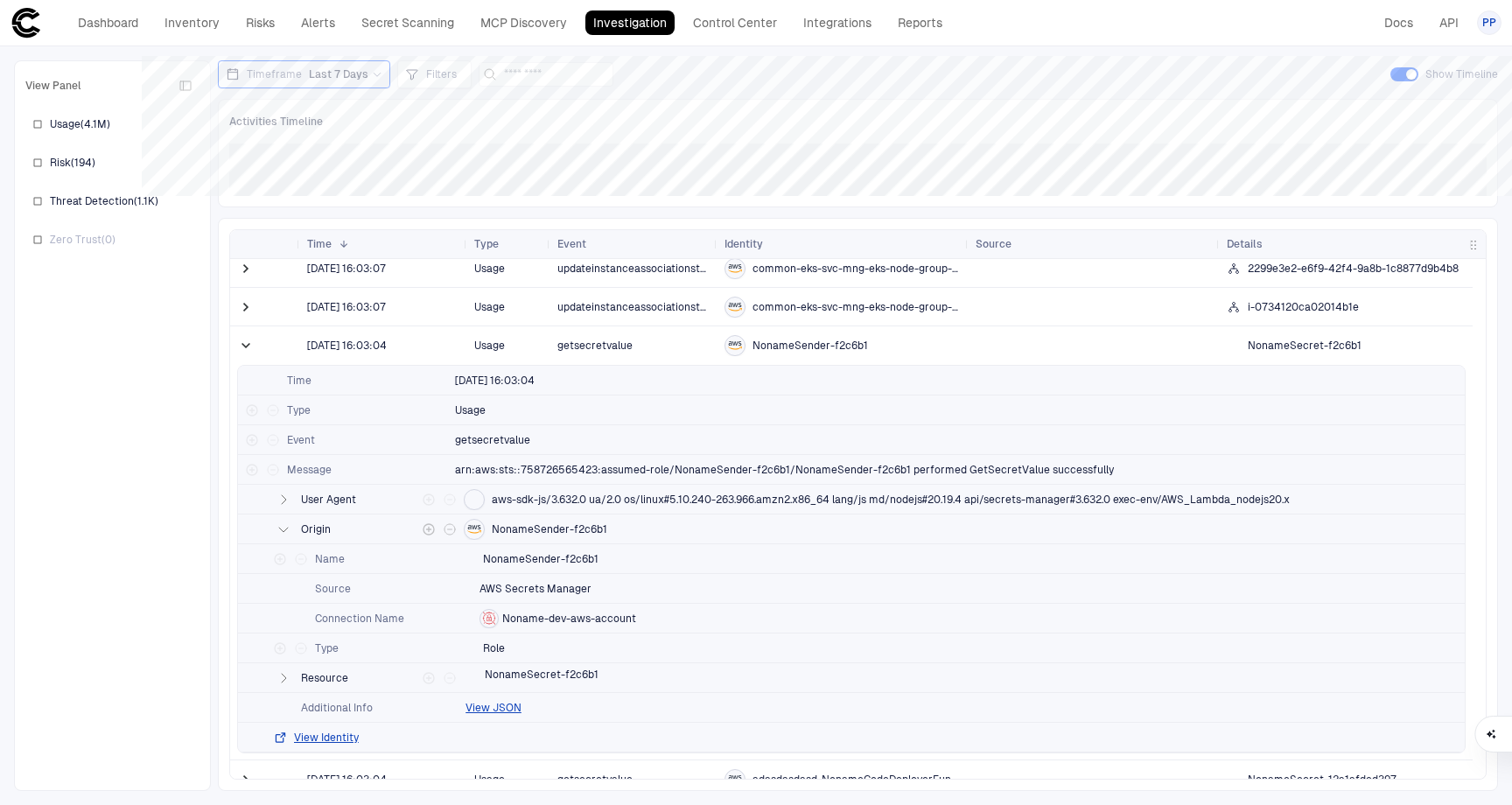
click at [281, 529] on icon "button" at bounding box center [283, 530] width 8 height 5
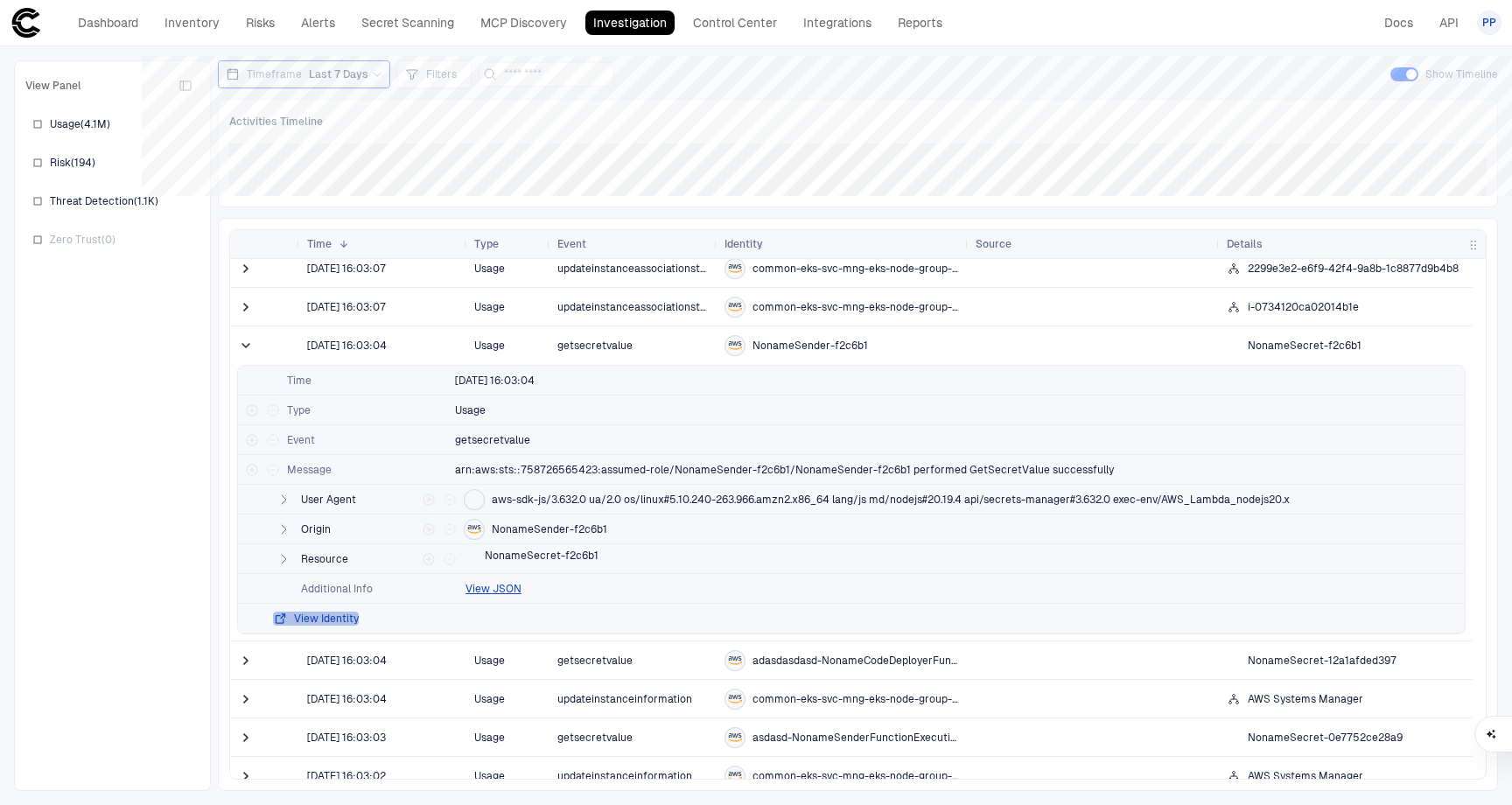
click at [327, 616] on button "View Identity" at bounding box center [315, 618] width 86 height 14
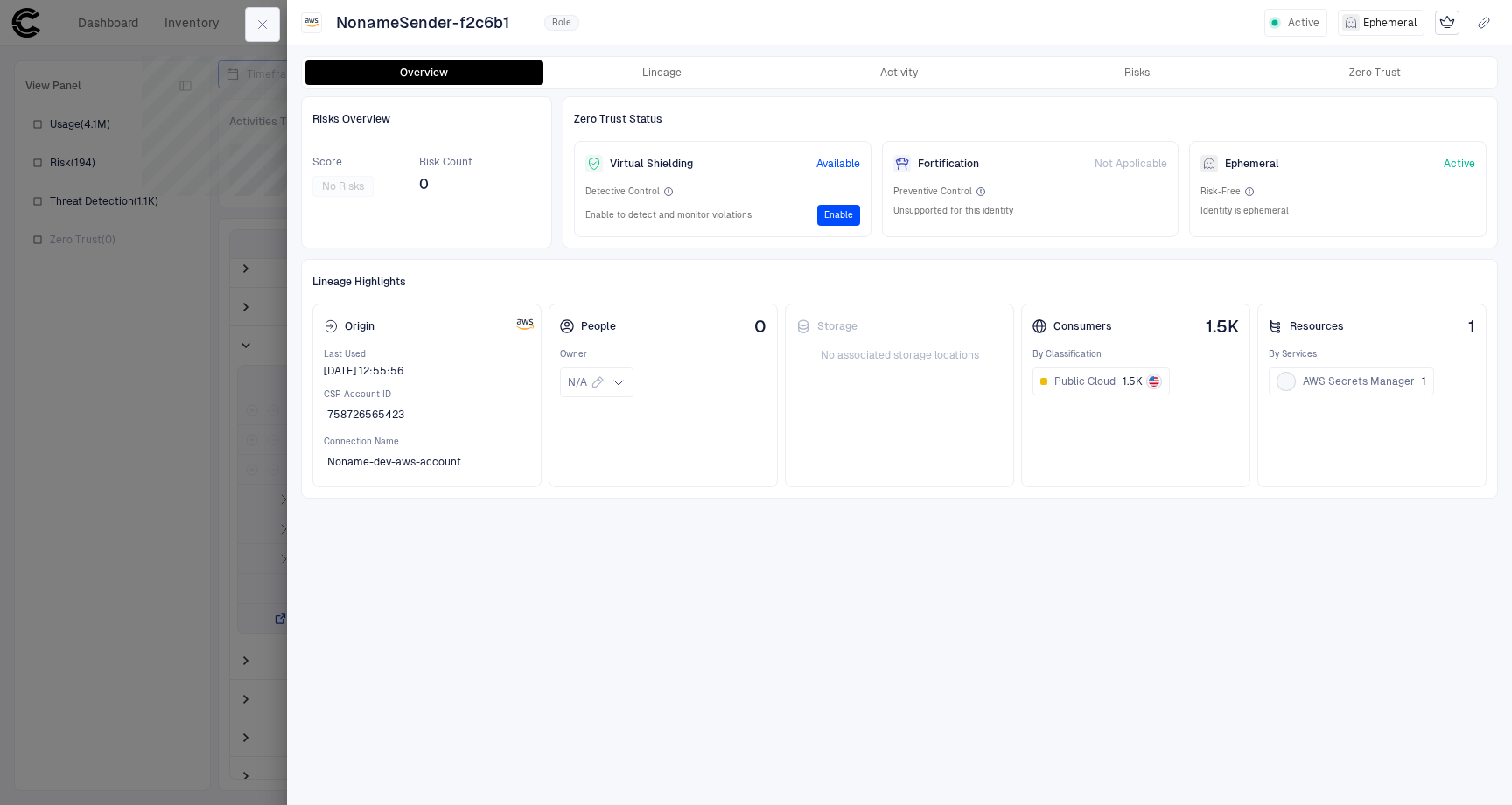
click at [263, 27] on icon "button" at bounding box center [262, 24] width 14 height 14
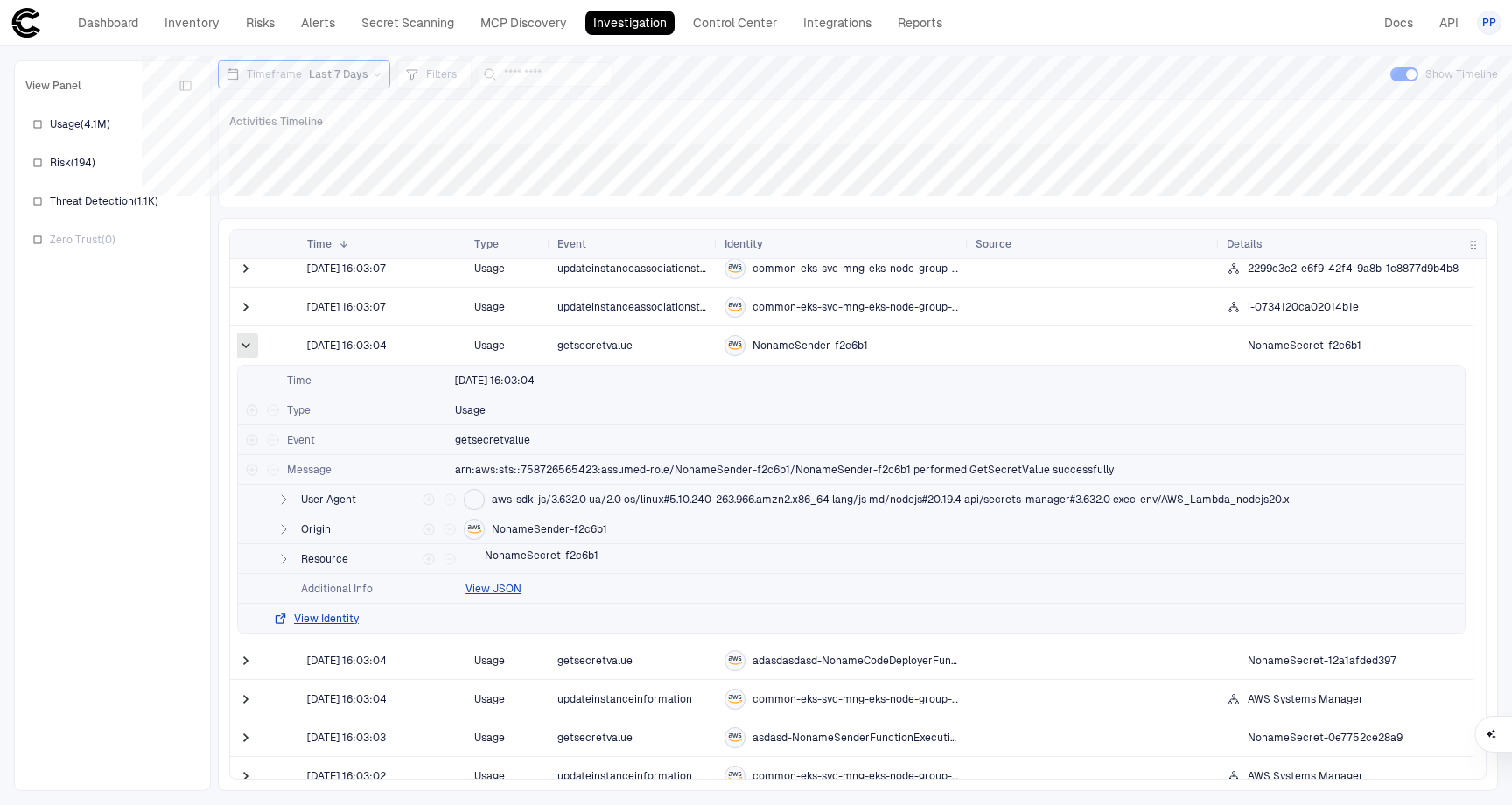
click at [245, 348] on span at bounding box center [246, 345] width 18 height 18
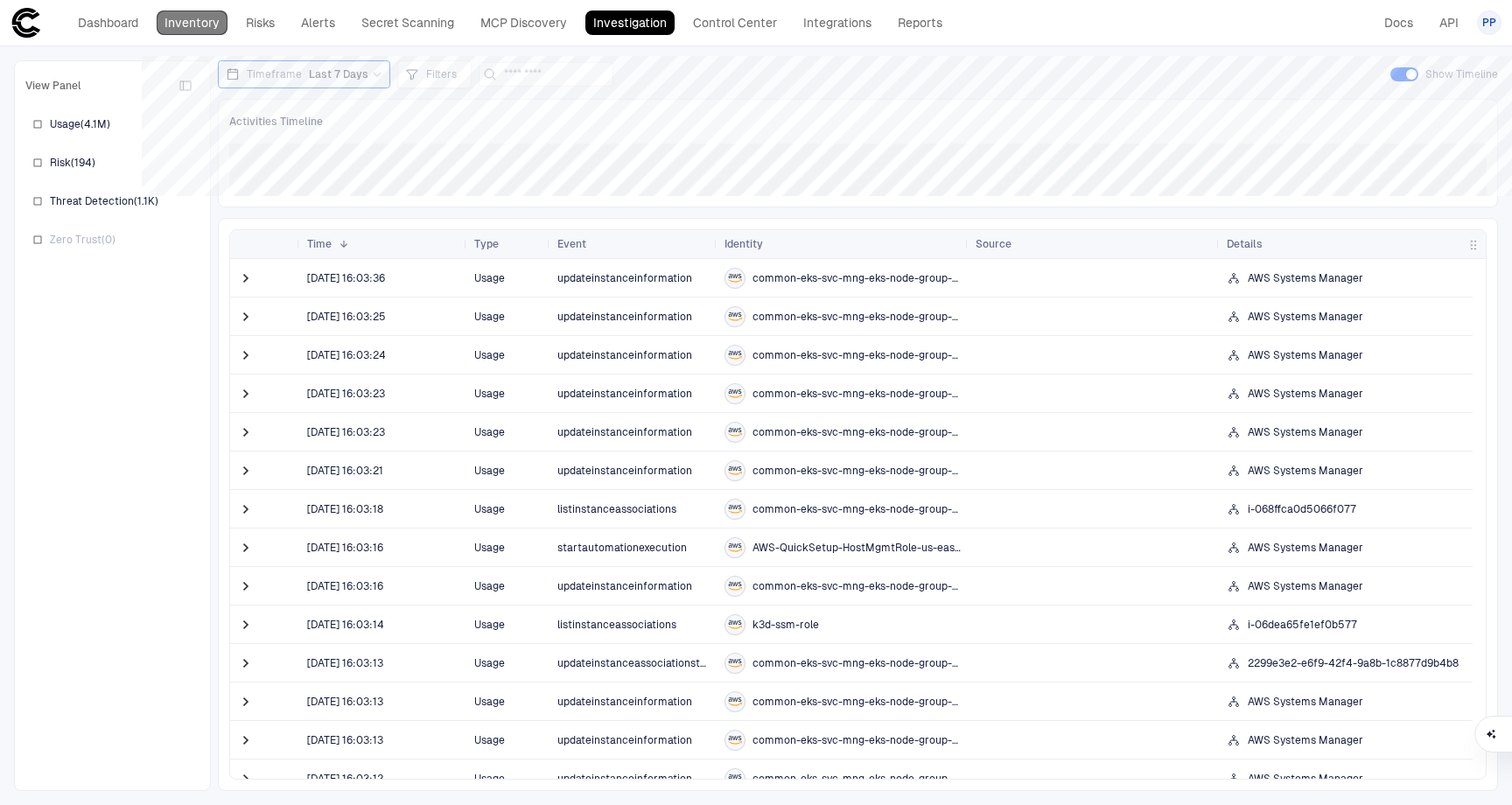
click at [194, 32] on link "Inventory" at bounding box center [192, 22] width 71 height 24
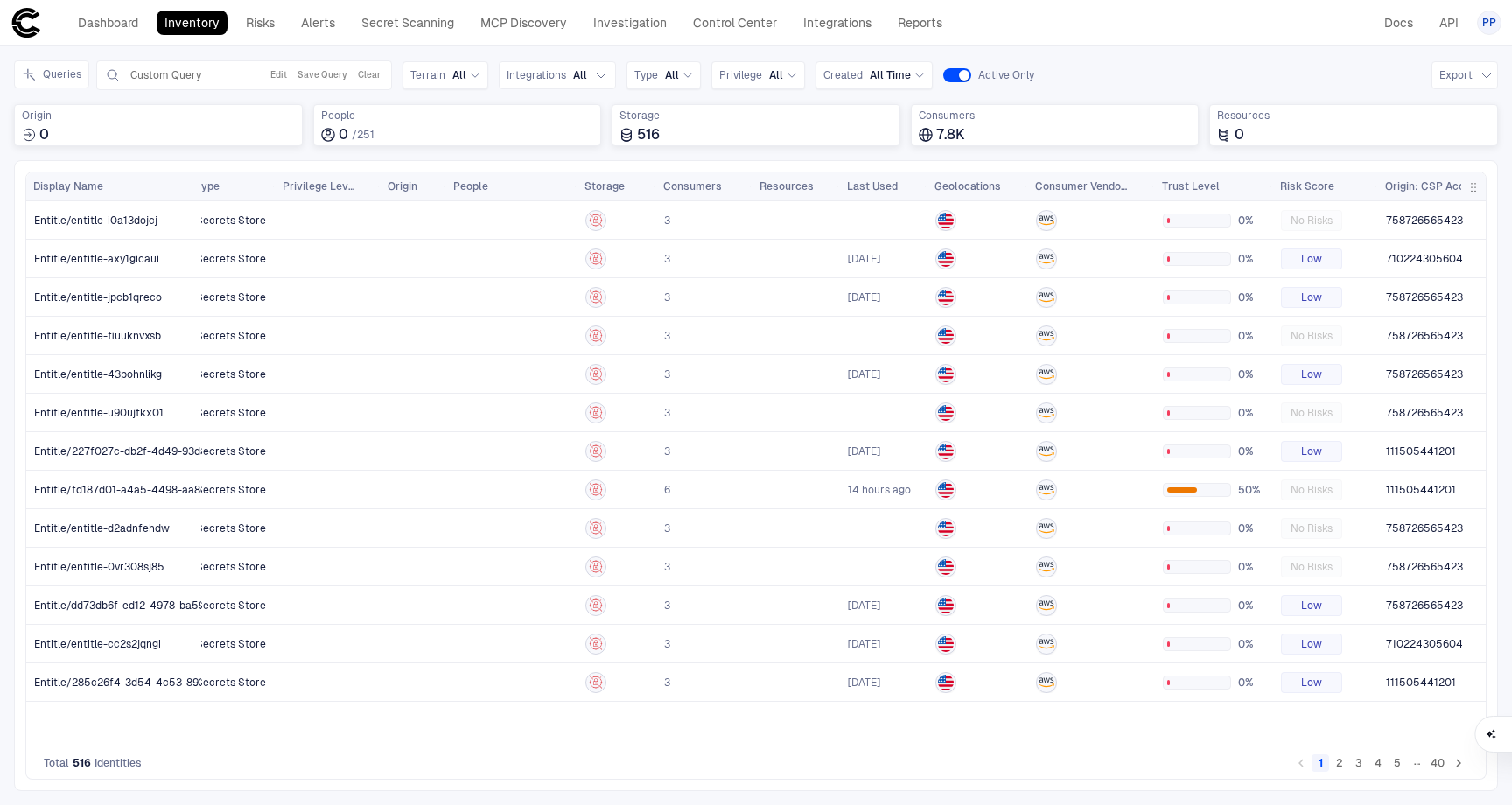
scroll to position [0, 174]
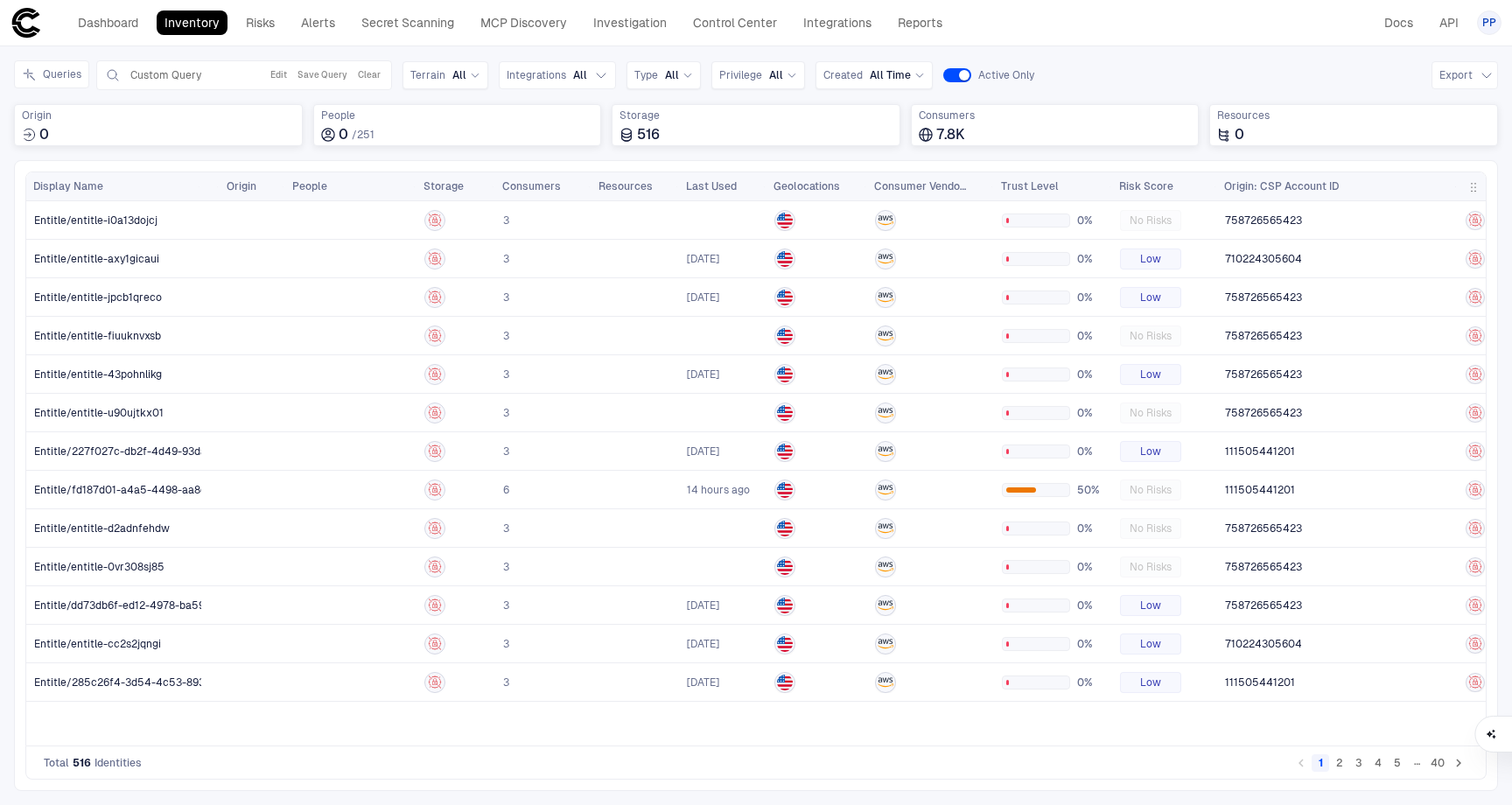
drag, startPoint x: 1354, startPoint y: 187, endPoint x: 1454, endPoint y: 184, distance: 100.0
click at [1454, 184] on div at bounding box center [1457, 186] width 7 height 28
click at [1441, 186] on span at bounding box center [1445, 186] width 10 height 10
click at [1318, 182] on span "Origin: CSP Account ID" at bounding box center [1281, 186] width 114 height 14
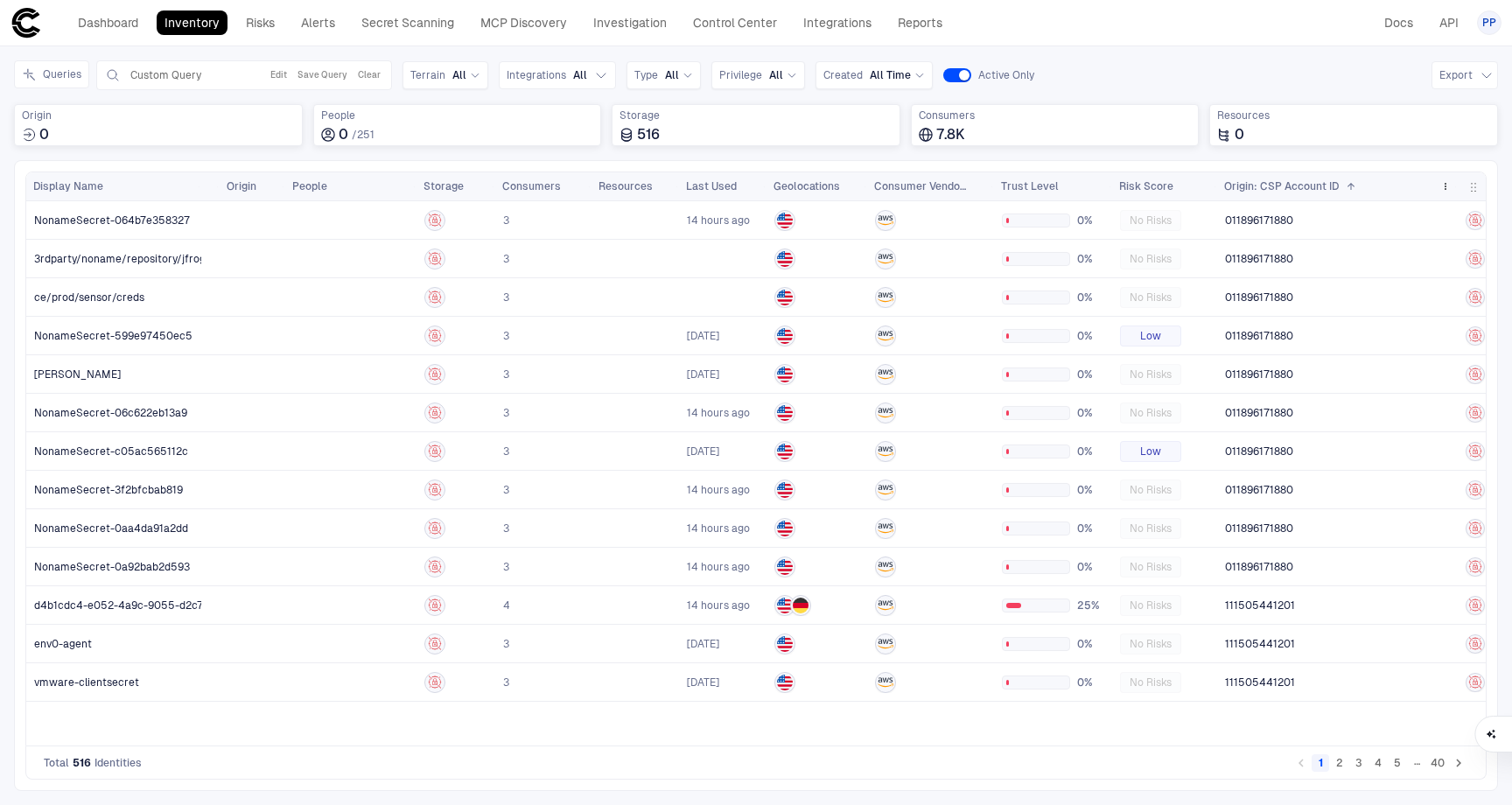
click at [1351, 185] on span at bounding box center [1350, 186] width 10 height 10
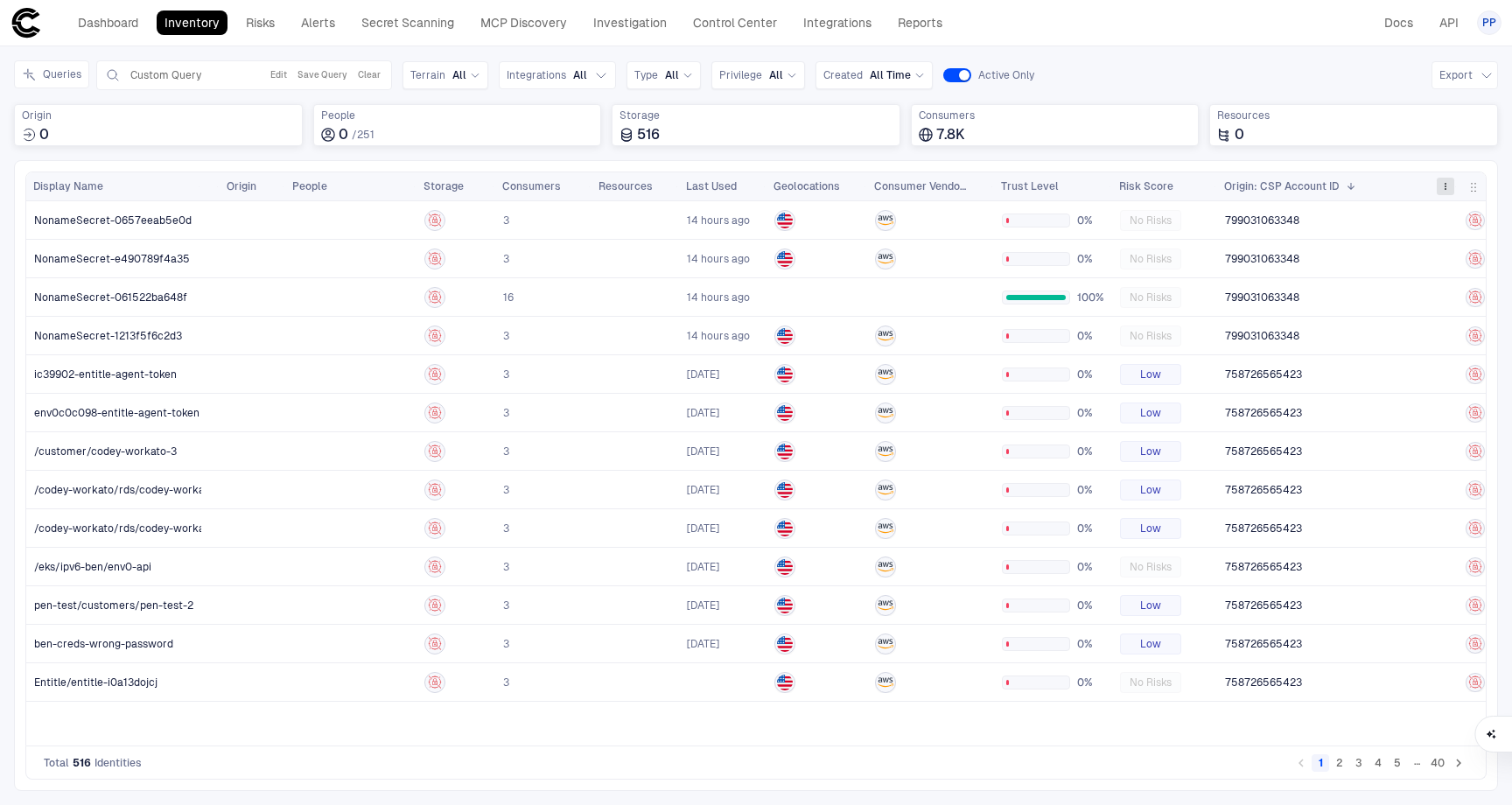
click at [1445, 190] on span at bounding box center [1445, 186] width 10 height 10
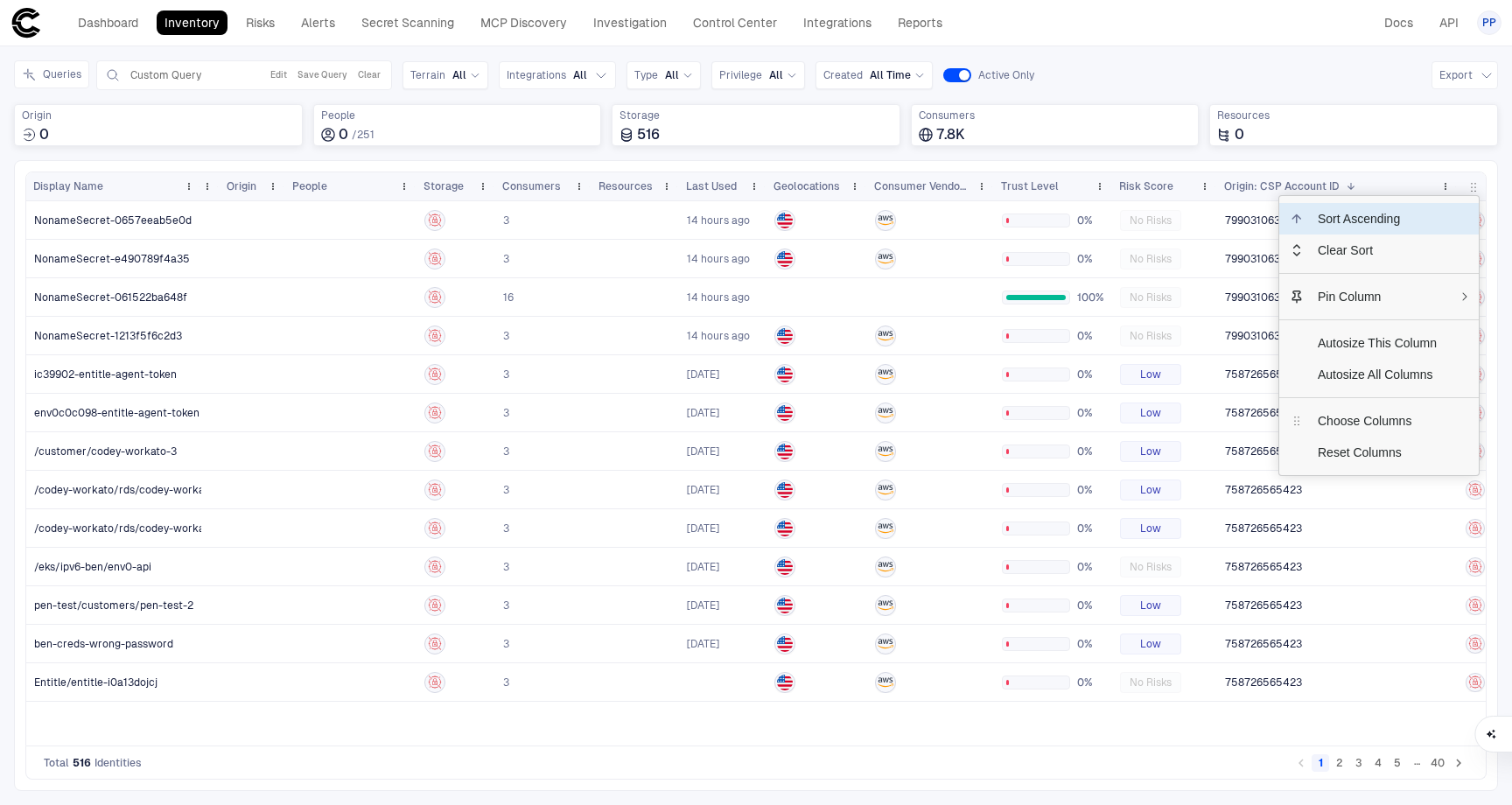
click at [1413, 188] on div "Origin: CSP Account ID 1" at bounding box center [1329, 186] width 209 height 20
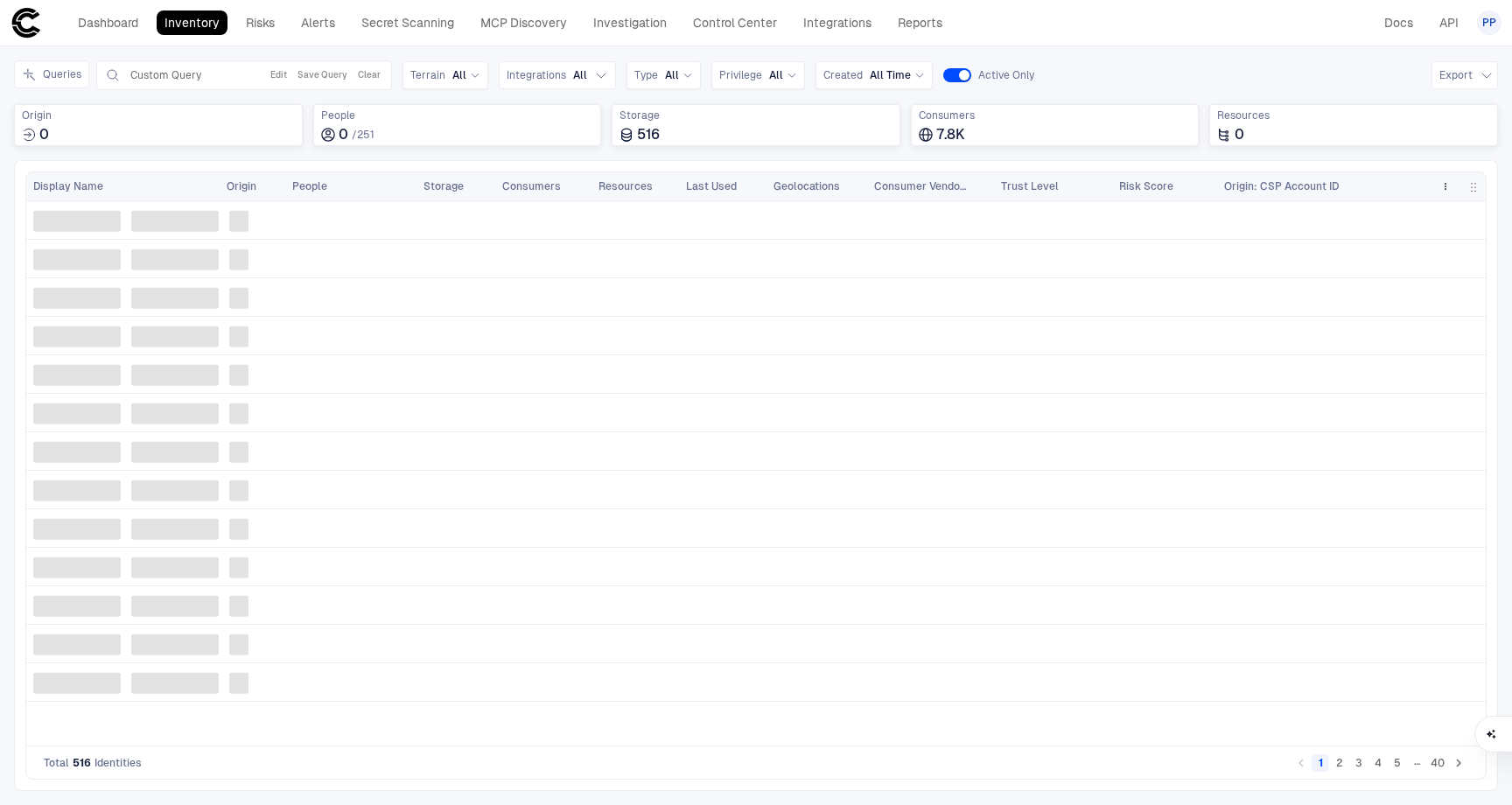
click at [1361, 185] on div "Origin: CSP Account ID" at bounding box center [1329, 186] width 209 height 20
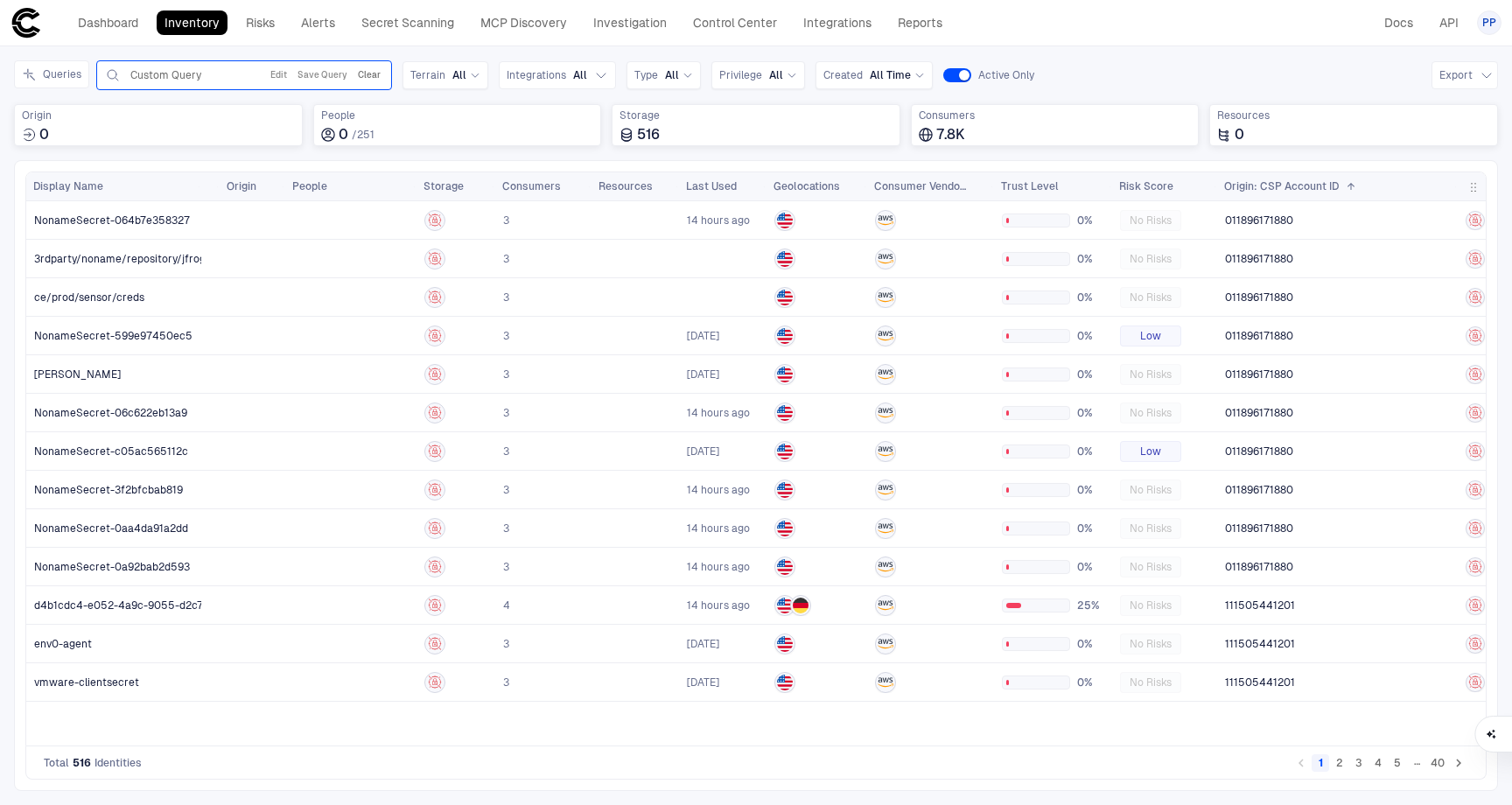
click at [374, 78] on button "Clear" at bounding box center [369, 75] width 30 height 21
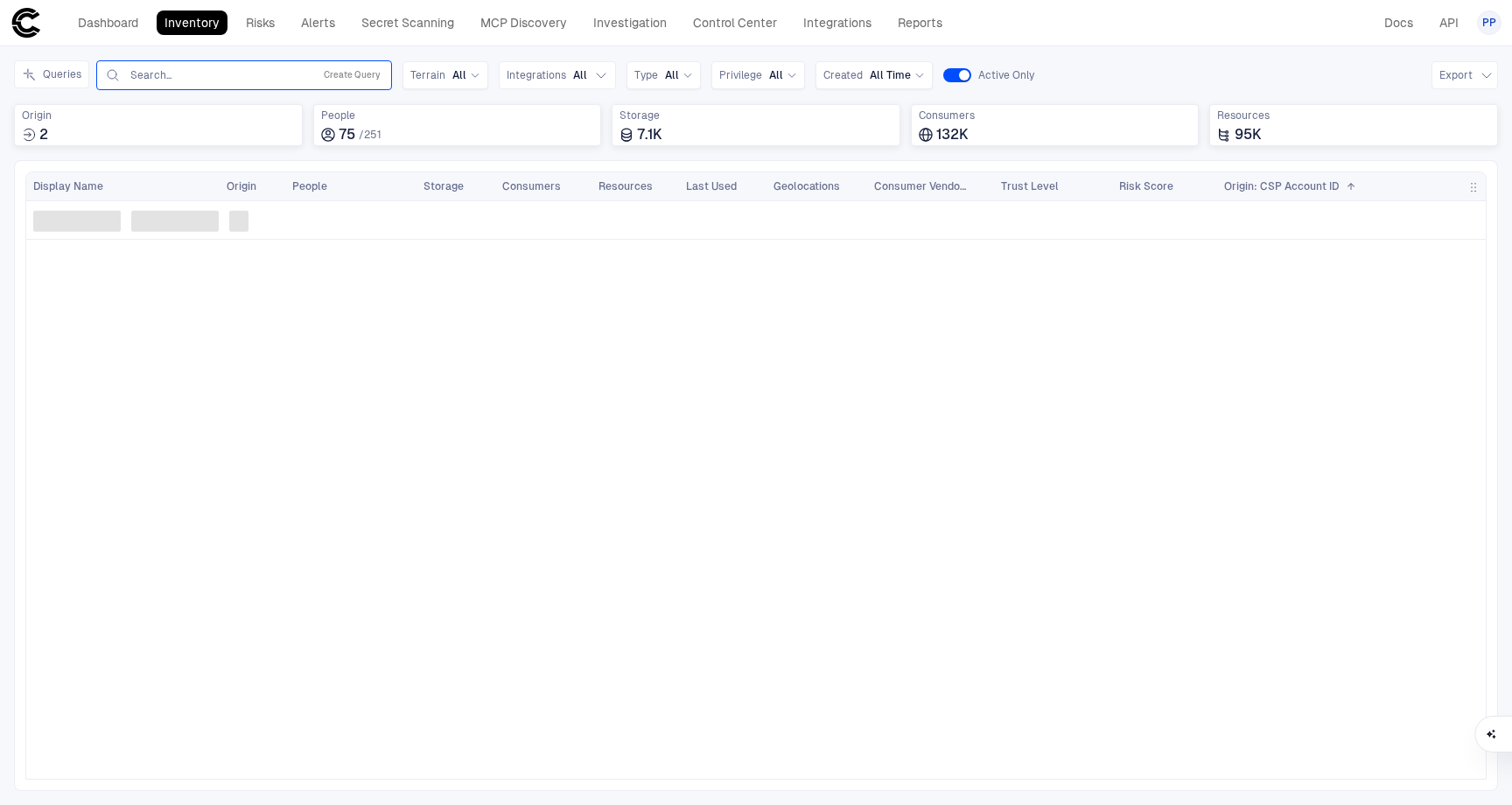
click at [220, 80] on input "text" at bounding box center [217, 74] width 178 height 14
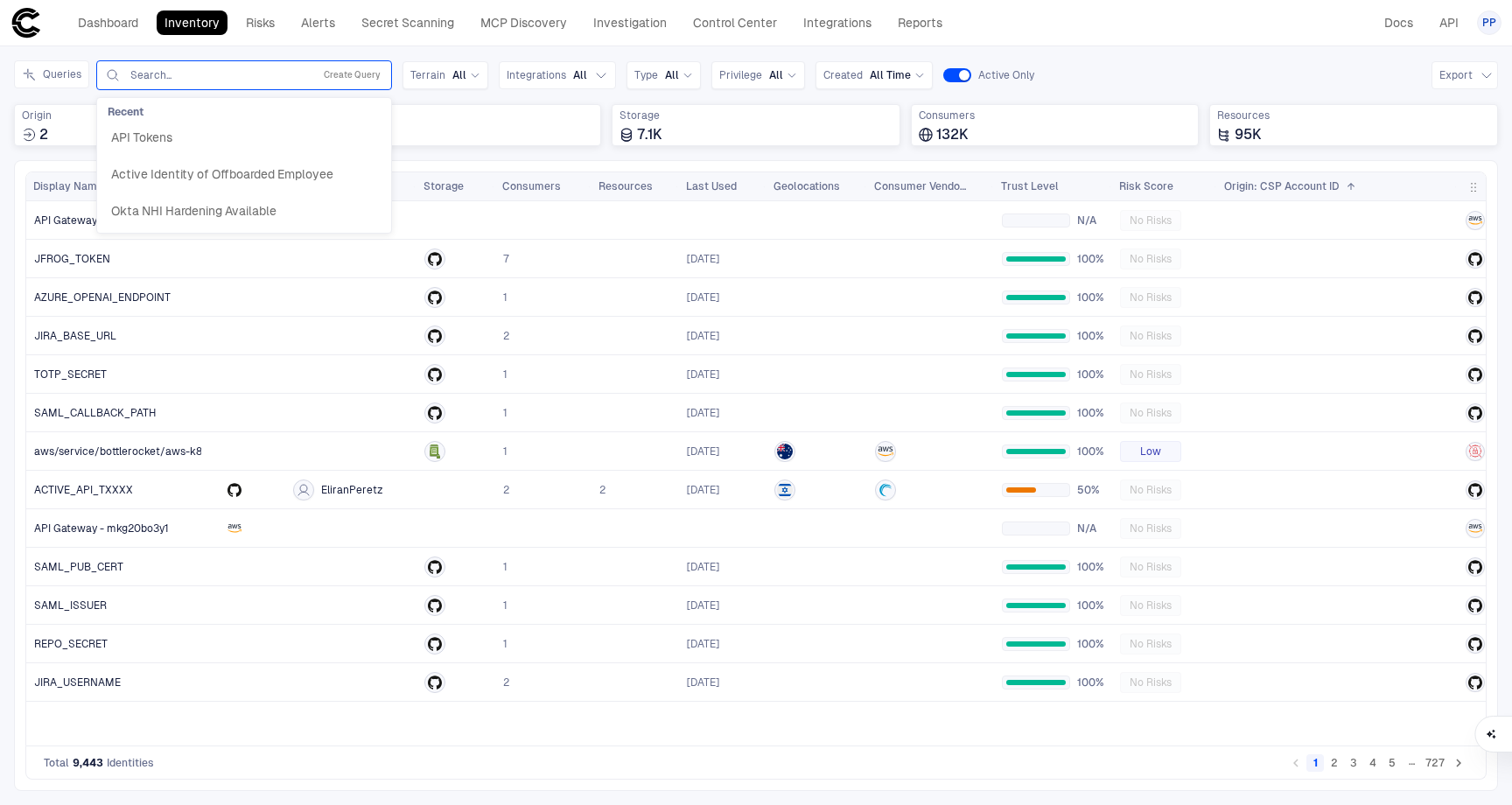
type input "*"
click at [351, 73] on button "Create Query" at bounding box center [352, 75] width 64 height 21
click at [169, 181] on button "Add Condition" at bounding box center [153, 177] width 98 height 28
click at [194, 79] on div "Search..." at bounding box center [217, 74] width 174 height 14
click at [354, 75] on button "Create Query" at bounding box center [352, 75] width 64 height 21
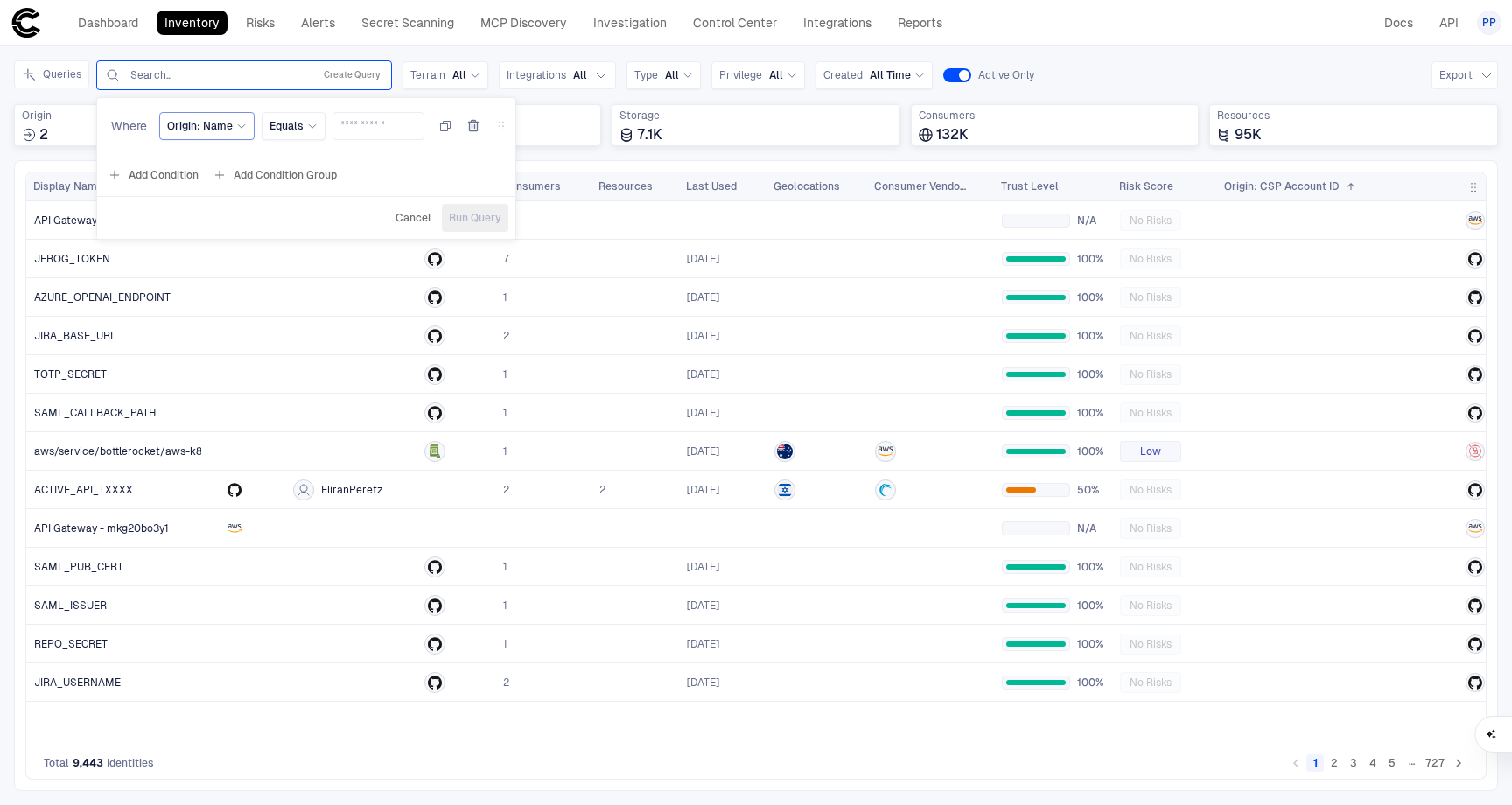
click at [213, 127] on span "Origin: Name" at bounding box center [200, 126] width 66 height 14
type input "**"
click at [235, 223] on span "CSP Account ID" at bounding box center [214, 225] width 78 height 14
click at [358, 128] on span "Count Equals" at bounding box center [353, 126] width 67 height 14
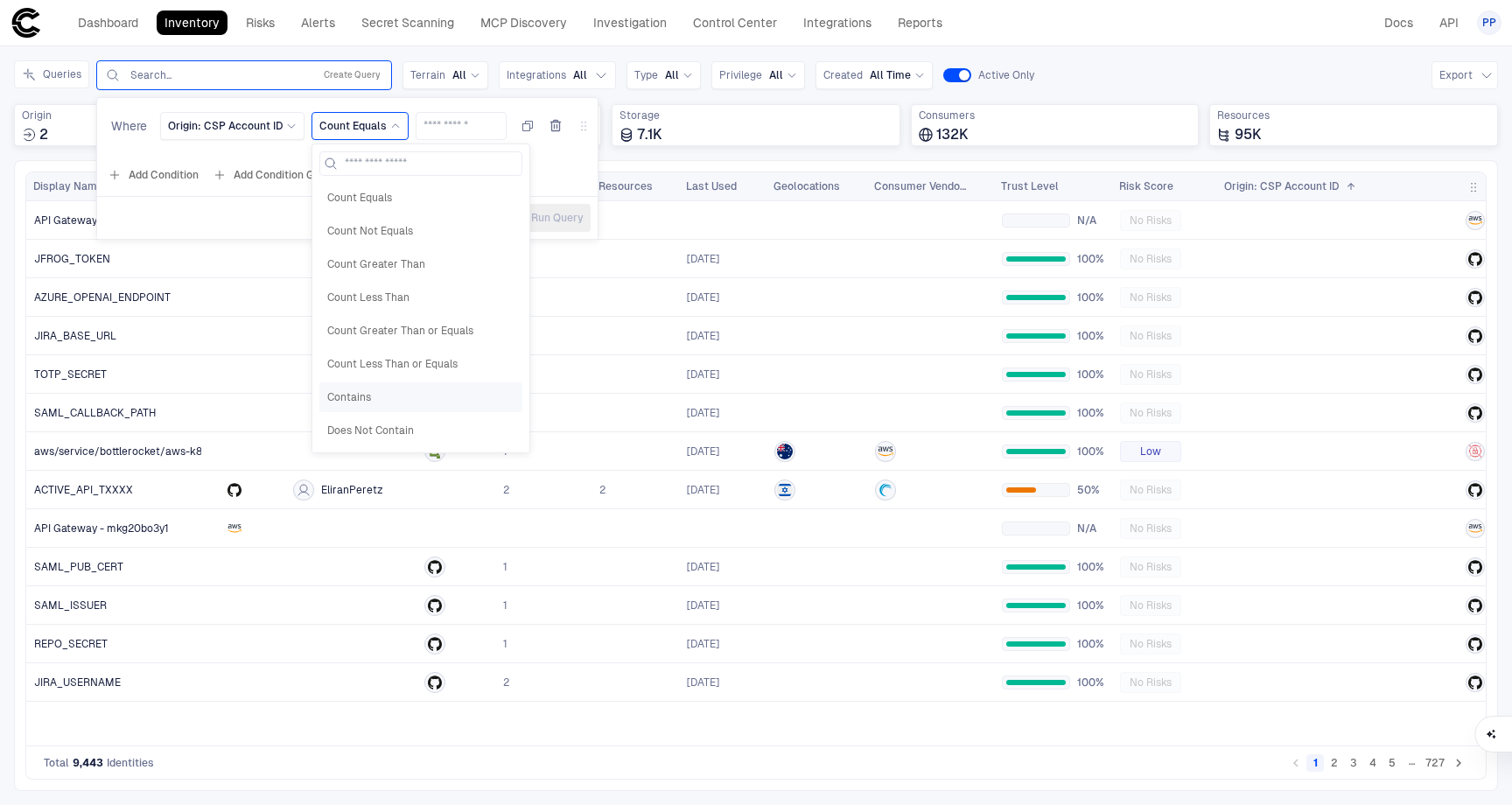
click at [370, 394] on span "Contains" at bounding box center [421, 396] width 187 height 14
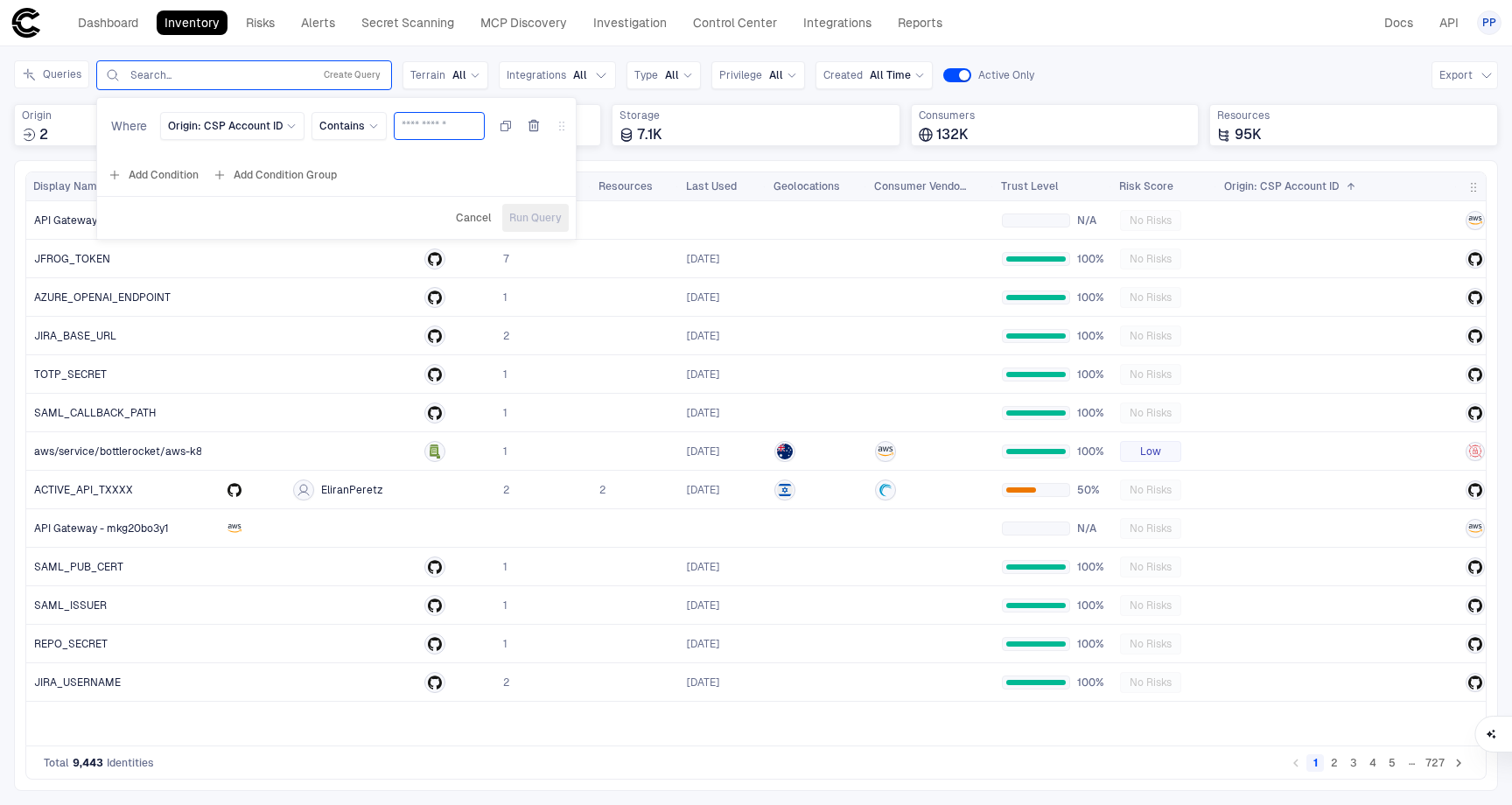
click at [462, 135] on input "text" at bounding box center [439, 126] width 75 height 26
click at [475, 219] on span "Cancel" at bounding box center [474, 218] width 36 height 14
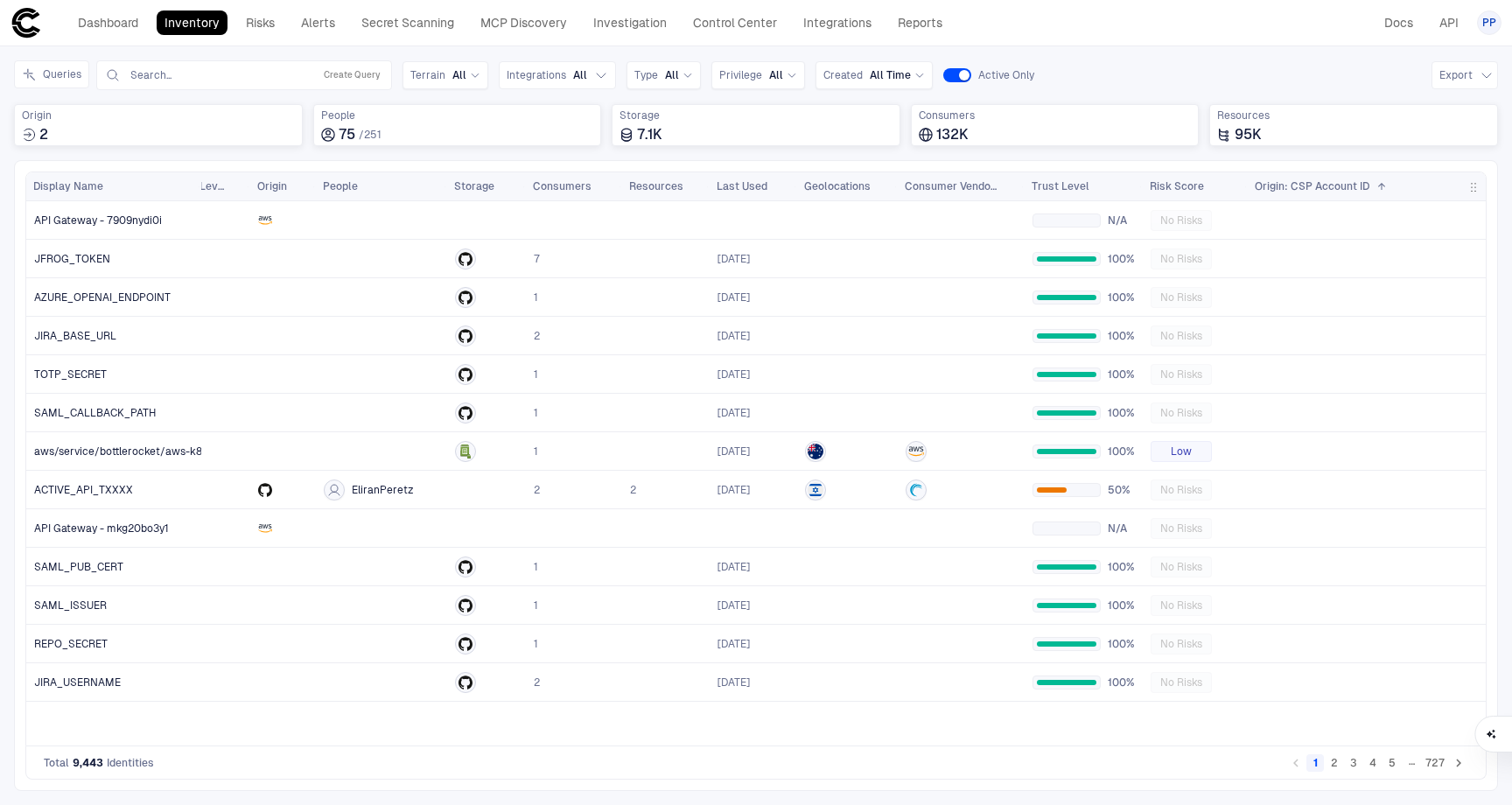
scroll to position [0, 0]
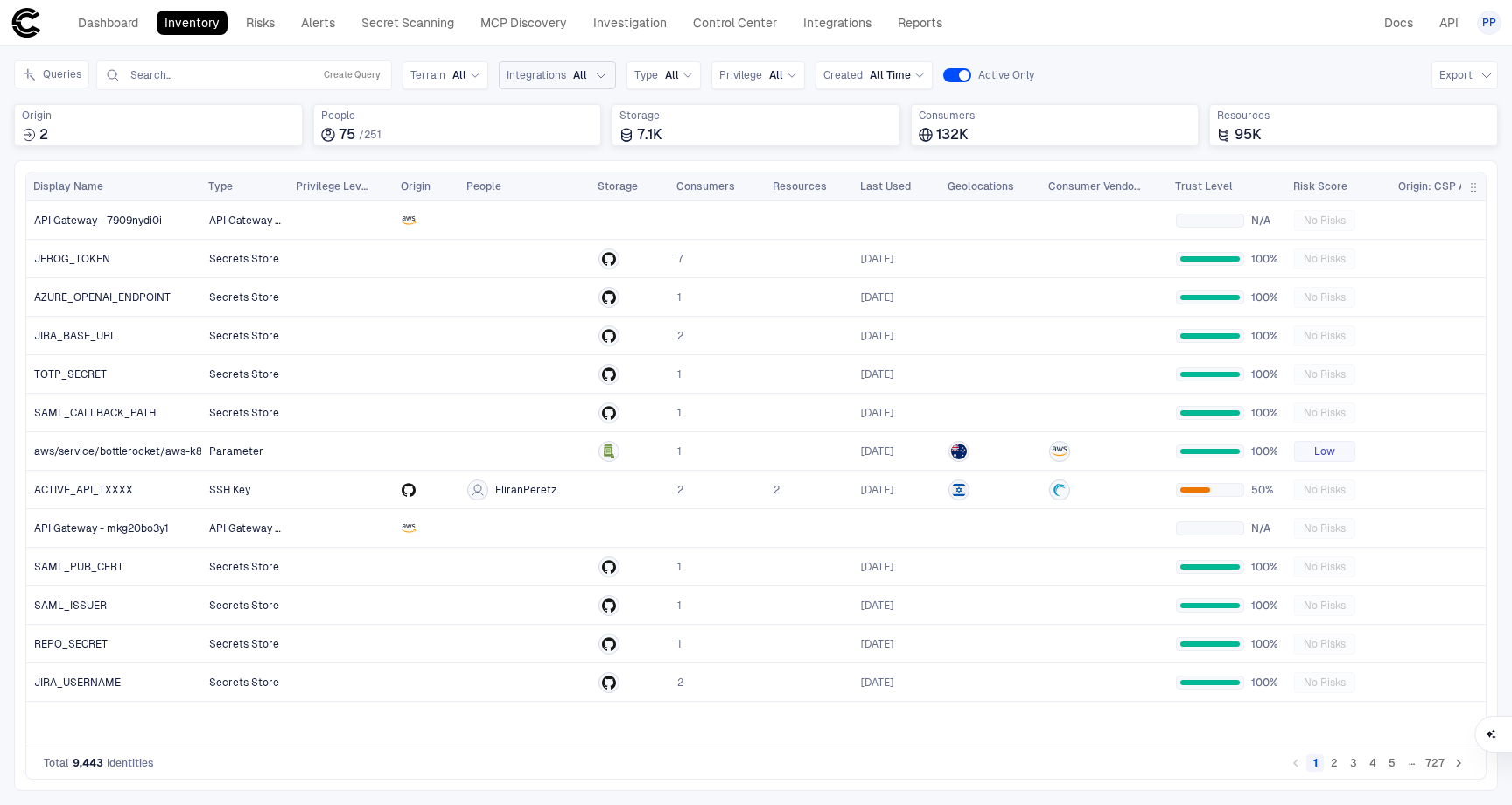
click at [552, 76] on span "Integrations" at bounding box center [536, 74] width 60 height 14
click at [519, 178] on icon "button" at bounding box center [520, 173] width 10 height 10
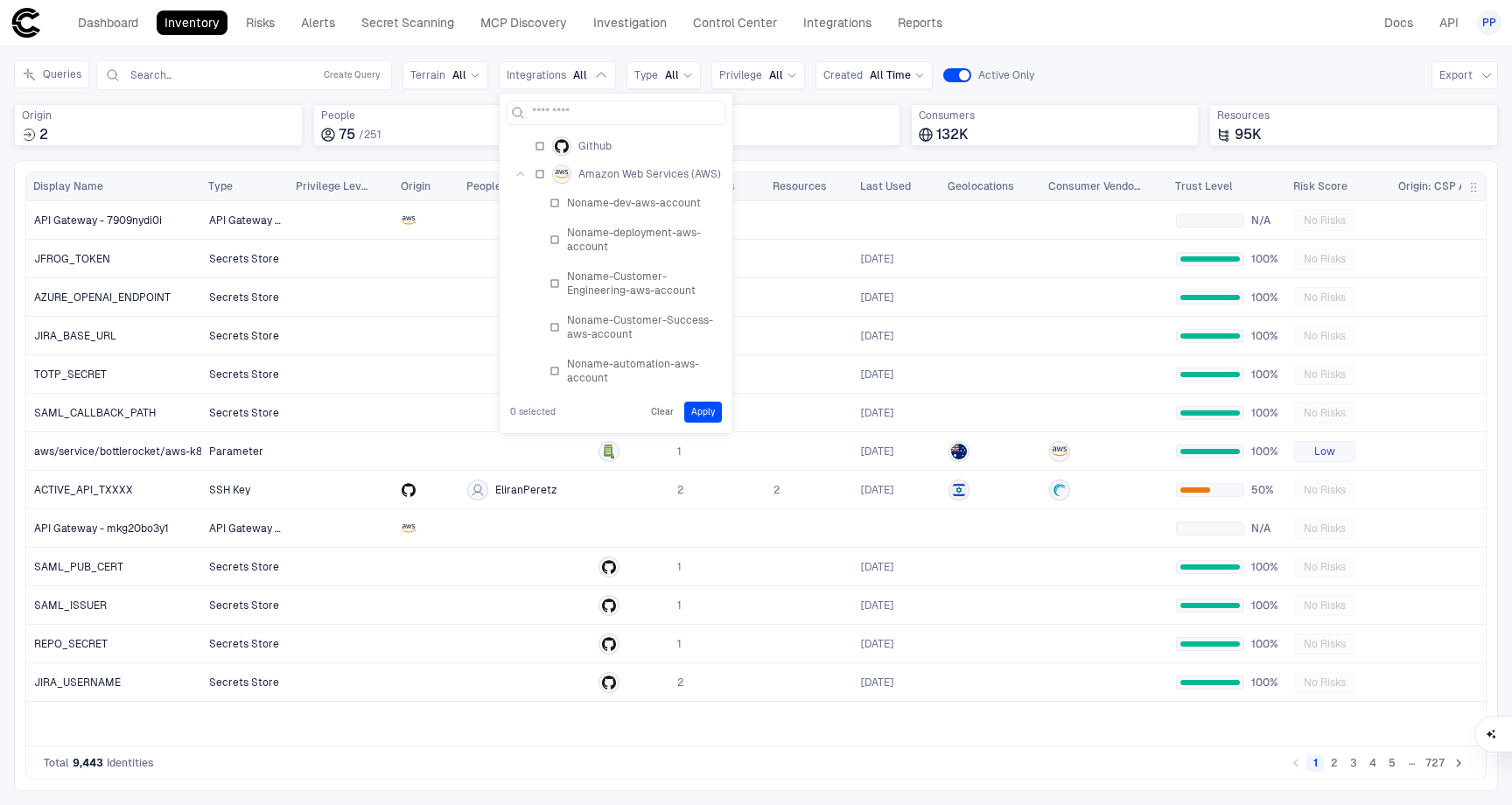
click at [518, 177] on icon "button" at bounding box center [520, 173] width 10 height 10
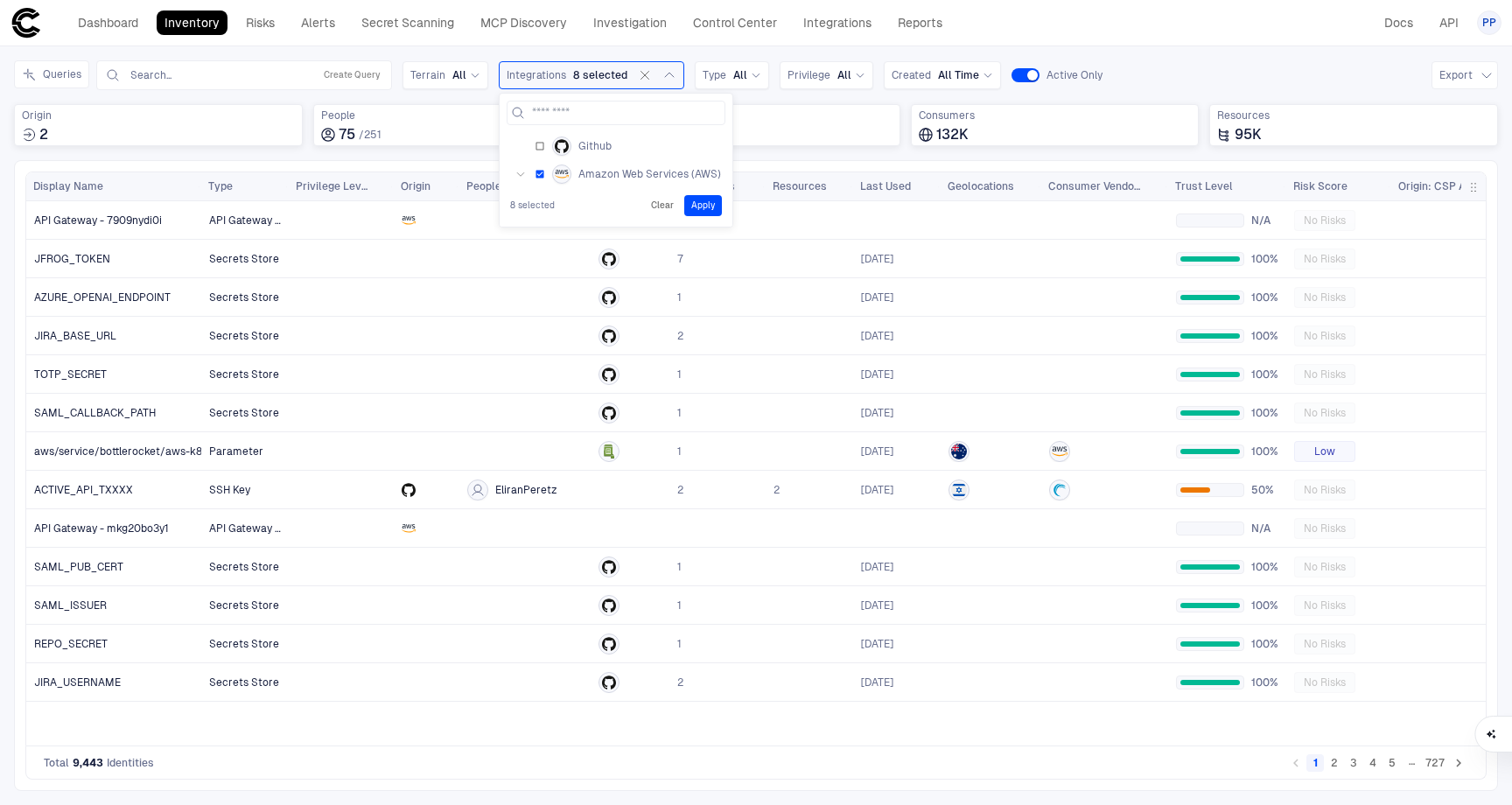
click at [517, 176] on icon "button" at bounding box center [520, 173] width 10 height 10
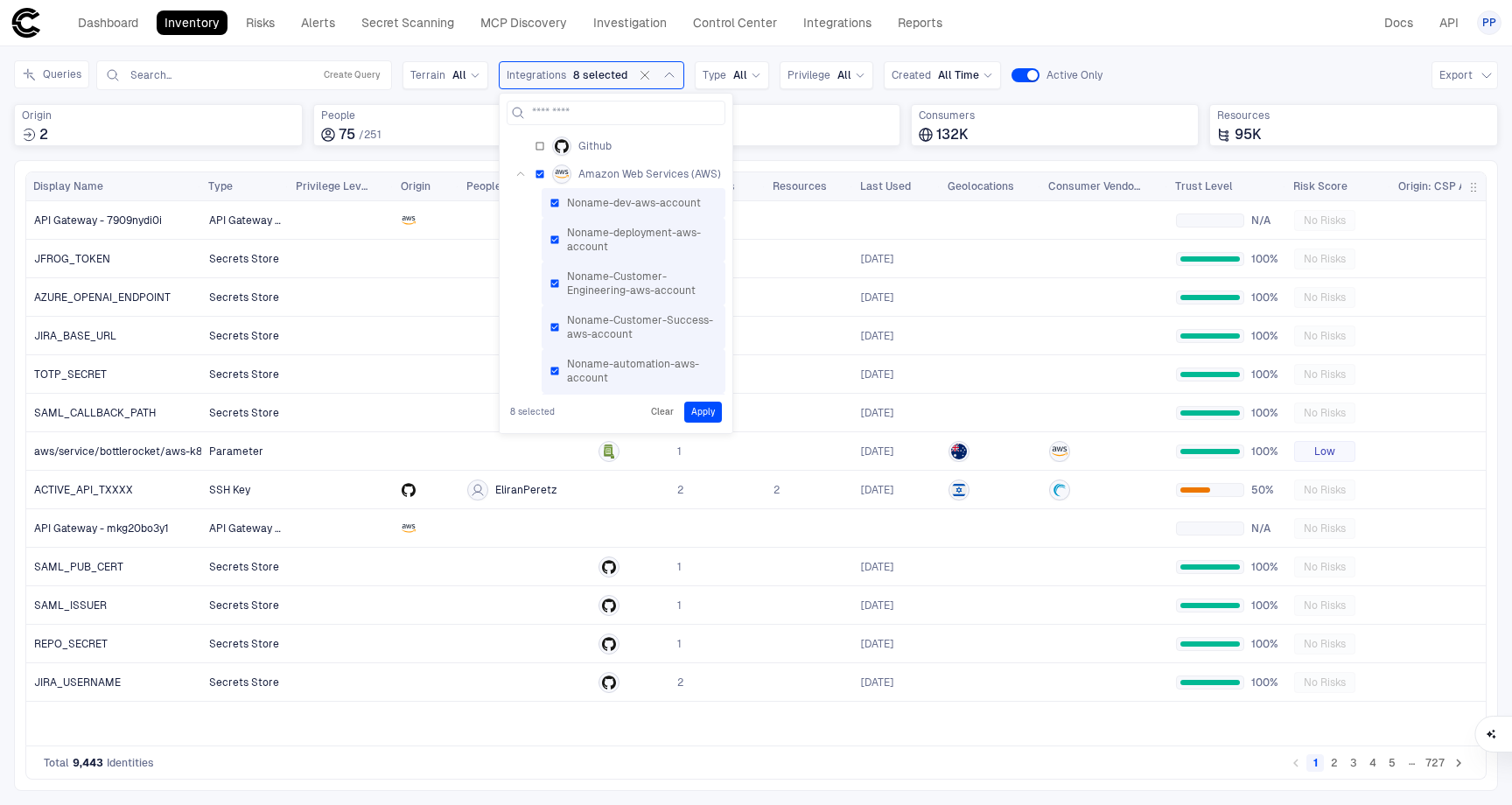
click at [713, 413] on button "Apply" at bounding box center [702, 412] width 37 height 21
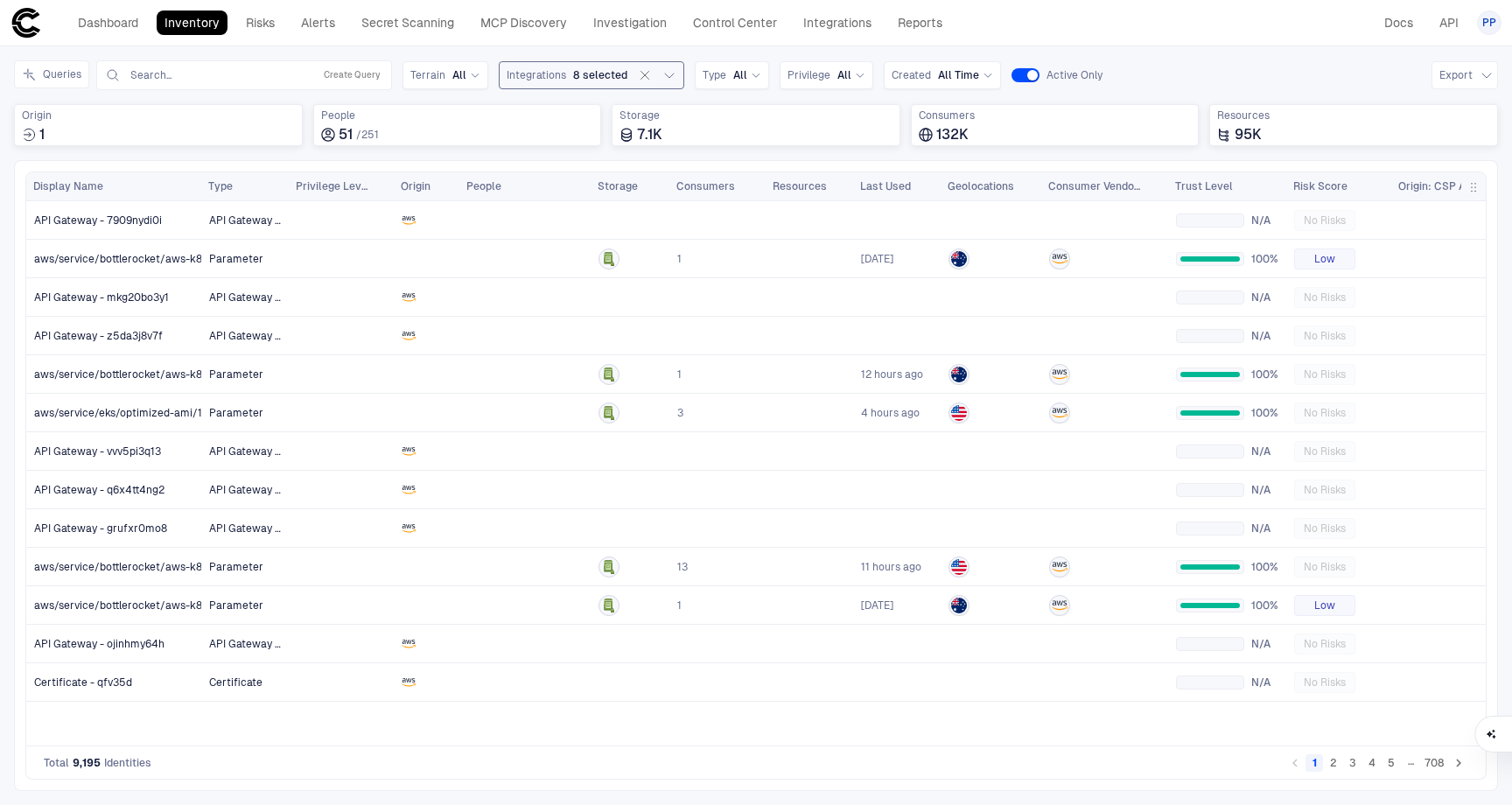
click at [666, 76] on icon "button" at bounding box center [669, 74] width 14 height 14
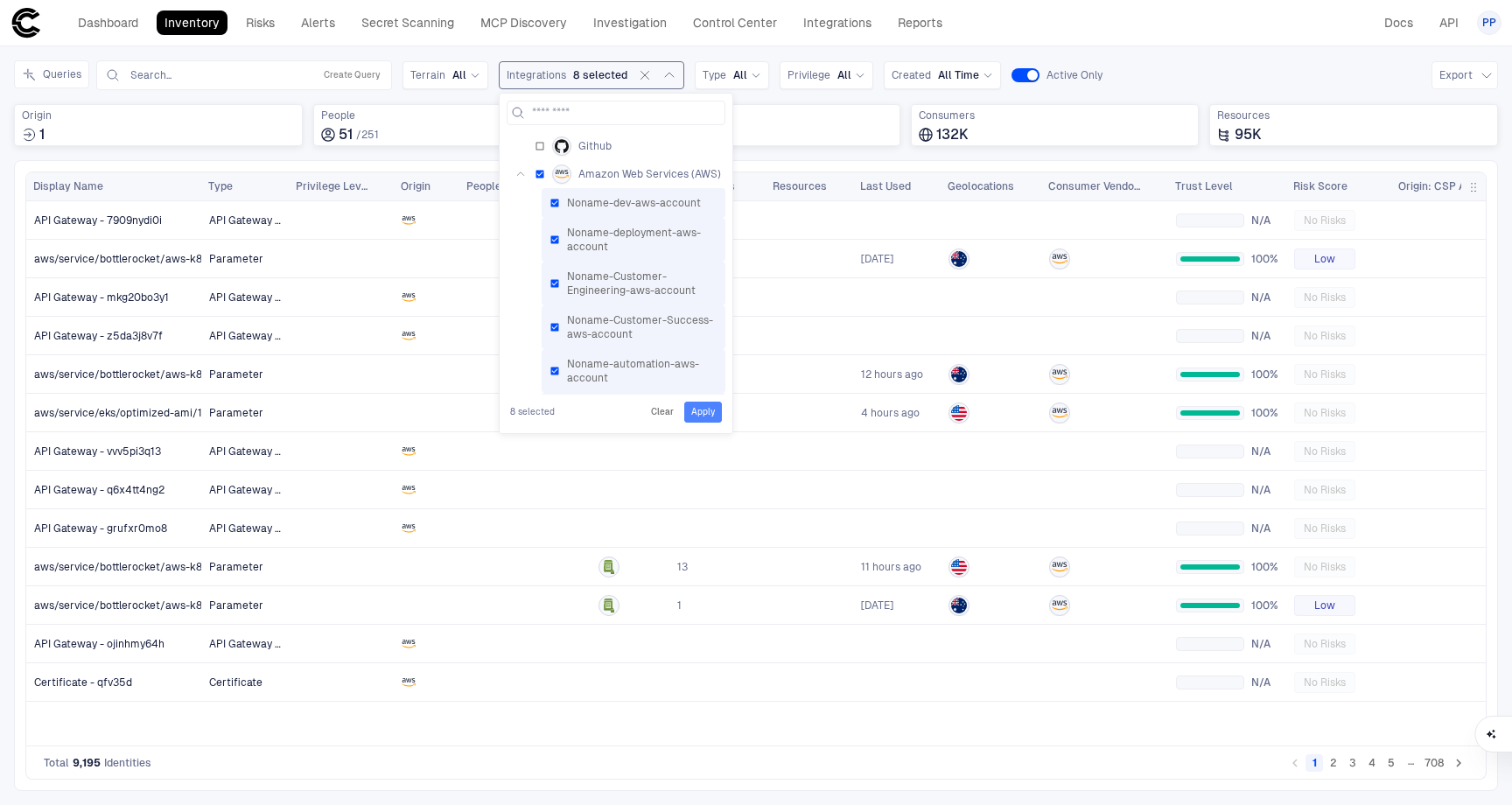
click at [714, 413] on button "Apply" at bounding box center [702, 412] width 37 height 21
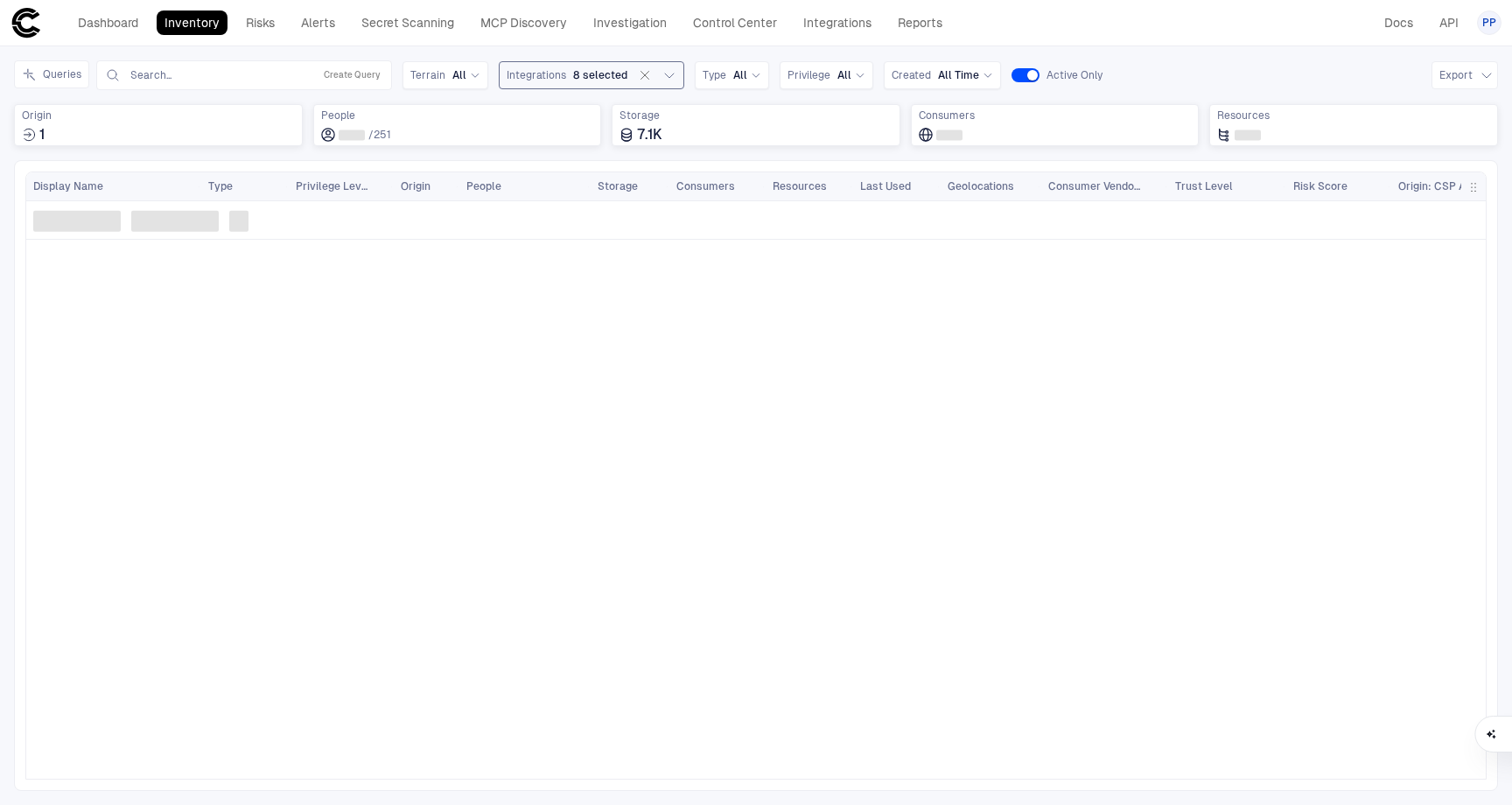
scroll to position [0, 341]
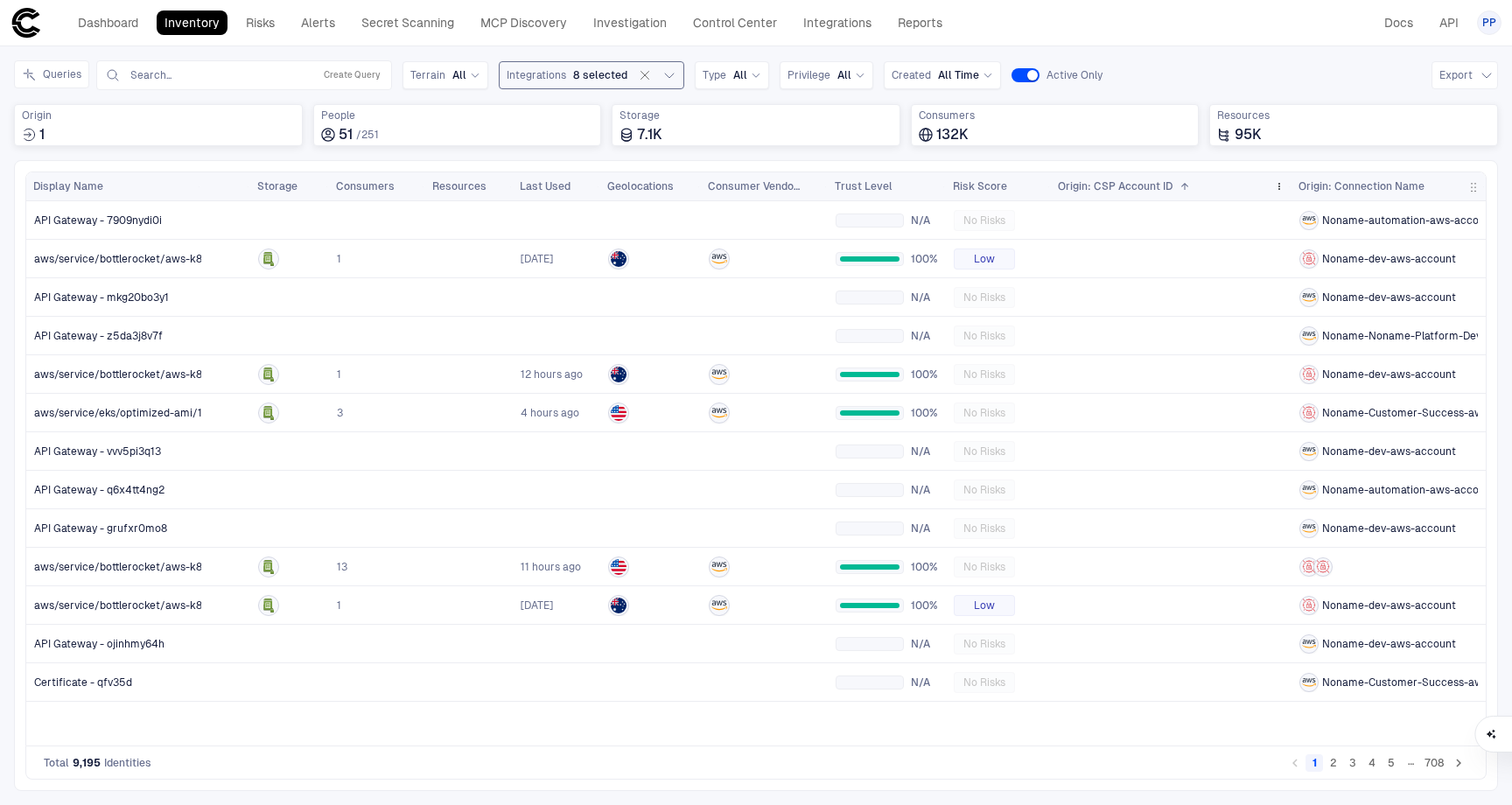
click at [1185, 184] on span at bounding box center [1184, 186] width 10 height 10
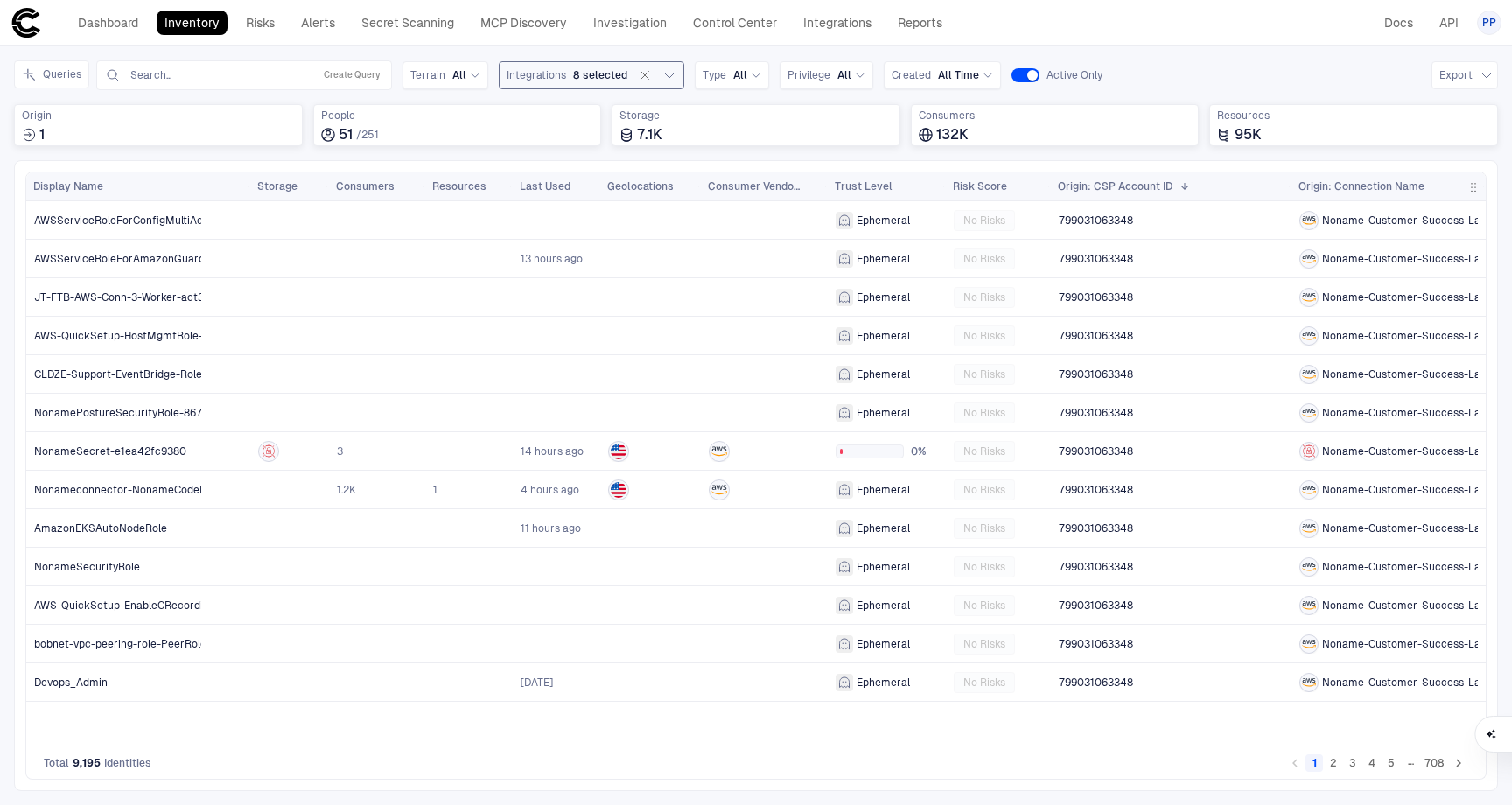
click at [670, 79] on button "Integrations 8 selected" at bounding box center [591, 75] width 185 height 28
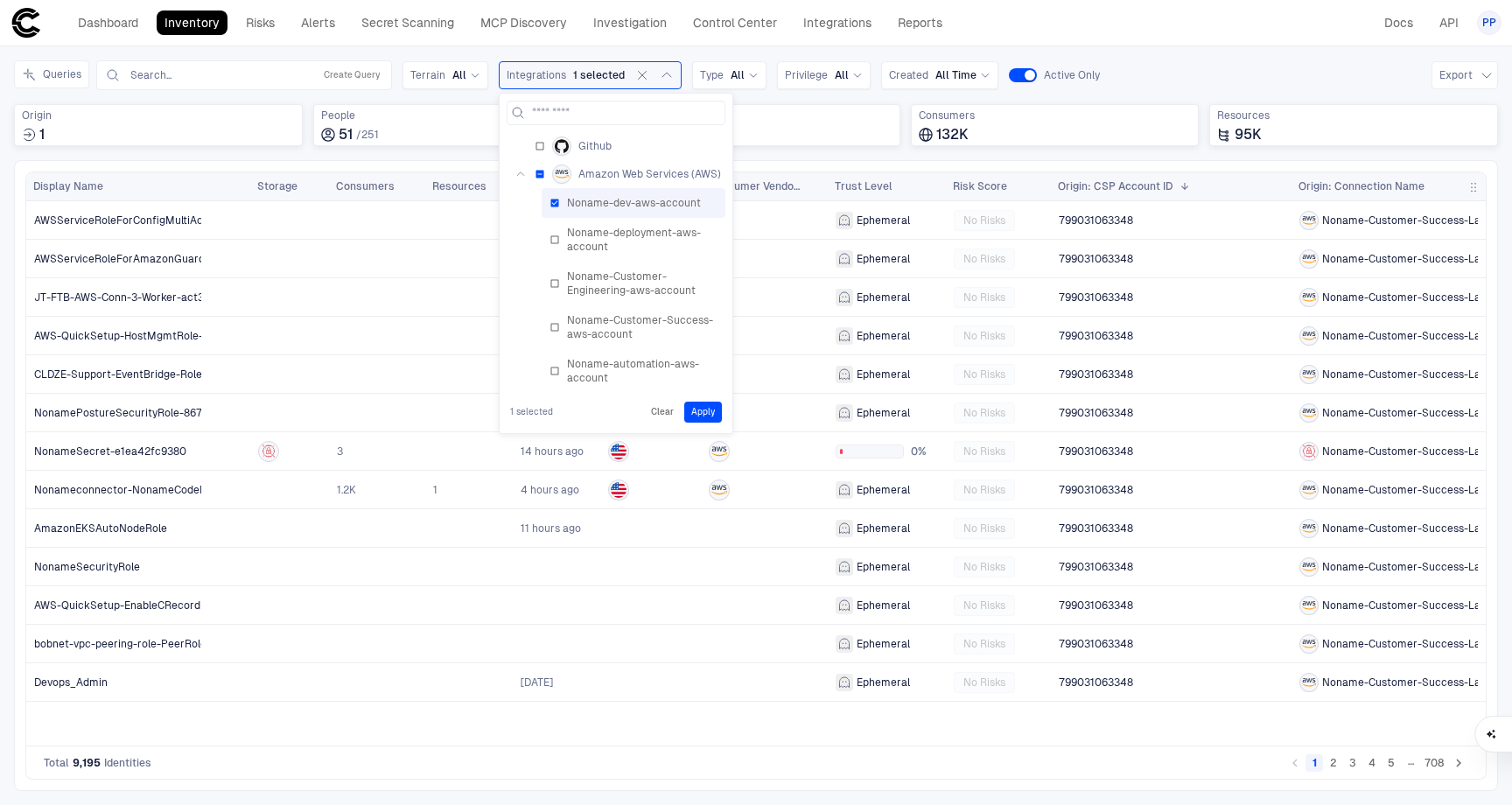
click at [698, 399] on div "1 selected Clear Apply" at bounding box center [615, 412] width 219 height 28
click at [705, 409] on button "Apply" at bounding box center [702, 412] width 37 height 21
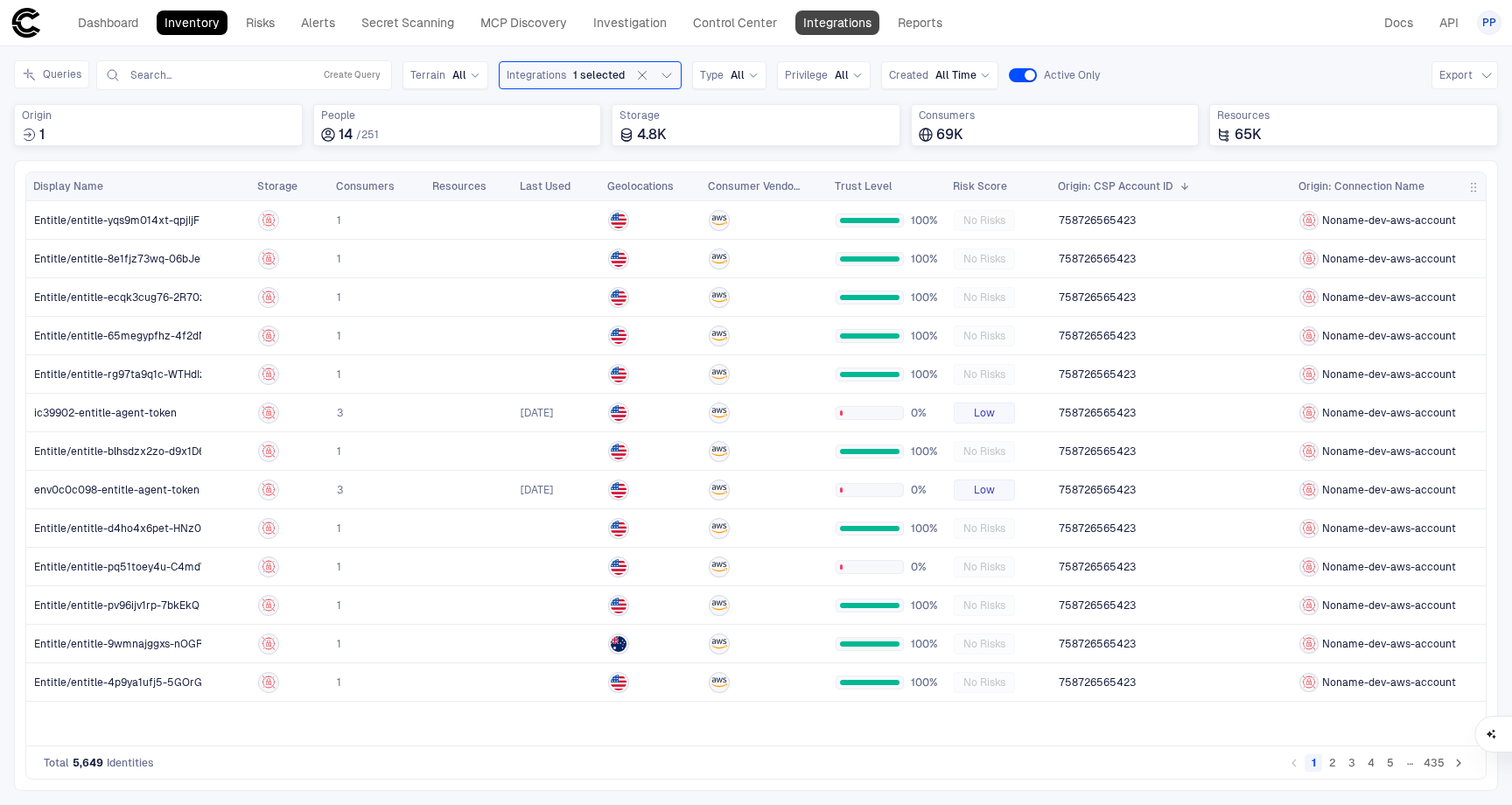
click at [831, 29] on link "Integrations" at bounding box center [837, 22] width 84 height 24
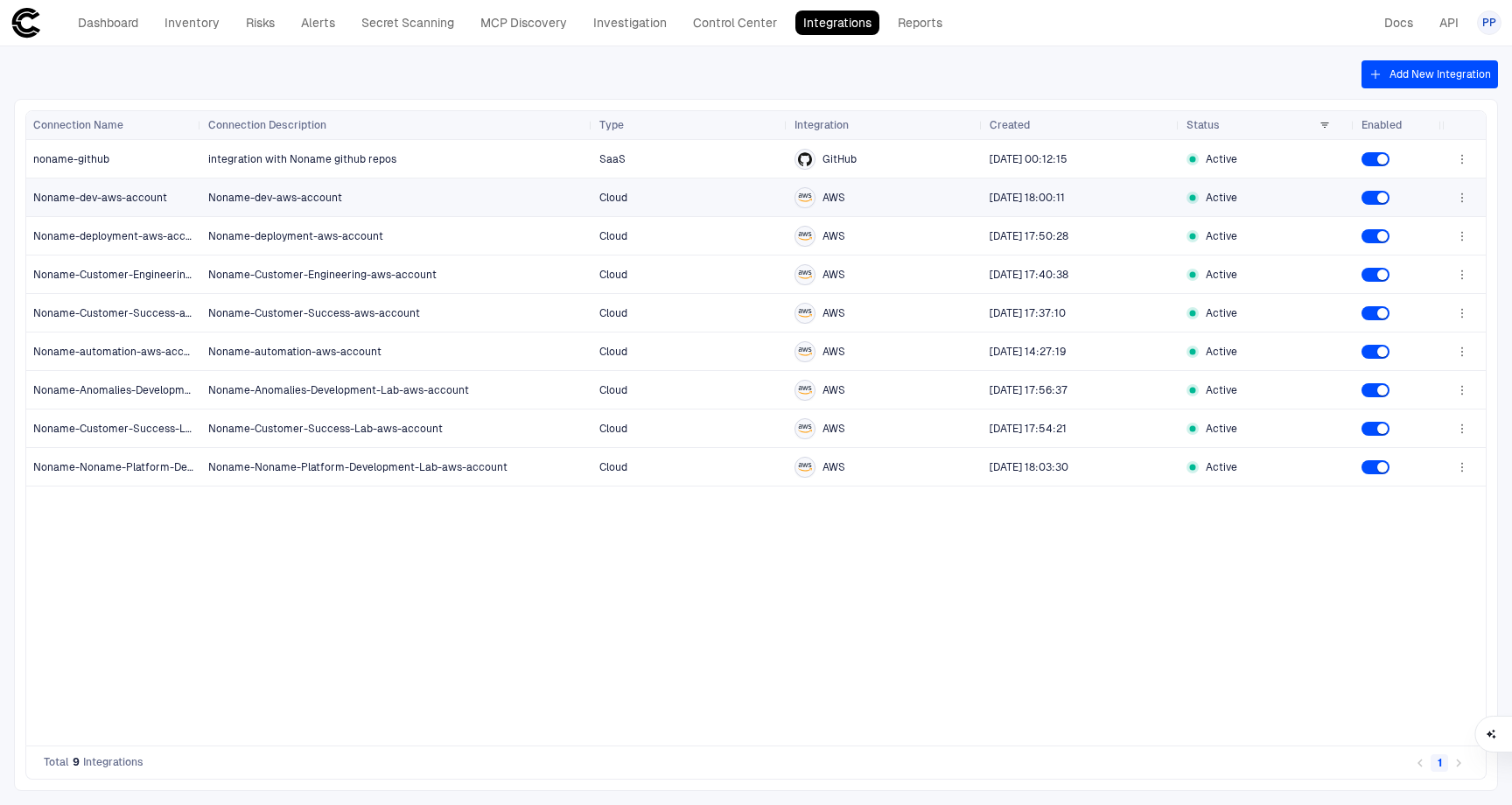
click at [313, 200] on span "Noname-dev-aws-account" at bounding box center [275, 197] width 134 height 12
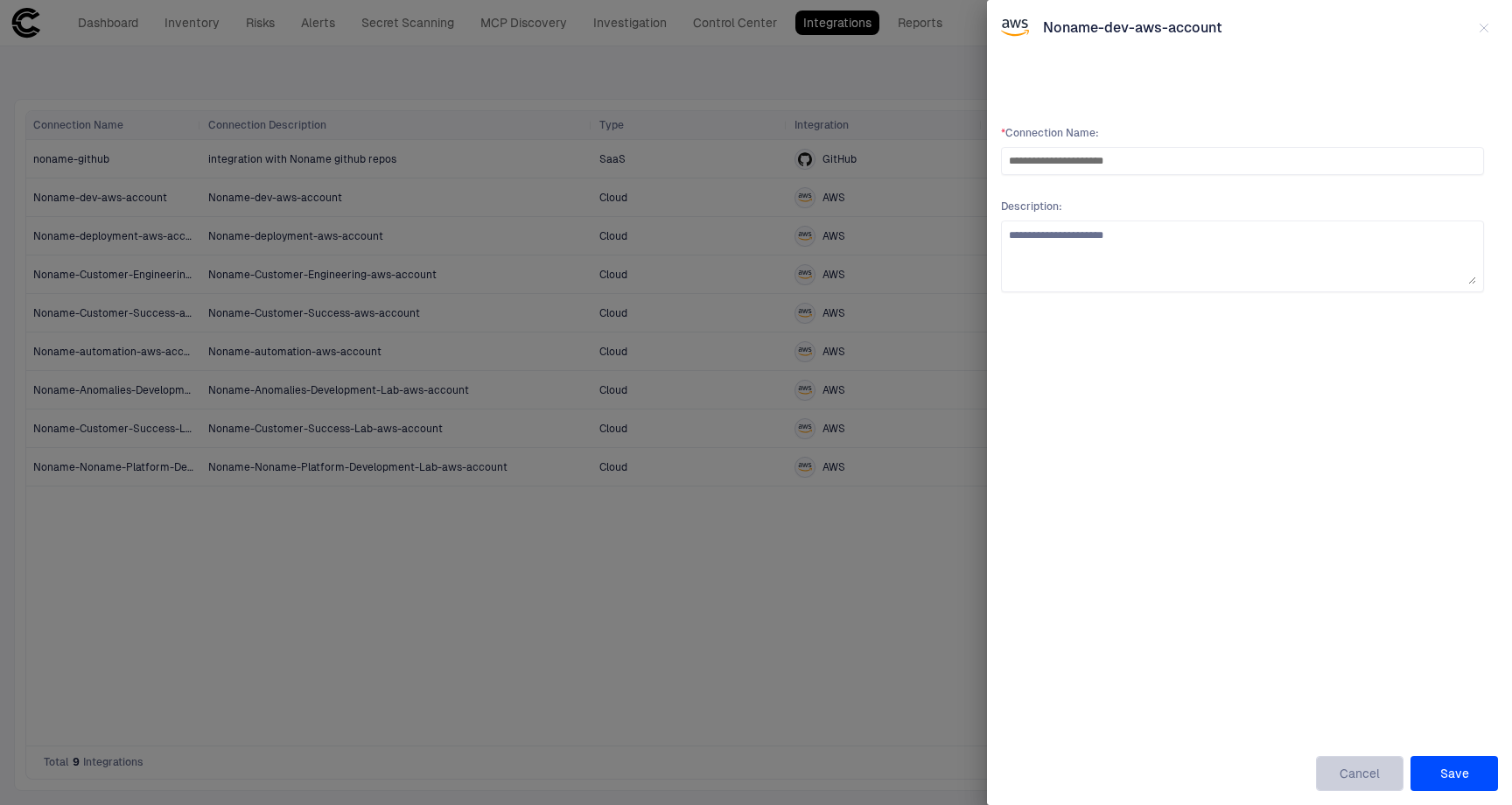
click at [1343, 773] on button "Cancel" at bounding box center [1359, 773] width 87 height 35
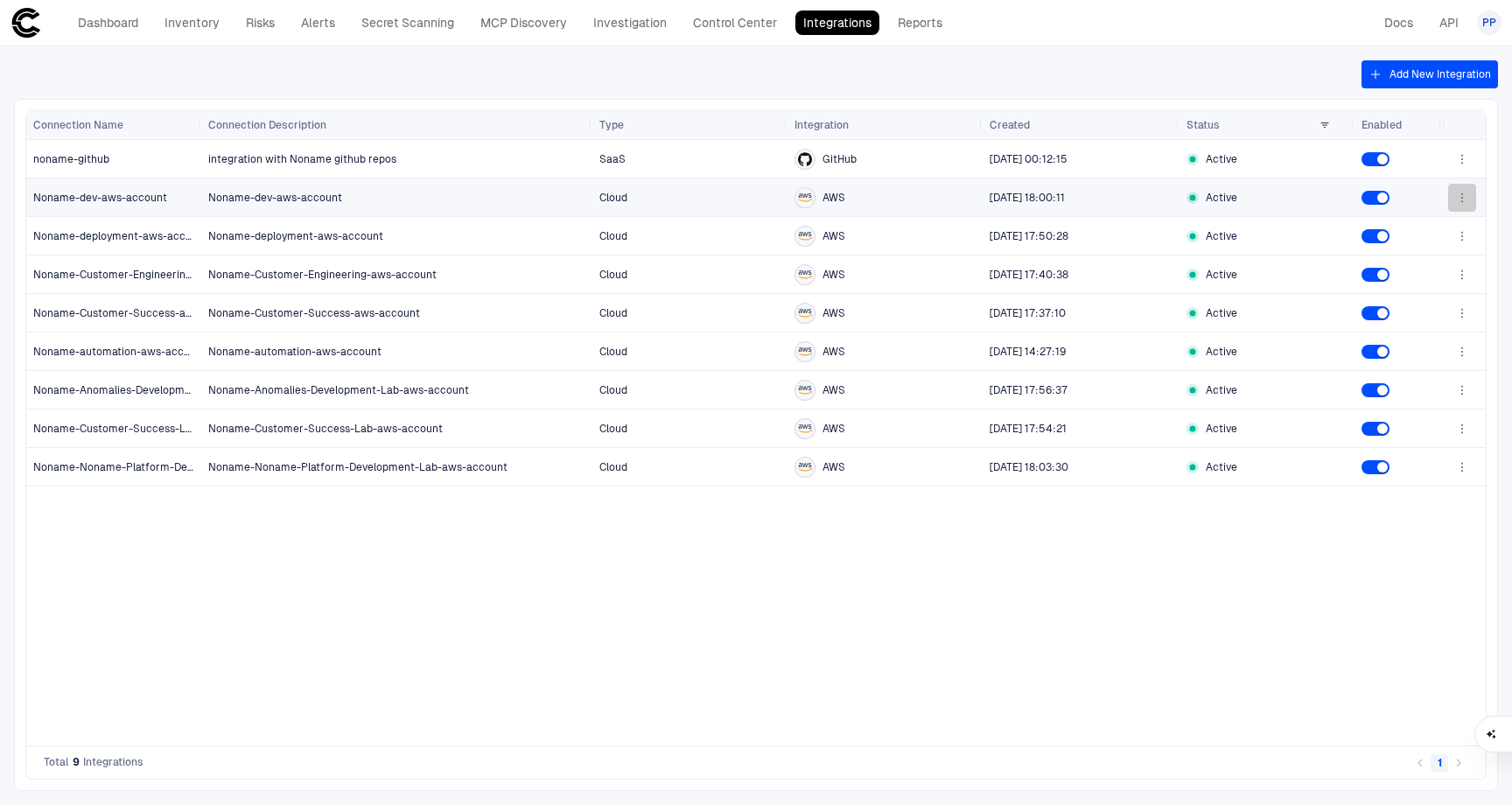
click at [1460, 198] on icon "button" at bounding box center [1462, 197] width 14 height 14
click at [1413, 237] on li "Edit" at bounding box center [1406, 237] width 117 height 28
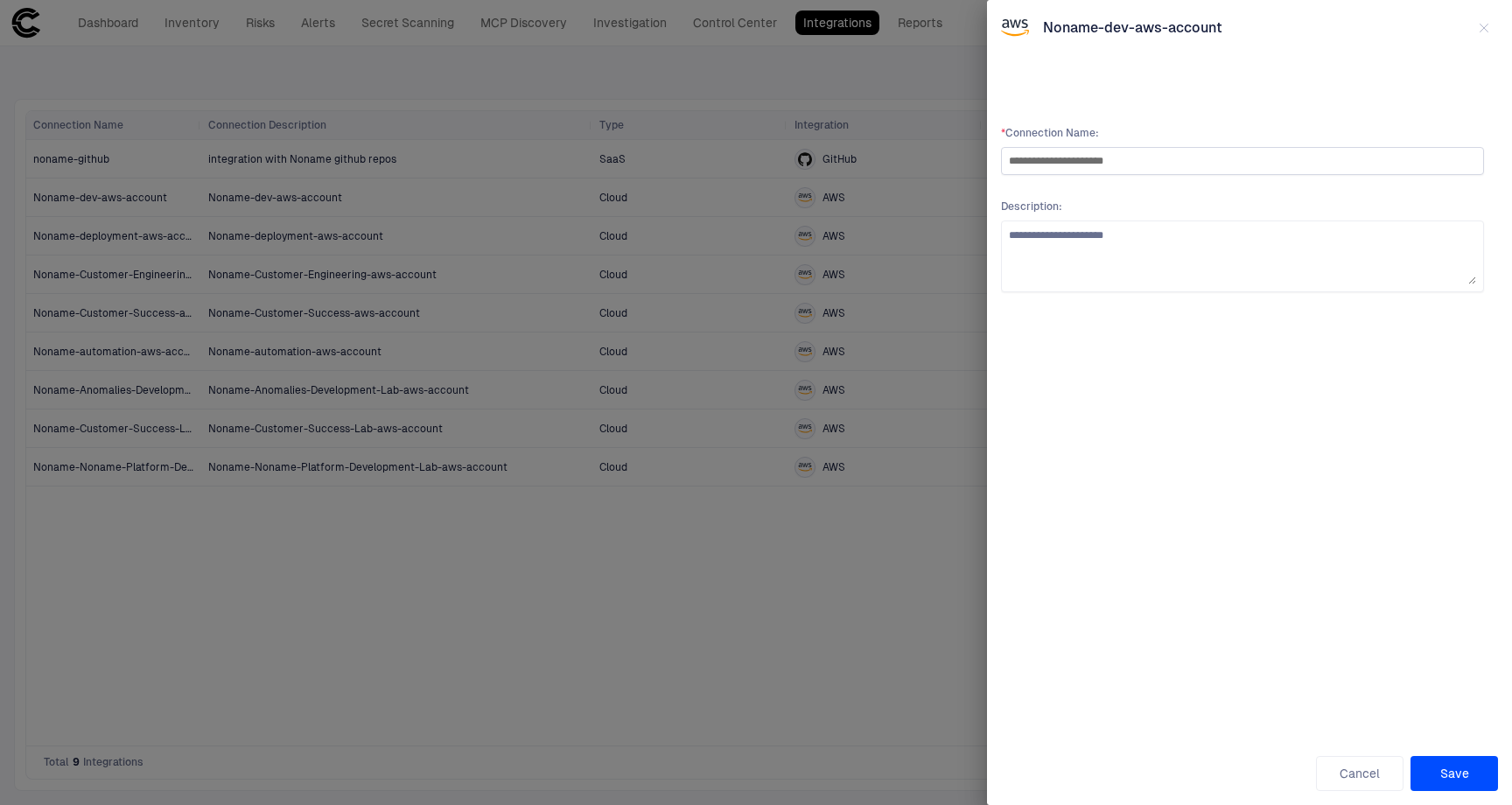
drag, startPoint x: 1008, startPoint y: 161, endPoint x: 1185, endPoint y: 162, distance: 177.0
click at [1185, 162] on input "**********" at bounding box center [1242, 161] width 467 height 26
click at [1363, 775] on button "Cancel" at bounding box center [1359, 773] width 87 height 35
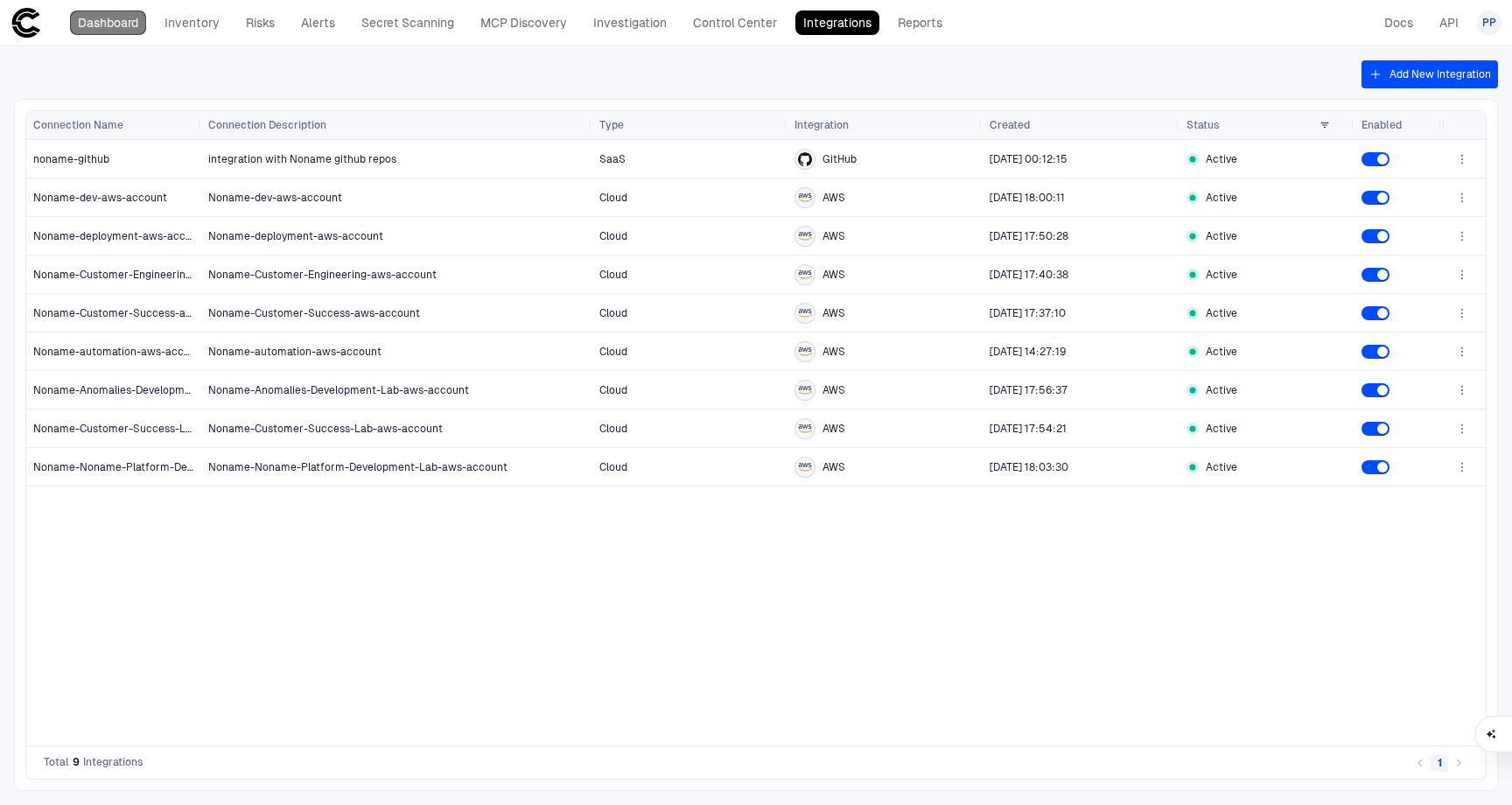
click at [132, 29] on link "Dashboard" at bounding box center [108, 22] width 76 height 24
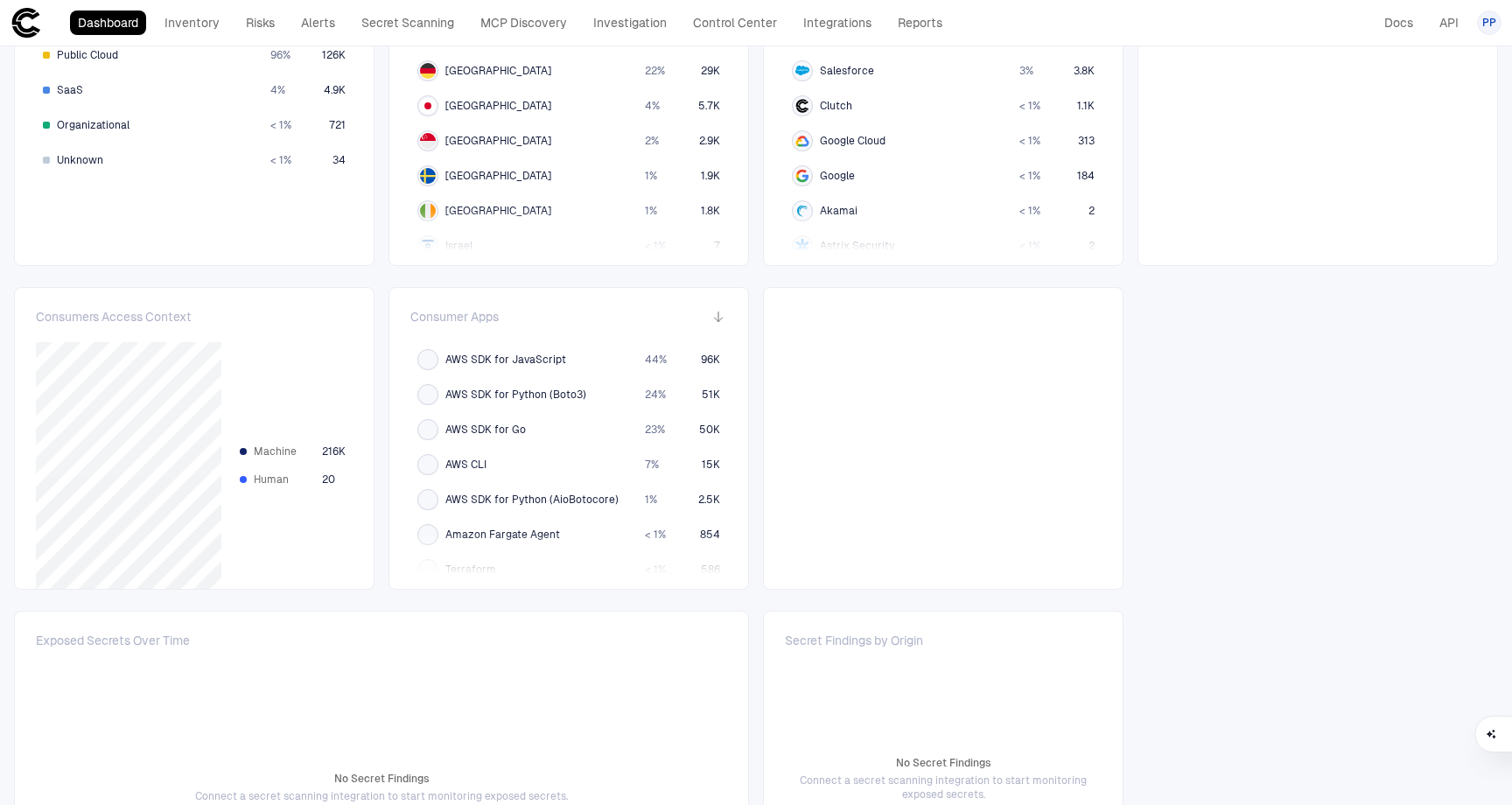
scroll to position [85, 0]
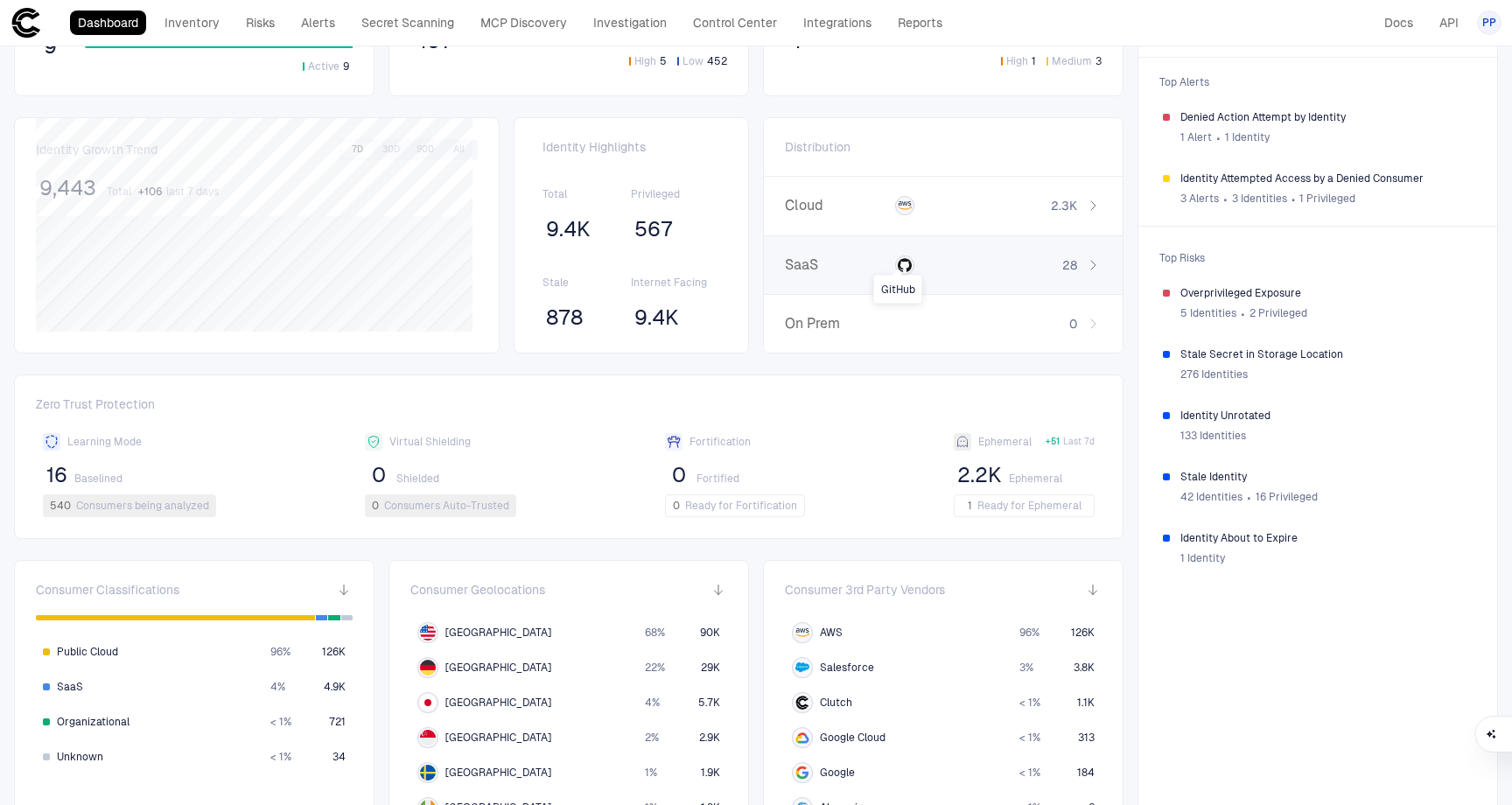
click at [903, 269] on icon at bounding box center [904, 264] width 14 height 14
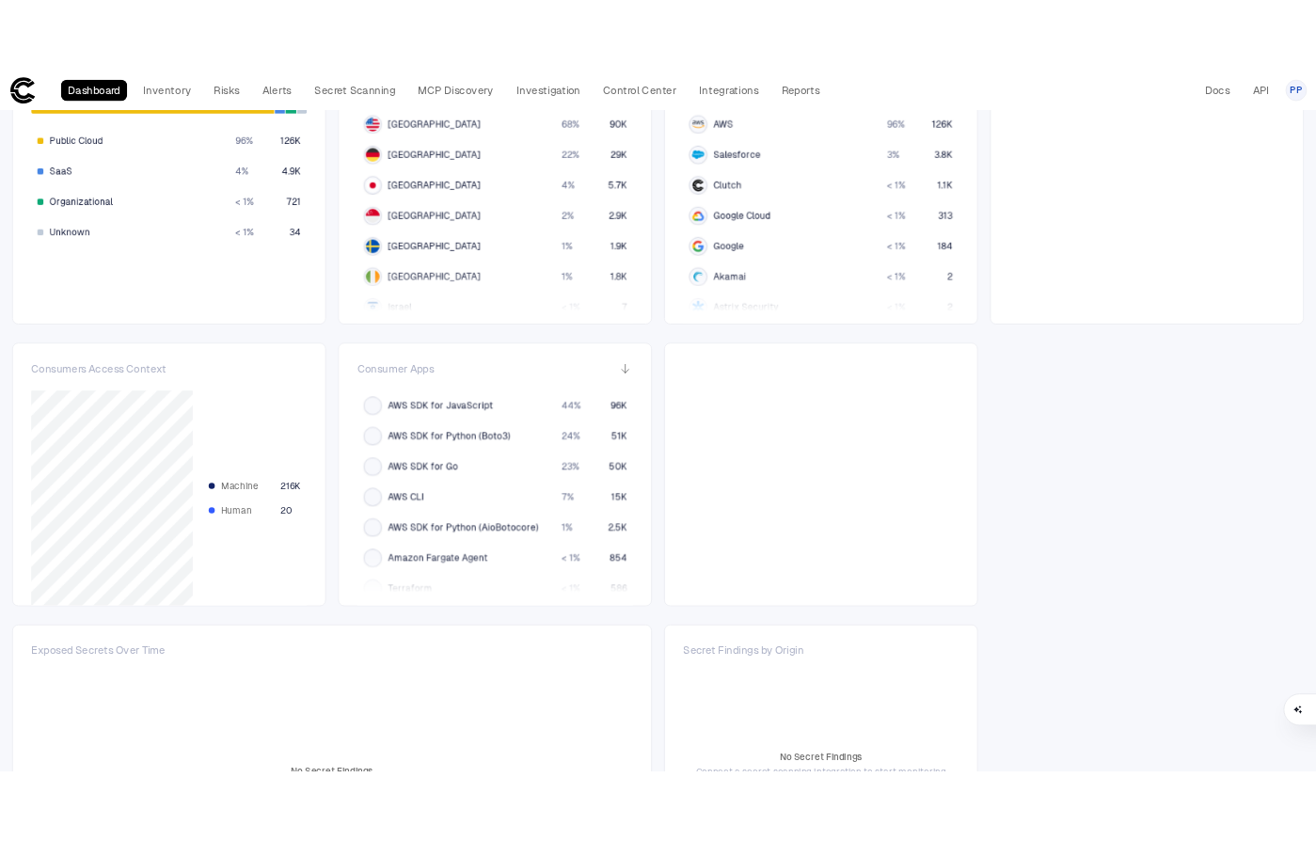
scroll to position [0, 0]
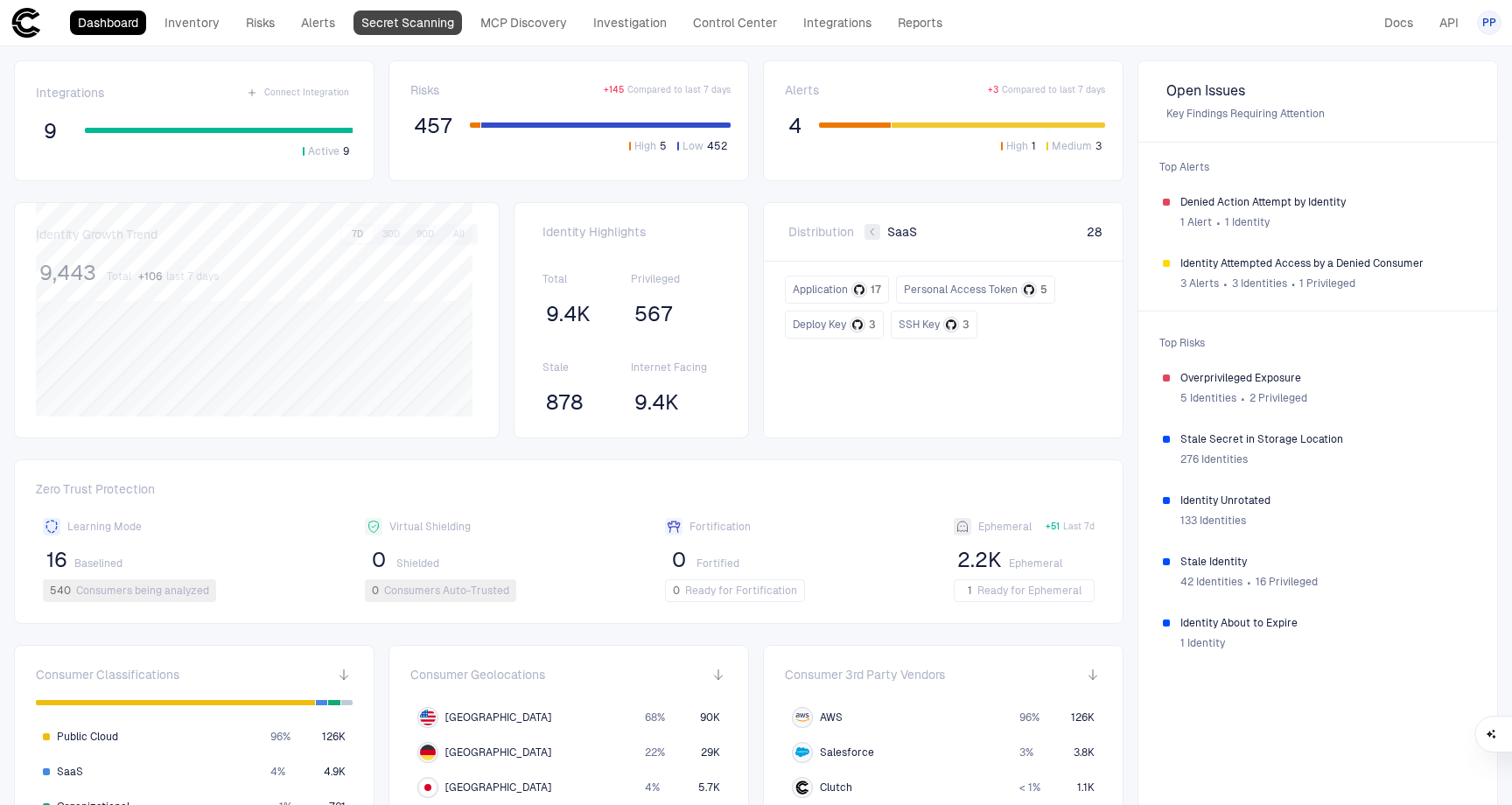
click at [368, 26] on link "Secret Scanning" at bounding box center [408, 22] width 109 height 24
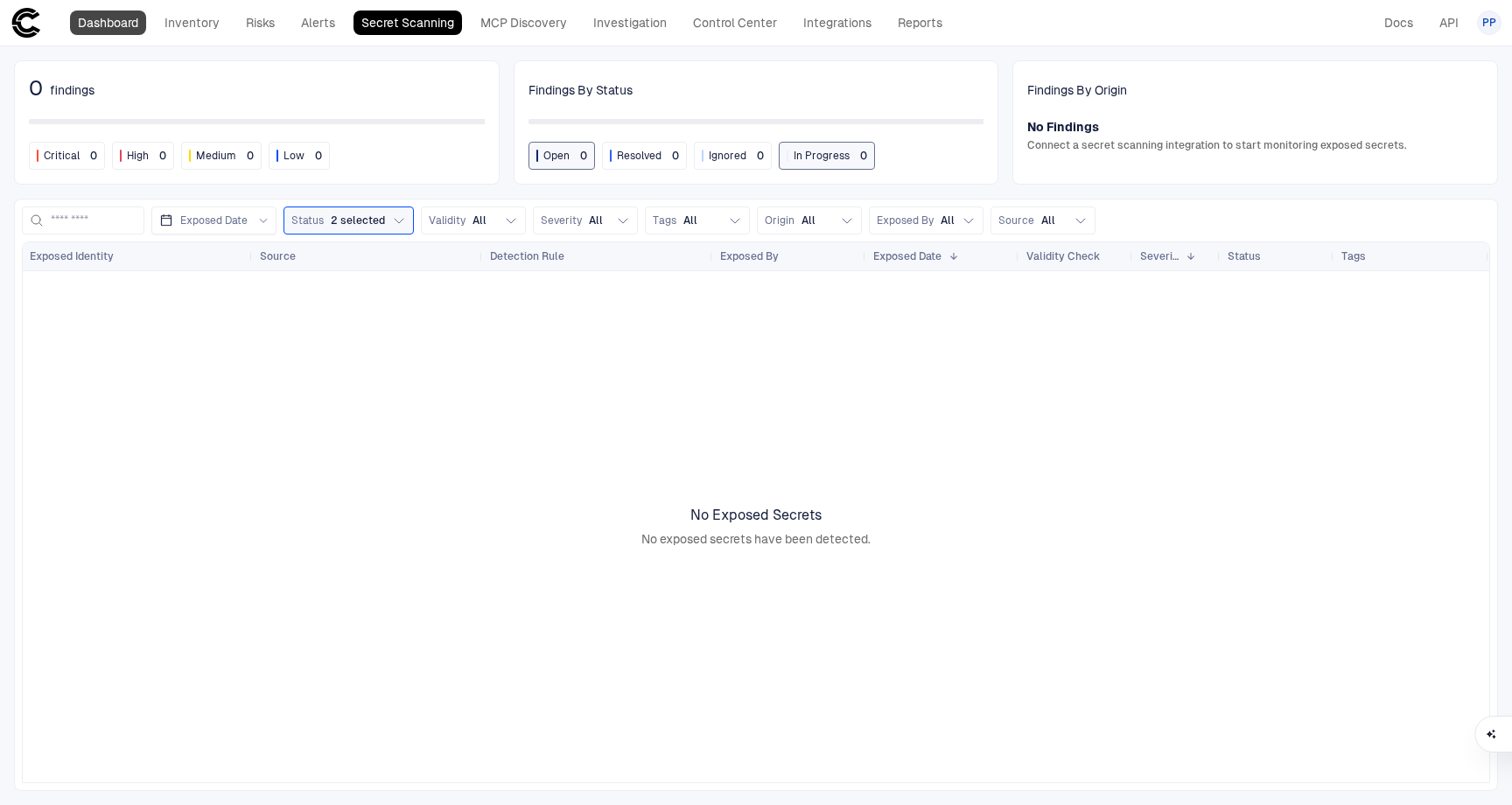
click at [122, 22] on link "Dashboard" at bounding box center [108, 22] width 76 height 24
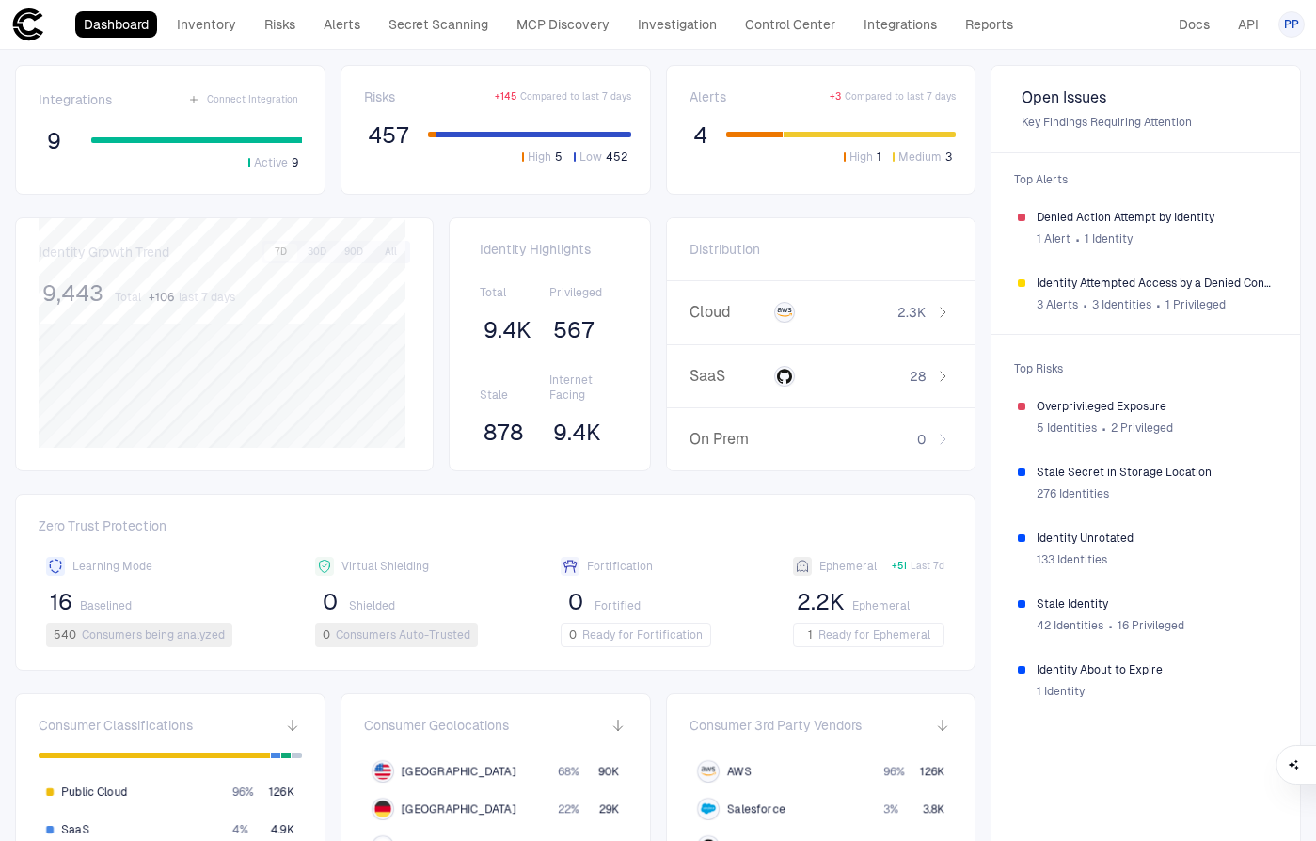
click at [166, 297] on span "+ 106" at bounding box center [162, 297] width 26 height 15
click at [78, 292] on span "9,443" at bounding box center [72, 293] width 61 height 28
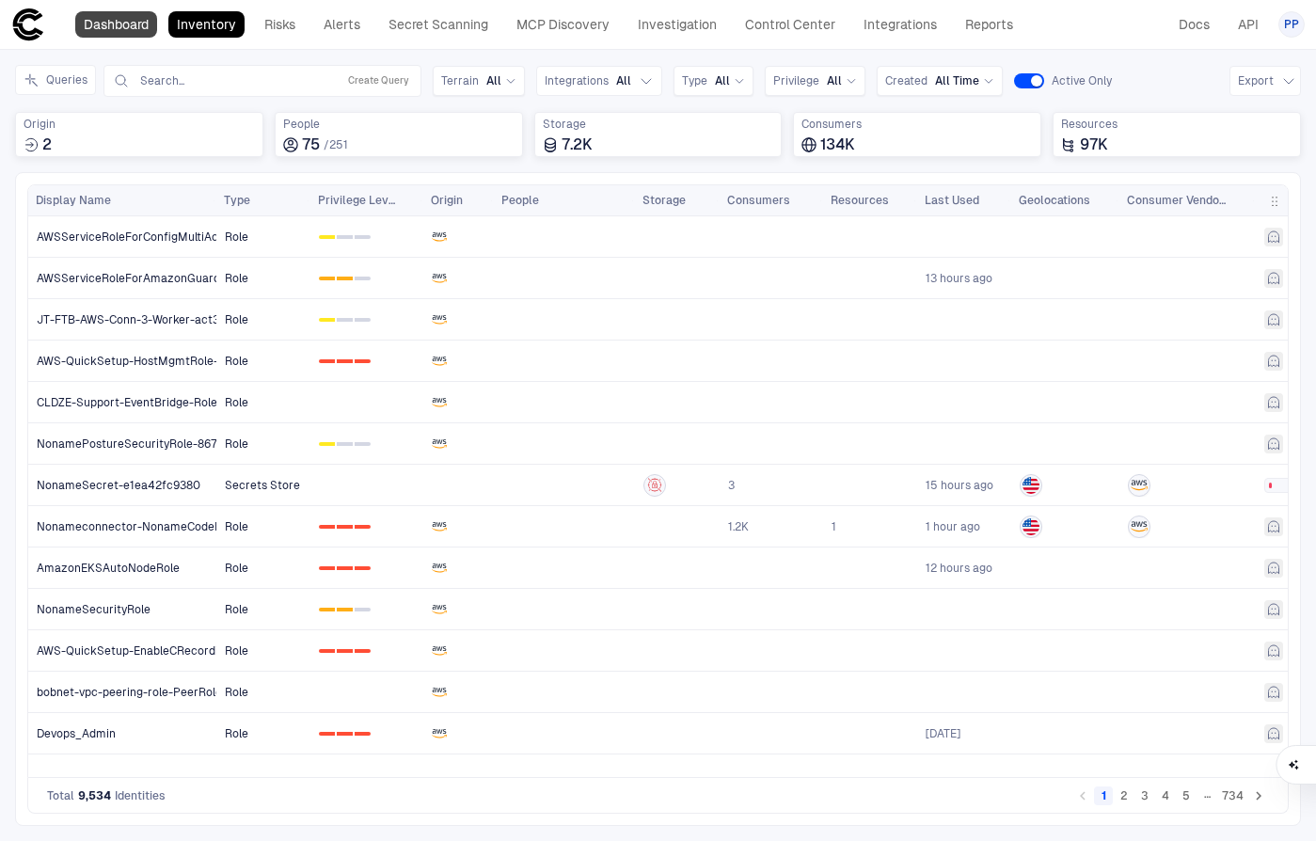
click at [120, 27] on link "Dashboard" at bounding box center [116, 24] width 82 height 26
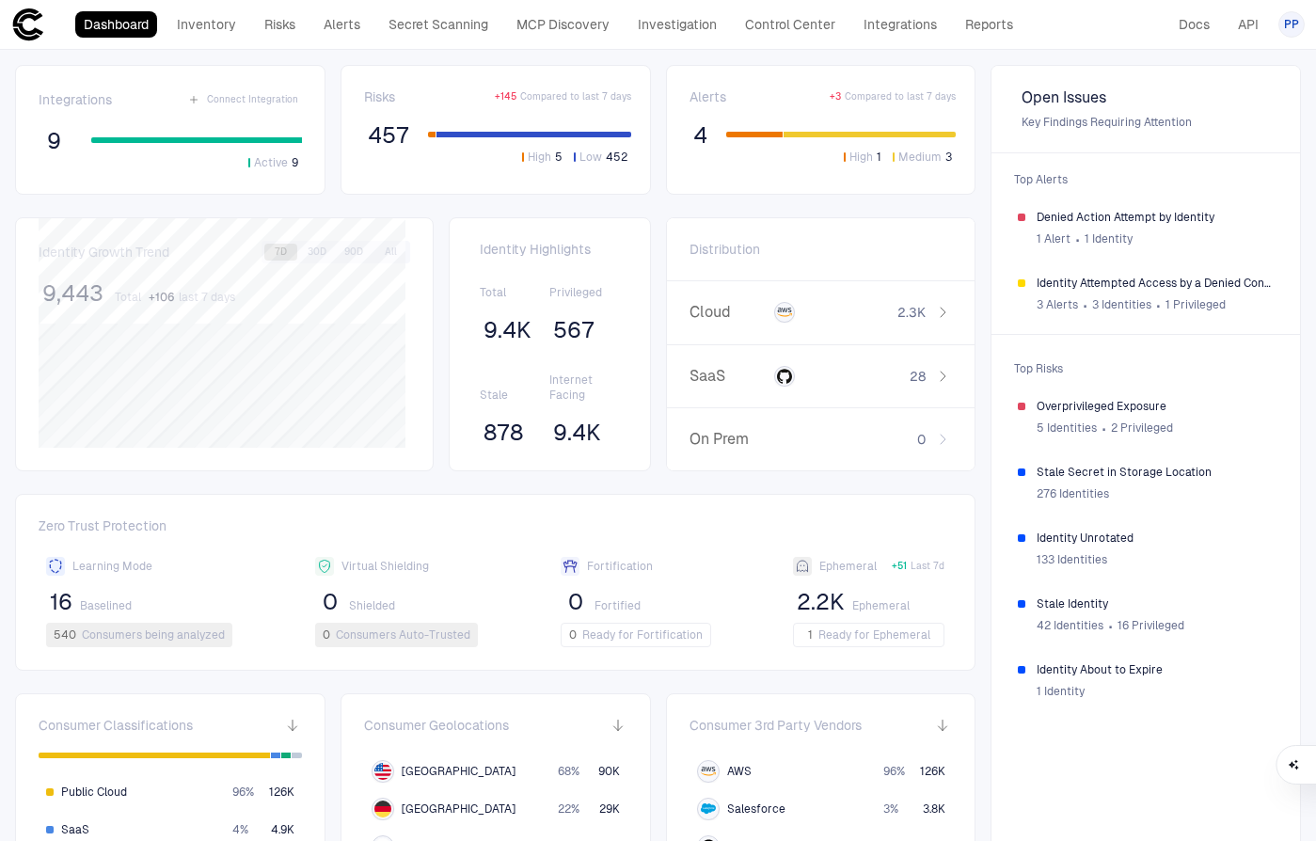
click at [278, 255] on button "7D" at bounding box center [280, 252] width 33 height 17
click at [165, 297] on span "+ 106" at bounding box center [162, 297] width 26 height 15
click at [74, 290] on span "9,443" at bounding box center [72, 293] width 61 height 28
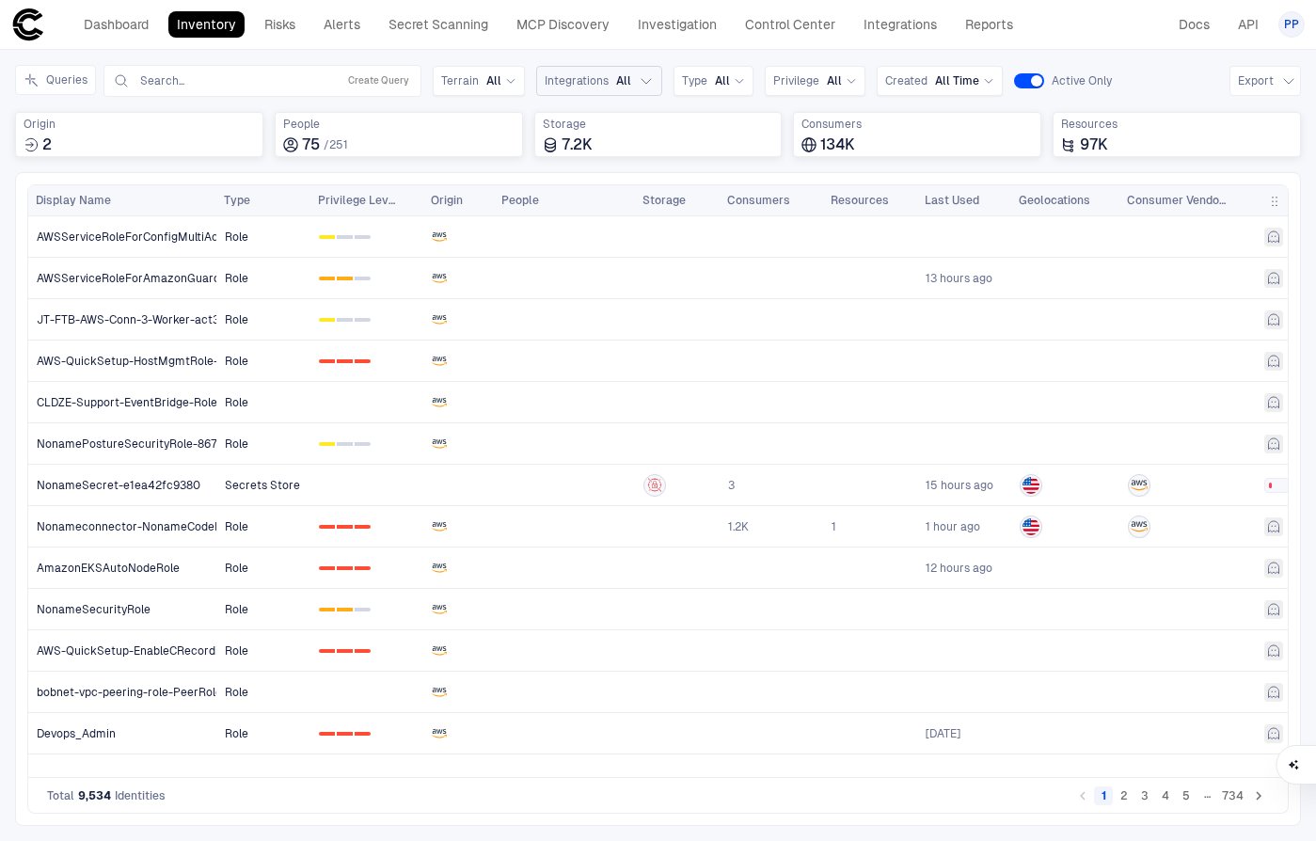
click at [640, 85] on icon "button" at bounding box center [646, 80] width 15 height 15
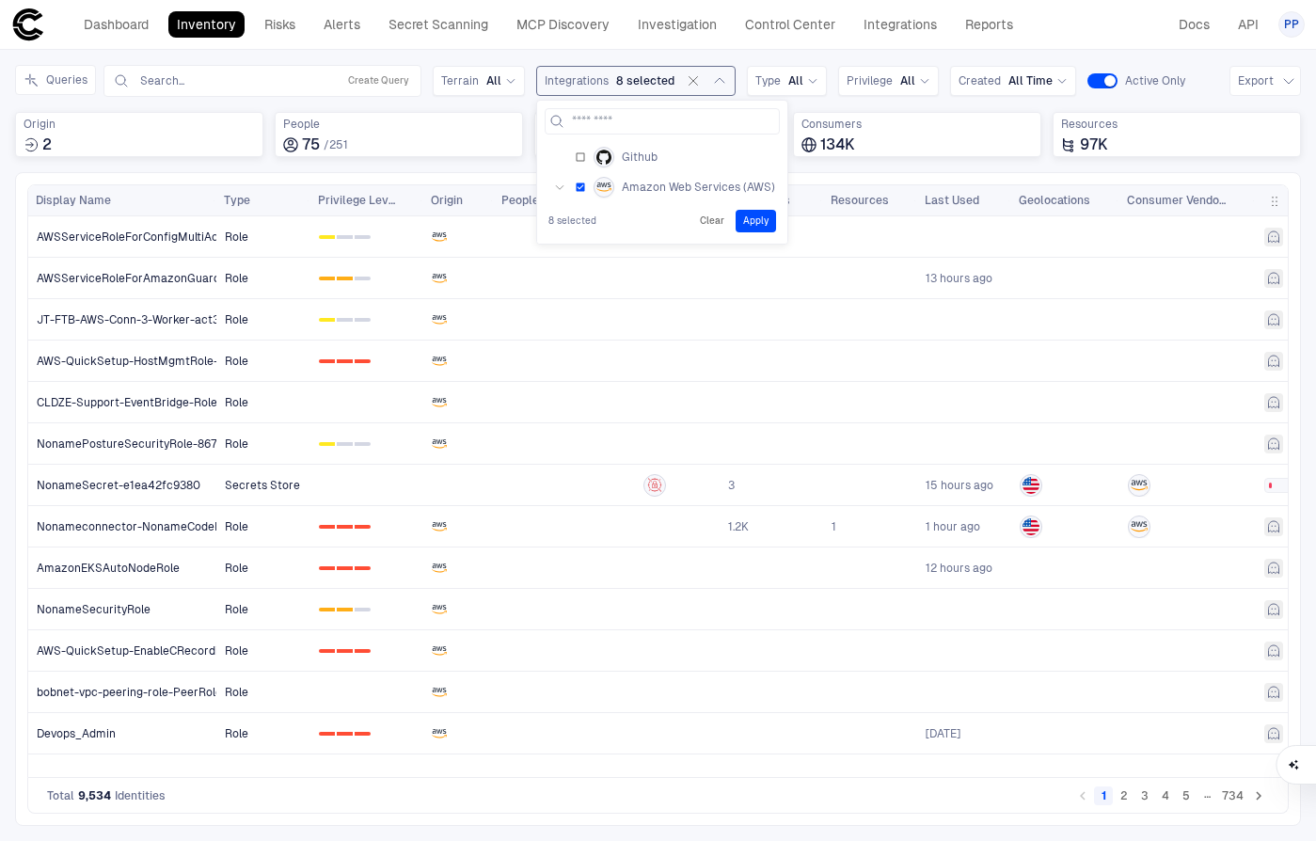
click at [752, 224] on button "Apply" at bounding box center [755, 221] width 40 height 23
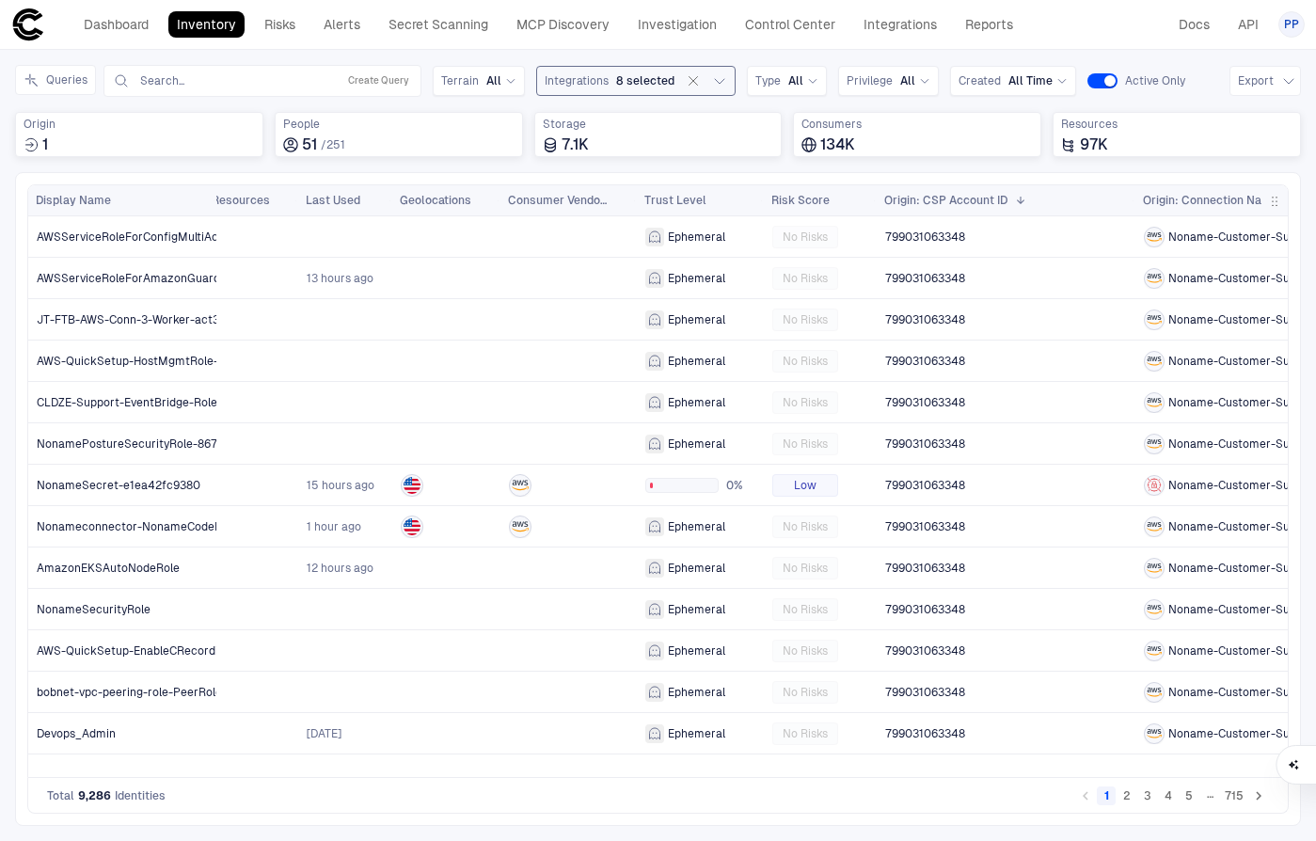
scroll to position [0, 654]
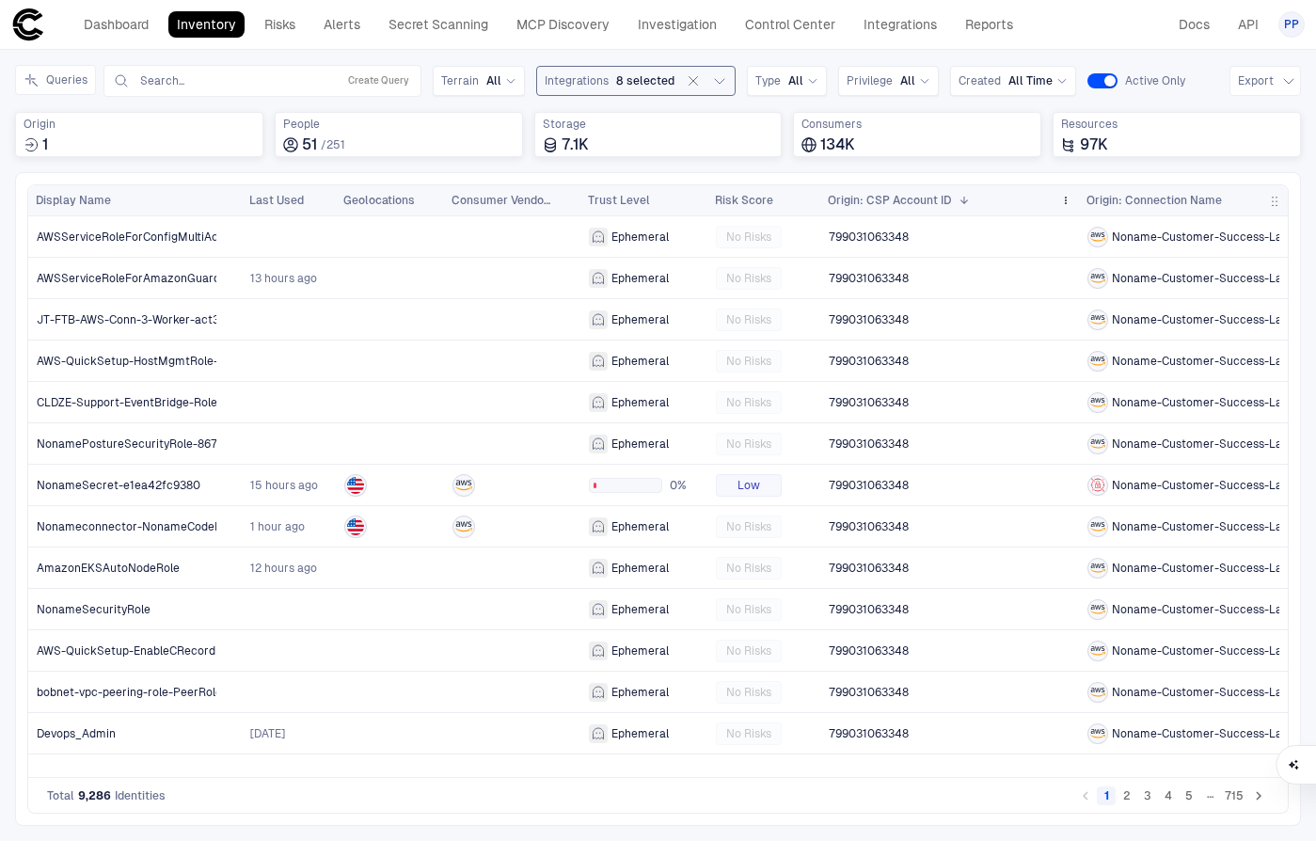
click at [967, 201] on span at bounding box center [963, 200] width 11 height 11
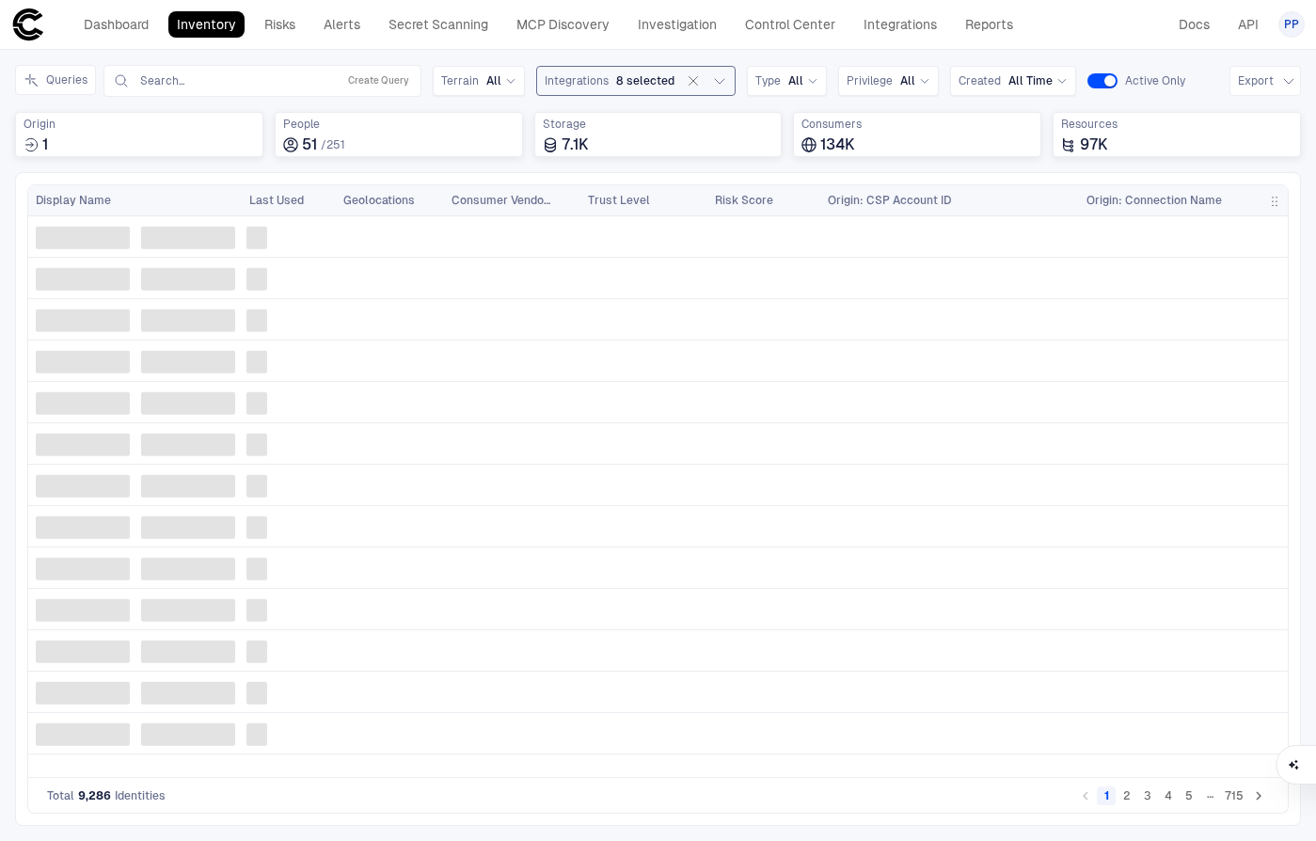
scroll to position [0, 578]
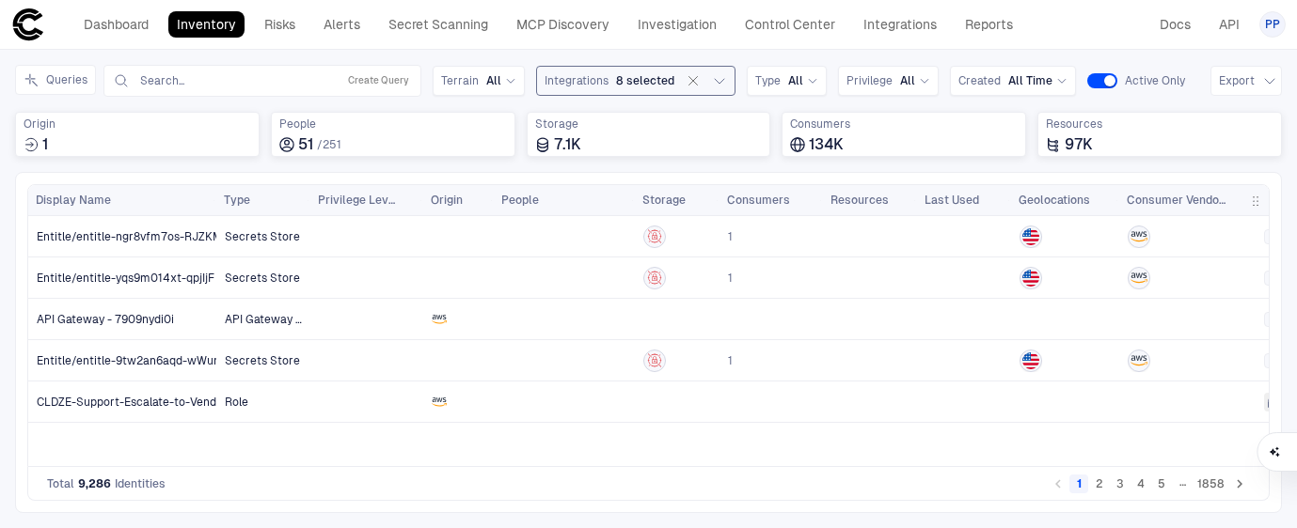
click at [208, 24] on link "Inventory" at bounding box center [206, 24] width 76 height 26
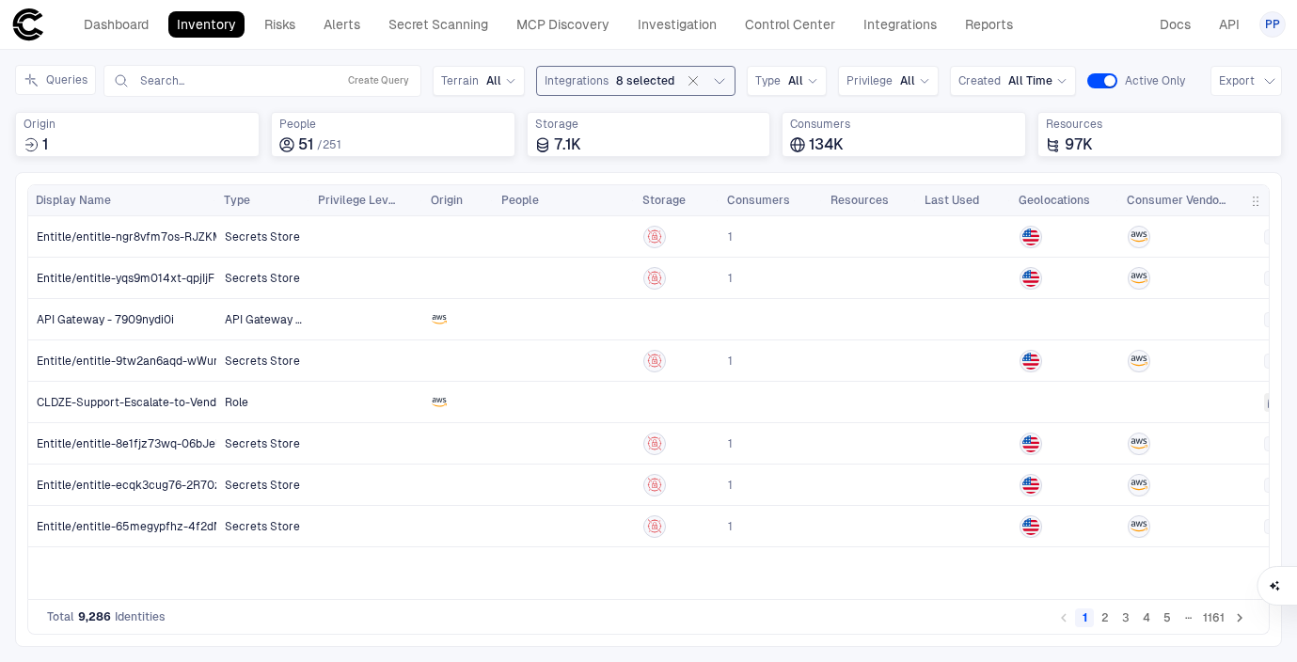
drag, startPoint x: 120, startPoint y: 31, endPoint x: 133, endPoint y: 52, distance: 24.0
click at [120, 31] on link "Dashboard" at bounding box center [116, 24] width 82 height 26
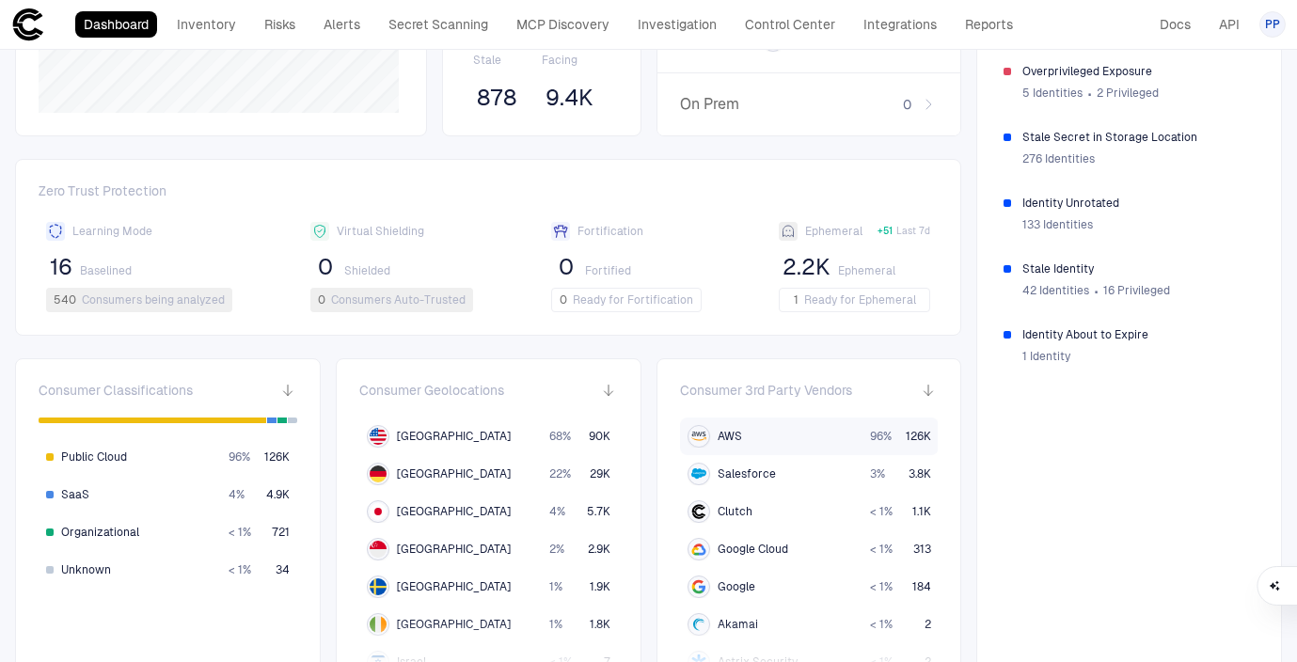
scroll to position [168, 0]
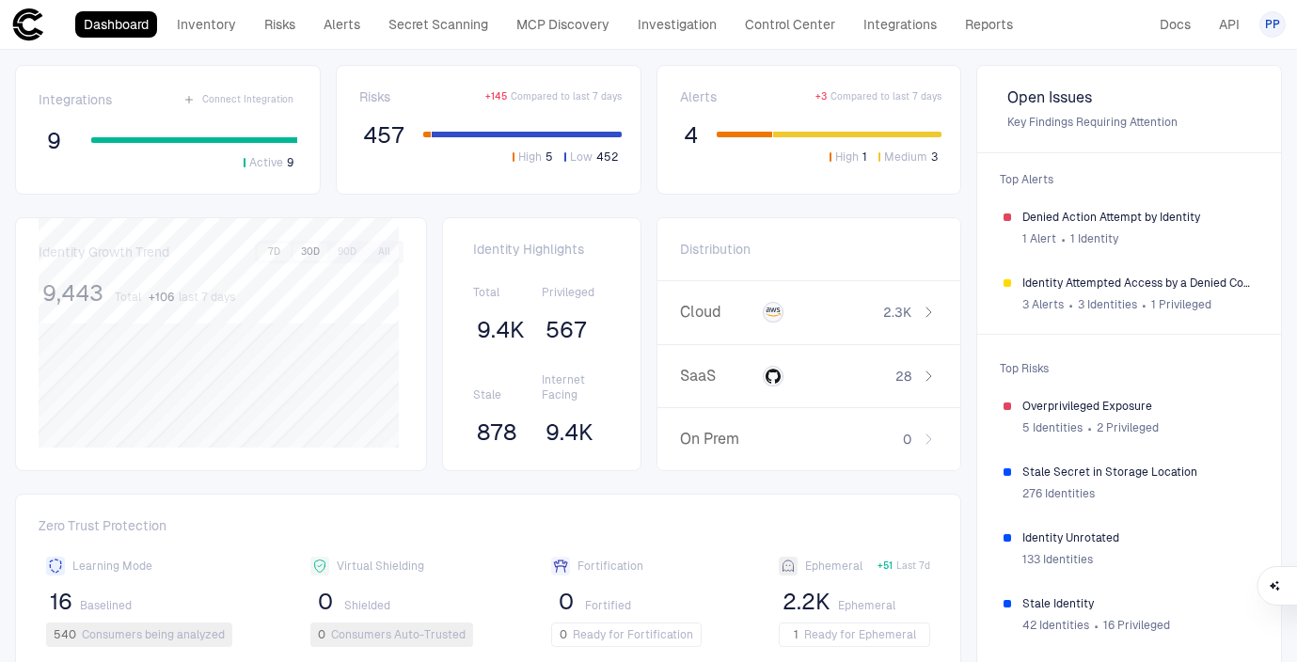
click at [306, 250] on button "30D" at bounding box center [310, 252] width 34 height 17
click at [165, 297] on span "+ 270" at bounding box center [163, 297] width 28 height 15
click at [341, 256] on button "90D" at bounding box center [347, 252] width 34 height 17
click at [276, 255] on button "7D" at bounding box center [274, 252] width 33 height 17
click at [162, 296] on span "+ 106" at bounding box center [162, 297] width 26 height 15
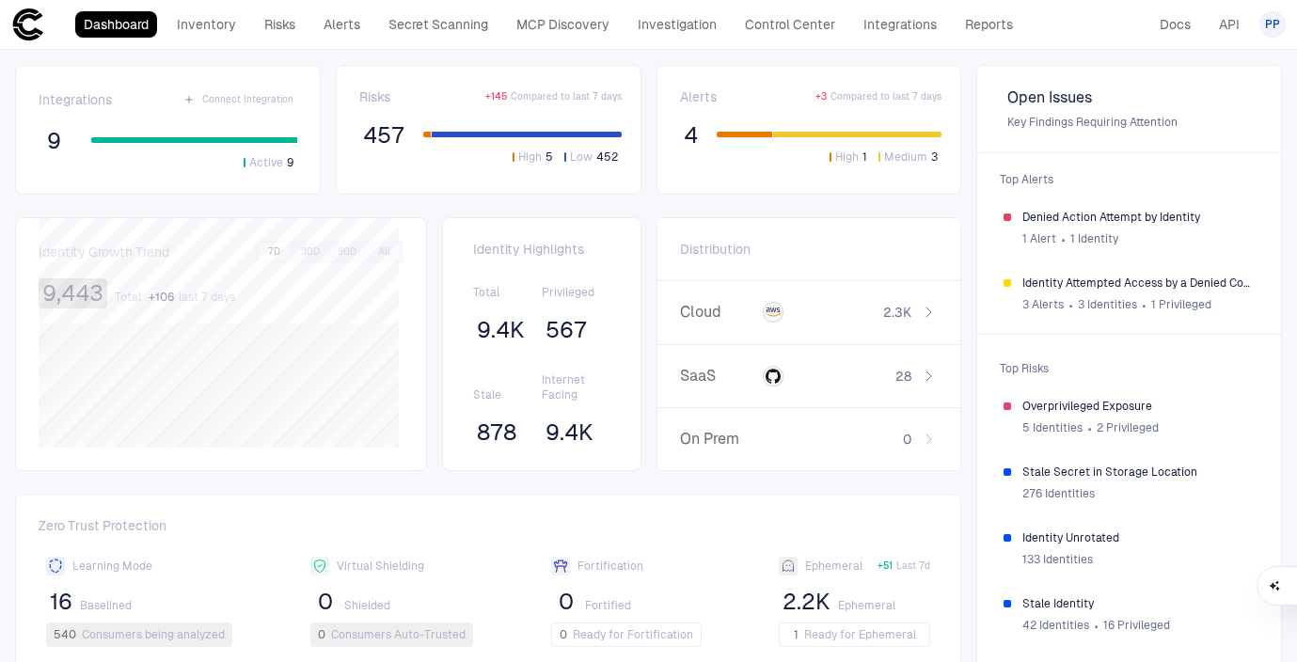
click at [76, 295] on span "9,443" at bounding box center [72, 293] width 61 height 28
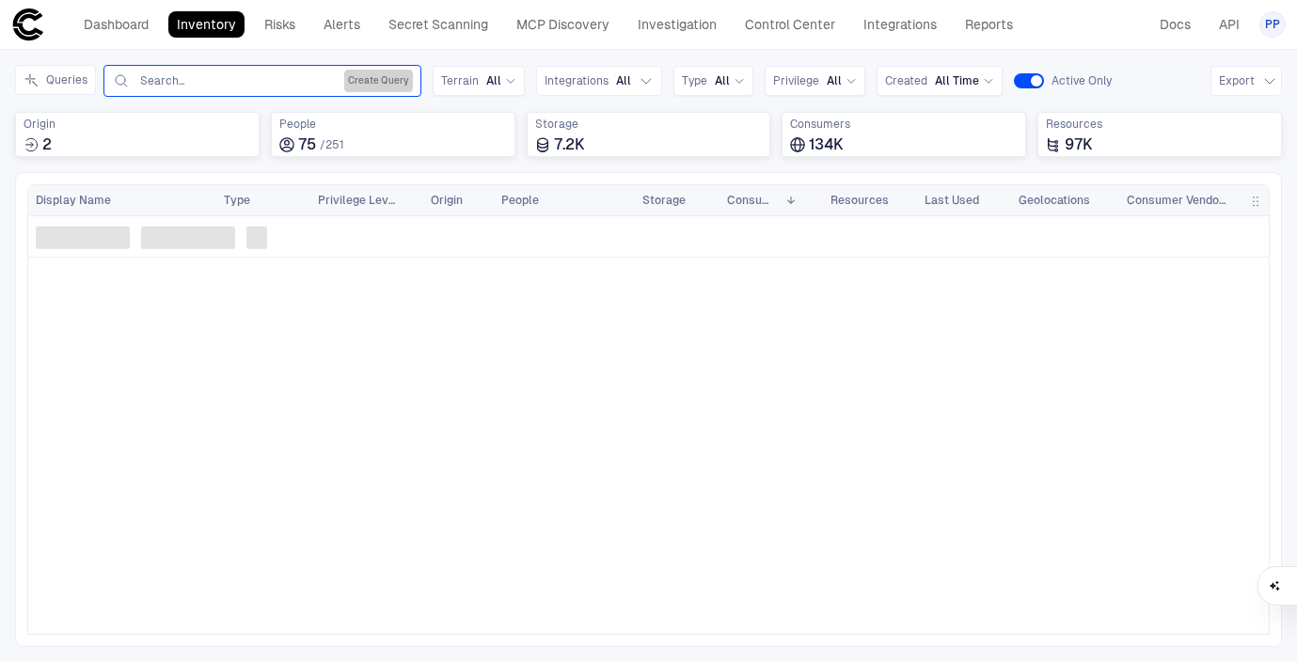
click at [373, 76] on button "Create Query" at bounding box center [378, 81] width 69 height 23
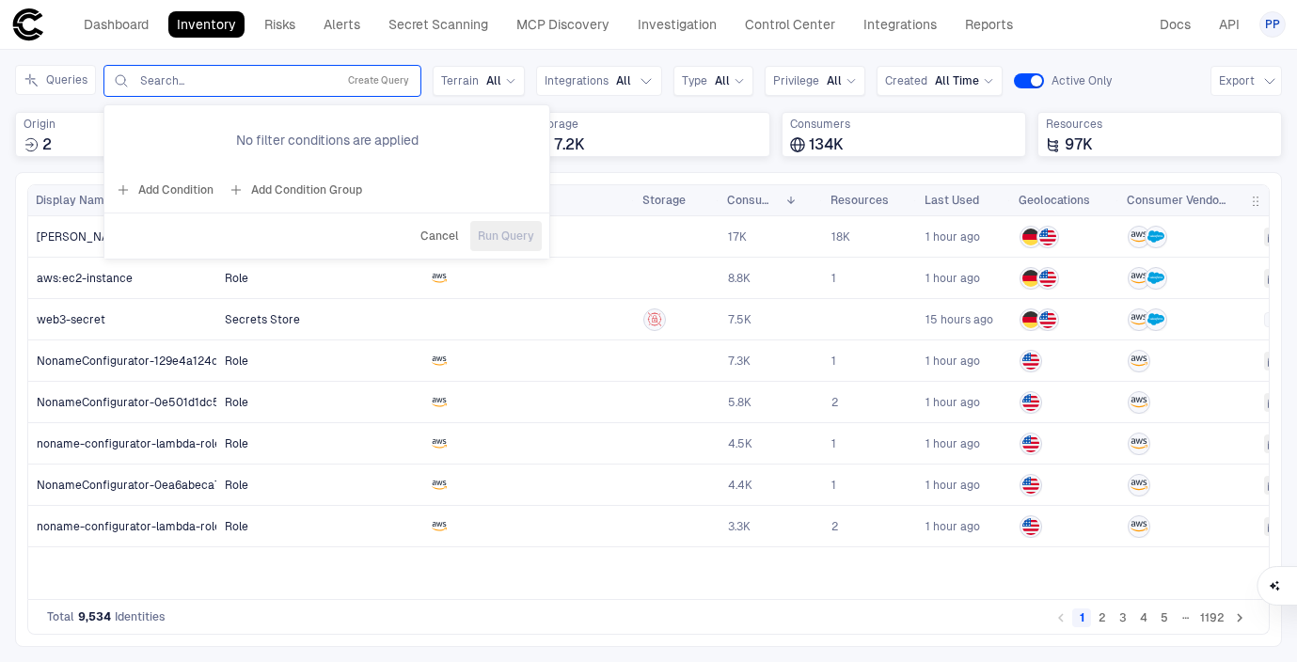
click at [241, 87] on div "Search..." at bounding box center [233, 80] width 187 height 15
click at [171, 193] on button "Add Condition" at bounding box center [164, 190] width 105 height 30
click at [228, 140] on span "Origin: Name" at bounding box center [215, 135] width 71 height 15
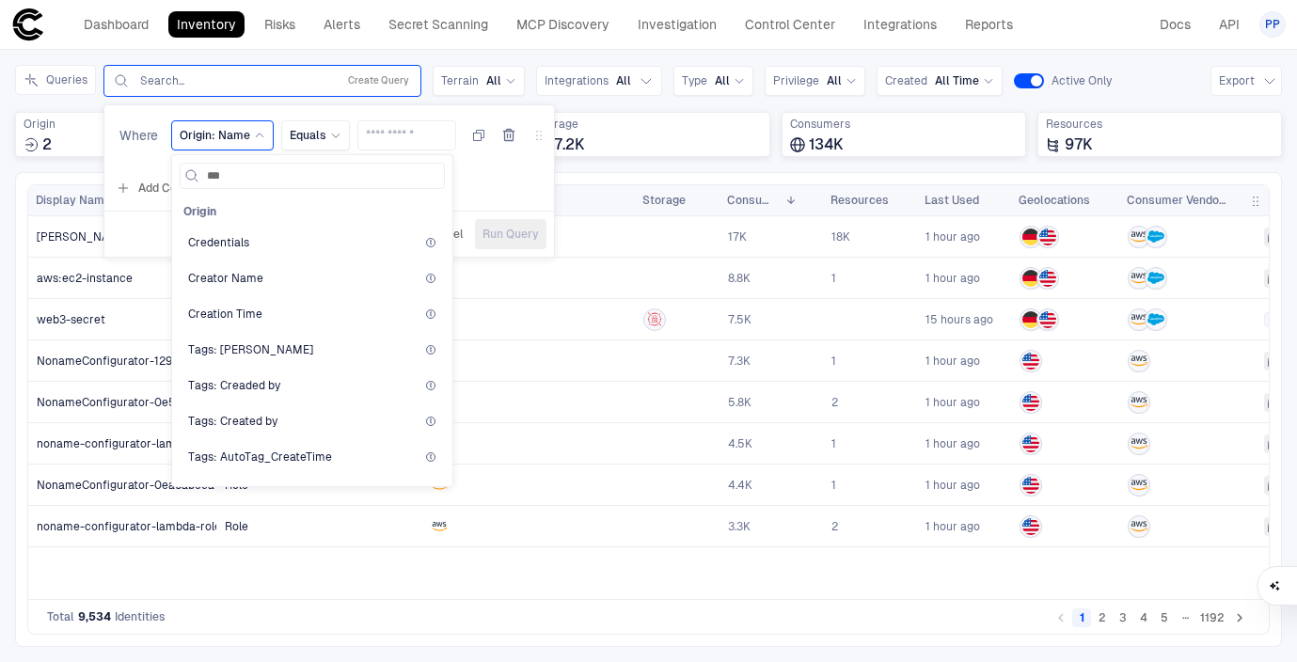
type input "****"
click at [254, 275] on span "Creation Time" at bounding box center [225, 278] width 74 height 15
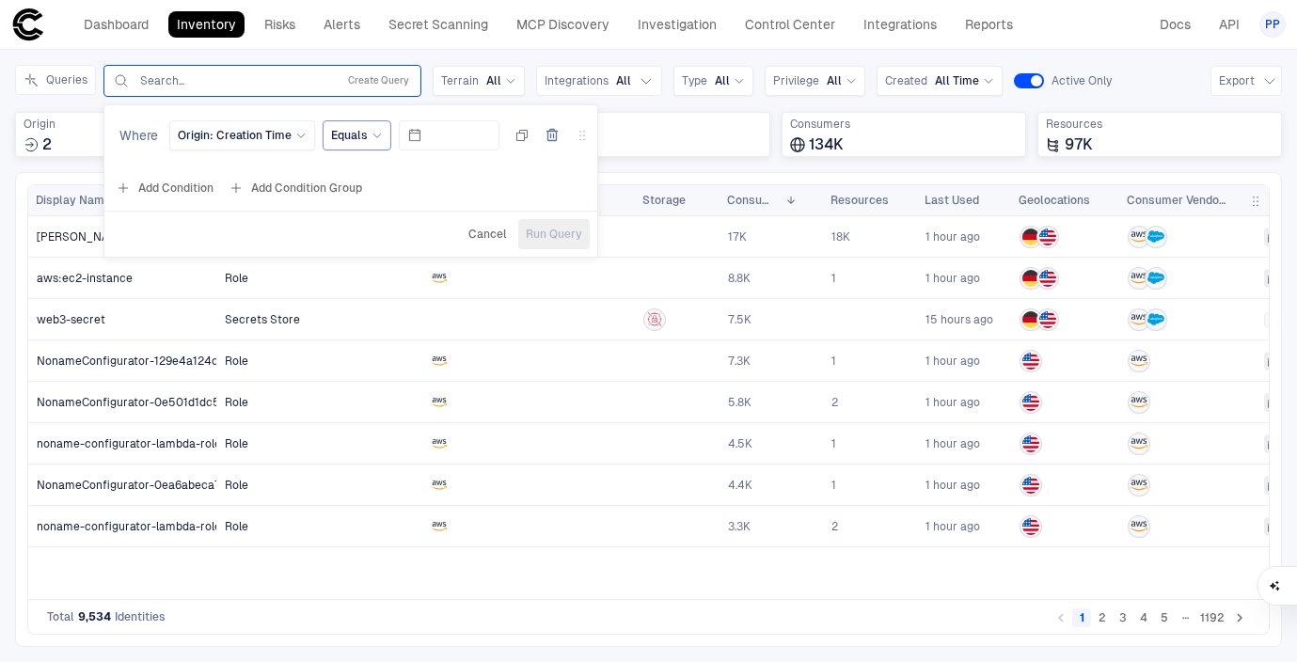
click at [366, 139] on div "Equals" at bounding box center [357, 135] width 52 height 15
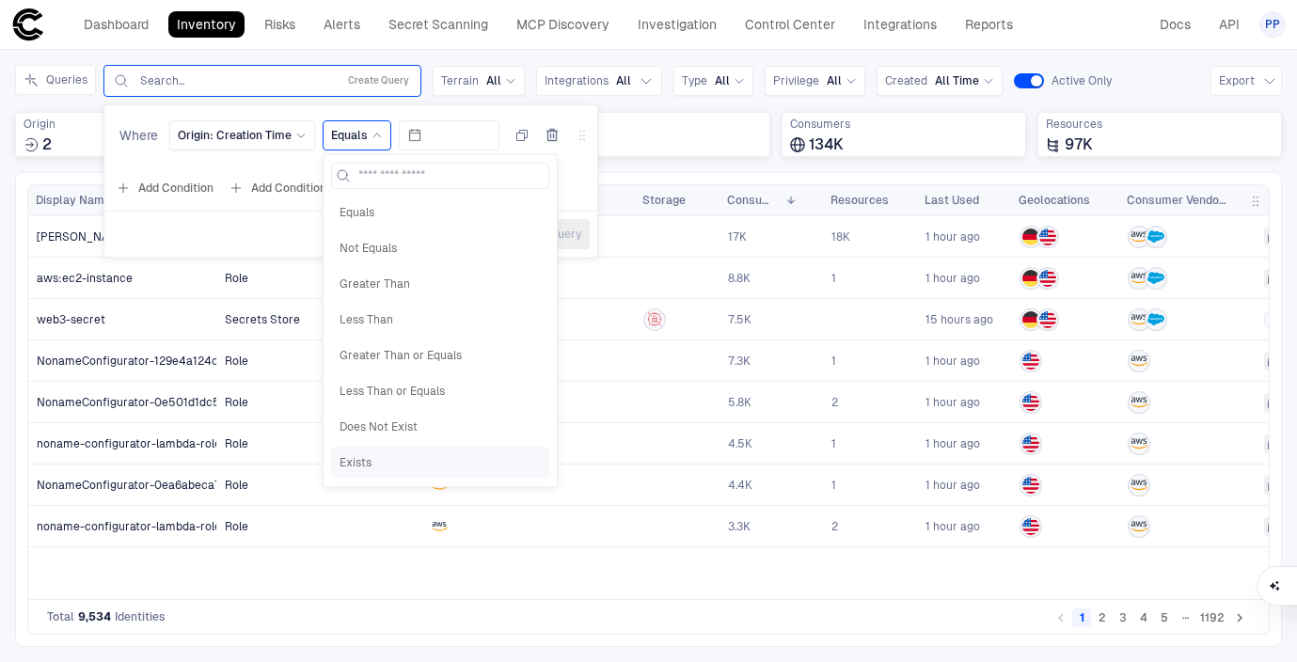
scroll to position [147, 0]
click at [446, 355] on span "Last X Days" at bounding box center [439, 351] width 201 height 15
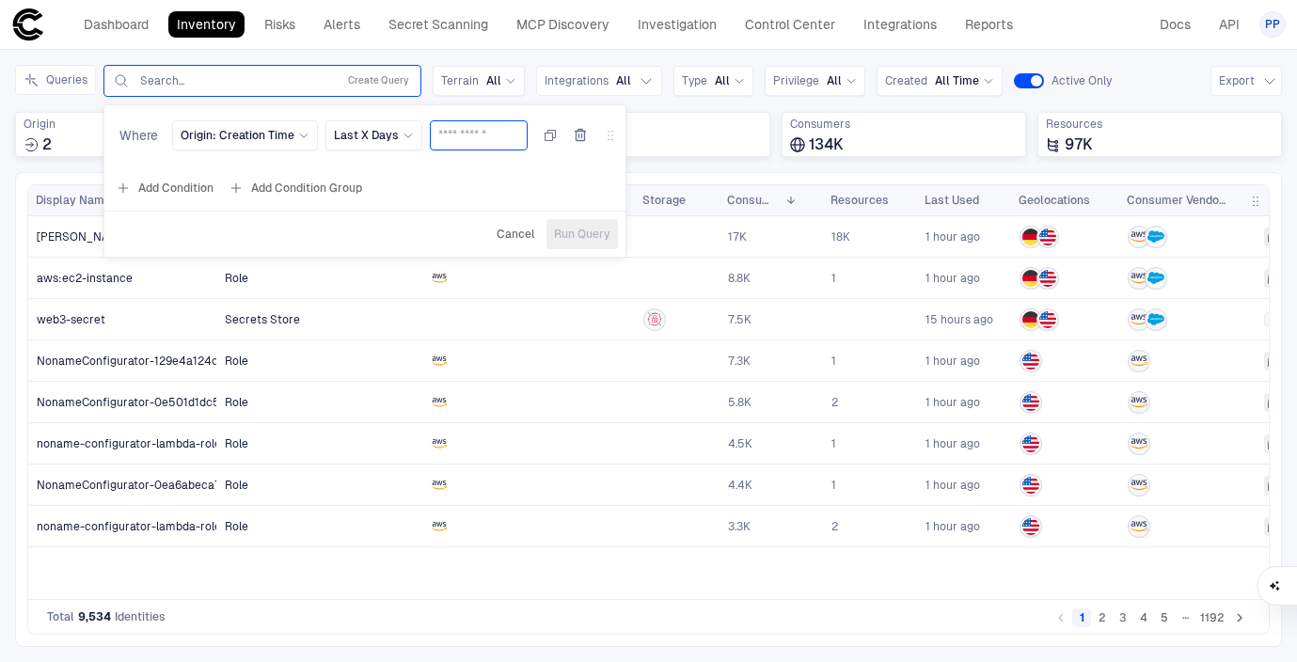
click at [474, 134] on input "number" at bounding box center [478, 135] width 81 height 28
type input "**"
click at [581, 238] on span "Run Query" at bounding box center [582, 234] width 56 height 15
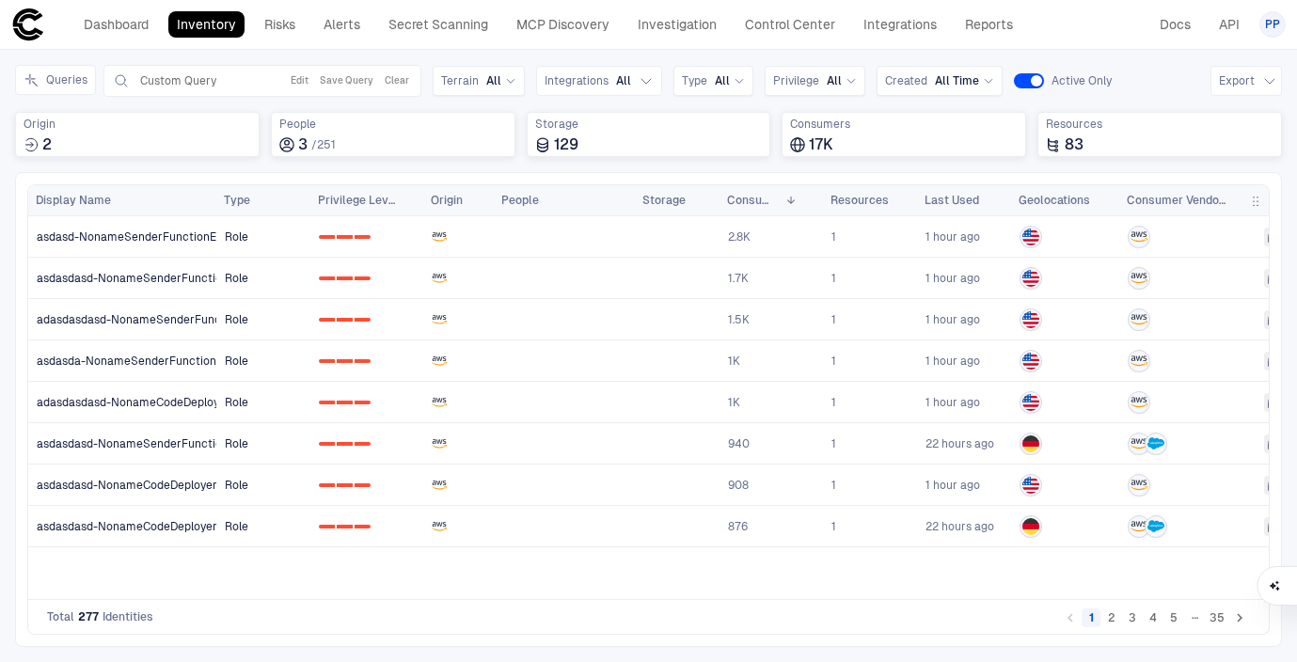
click at [1133, 621] on button "3" at bounding box center [1132, 617] width 19 height 19
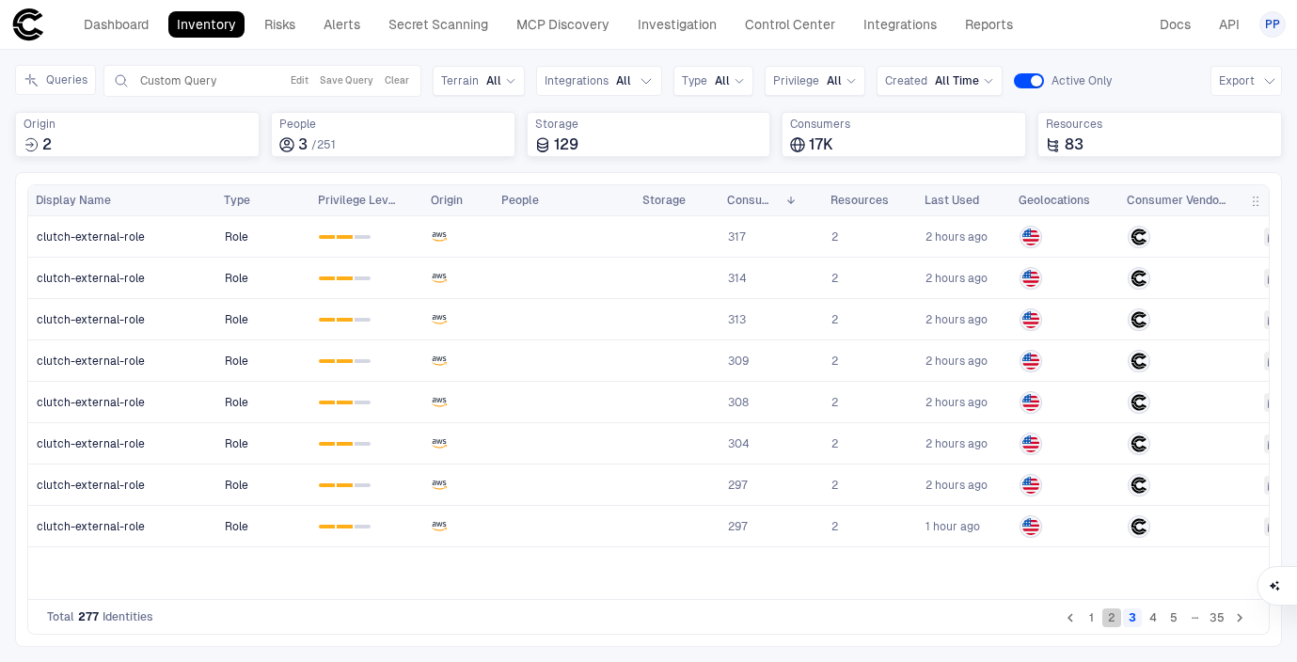
click at [1118, 620] on button "2" at bounding box center [1111, 617] width 19 height 19
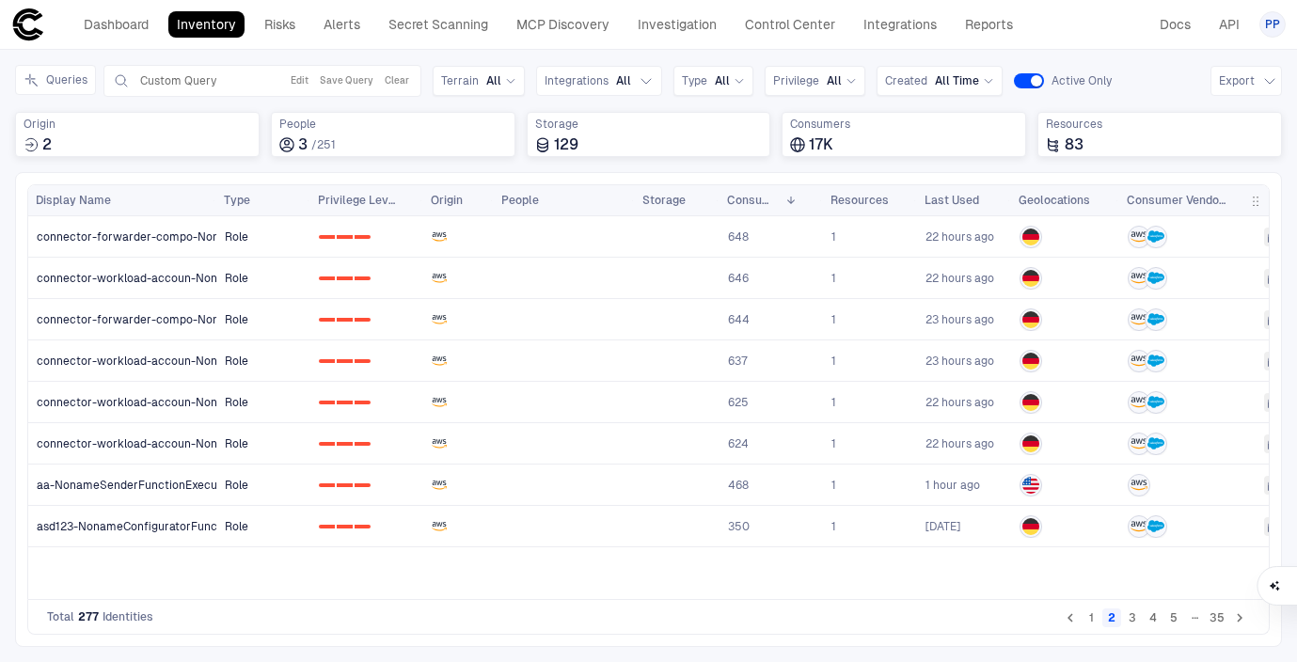
click at [1151, 619] on button "4" at bounding box center [1152, 617] width 19 height 19
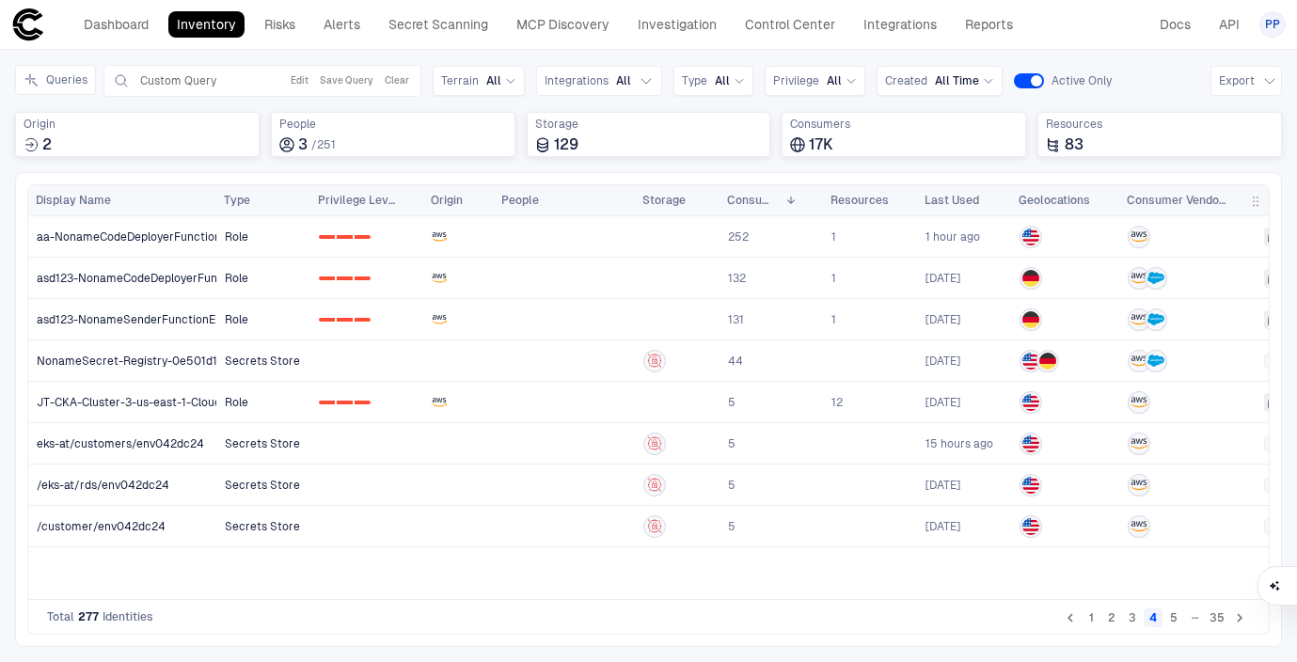
click at [1173, 621] on button "5" at bounding box center [1173, 617] width 19 height 19
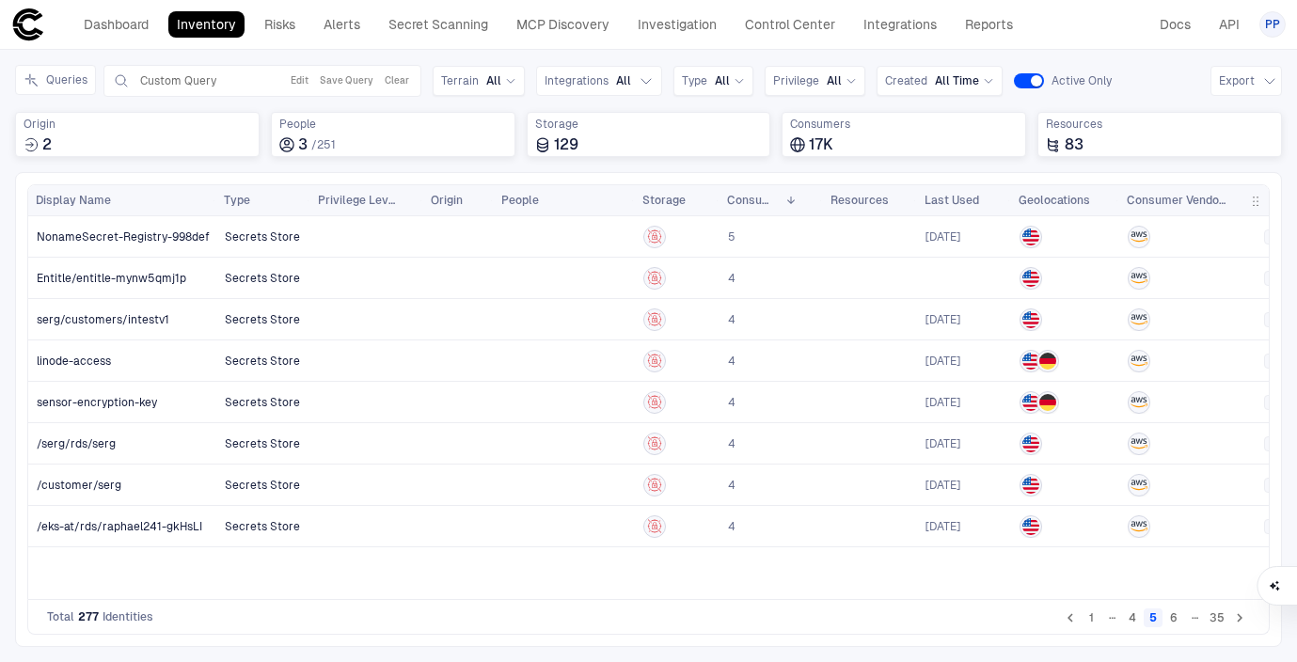
click at [1183, 621] on li "6" at bounding box center [1173, 617] width 21 height 23
click at [1176, 621] on button "6" at bounding box center [1173, 617] width 19 height 19
click at [1239, 620] on icon "Go to next page" at bounding box center [1240, 617] width 6 height 8
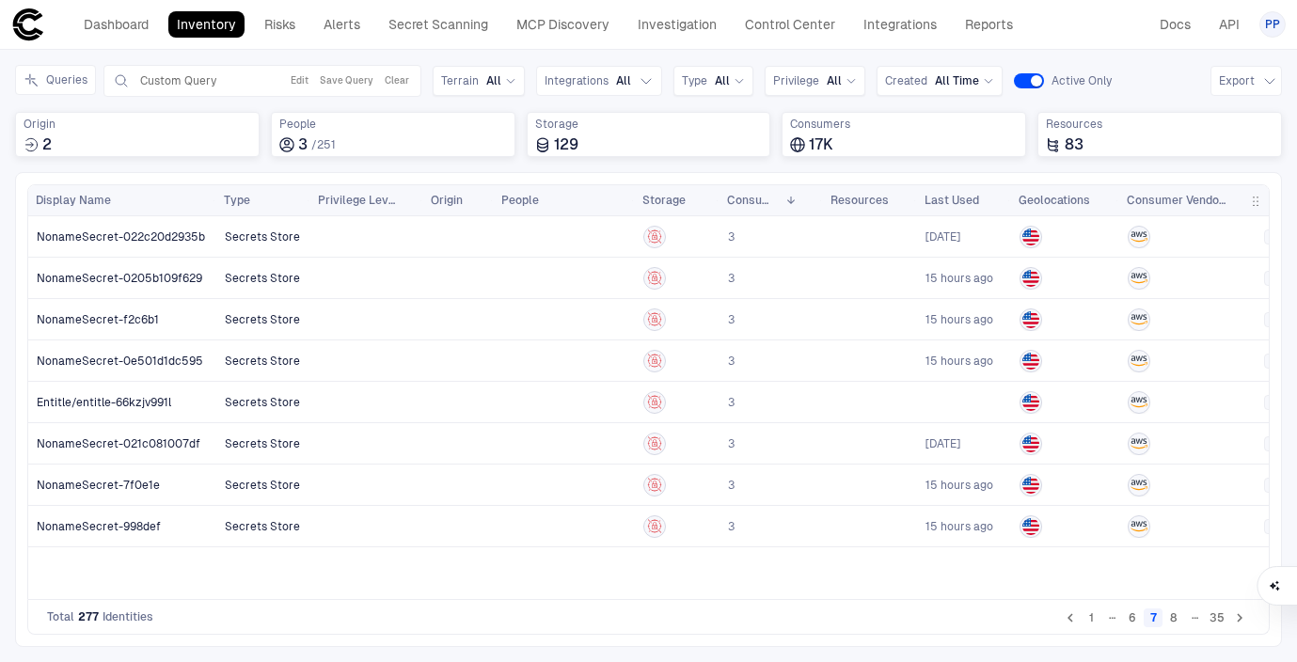
click at [1239, 620] on icon "Go to next page" at bounding box center [1240, 617] width 6 height 8
click at [79, 320] on span "NonameSecret-0e7752ce28a9" at bounding box center [120, 319] width 166 height 15
